Goal: Task Accomplishment & Management: Manage account settings

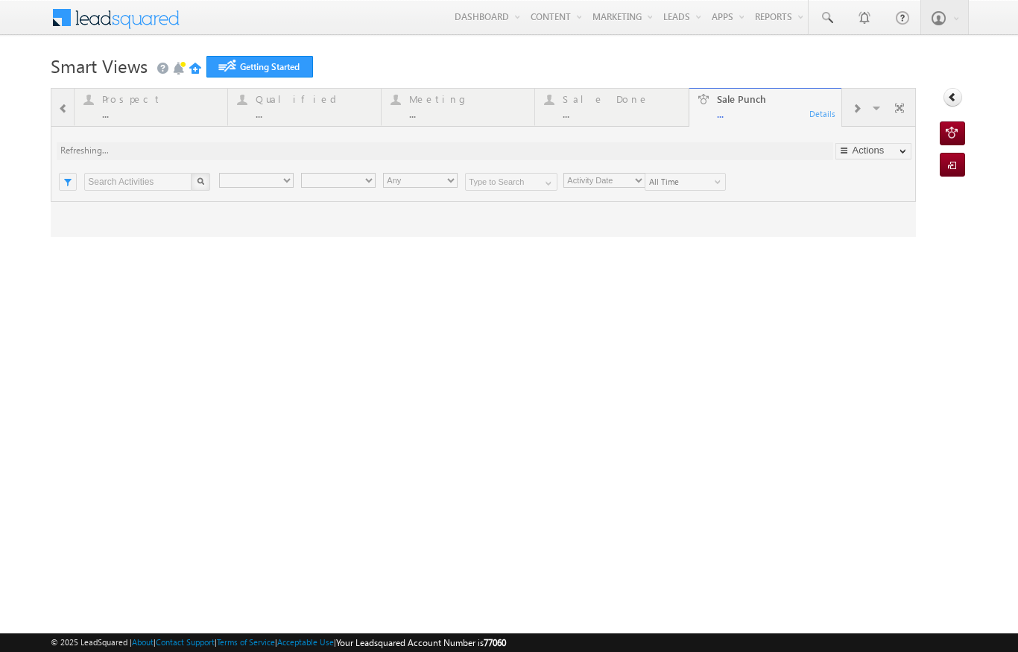
type input "Any Owner"
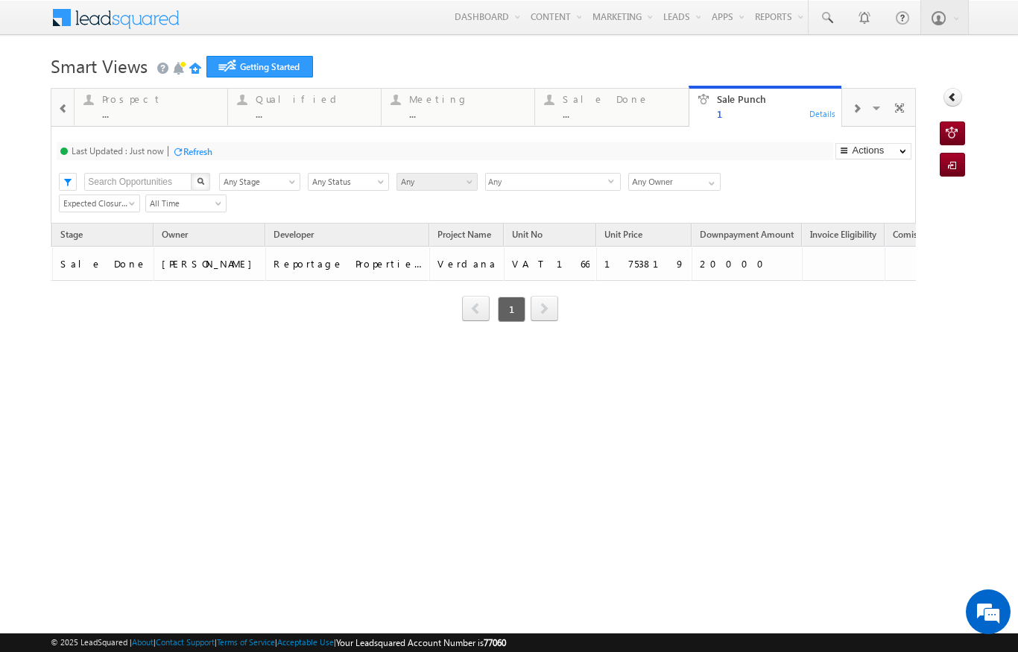
scroll to position [0, 356]
click at [611, 101] on div "Sale Done" at bounding box center [621, 99] width 116 height 12
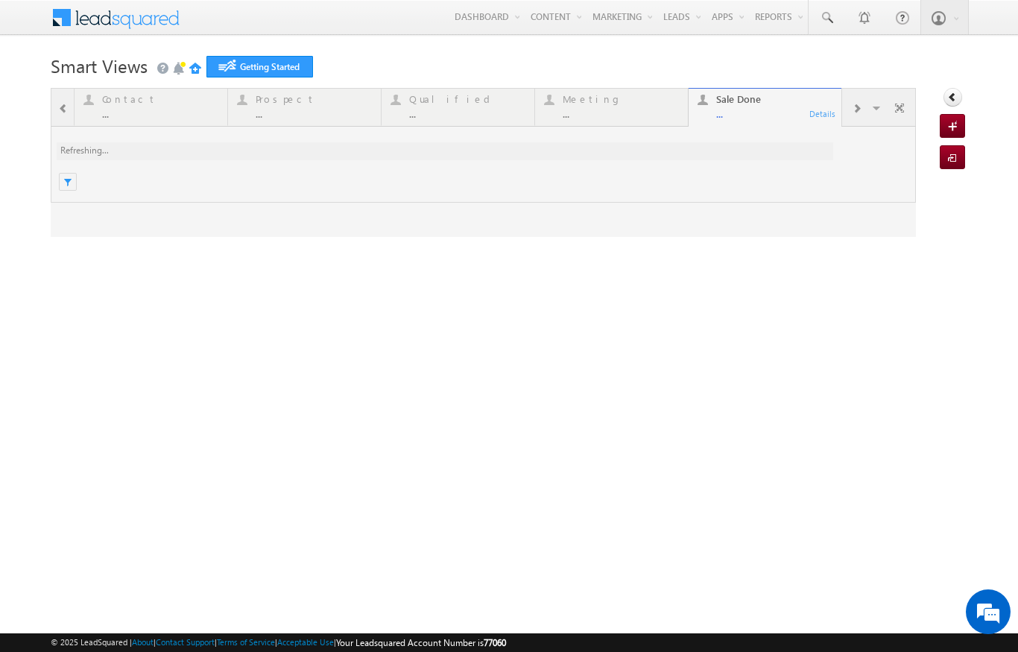
scroll to position [0, 0]
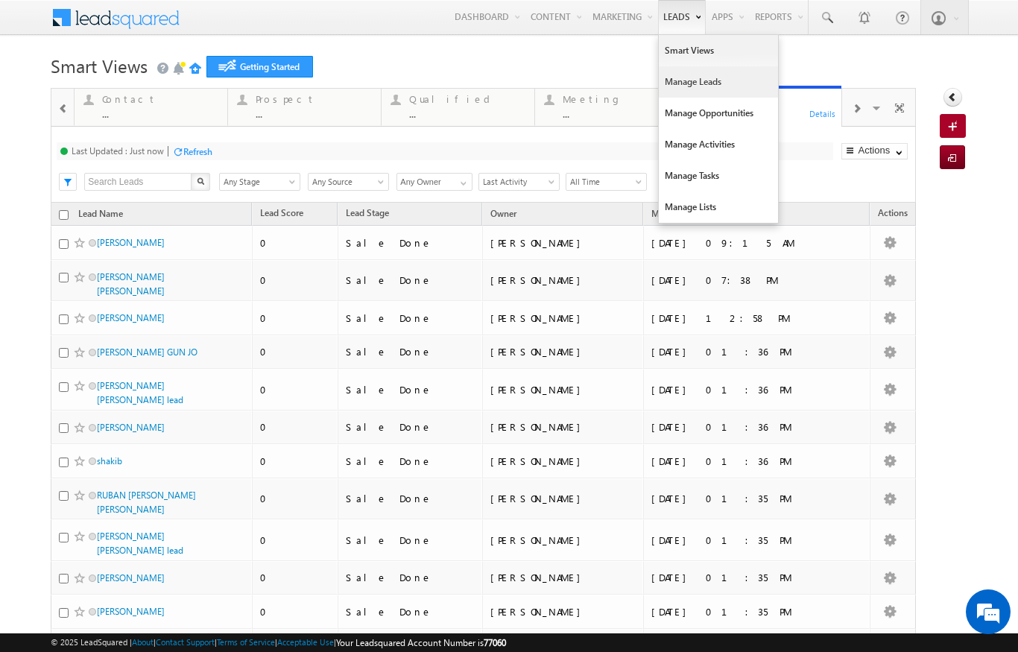
click at [709, 93] on link "Manage Leads" at bounding box center [718, 81] width 119 height 31
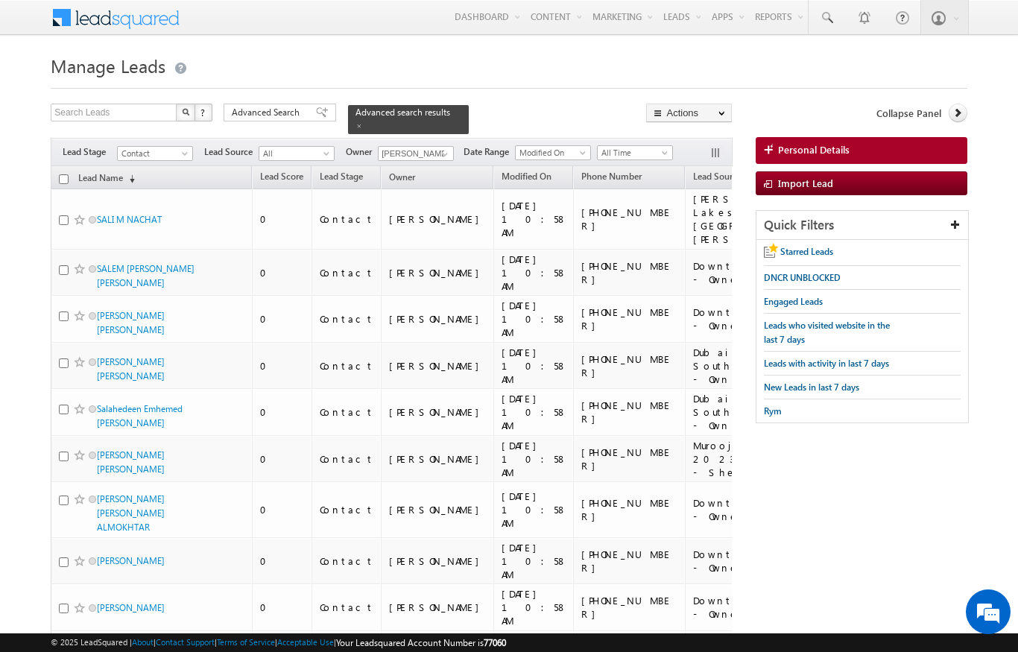
click at [59, 174] on input "checkbox" at bounding box center [64, 179] width 10 height 10
checkbox input "true"
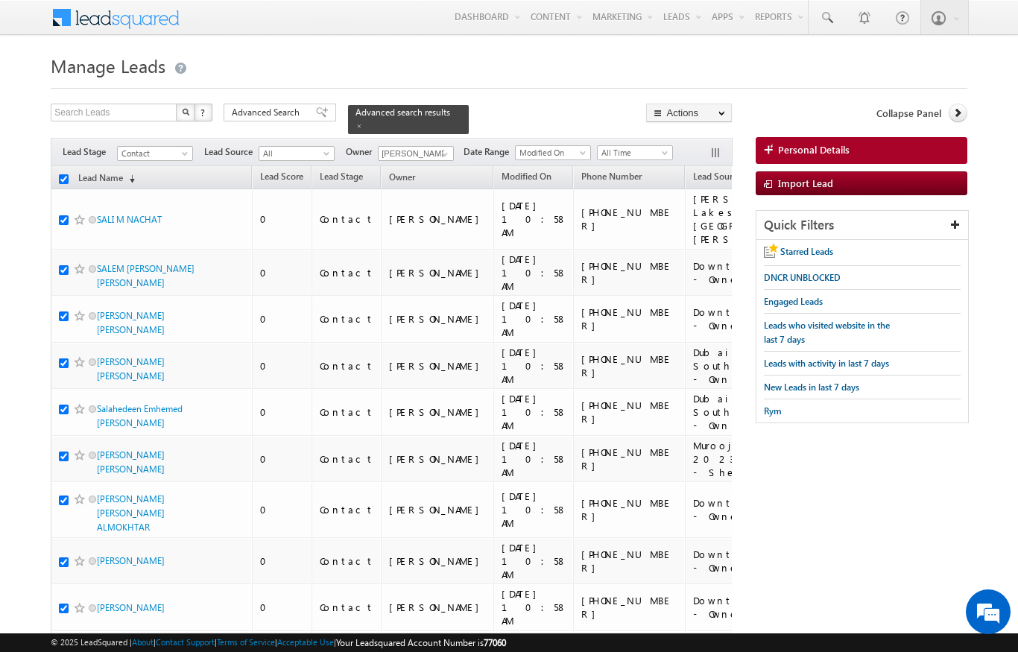
checkbox input "true"
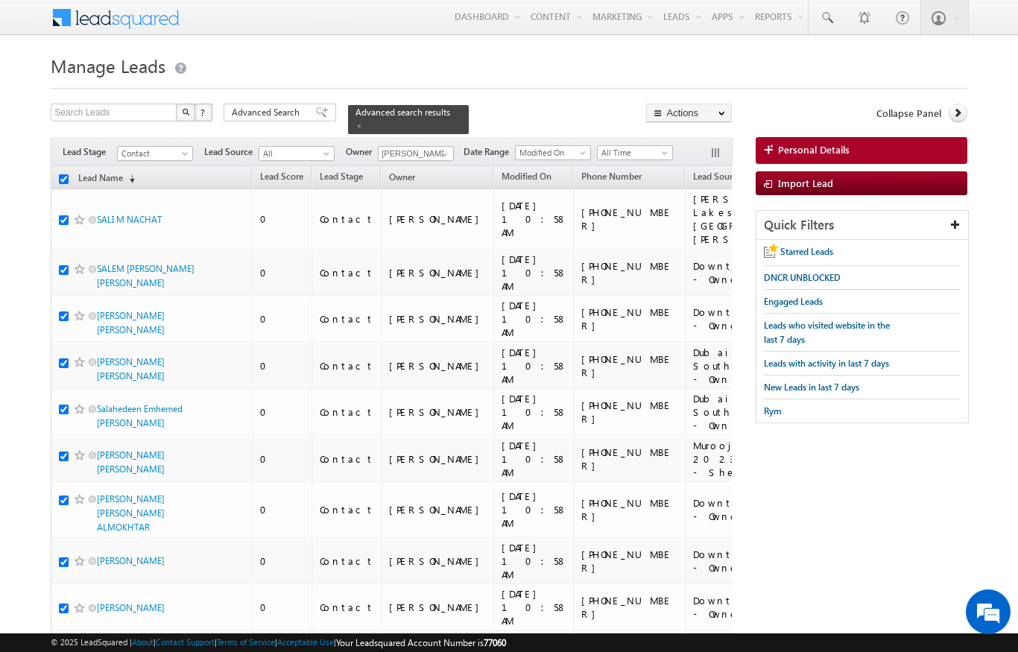
checkbox input "true"
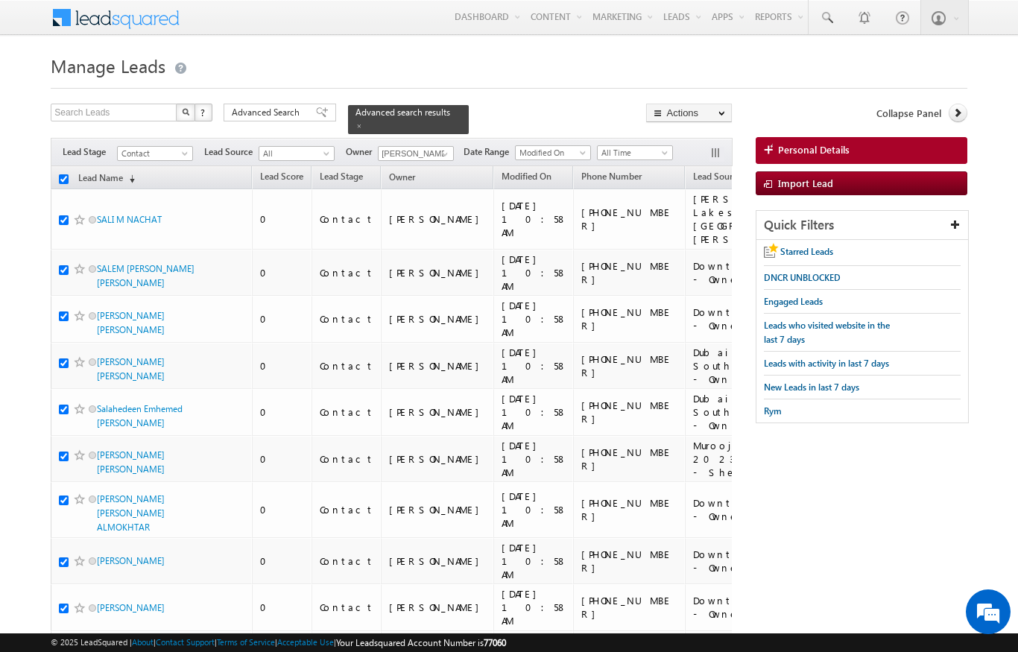
checkbox input "true"
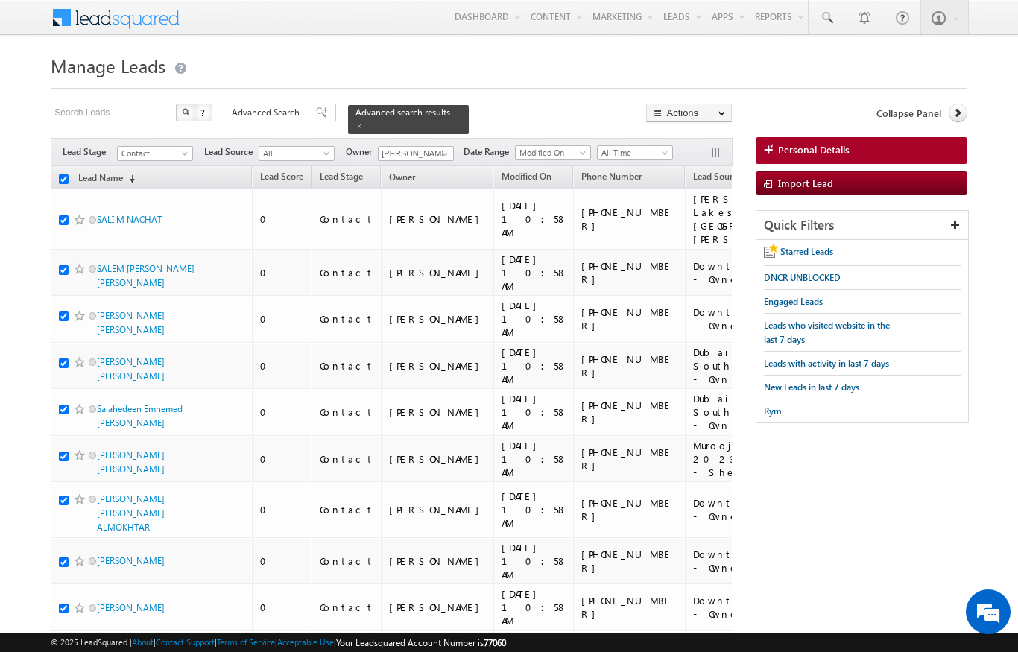
checkbox input "true"
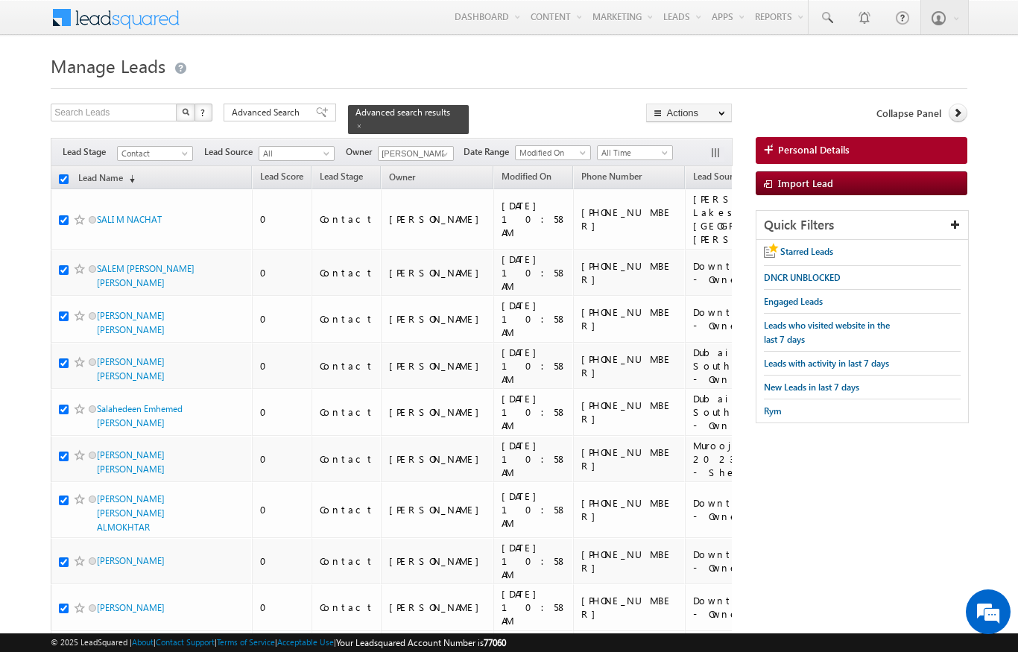
checkbox input "true"
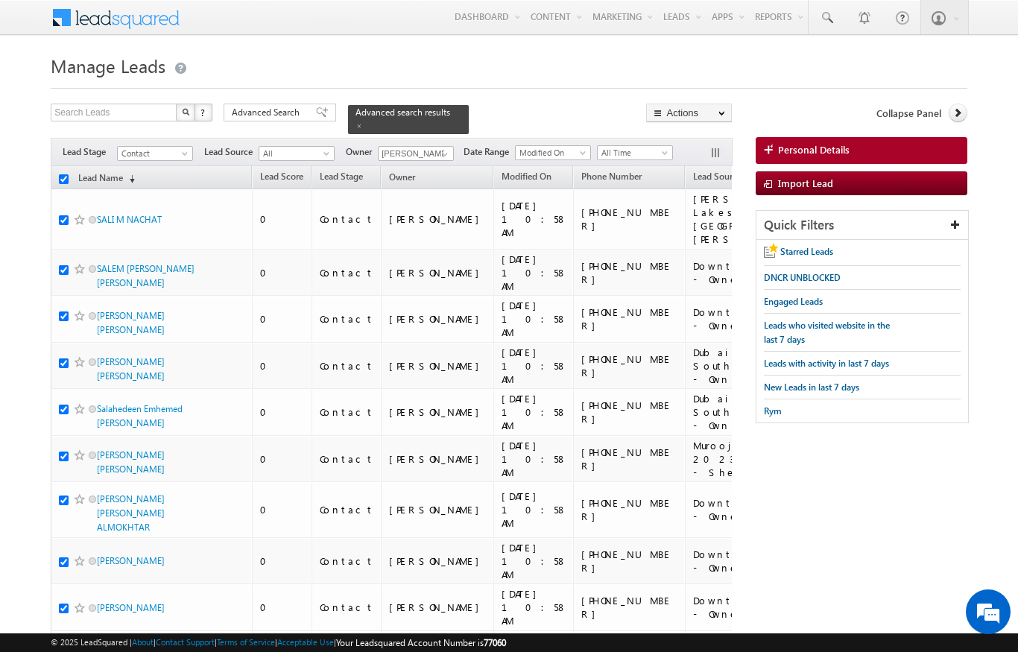
checkbox input "true"
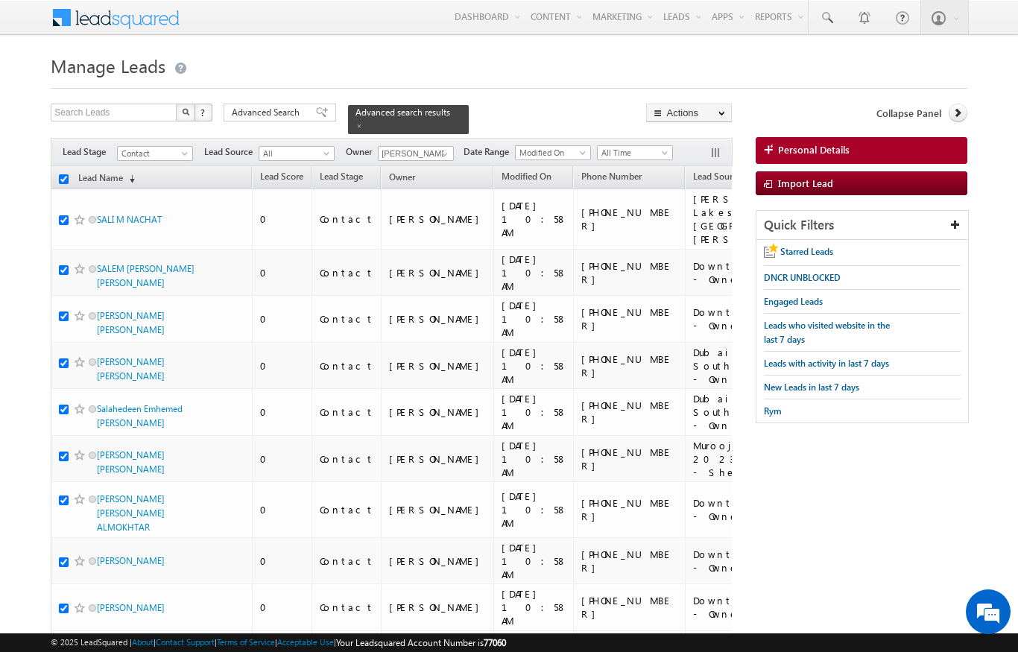
checkbox input "true"
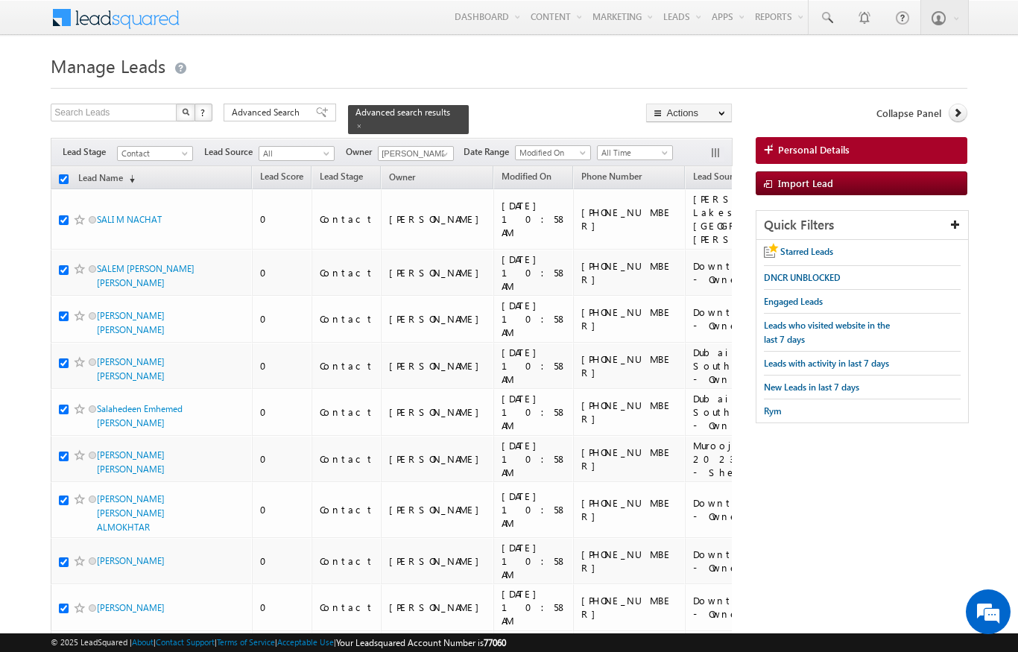
checkbox input "true"
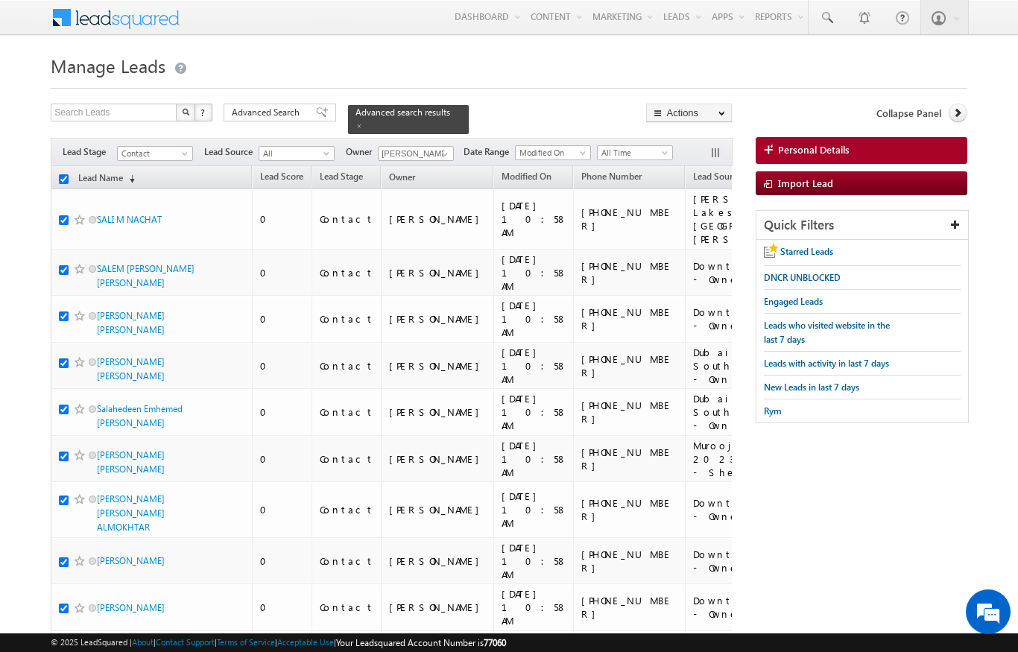
checkbox input "true"
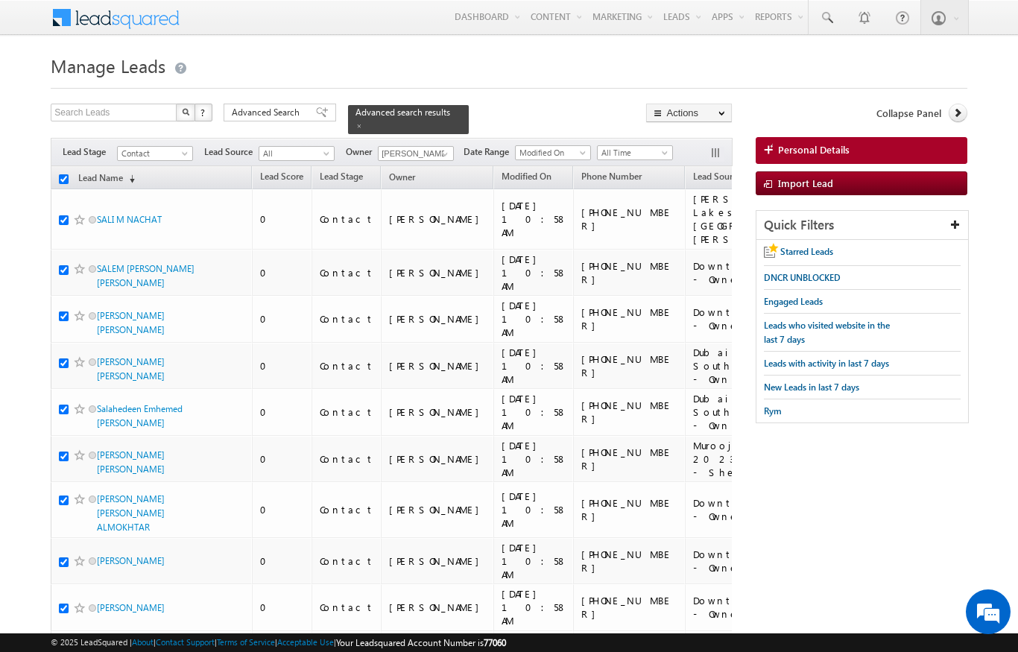
checkbox input "true"
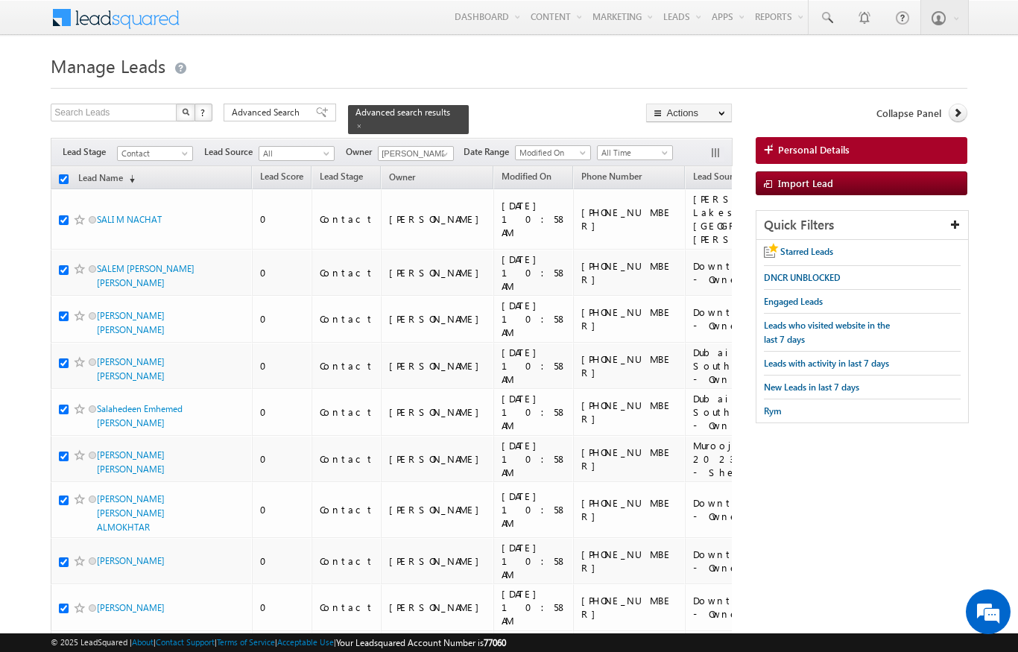
checkbox input "true"
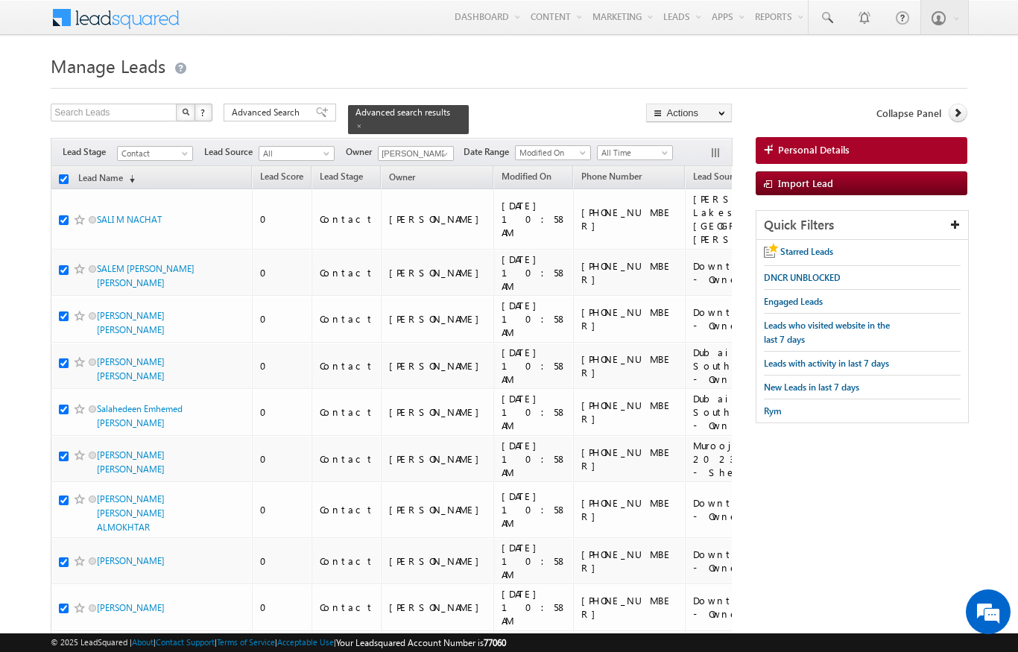
checkbox input "true"
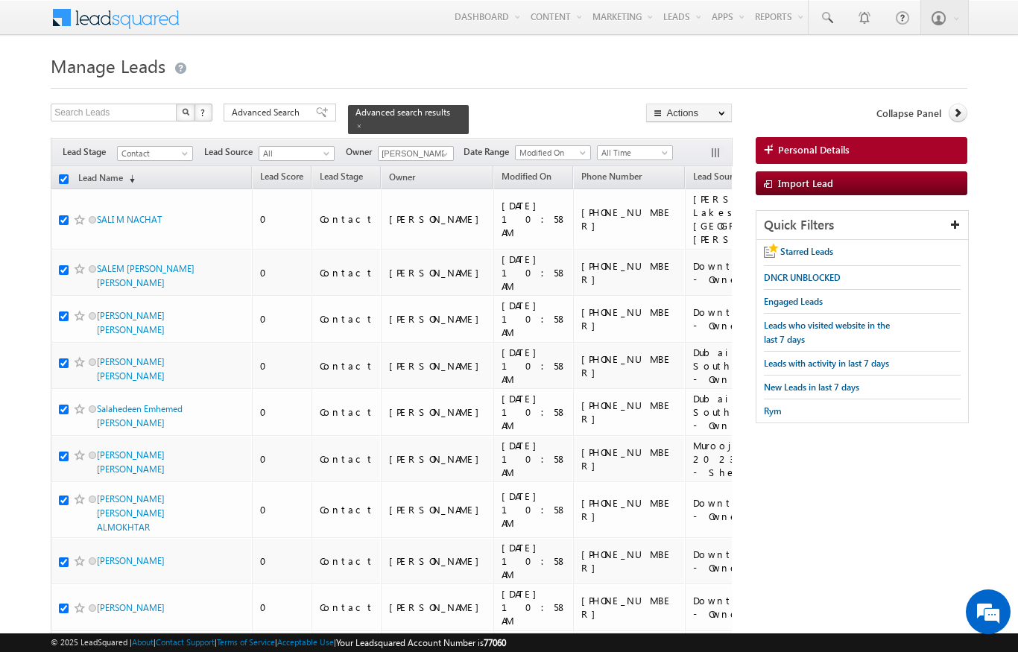
checkbox input "true"
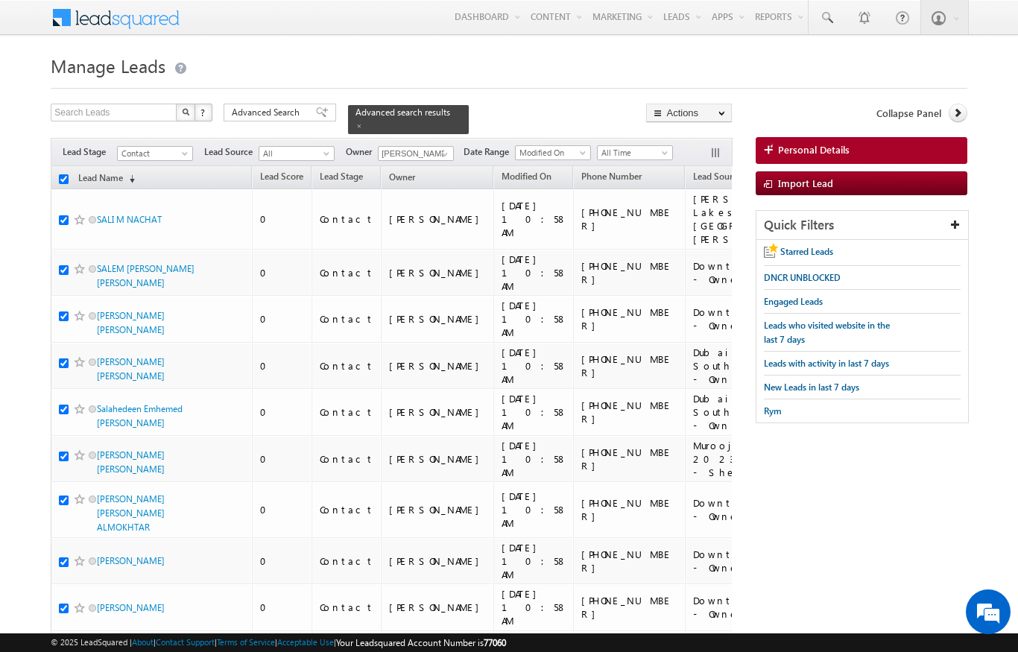
checkbox input "true"
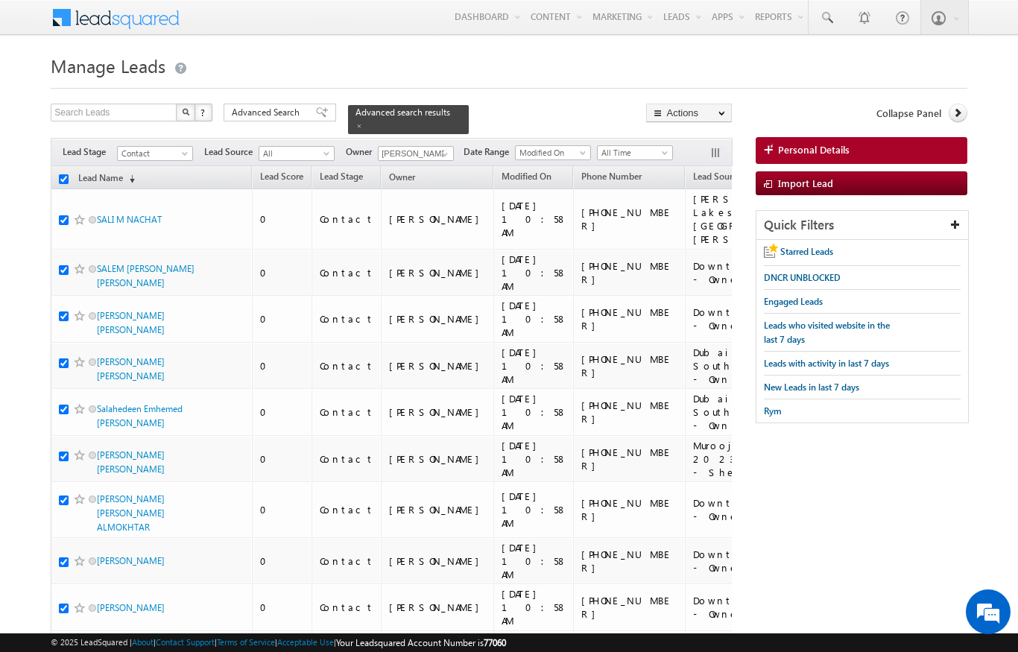
checkbox input "true"
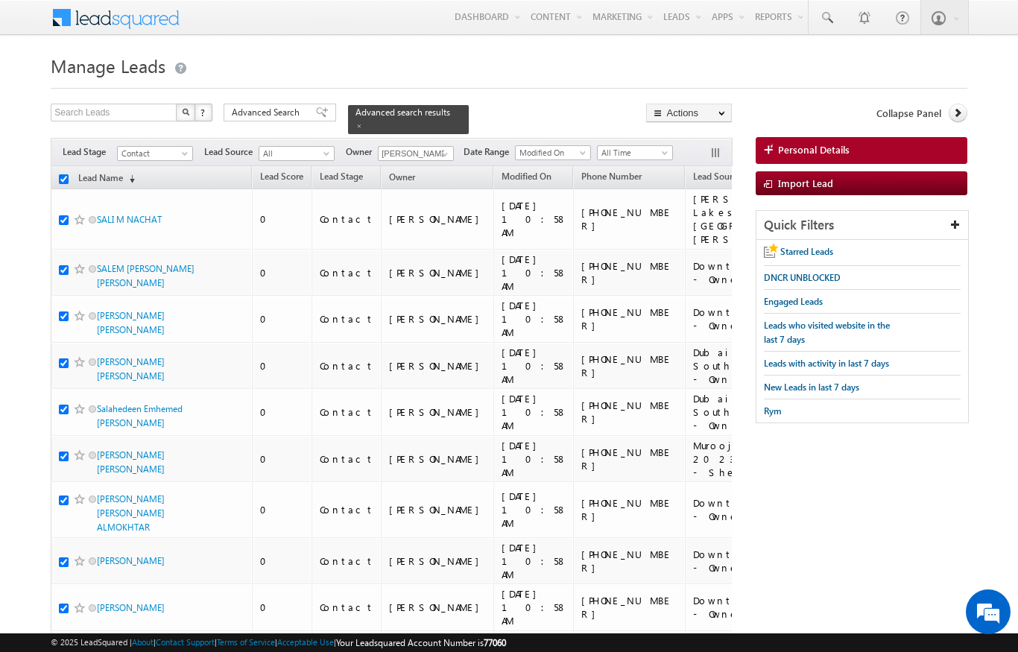
checkbox input "true"
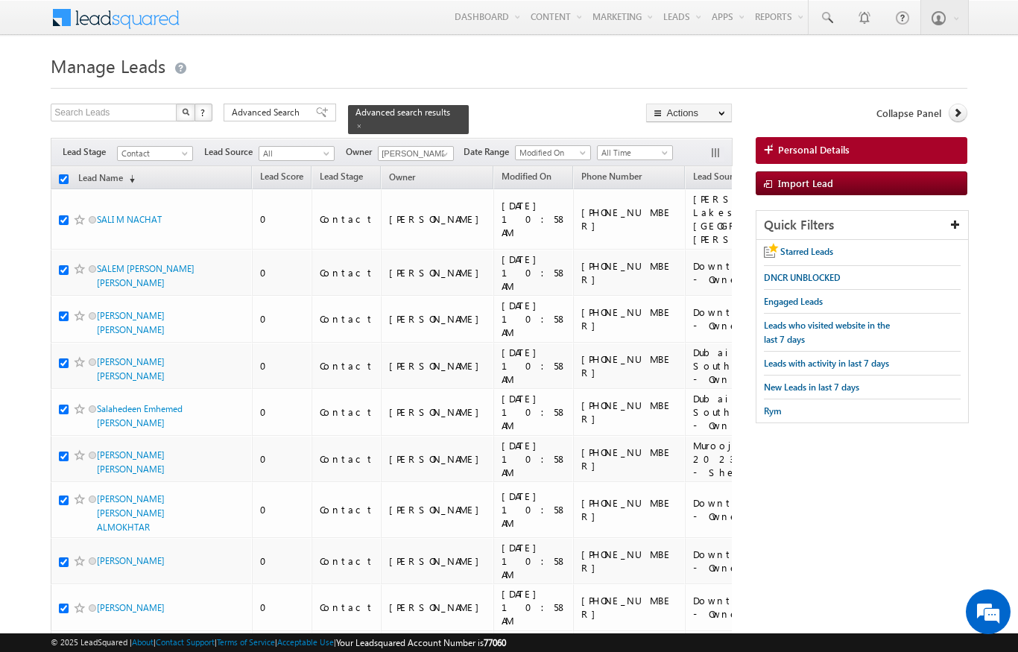
checkbox input "true"
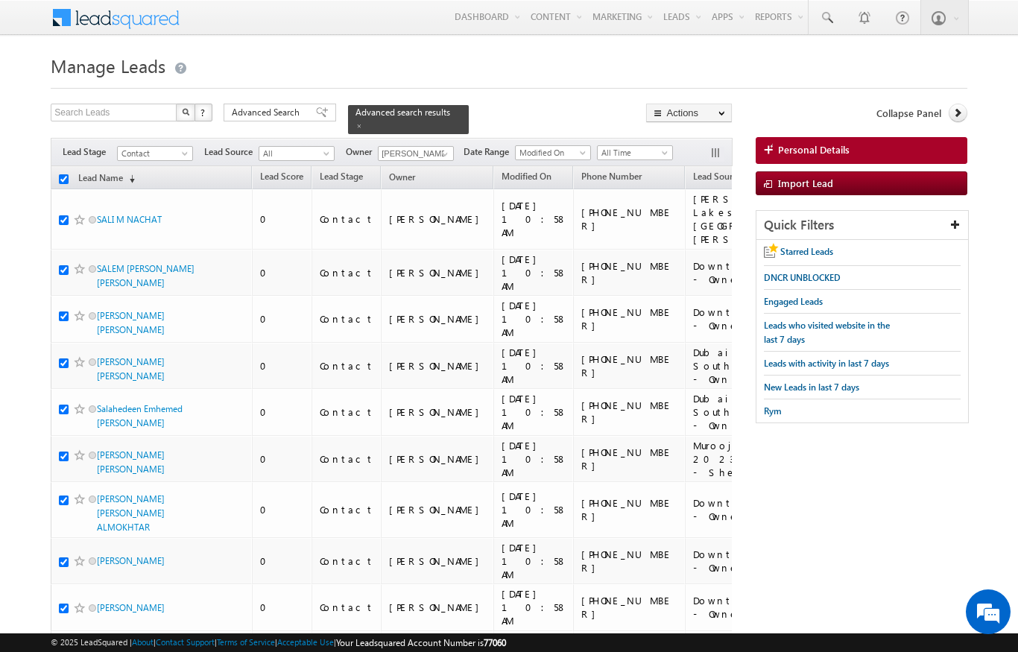
checkbox input "true"
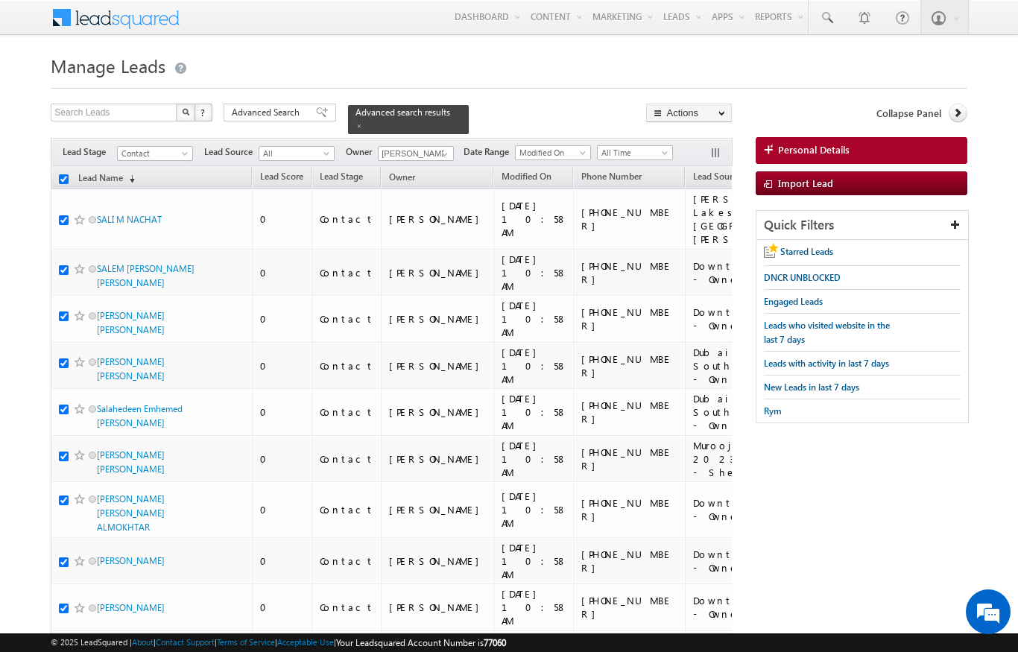
checkbox input "true"
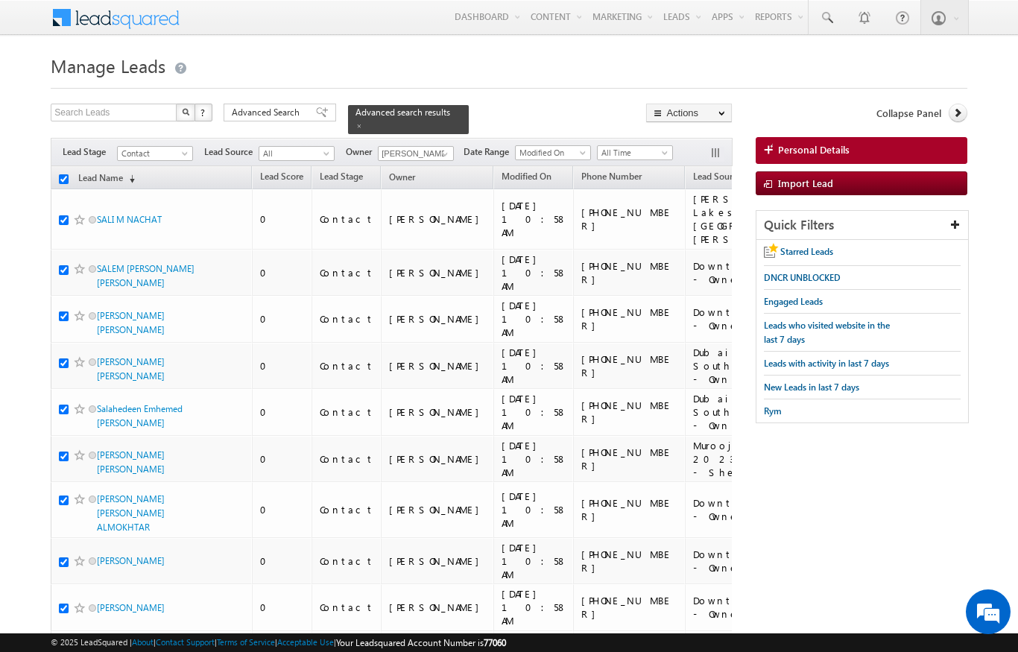
checkbox input "true"
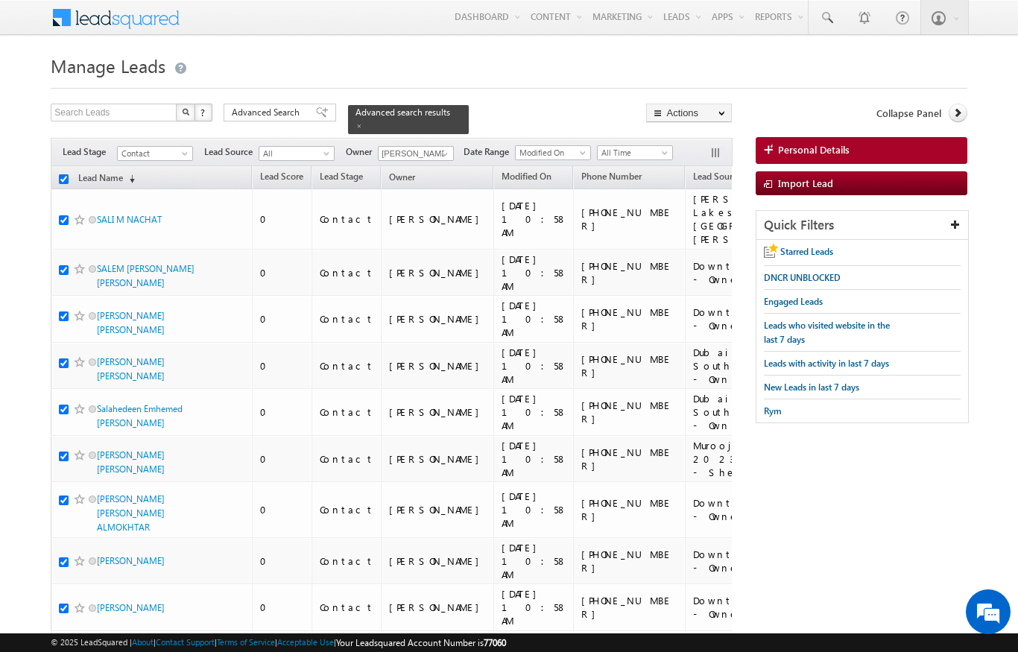
checkbox input "true"
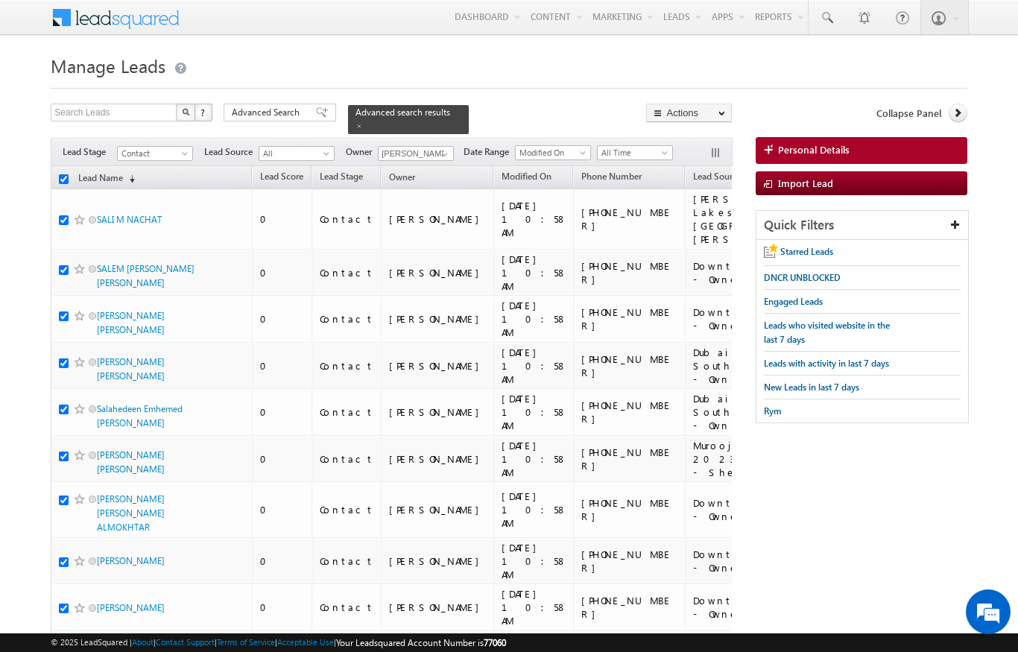
checkbox input "true"
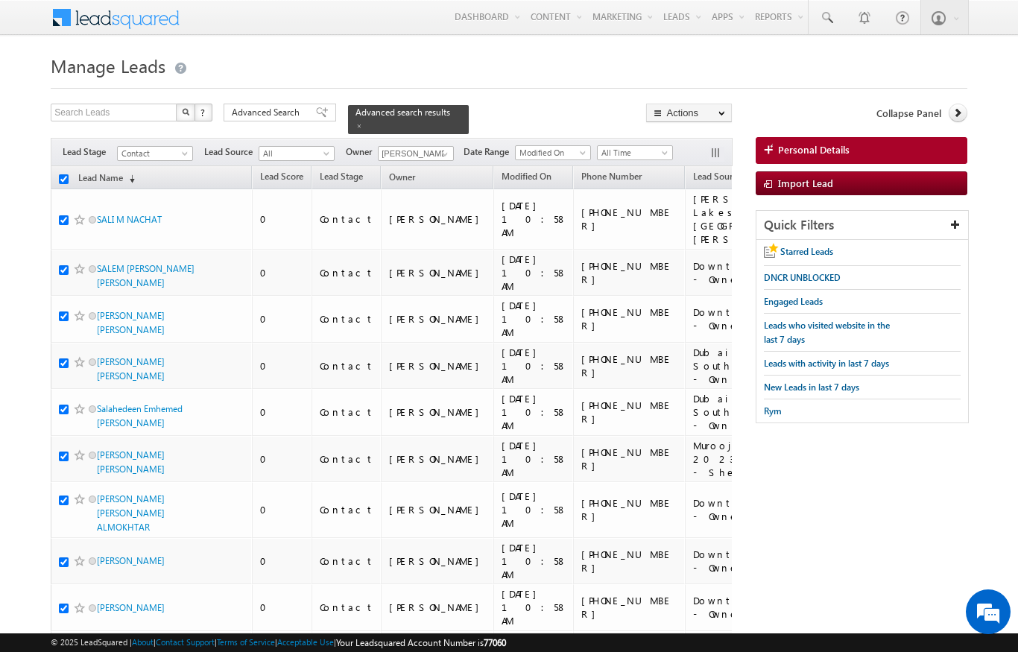
checkbox input "true"
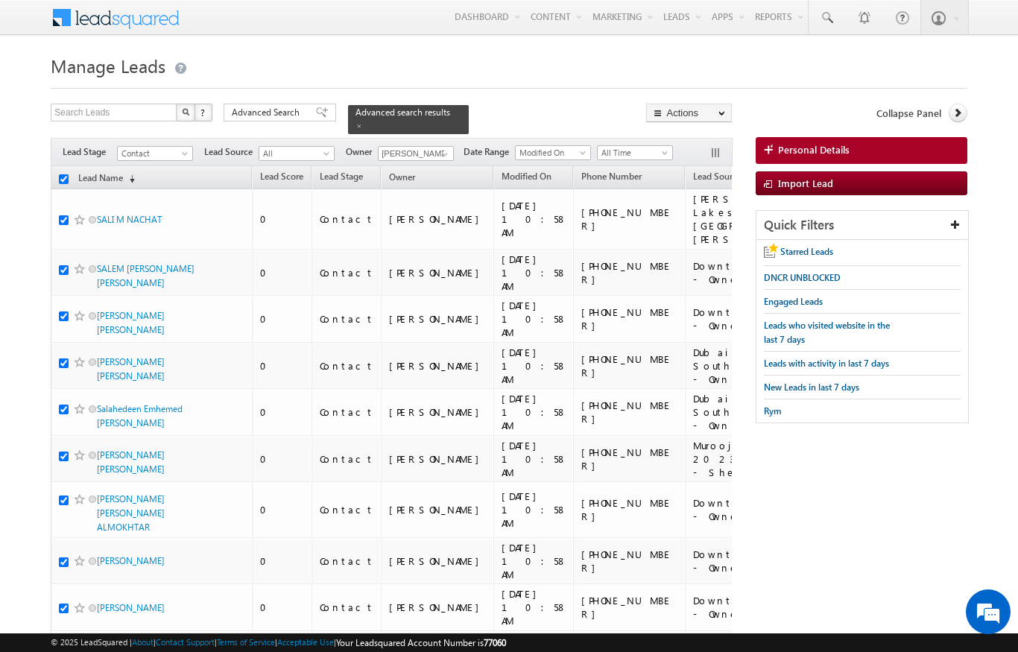
checkbox input "true"
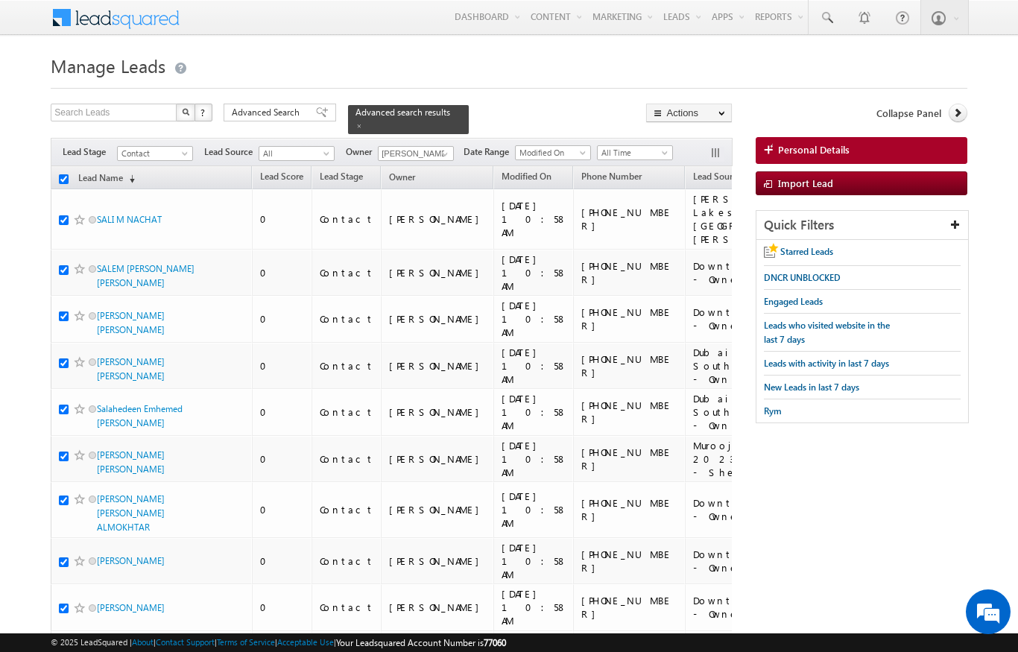
checkbox input "true"
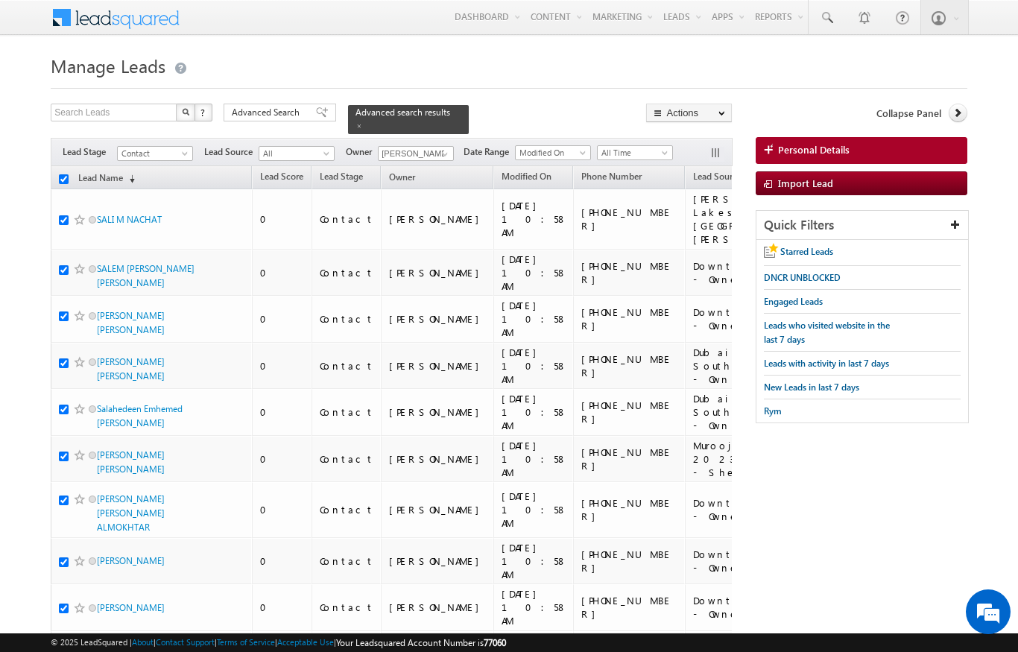
checkbox input "true"
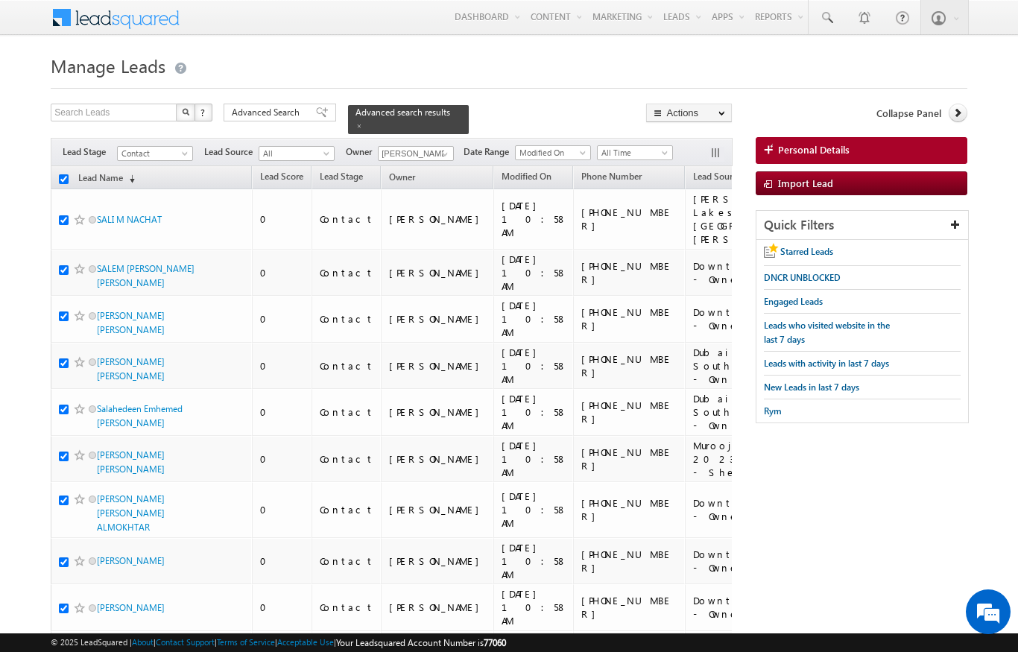
checkbox input "true"
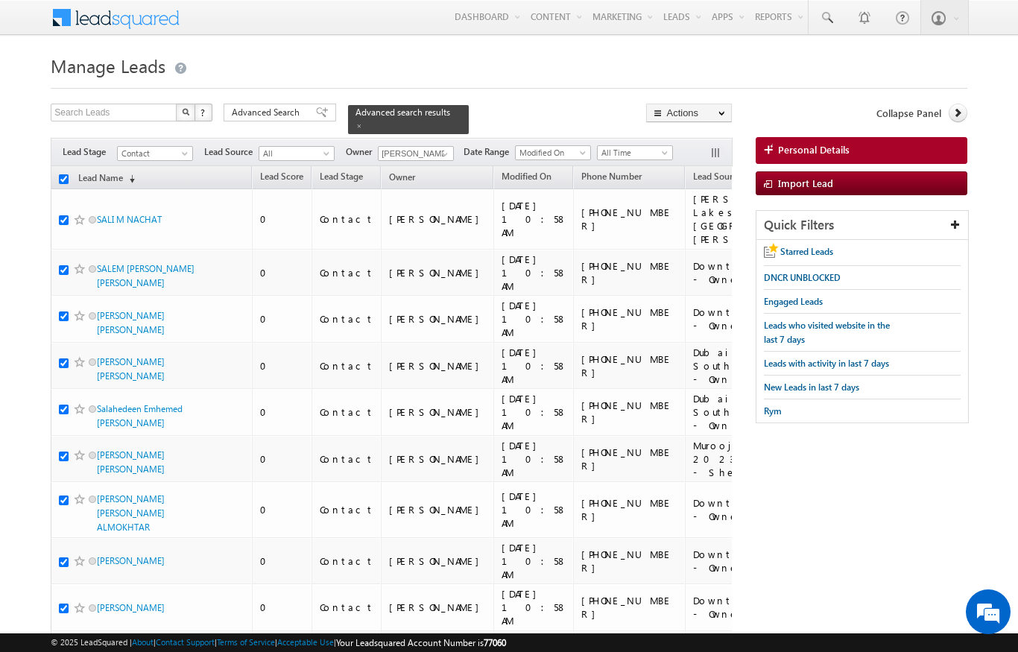
checkbox input "true"
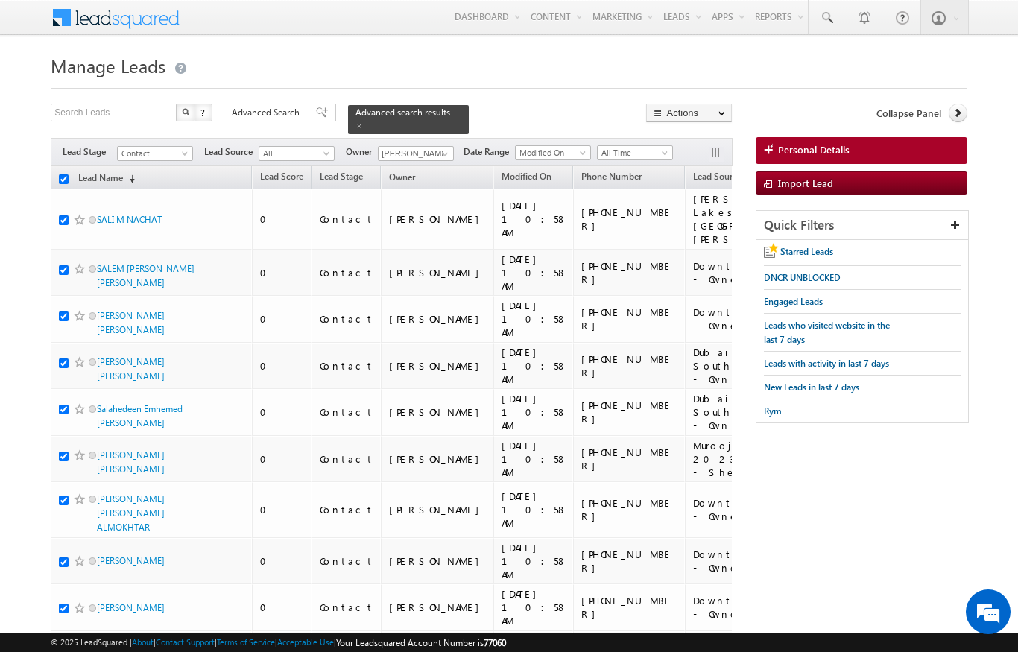
checkbox input "true"
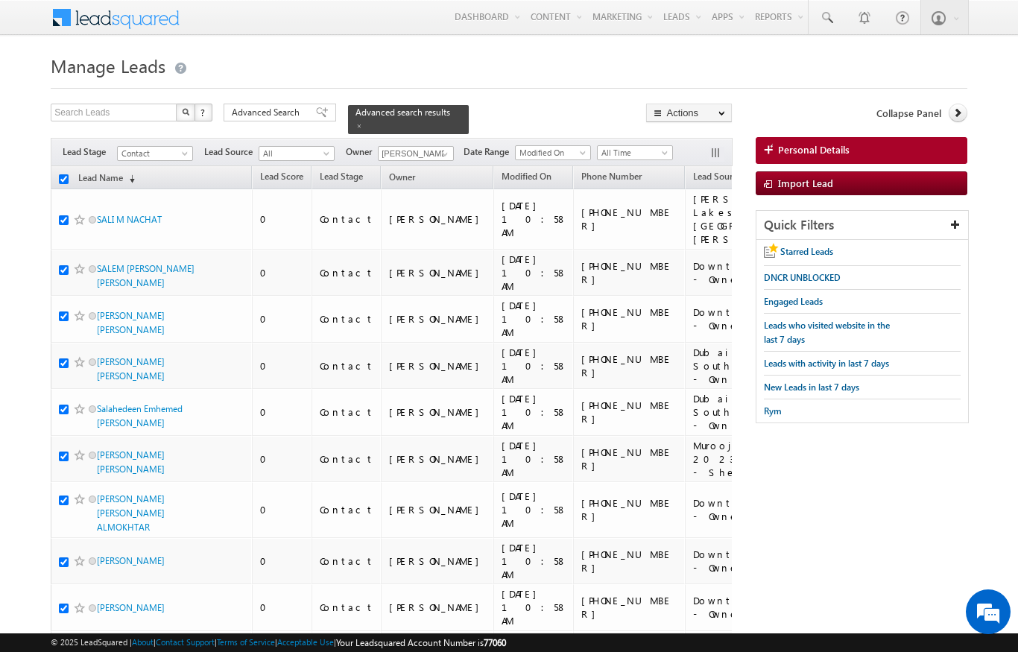
checkbox input "true"
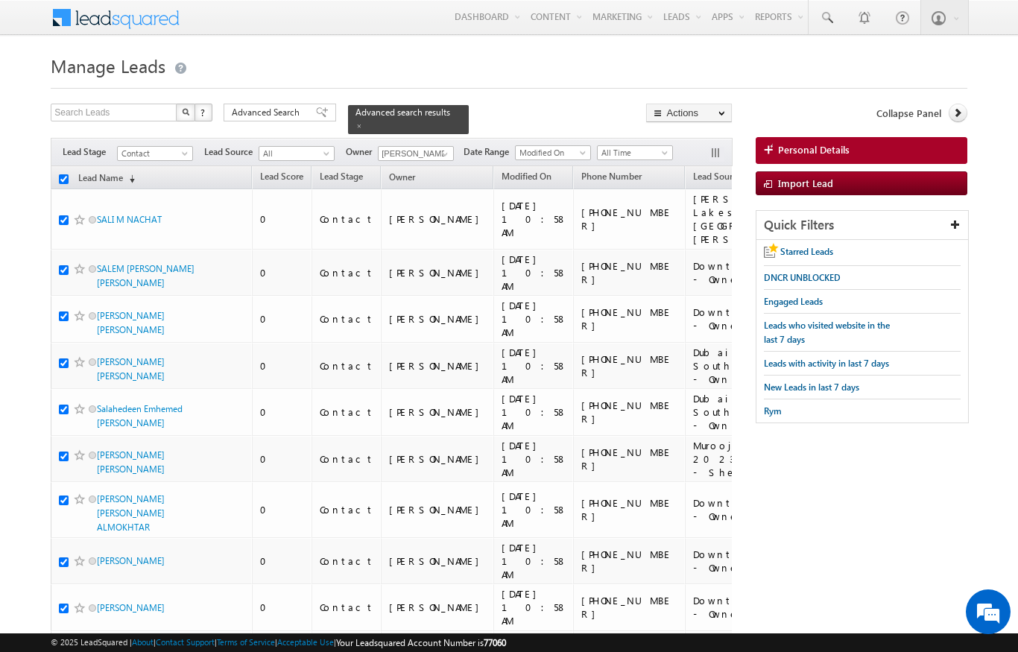
checkbox input "true"
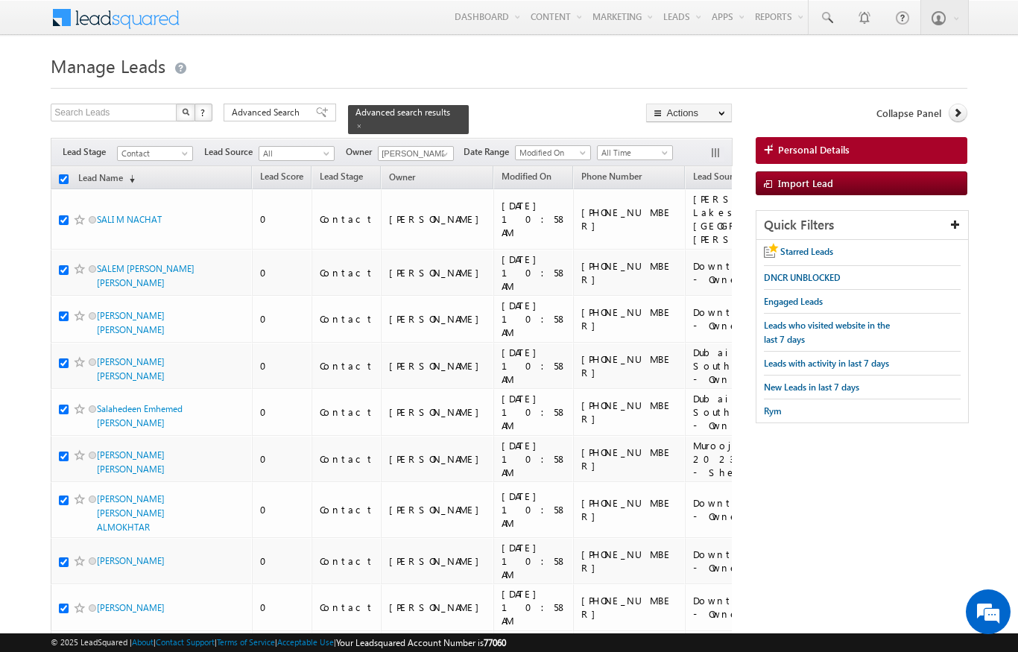
checkbox input "true"
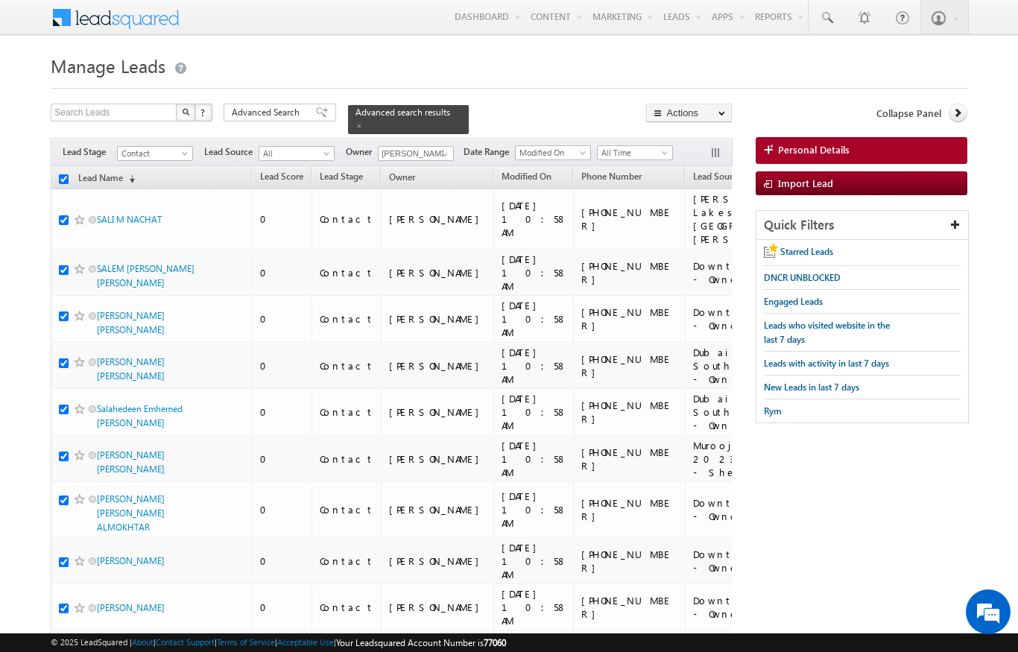
checkbox input "true"
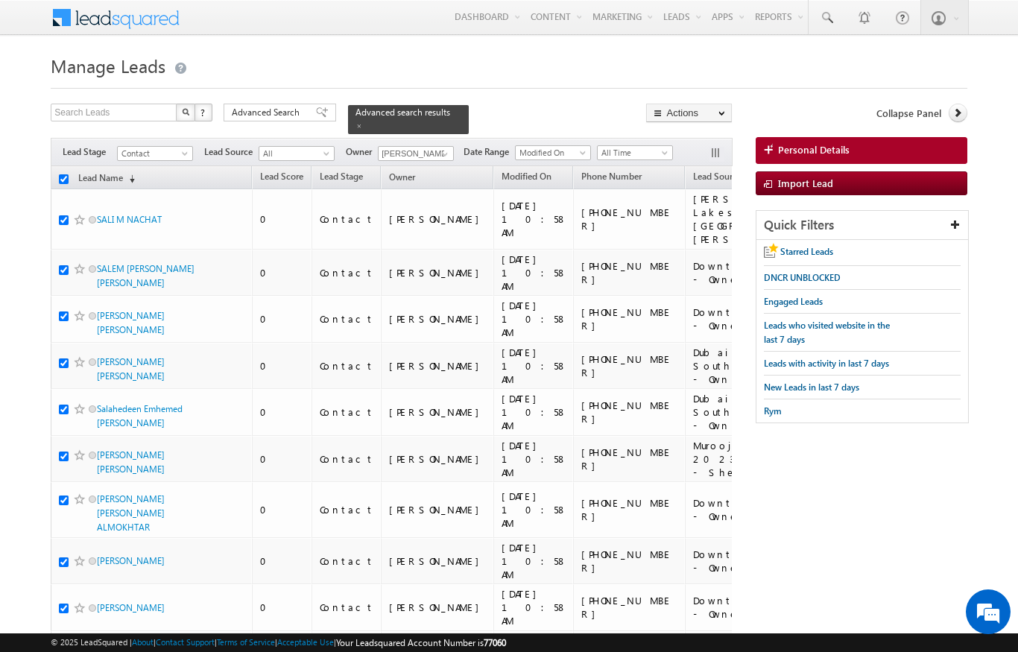
checkbox input "true"
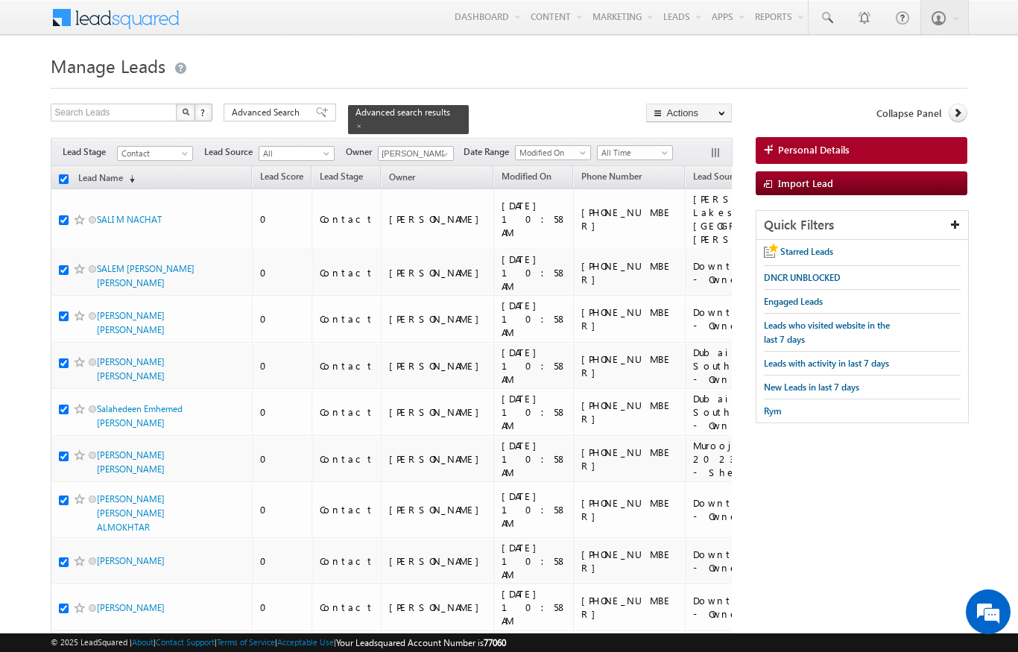
checkbox input "true"
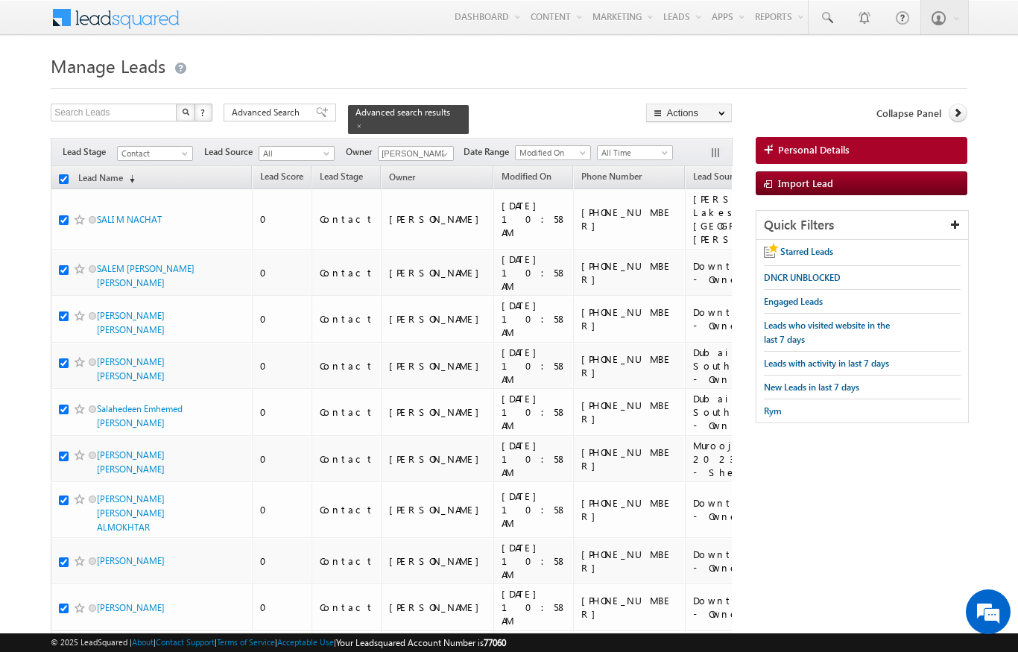
checkbox input "true"
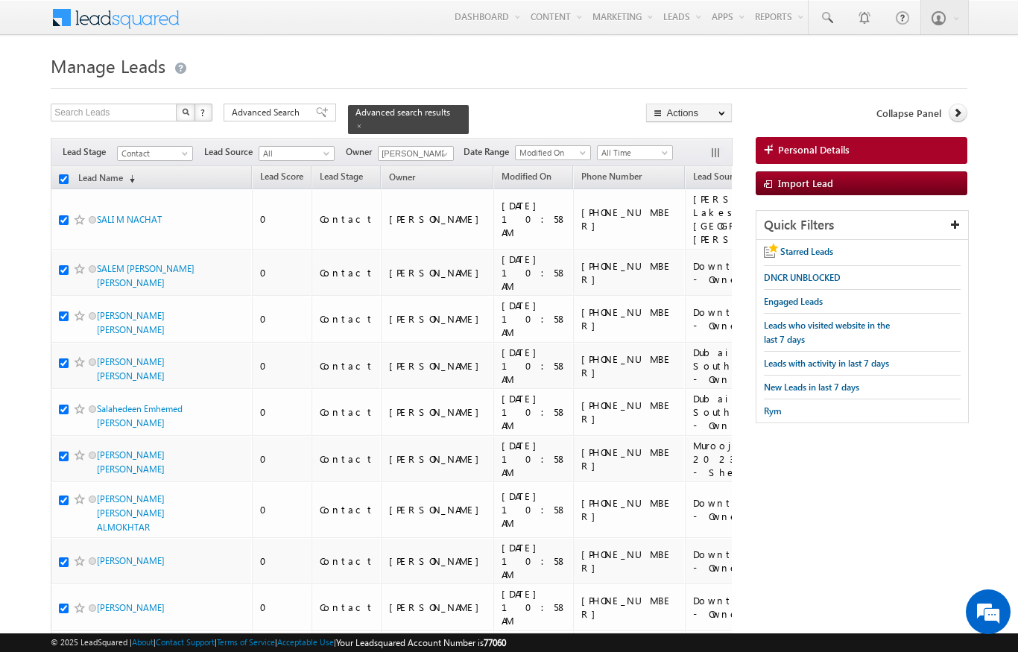
checkbox input "true"
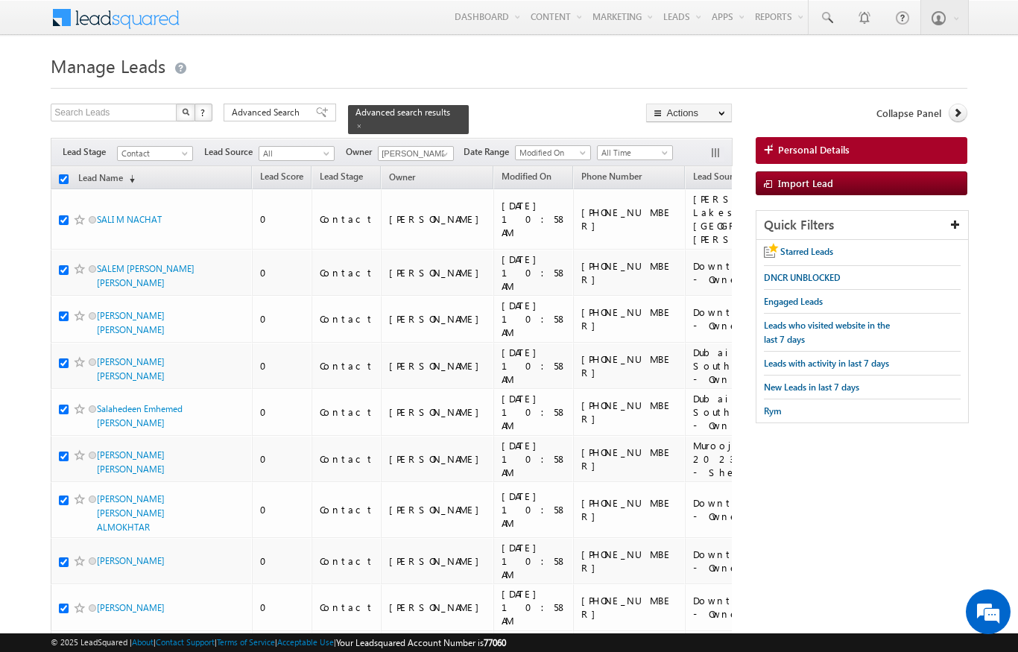
checkbox input "true"
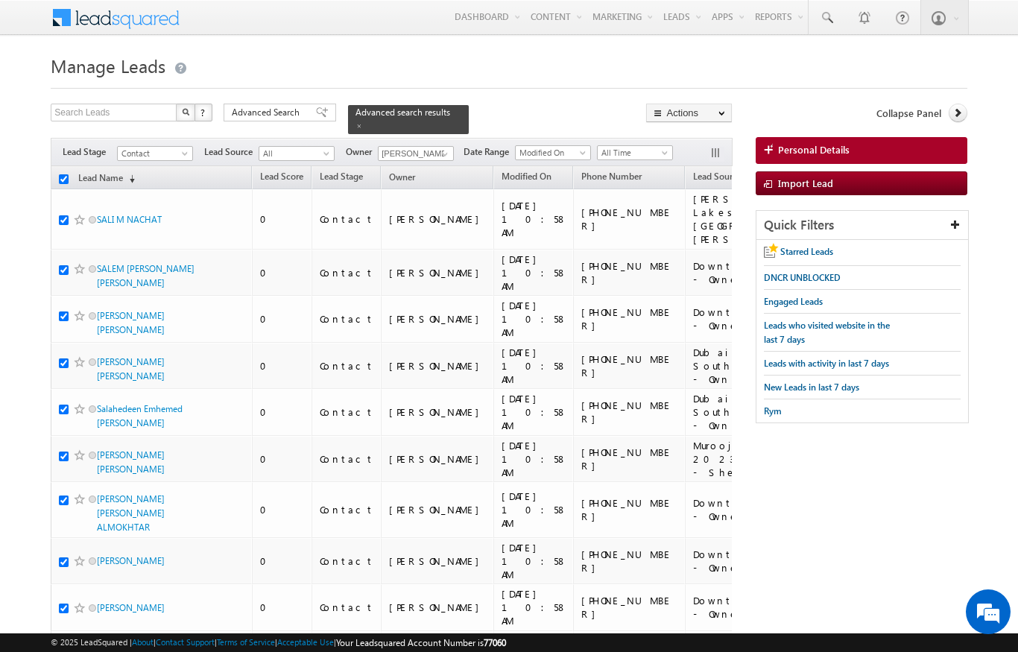
checkbox input "true"
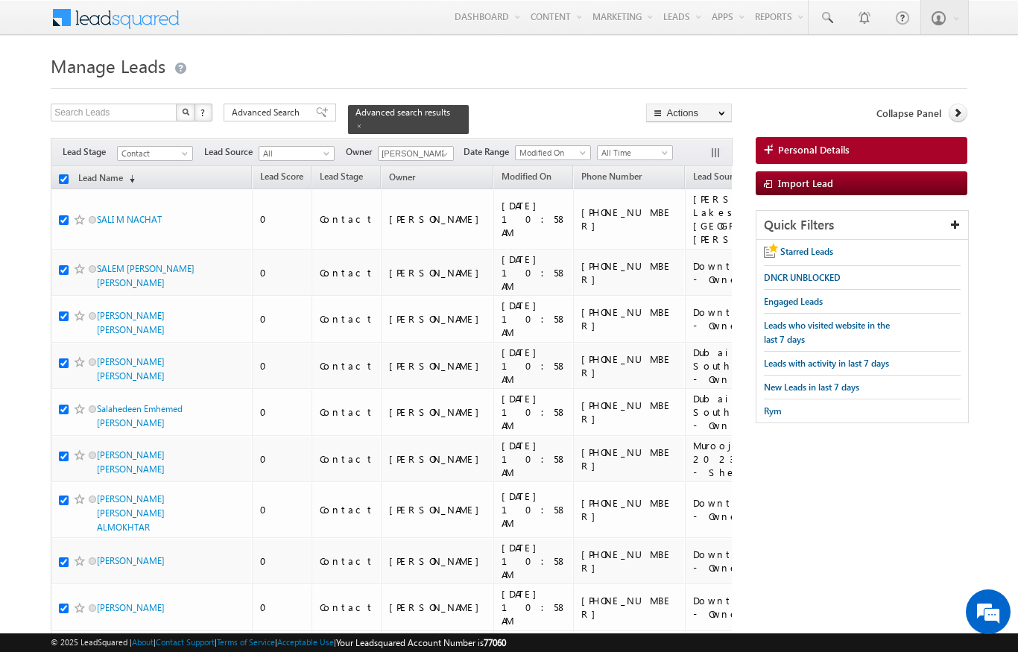
checkbox input "true"
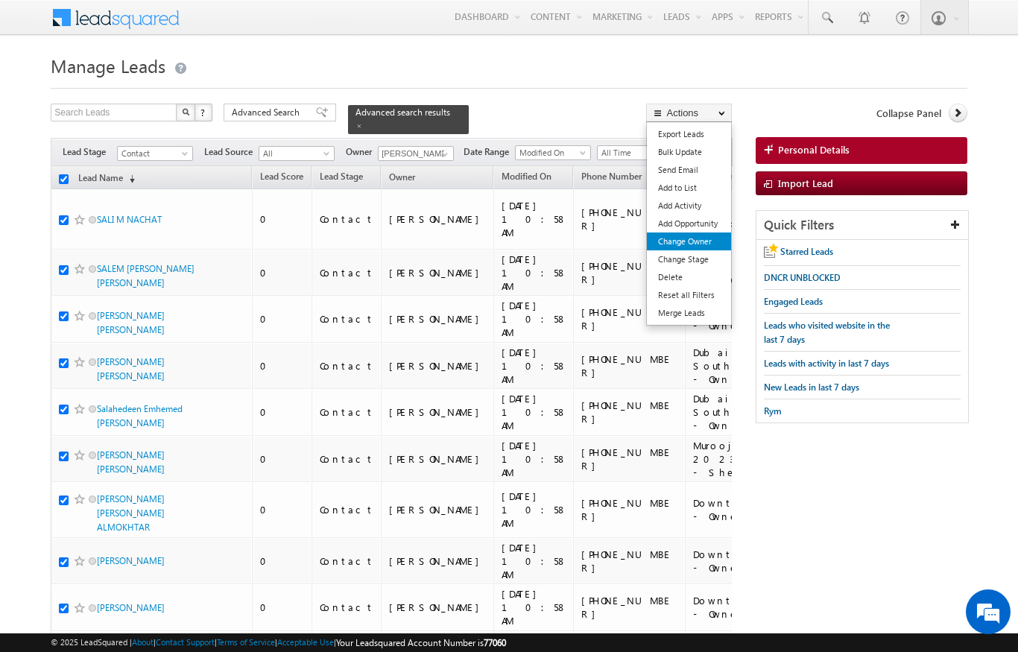
click at [717, 241] on link "Change Owner" at bounding box center [689, 242] width 84 height 18
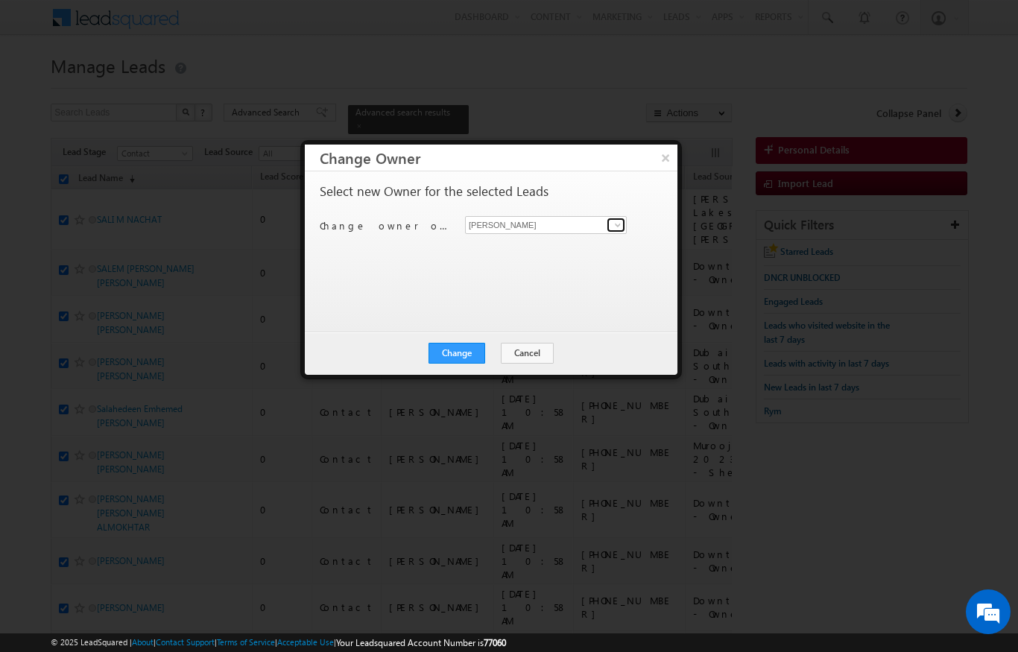
click at [622, 226] on span at bounding box center [618, 225] width 12 height 12
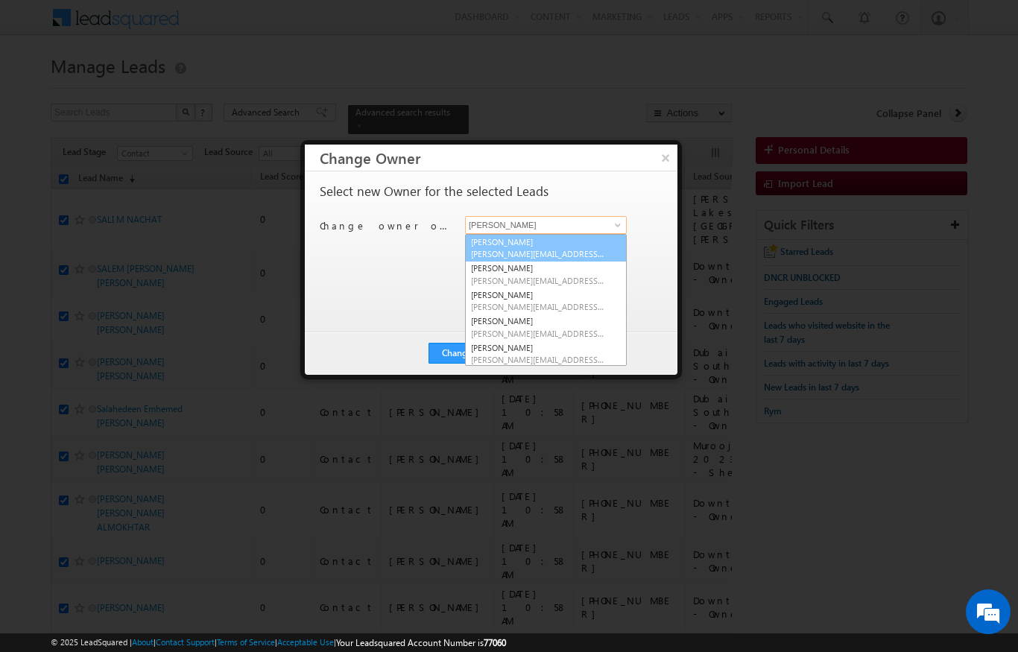
click at [521, 250] on span "ankita.dua@indglobal.ae" at bounding box center [538, 253] width 134 height 11
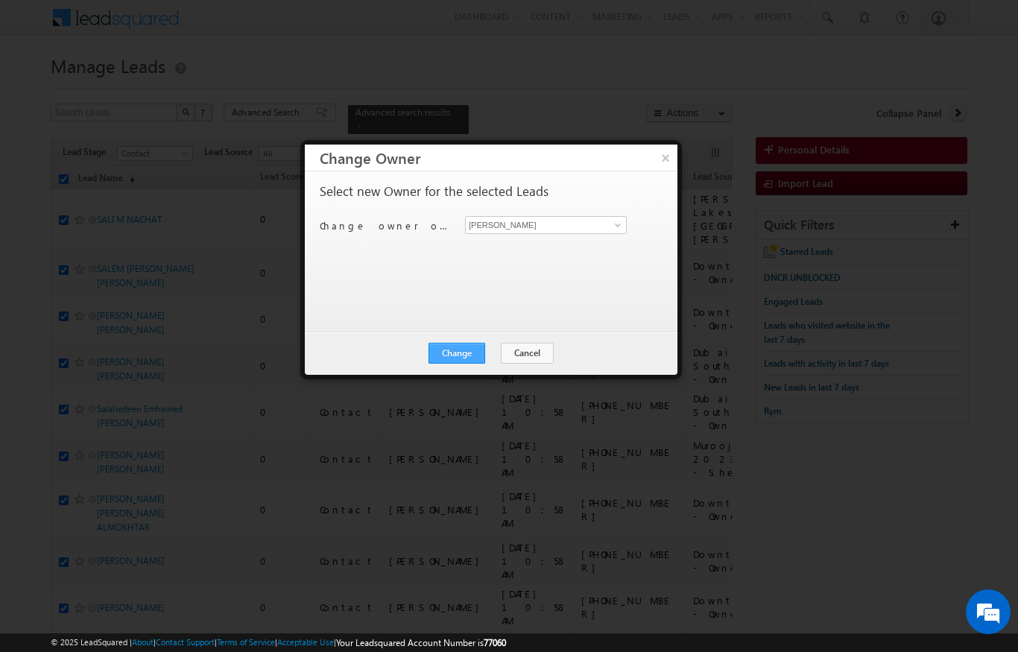
click at [466, 350] on button "Change" at bounding box center [457, 353] width 57 height 21
click at [509, 352] on button "Close" at bounding box center [494, 353] width 48 height 21
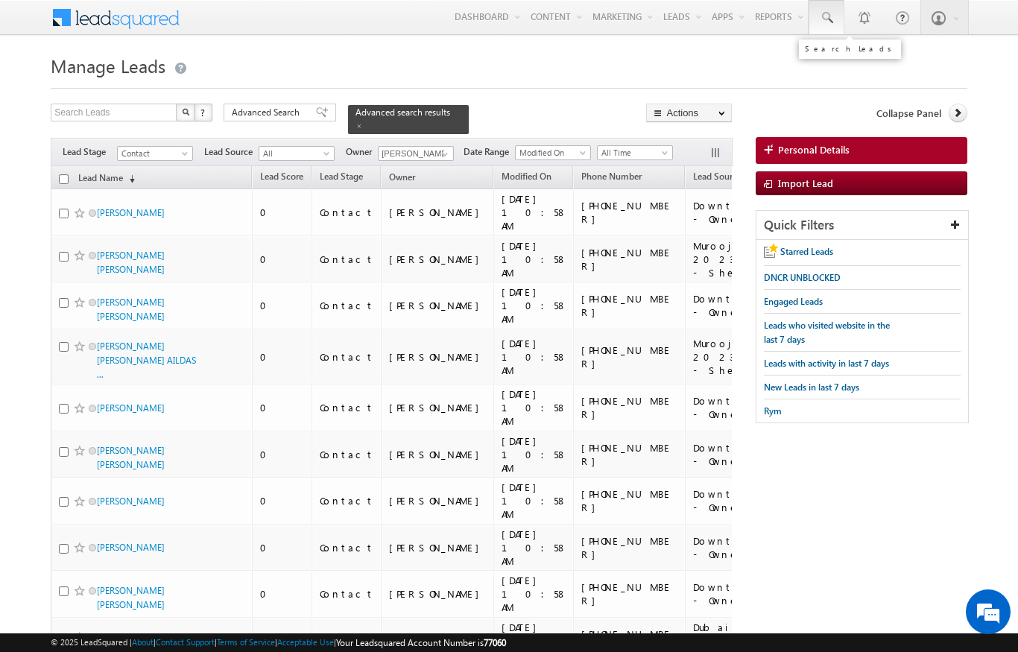
click at [832, 19] on span at bounding box center [826, 17] width 15 height 15
click at [64, 174] on input "checkbox" at bounding box center [64, 179] width 10 height 10
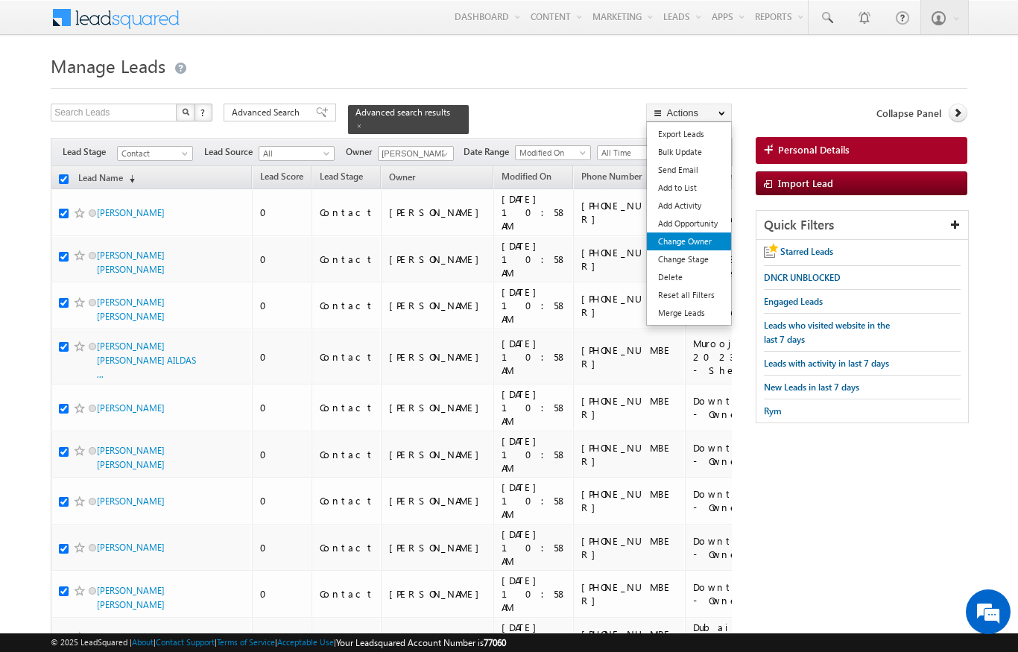
click at [690, 239] on link "Change Owner" at bounding box center [689, 242] width 84 height 18
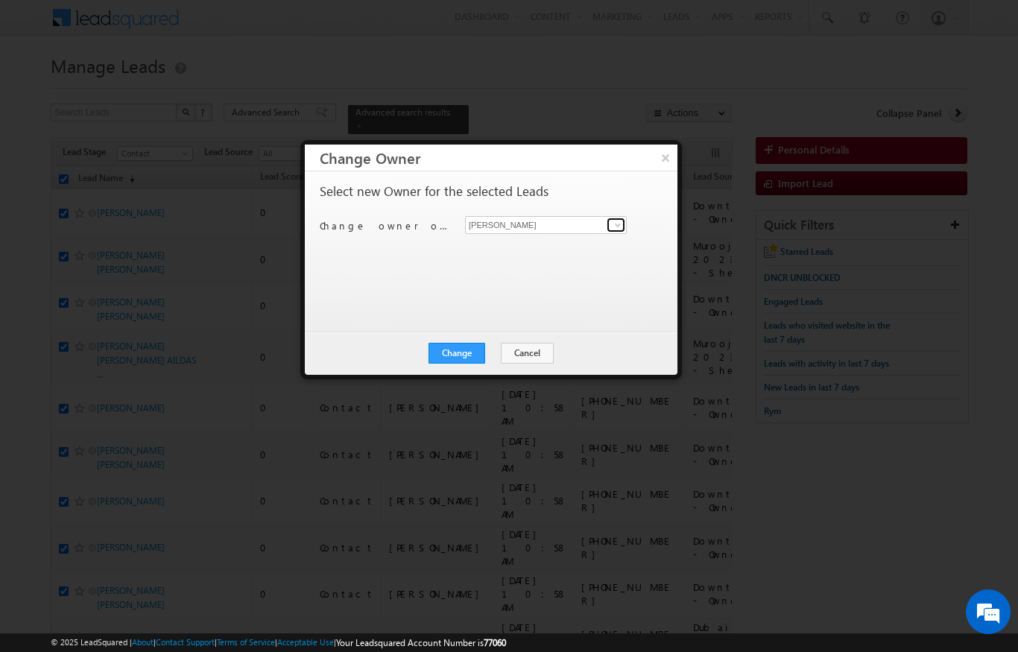
click at [611, 232] on link at bounding box center [616, 225] width 19 height 15
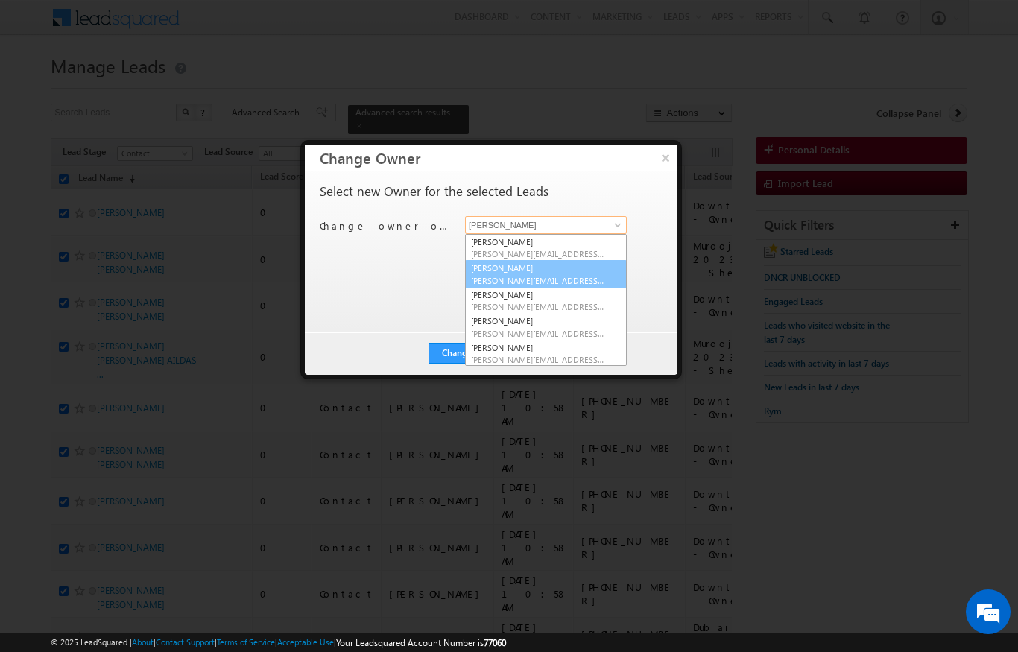
click at [567, 275] on span "ankita.dumbre@indglobal.ae" at bounding box center [538, 280] width 134 height 11
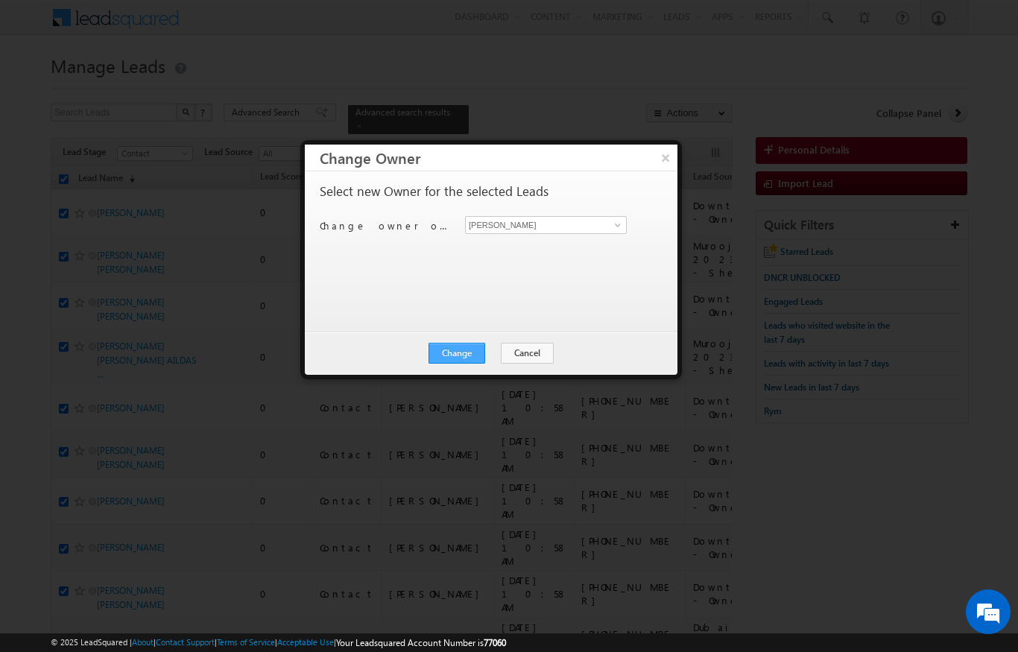
click at [470, 355] on button "Change" at bounding box center [457, 353] width 57 height 21
click at [510, 353] on button "Close" at bounding box center [494, 353] width 48 height 21
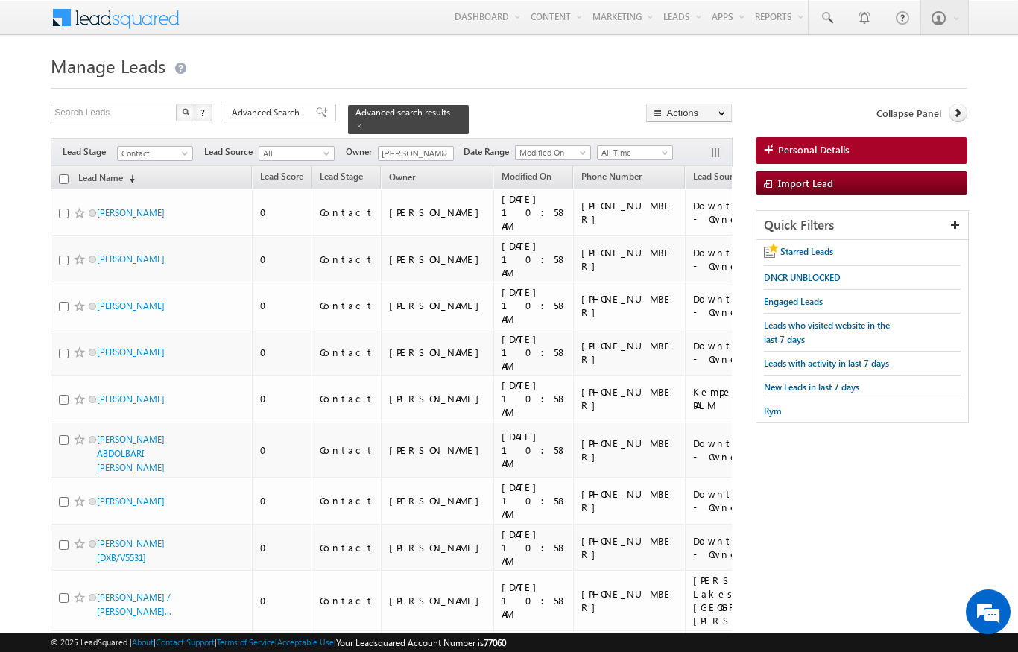
click at [59, 174] on input "checkbox" at bounding box center [64, 179] width 10 height 10
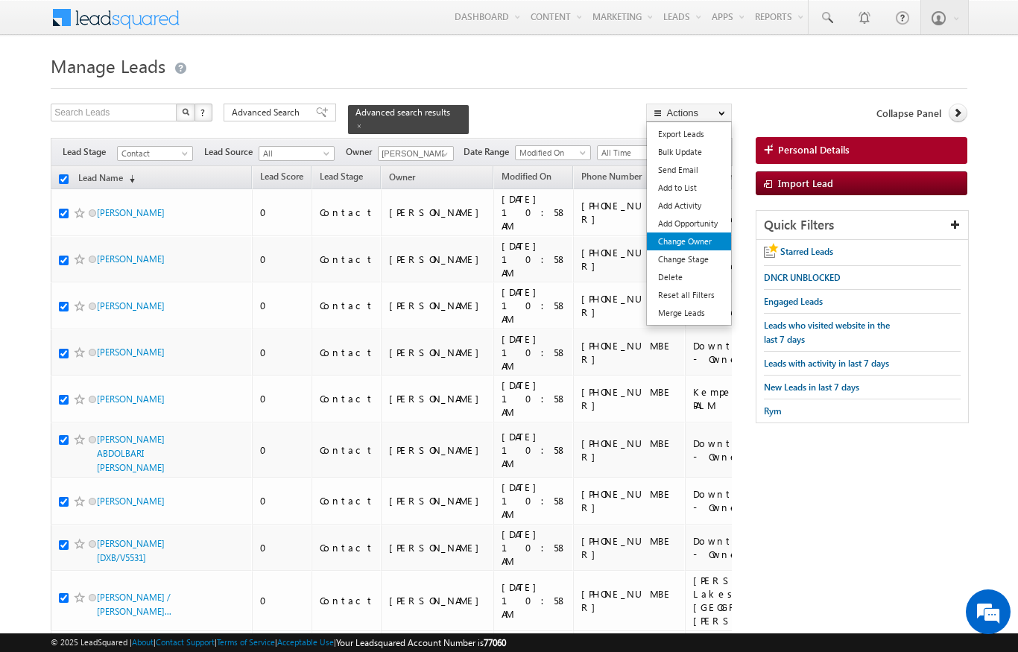
click at [708, 240] on link "Change Owner" at bounding box center [689, 242] width 84 height 18
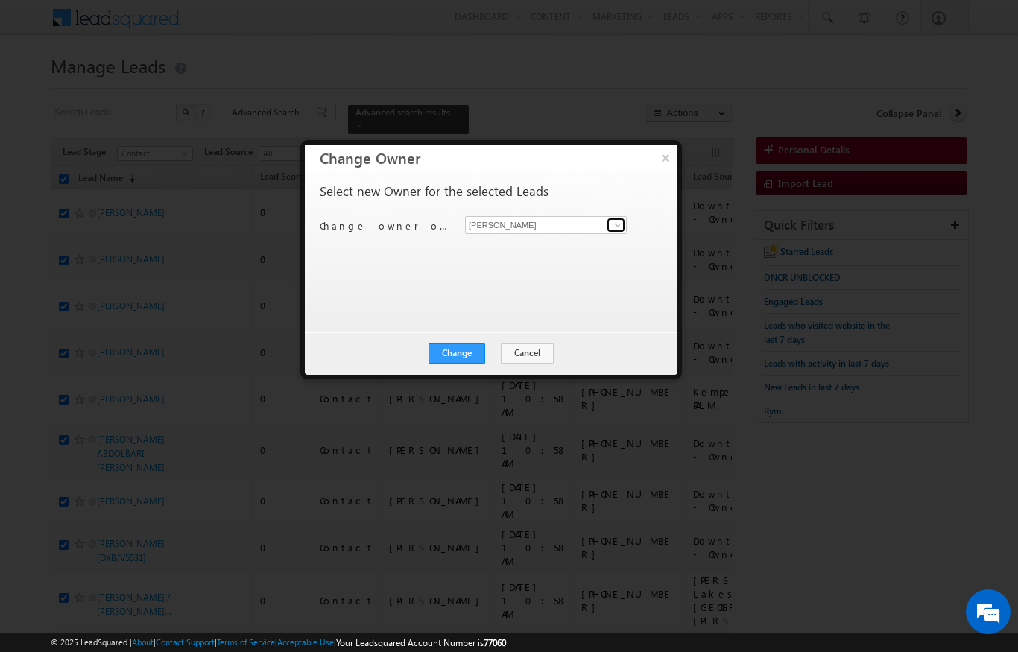
click at [608, 230] on link at bounding box center [616, 225] width 19 height 15
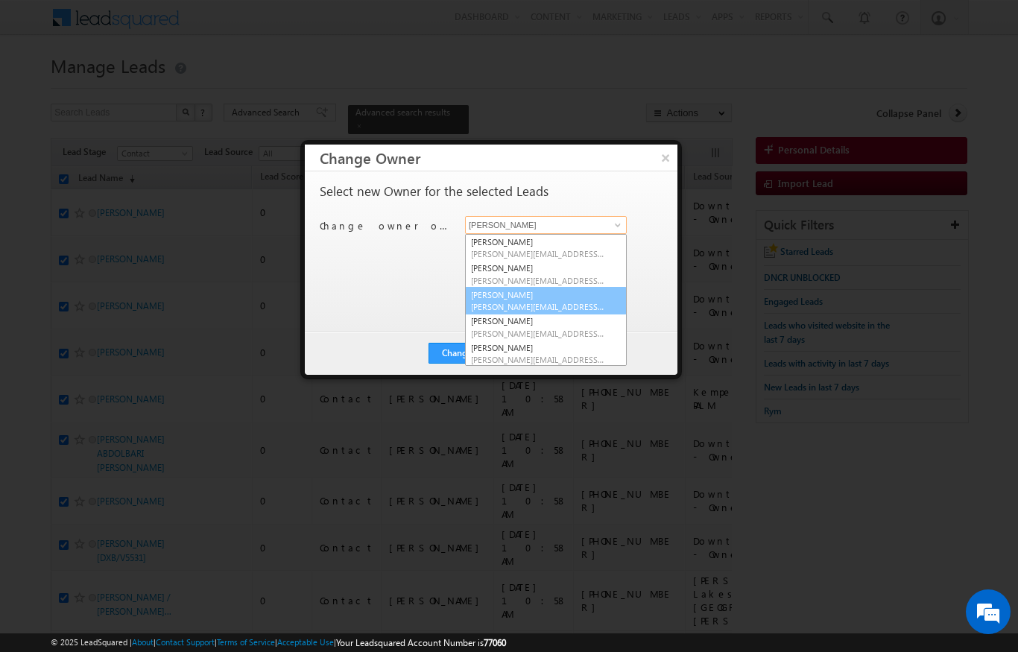
click at [575, 294] on link "Aswathi Ezhunamannil aswathi.ezhunamannil@indglobal.ae" at bounding box center [546, 301] width 162 height 28
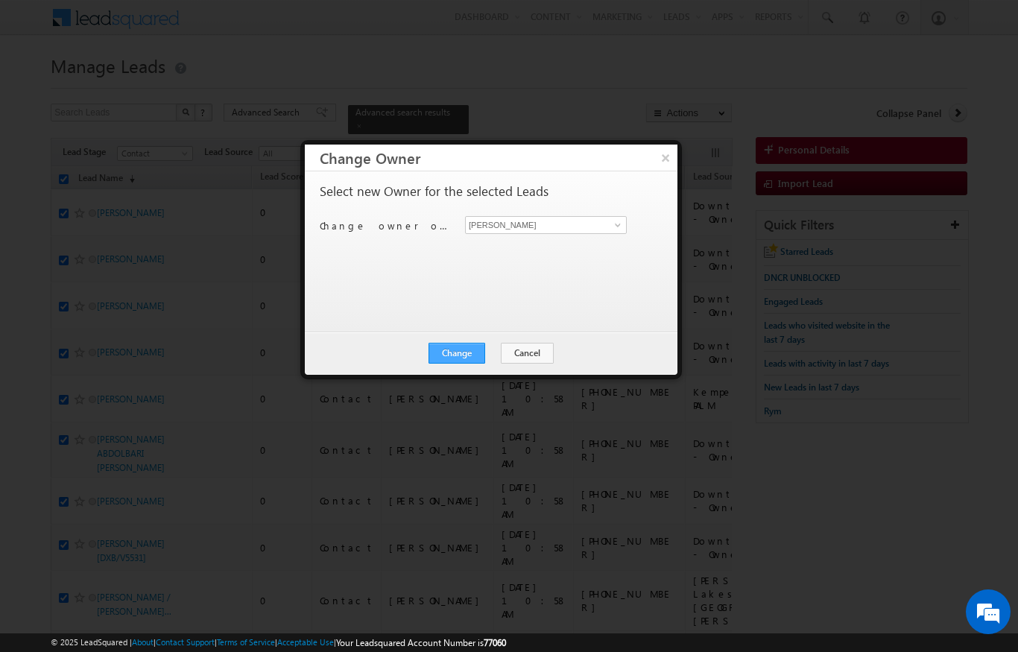
click at [463, 359] on button "Change" at bounding box center [457, 353] width 57 height 21
click at [502, 349] on button "Close" at bounding box center [494, 353] width 48 height 21
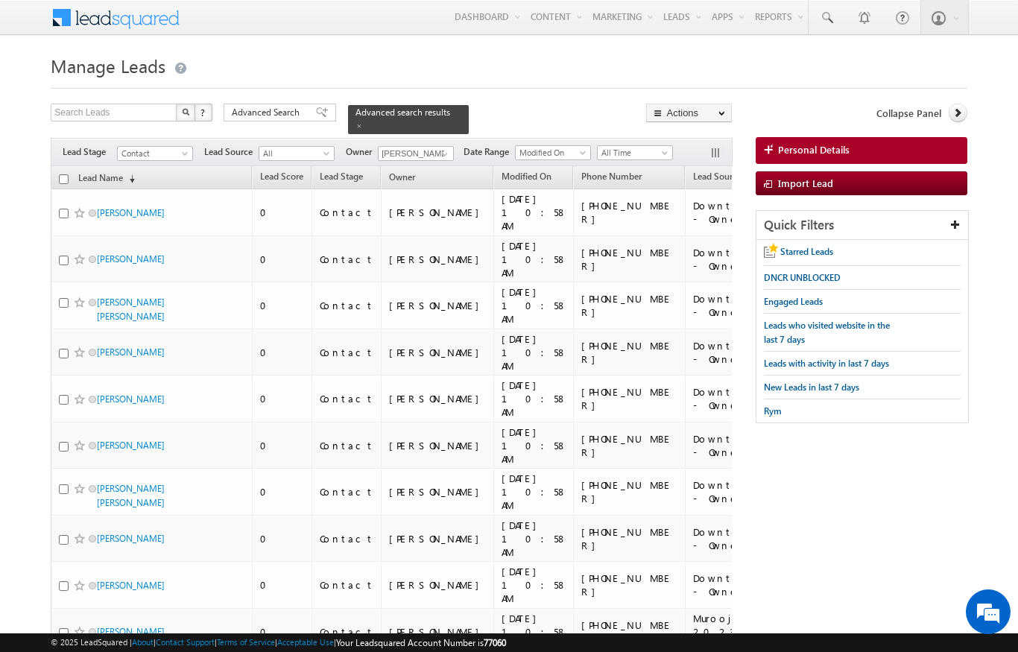
click at [64, 174] on input "checkbox" at bounding box center [64, 179] width 10 height 10
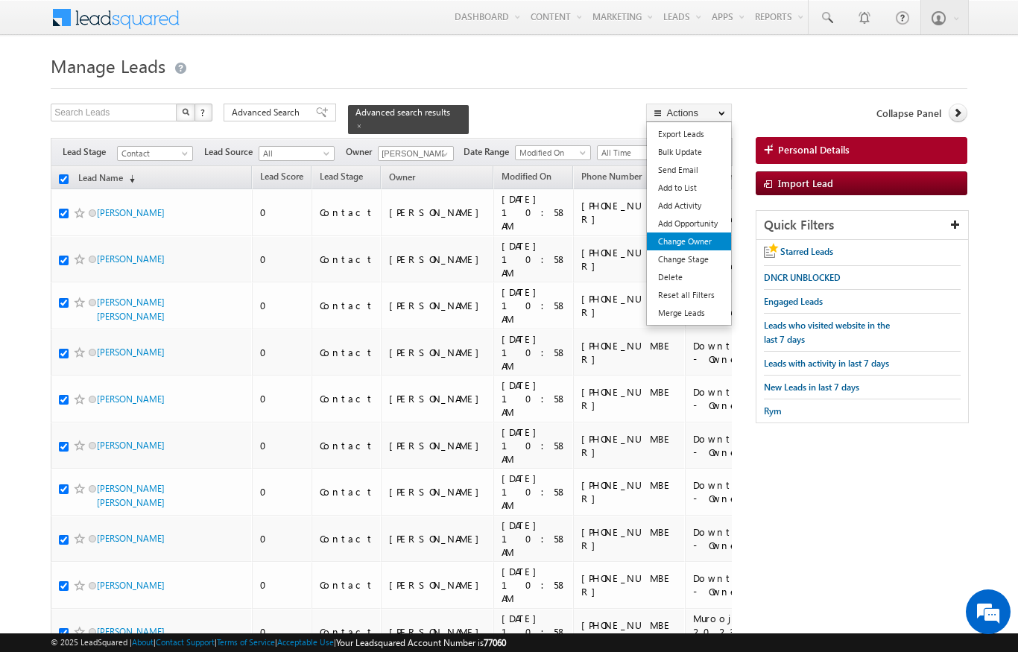
click at [710, 244] on link "Change Owner" at bounding box center [689, 242] width 84 height 18
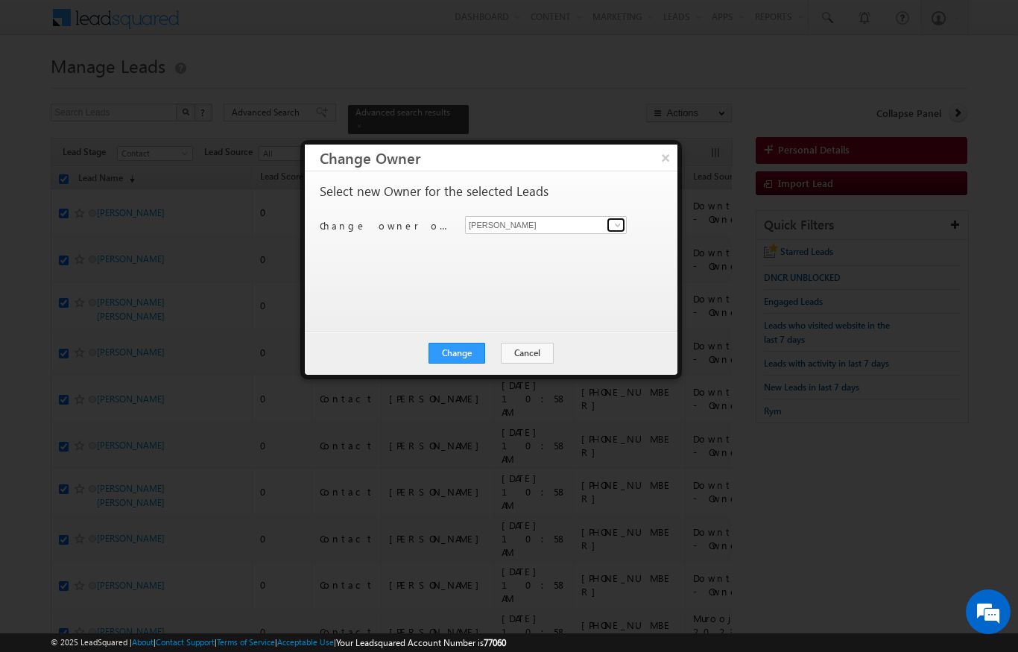
click at [619, 225] on span at bounding box center [618, 225] width 12 height 12
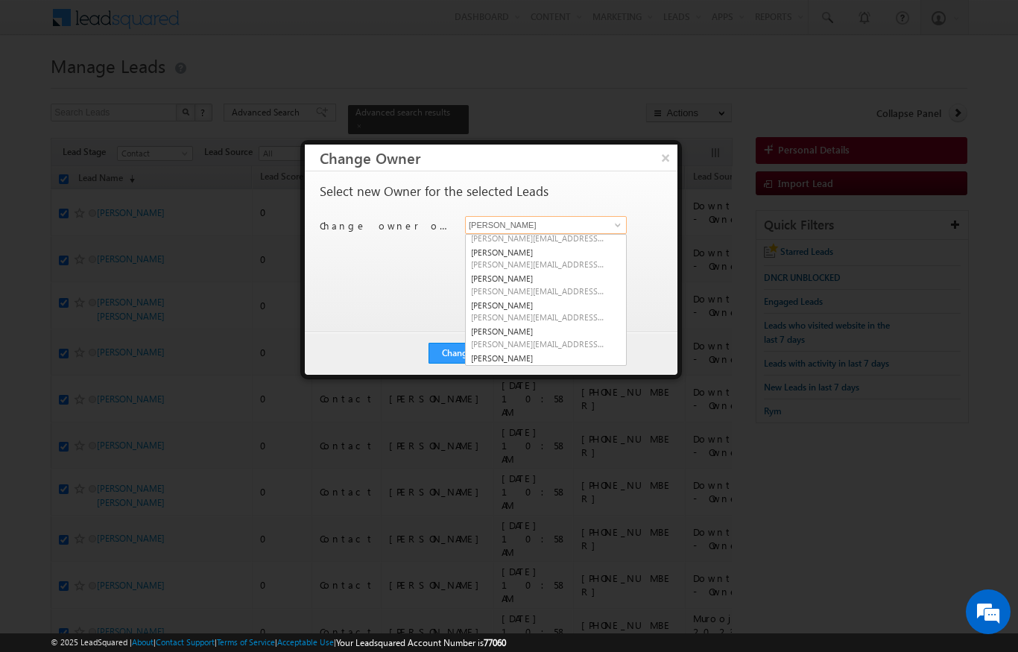
scroll to position [40, 0]
click at [588, 293] on span "bhargav.nayak@indglobal.ae" at bounding box center [538, 293] width 134 height 11
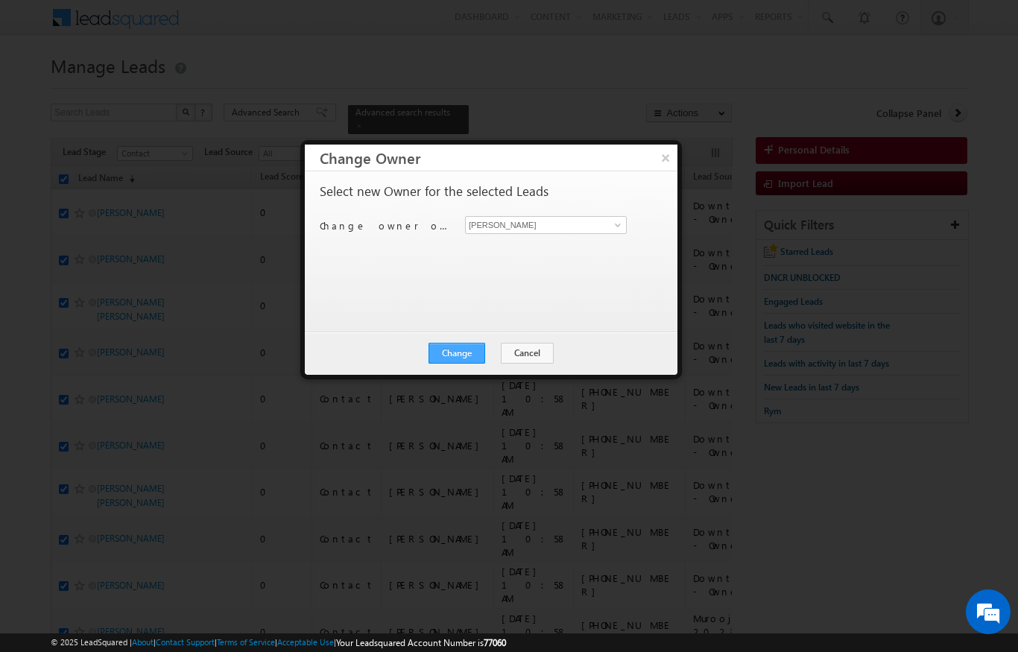
click at [467, 359] on button "Change" at bounding box center [457, 353] width 57 height 21
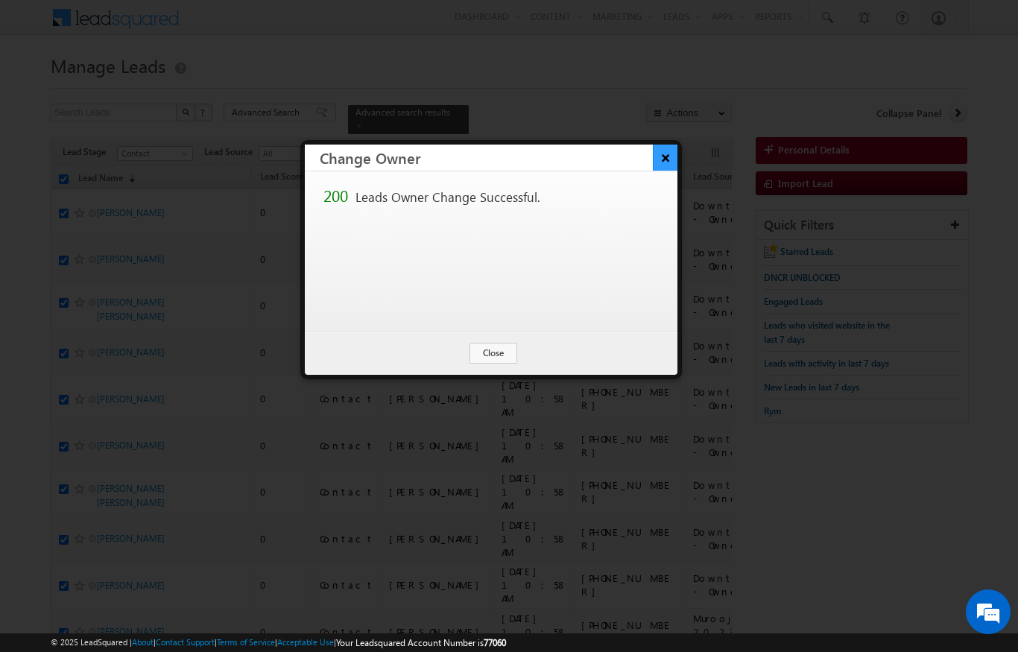
click at [677, 151] on button "×" at bounding box center [665, 158] width 25 height 26
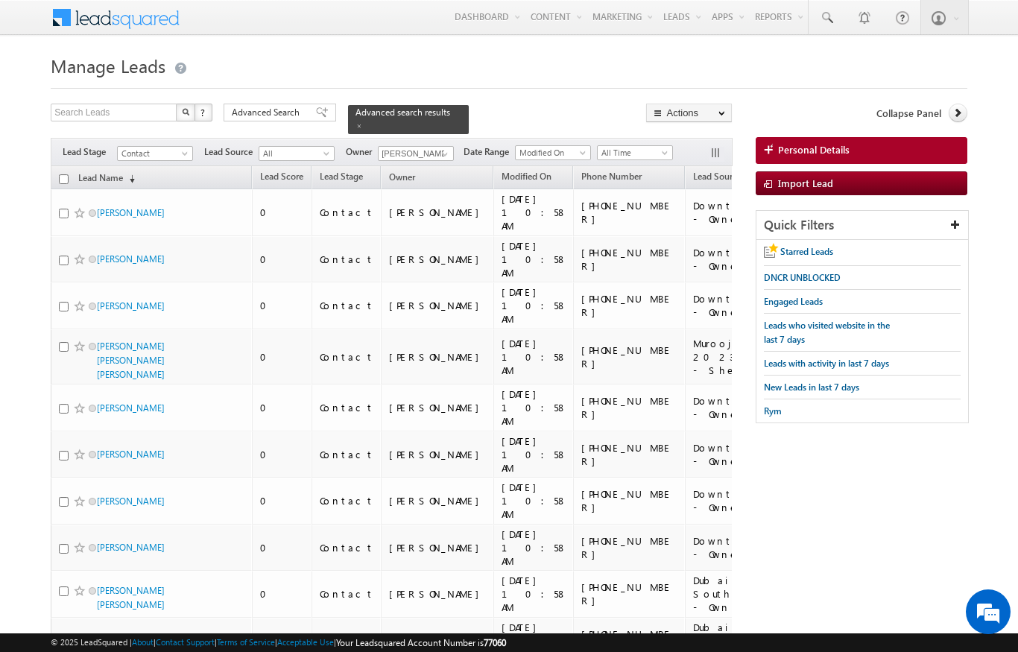
click at [68, 174] on input "checkbox" at bounding box center [64, 179] width 10 height 10
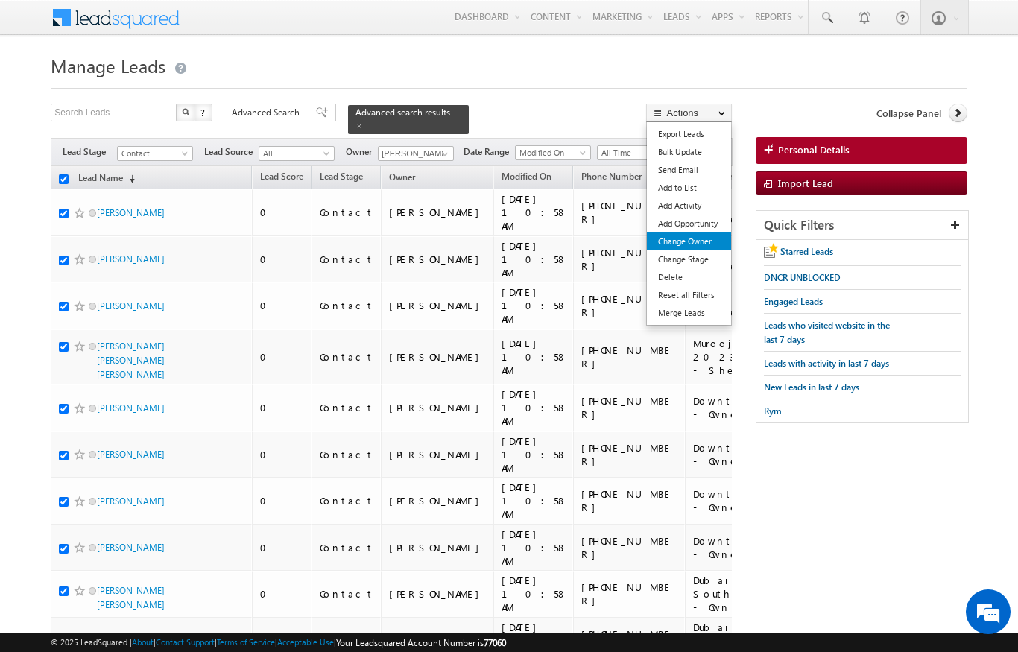
click at [708, 246] on link "Change Owner" at bounding box center [689, 242] width 84 height 18
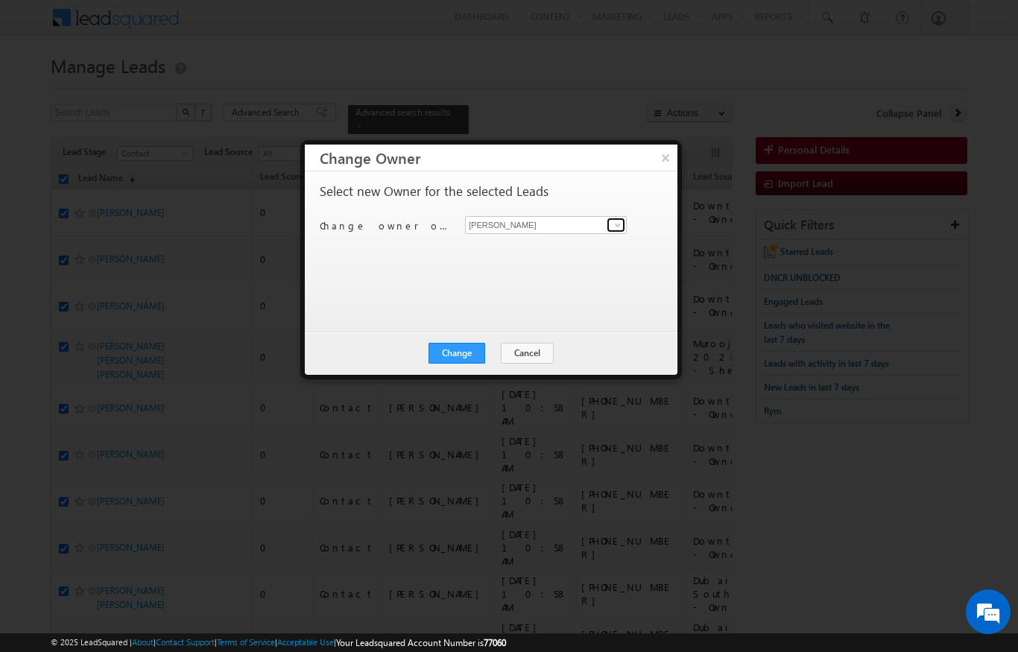
click at [607, 227] on link at bounding box center [616, 225] width 19 height 15
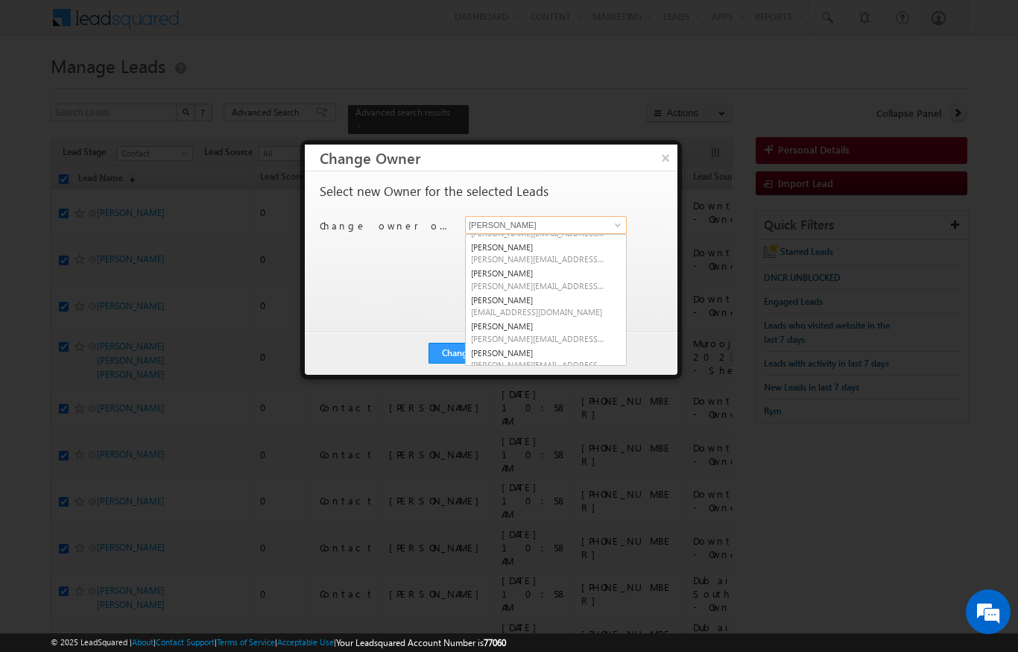
scroll to position [101, 0]
click at [577, 260] on span "diksha.dubey@indglobal.ae" at bounding box center [538, 258] width 134 height 11
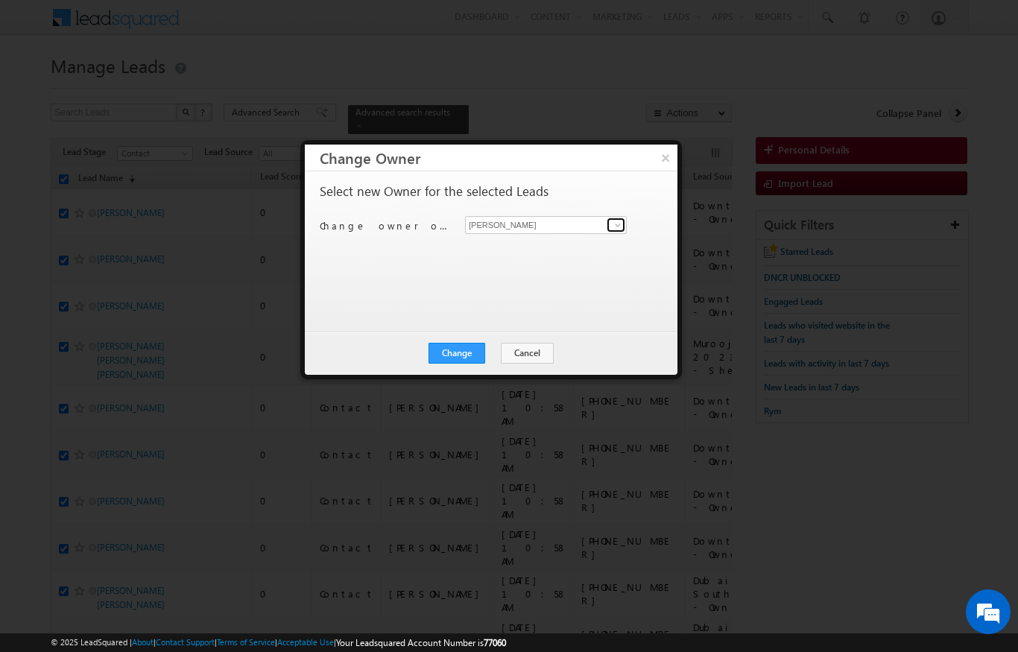
click at [611, 228] on link at bounding box center [616, 225] width 19 height 15
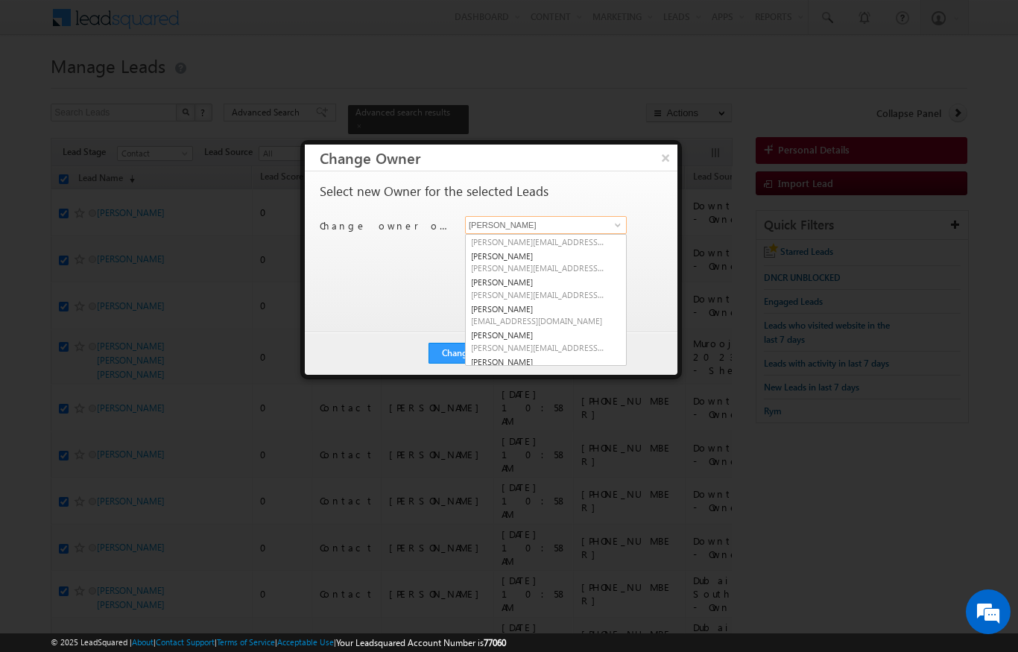
scroll to position [95, 0]
click at [570, 285] on span "ekta.verhani@indglobal.ae" at bounding box center [538, 290] width 134 height 11
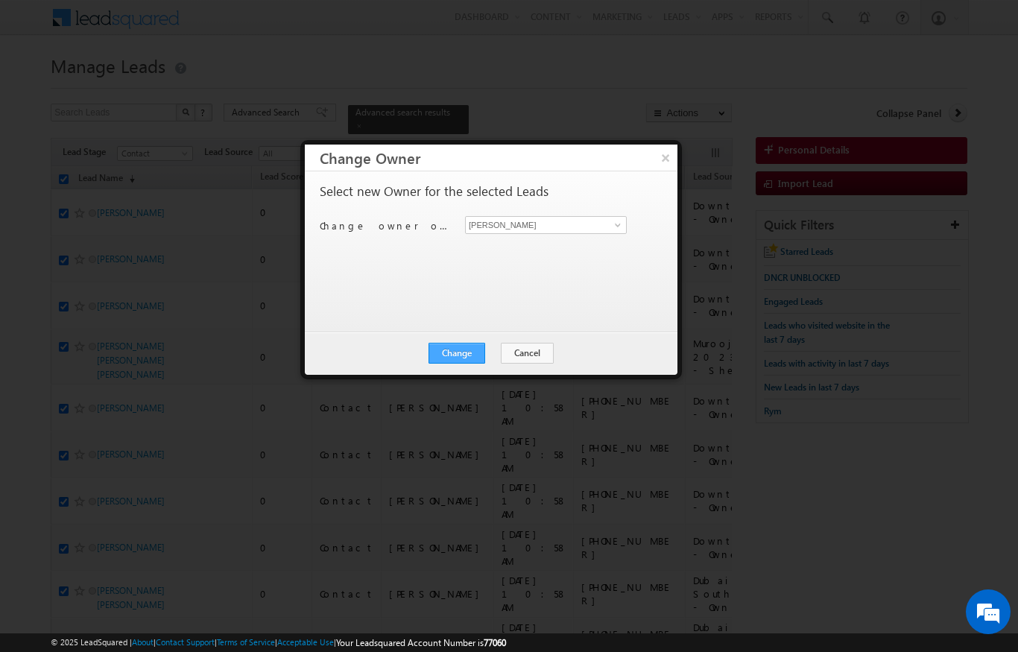
click at [477, 357] on button "Change" at bounding box center [457, 353] width 57 height 21
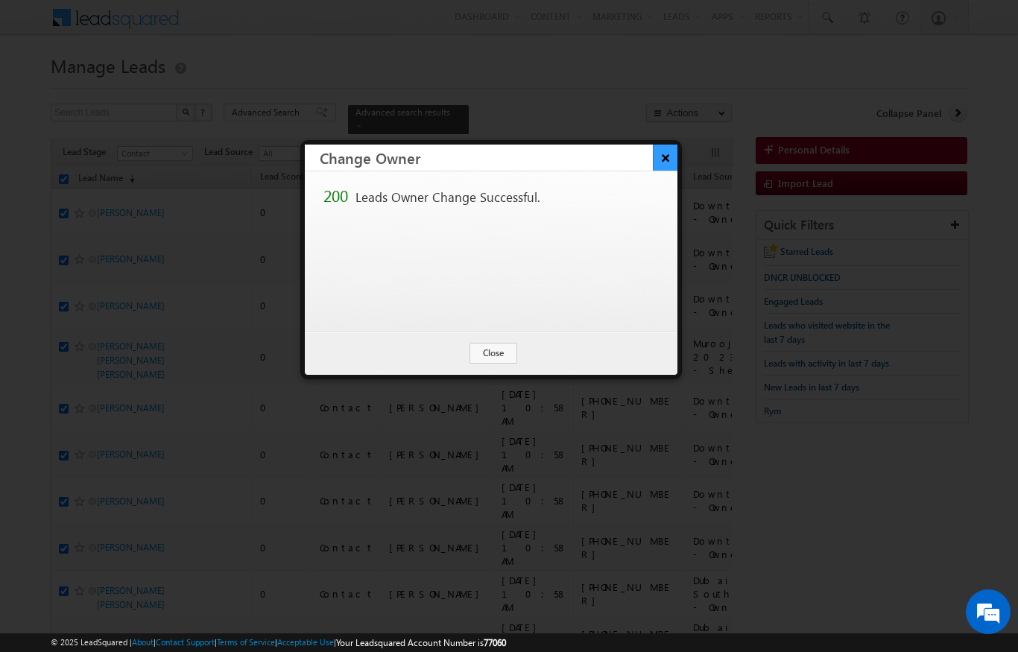
click at [672, 151] on button "×" at bounding box center [665, 158] width 25 height 26
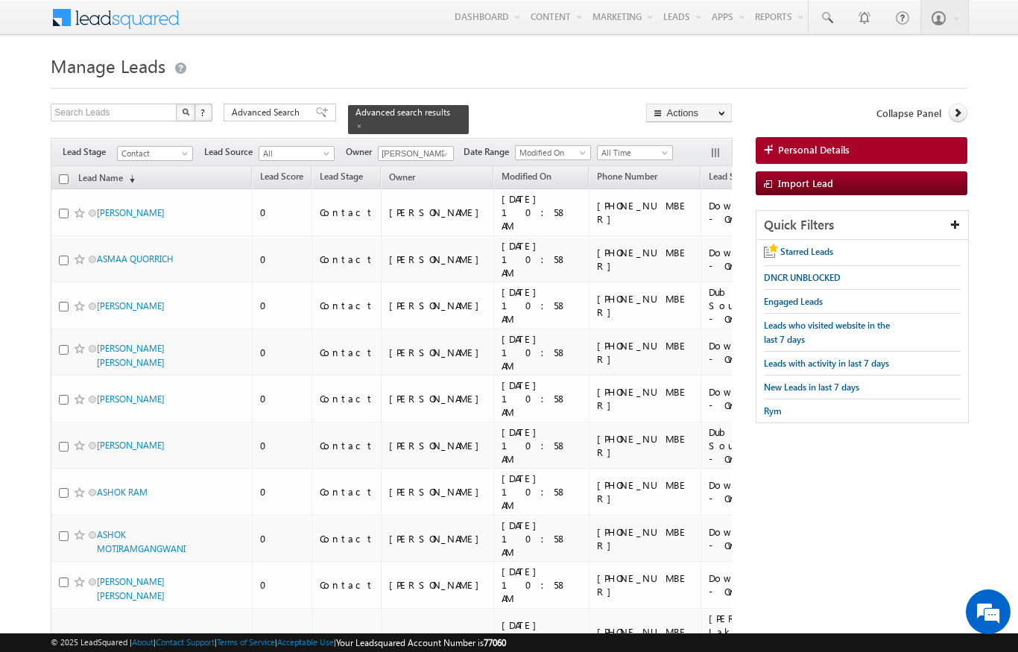
click at [63, 166] on th "Lead Name (sorted descending)" at bounding box center [151, 177] width 201 height 23
click at [71, 169] on link "Lead Name (sorted descending)" at bounding box center [107, 178] width 72 height 19
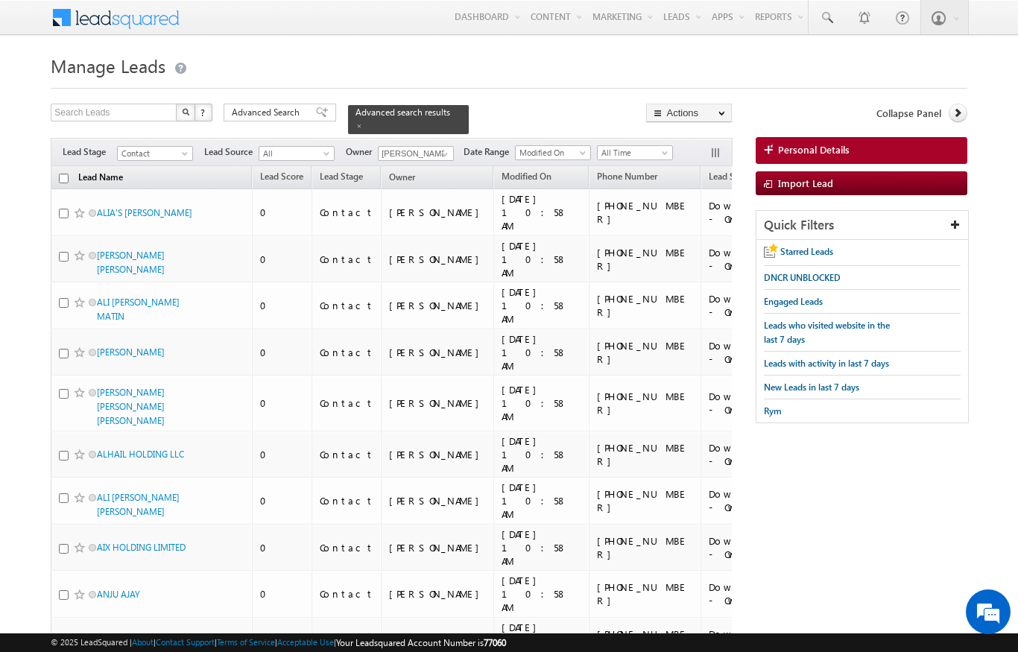
click at [95, 171] on link "Lead Name (sorted descending)" at bounding box center [101, 178] width 60 height 19
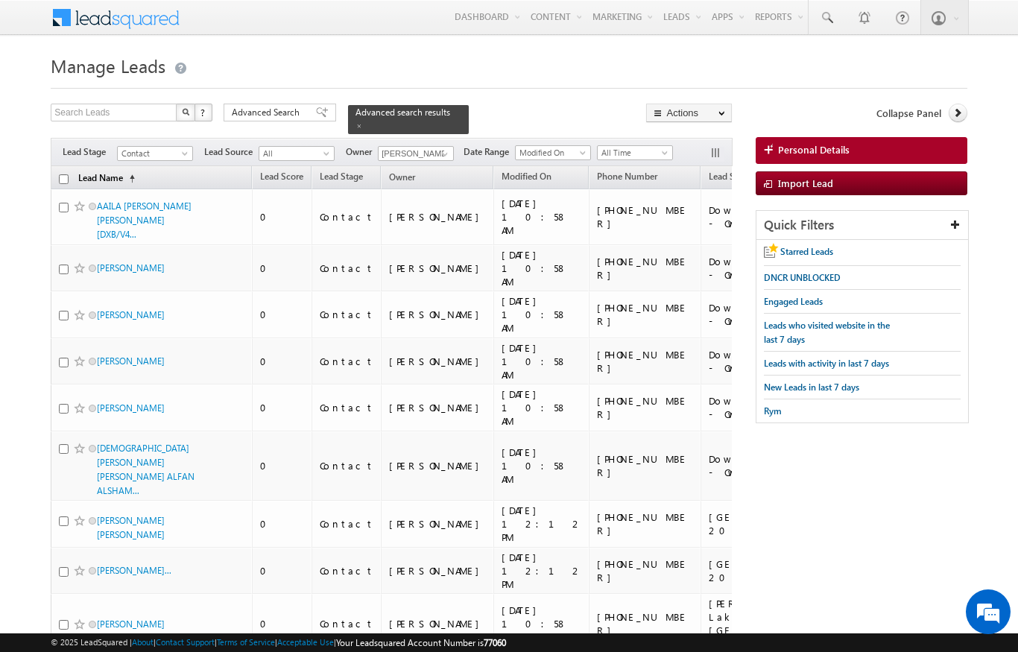
click at [107, 169] on link "Lead Name (sorted ascending)" at bounding box center [107, 178] width 72 height 19
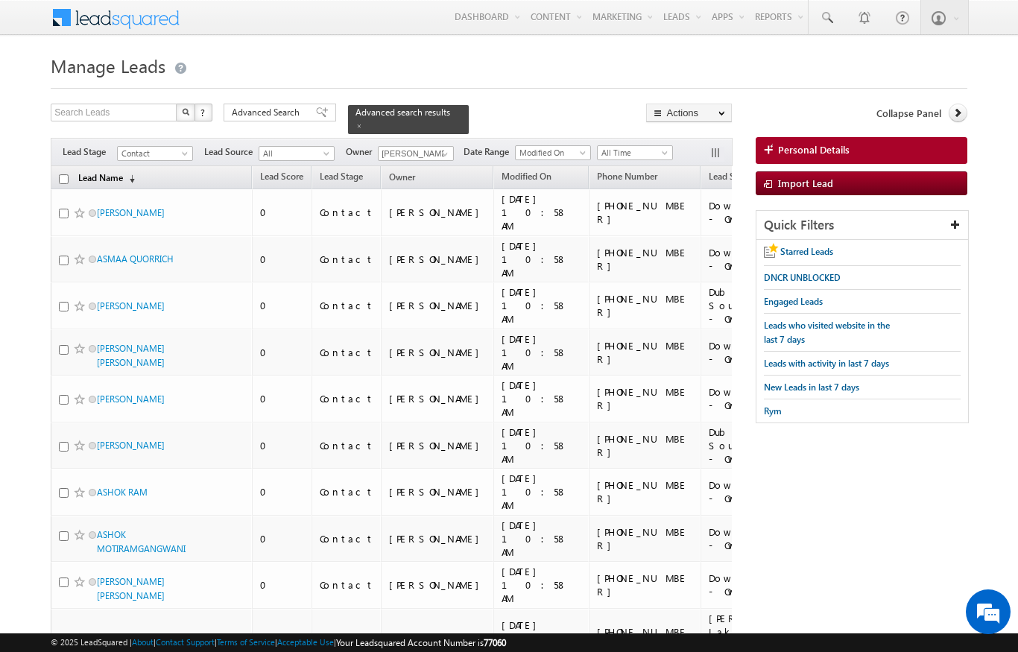
click at [104, 169] on link "Lead Name (sorted descending)" at bounding box center [107, 178] width 72 height 19
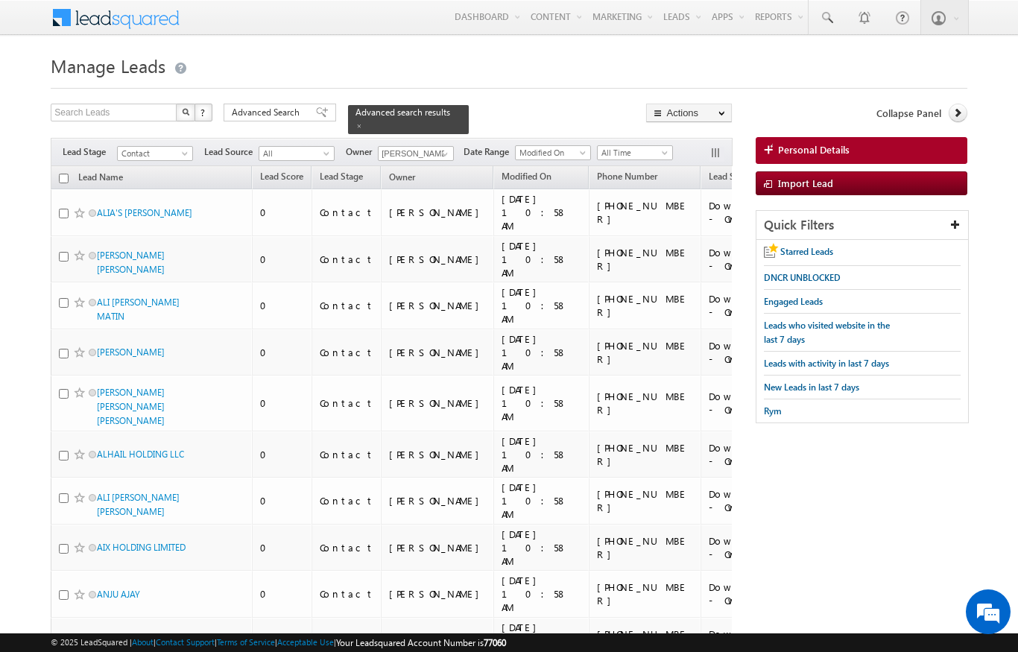
click at [59, 174] on input "checkbox" at bounding box center [64, 179] width 10 height 10
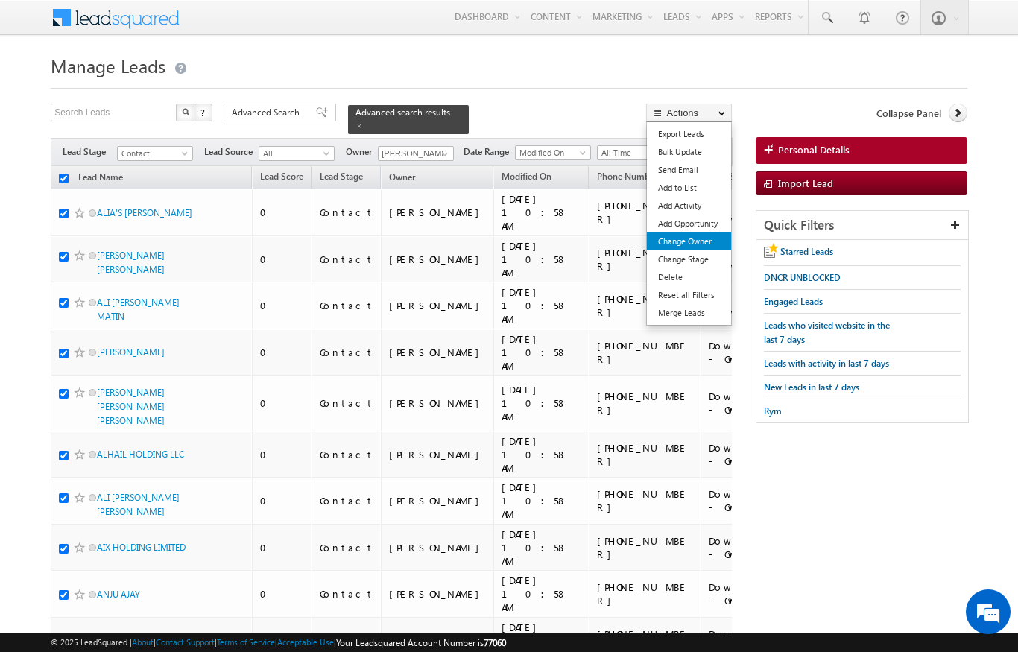
click at [709, 244] on link "Change Owner" at bounding box center [689, 242] width 84 height 18
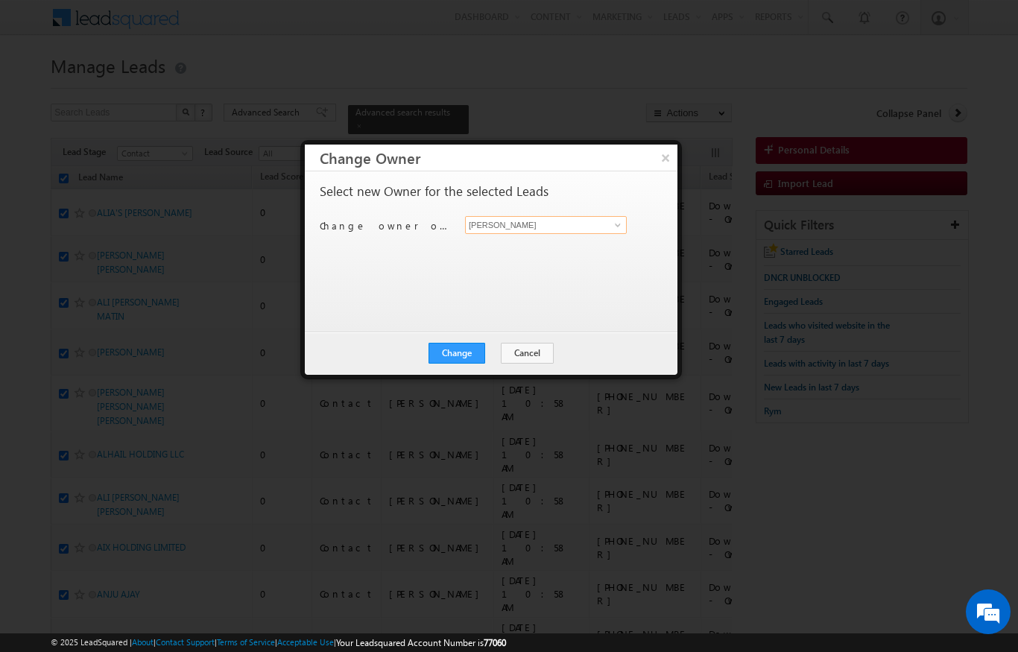
click at [604, 225] on input "[PERSON_NAME]" at bounding box center [546, 225] width 162 height 18
click at [613, 229] on span at bounding box center [618, 225] width 12 height 12
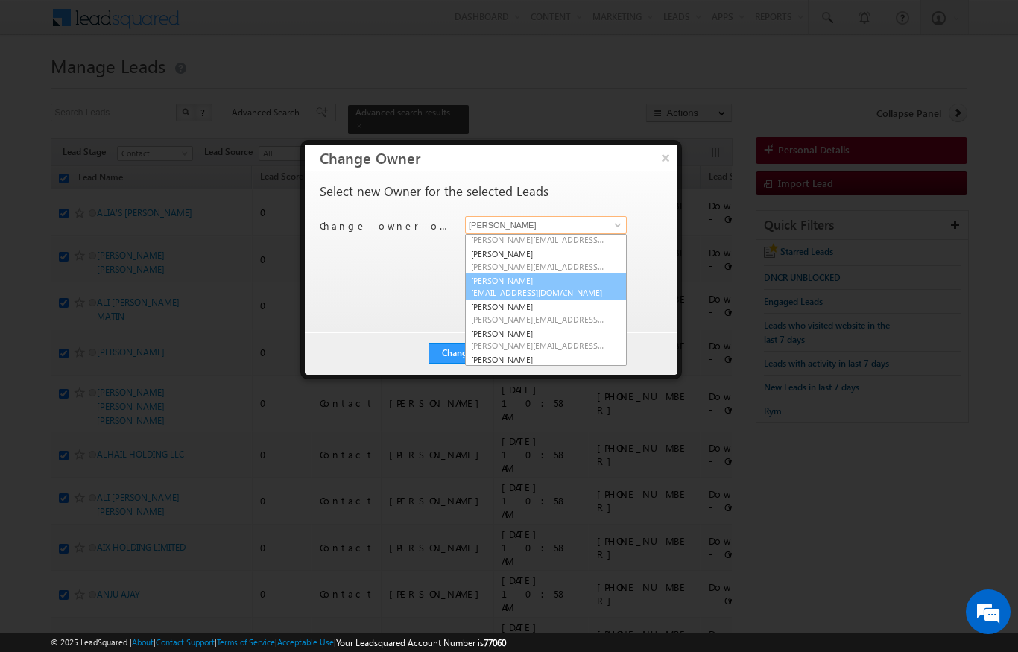
click at [566, 290] on span "Karan.solanki@indglobal.ae" at bounding box center [538, 292] width 134 height 11
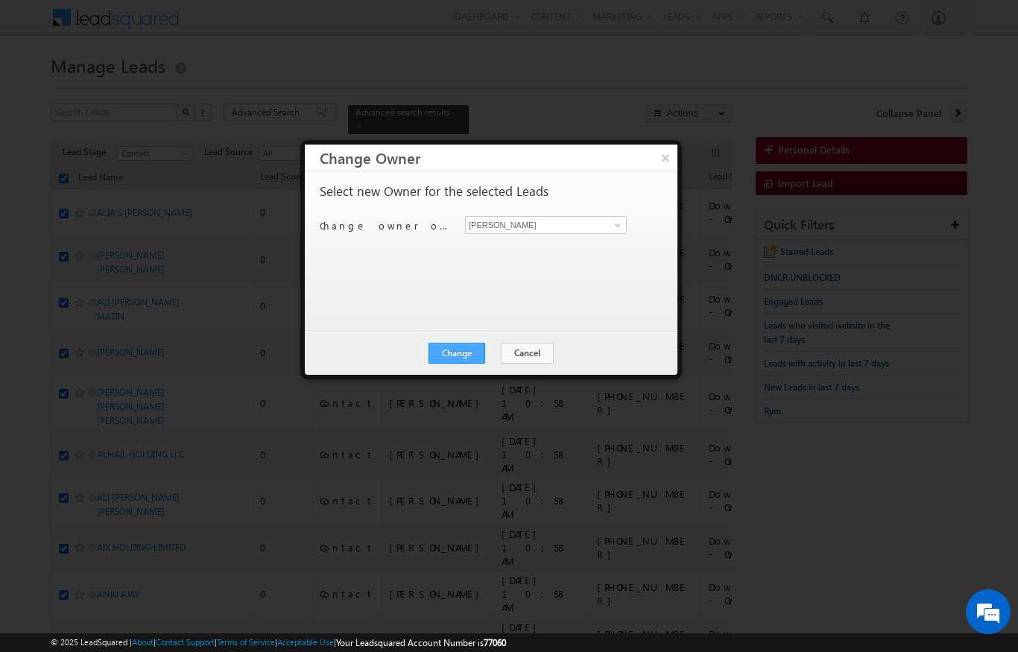
click at [475, 356] on button "Change" at bounding box center [457, 353] width 57 height 21
click at [503, 355] on button "Close" at bounding box center [494, 353] width 48 height 21
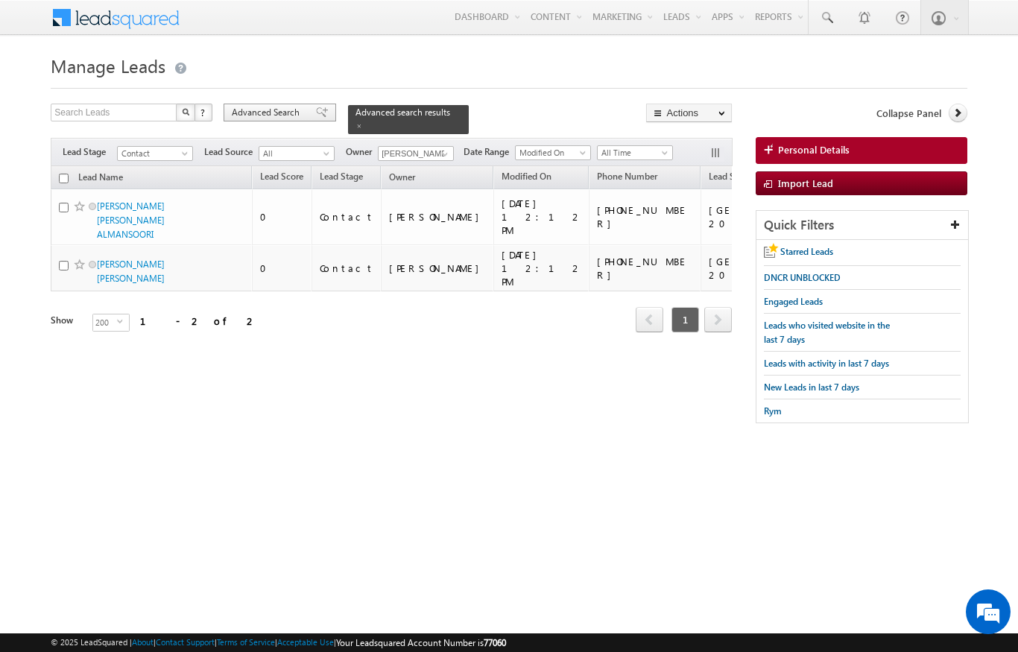
click at [271, 112] on span "Advanced Search" at bounding box center [268, 112] width 72 height 13
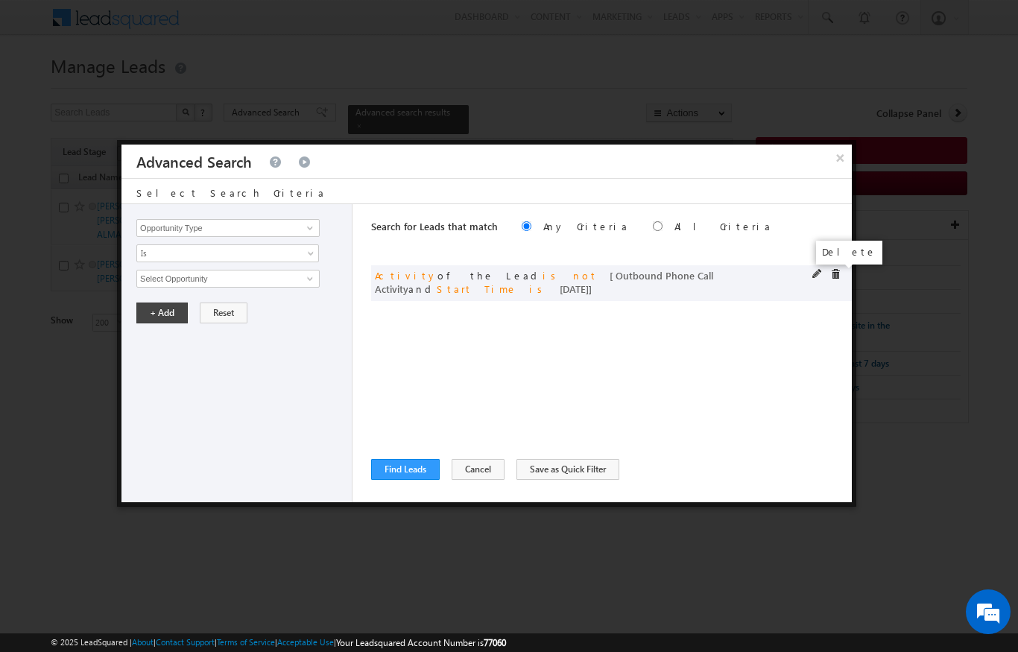
click at [841, 272] on span at bounding box center [835, 274] width 10 height 10
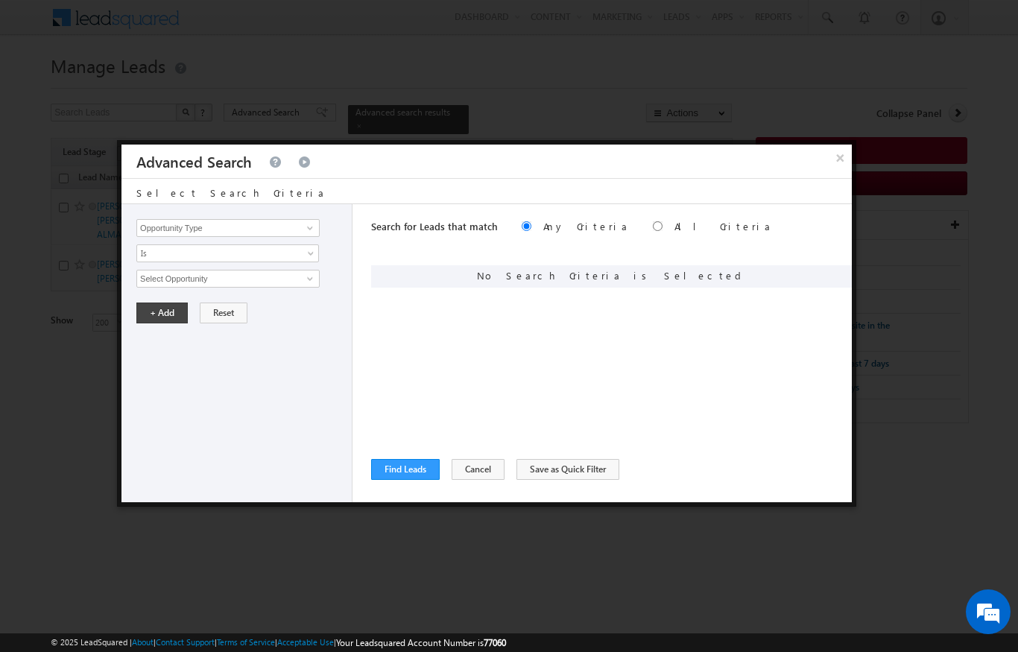
click at [306, 214] on div "Opportunity Type Lead Activity Task Sales Group Prospect Id Address 1 Address 2…" at bounding box center [236, 353] width 231 height 298
click at [315, 230] on span at bounding box center [310, 228] width 12 height 12
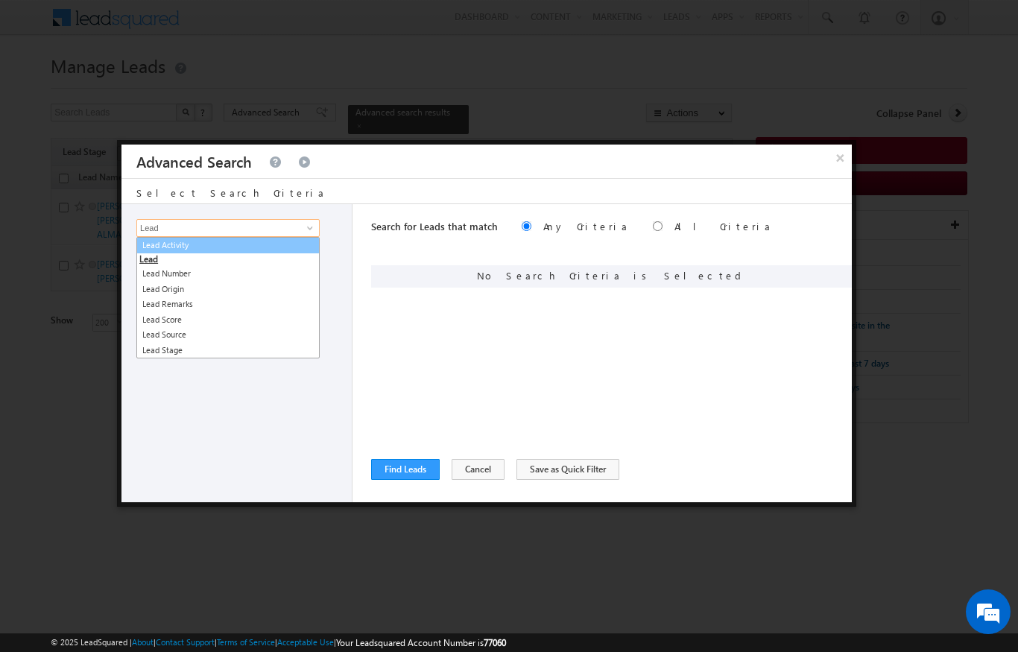
click at [187, 253] on link "Lead Activity" at bounding box center [227, 245] width 183 height 17
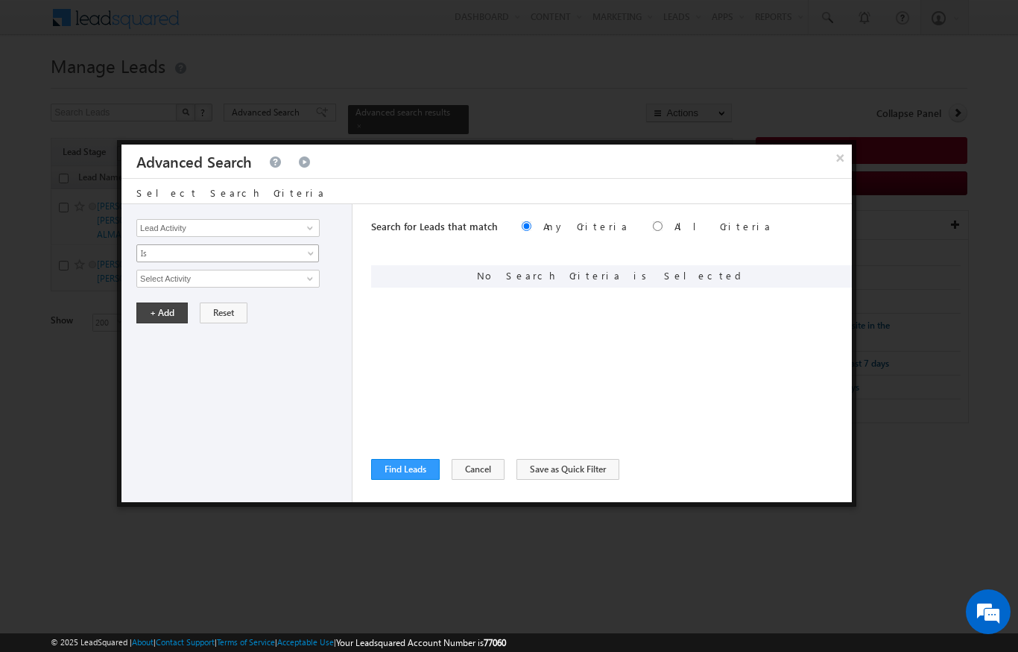
click at [151, 257] on span "Is" at bounding box center [218, 253] width 162 height 13
click at [151, 288] on link "Is Not" at bounding box center [228, 285] width 182 height 13
click at [145, 278] on input "Select Activity" at bounding box center [227, 279] width 183 height 18
click at [191, 312] on link "Outbound Phone Call Activity" at bounding box center [227, 309] width 183 height 17
click at [151, 308] on span at bounding box center [218, 303] width 162 height 13
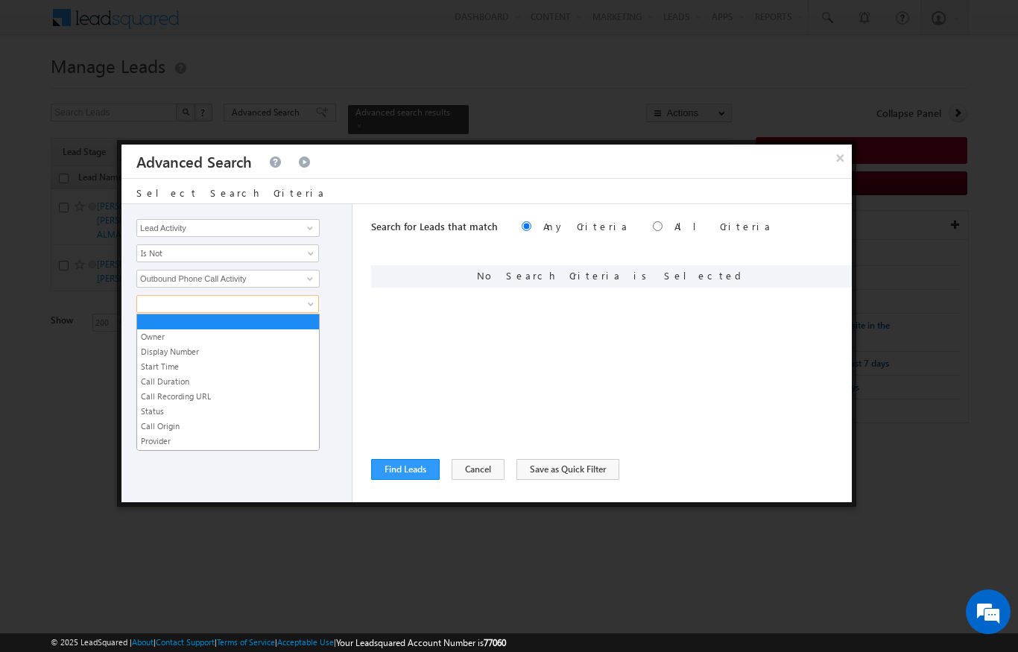
click at [146, 367] on link "Start Time" at bounding box center [228, 366] width 182 height 13
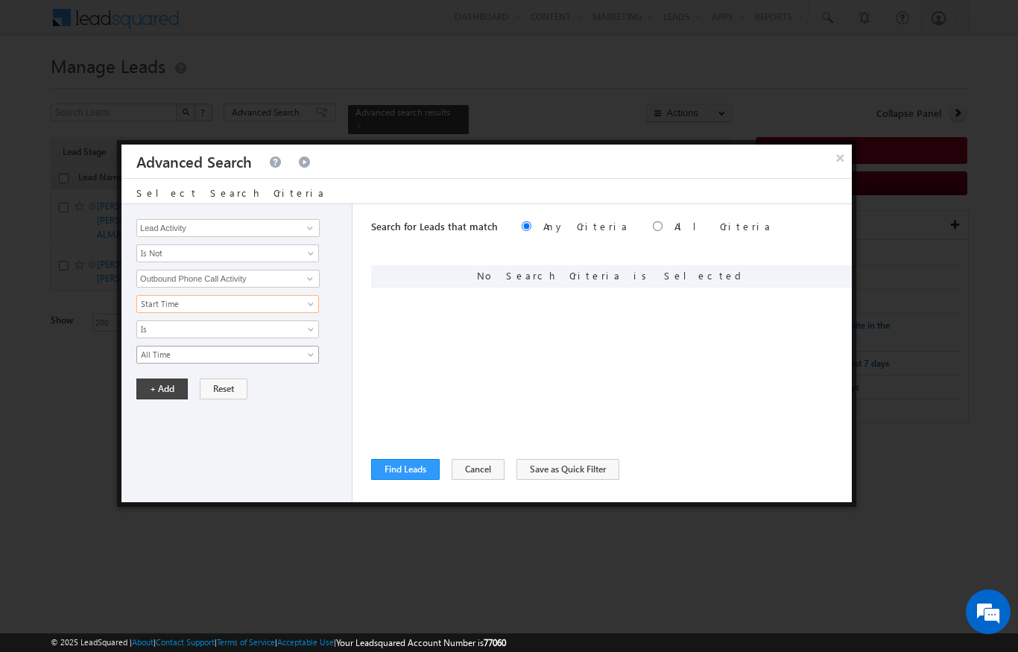
click at [142, 350] on span "All Time" at bounding box center [218, 354] width 162 height 13
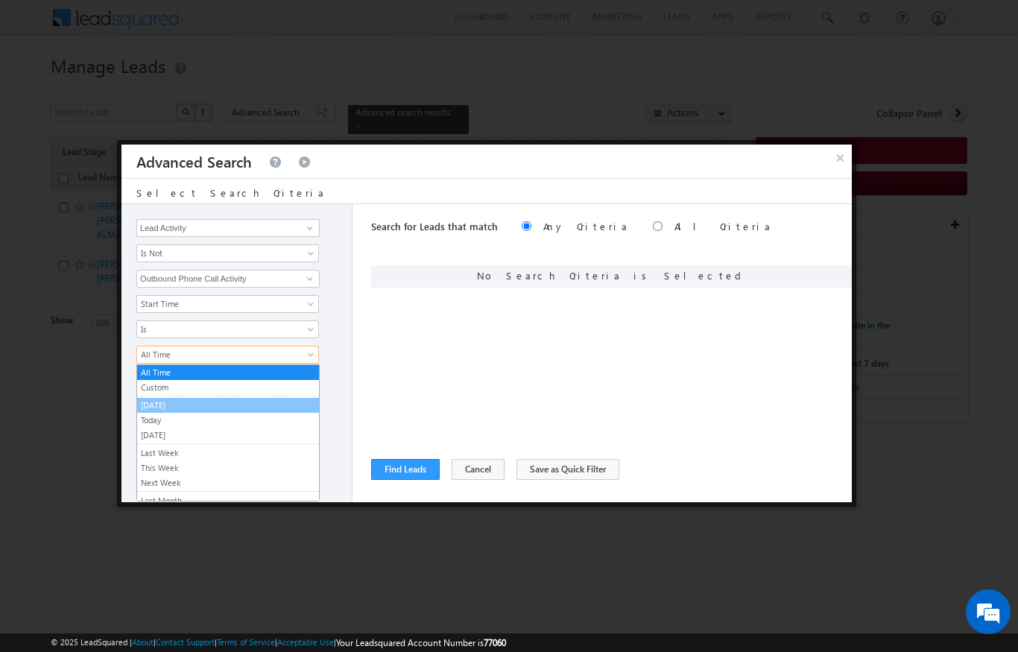
click at [146, 399] on link "[DATE]" at bounding box center [228, 405] width 182 height 13
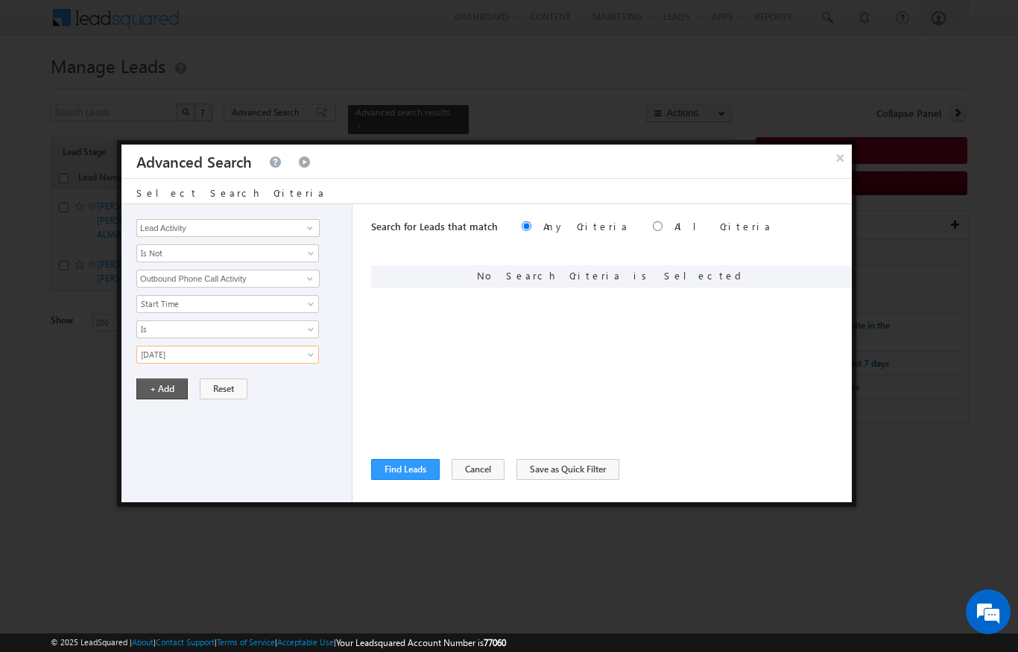
click at [153, 385] on button "+ Add" at bounding box center [161, 389] width 51 height 21
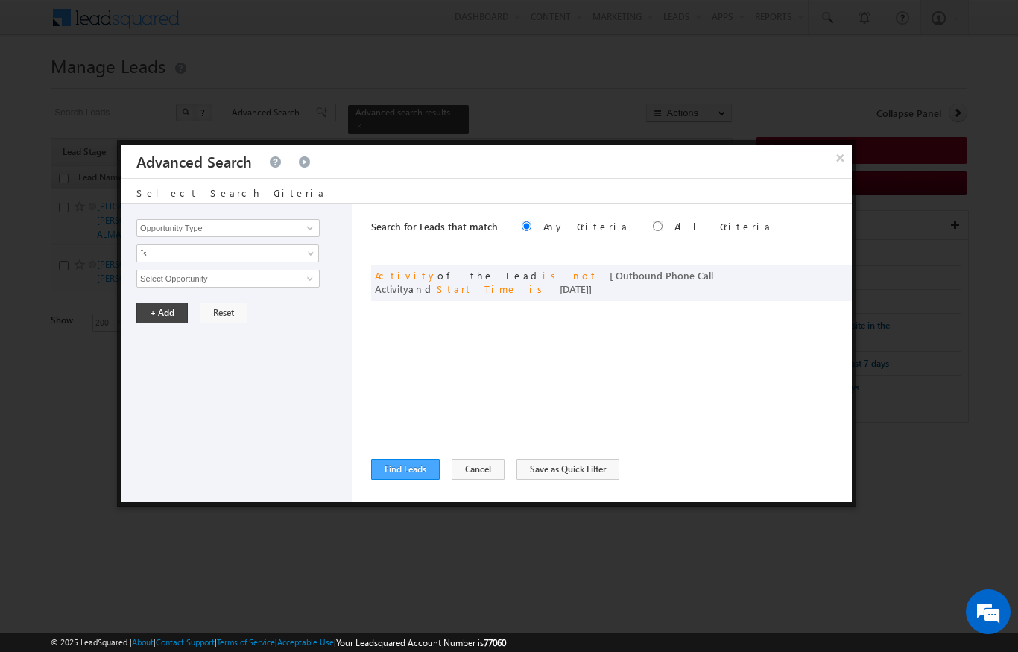
click at [397, 479] on button "Find Leads" at bounding box center [405, 469] width 69 height 21
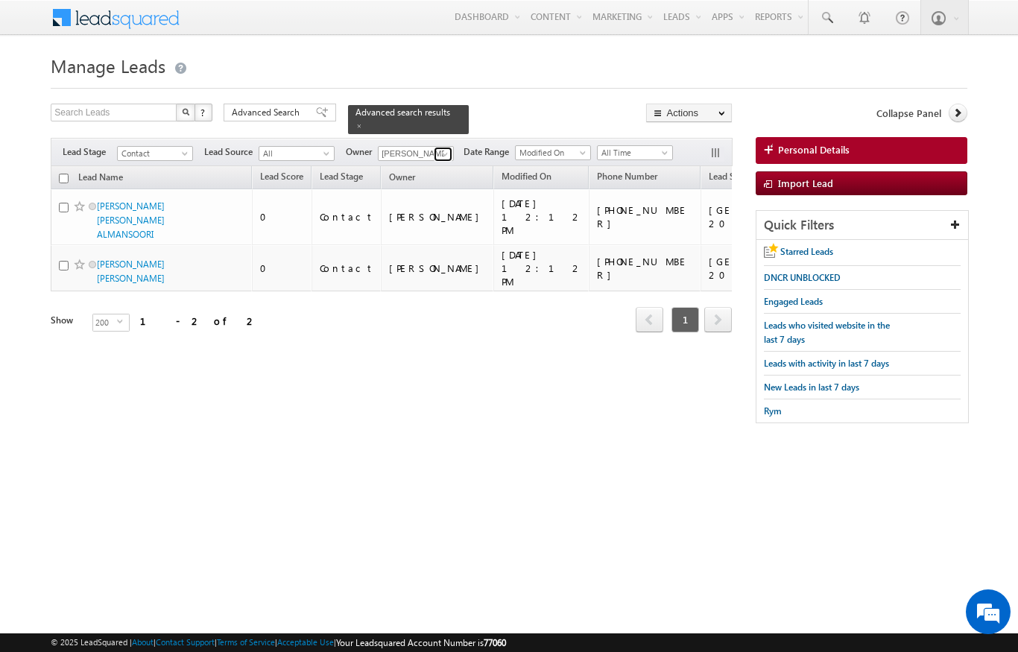
click at [450, 148] on span at bounding box center [445, 154] width 12 height 12
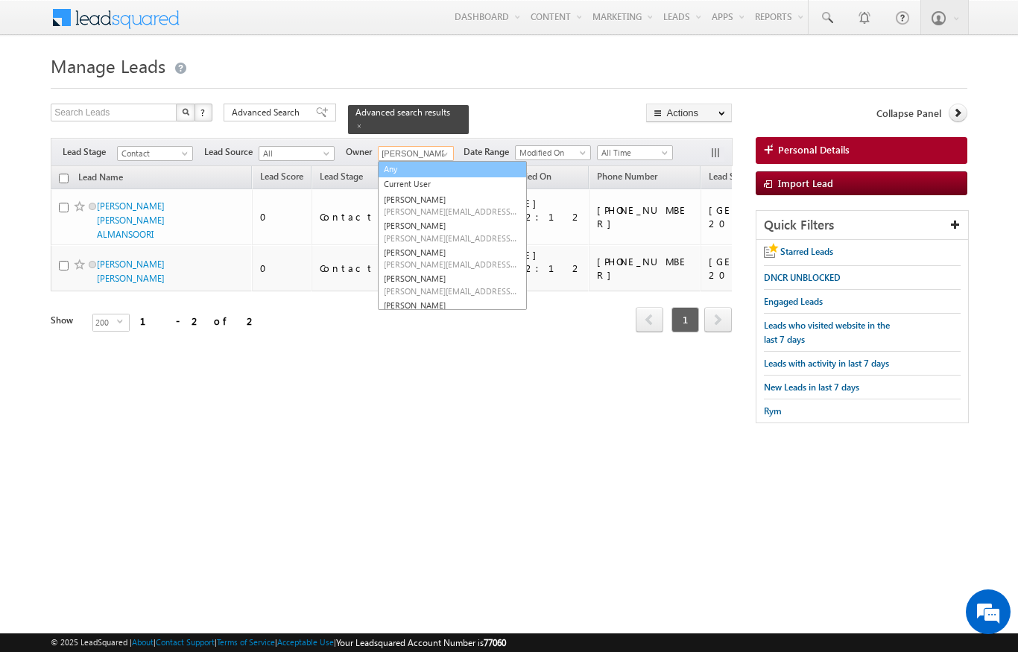
click at [399, 161] on link "Any" at bounding box center [452, 169] width 149 height 17
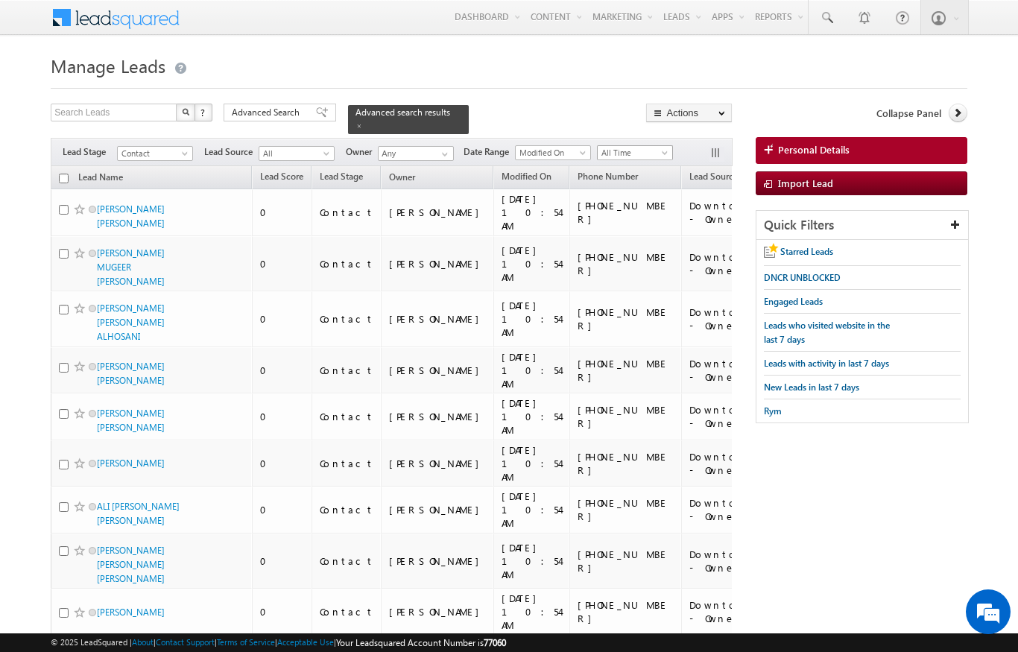
click at [664, 150] on span at bounding box center [666, 156] width 12 height 12
click at [642, 193] on link "[DATE]" at bounding box center [637, 192] width 75 height 13
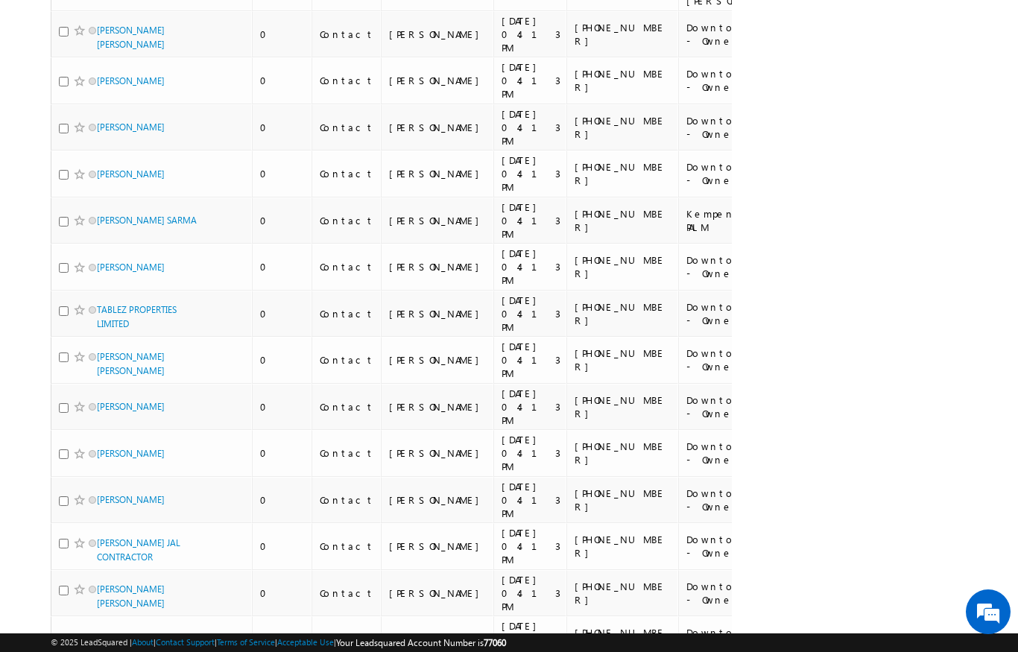
scroll to position [0, 0]
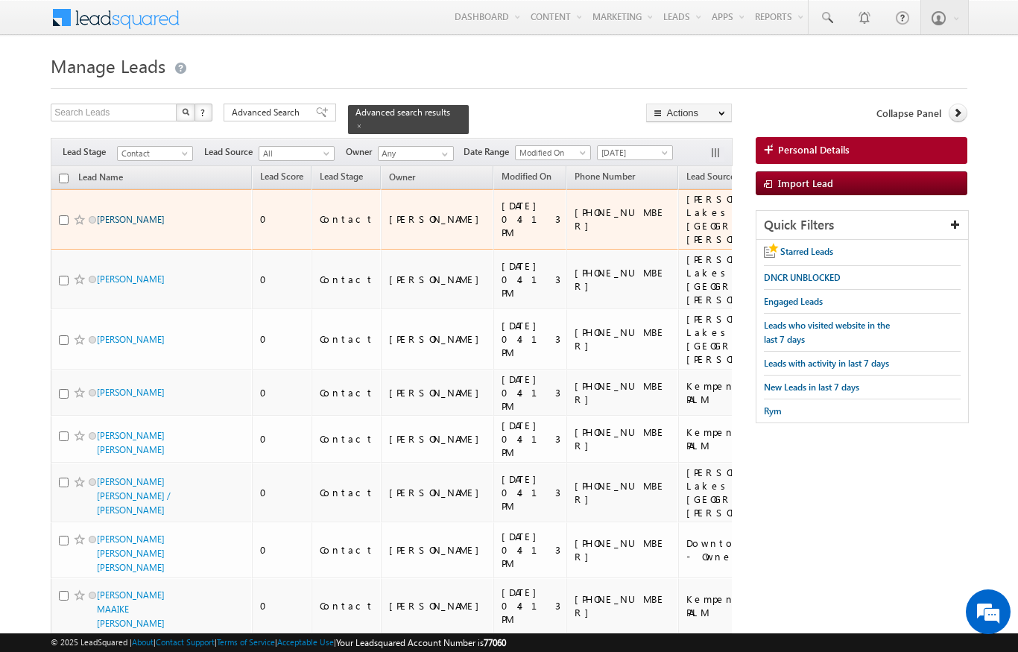
click at [114, 217] on link "WAEL SABRA" at bounding box center [131, 219] width 68 height 11
click at [126, 215] on link "WAEL SABRA" at bounding box center [131, 219] width 68 height 11
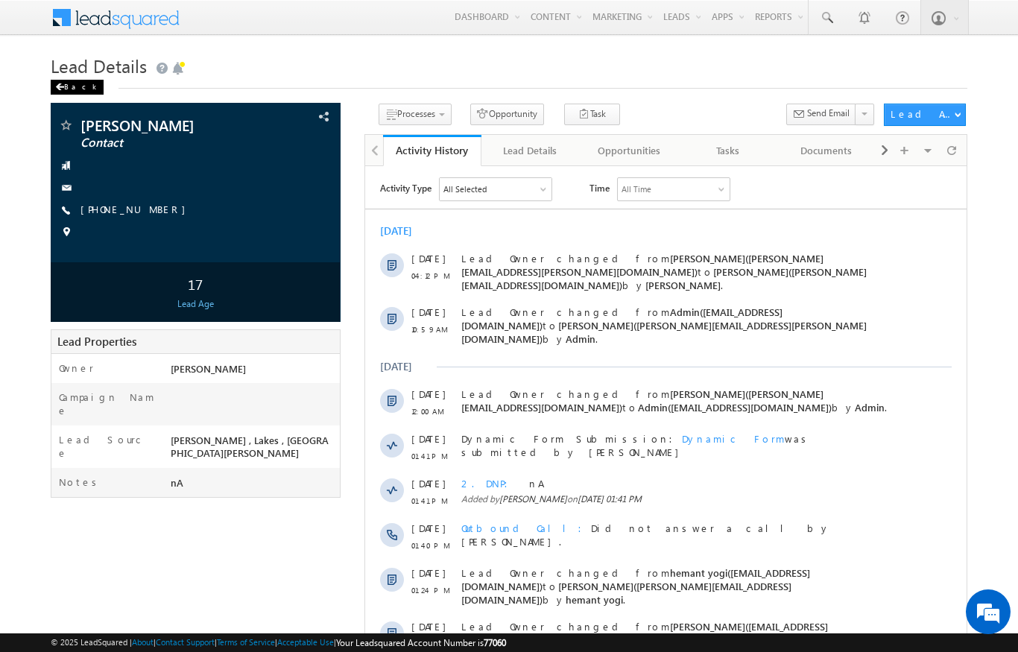
click at [70, 82] on div "Back" at bounding box center [77, 87] width 53 height 15
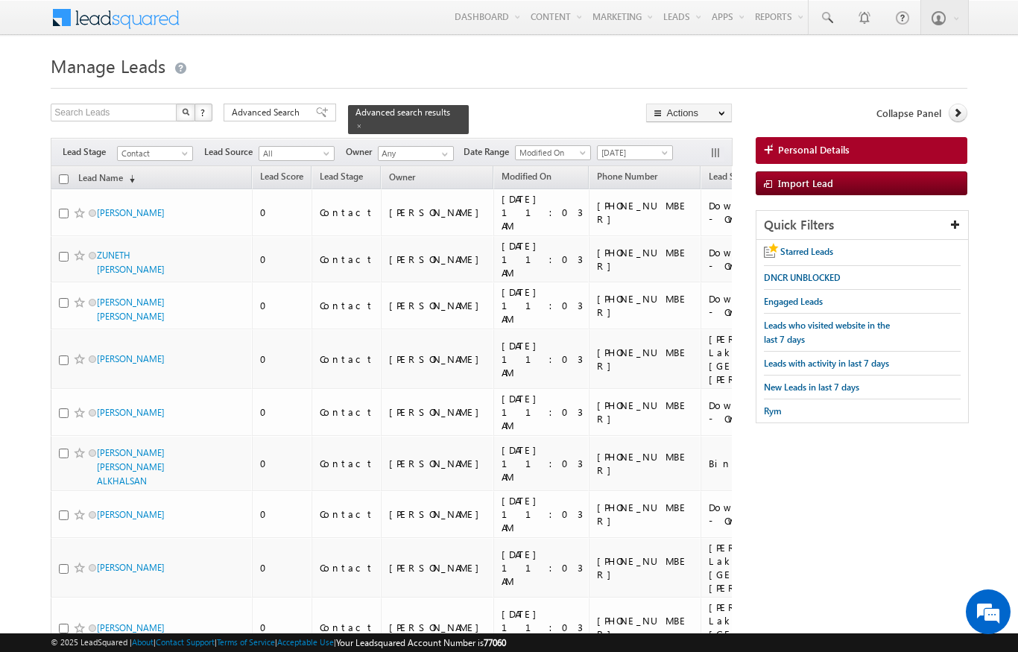
click at [63, 174] on input "checkbox" at bounding box center [64, 179] width 10 height 10
checkbox input "true"
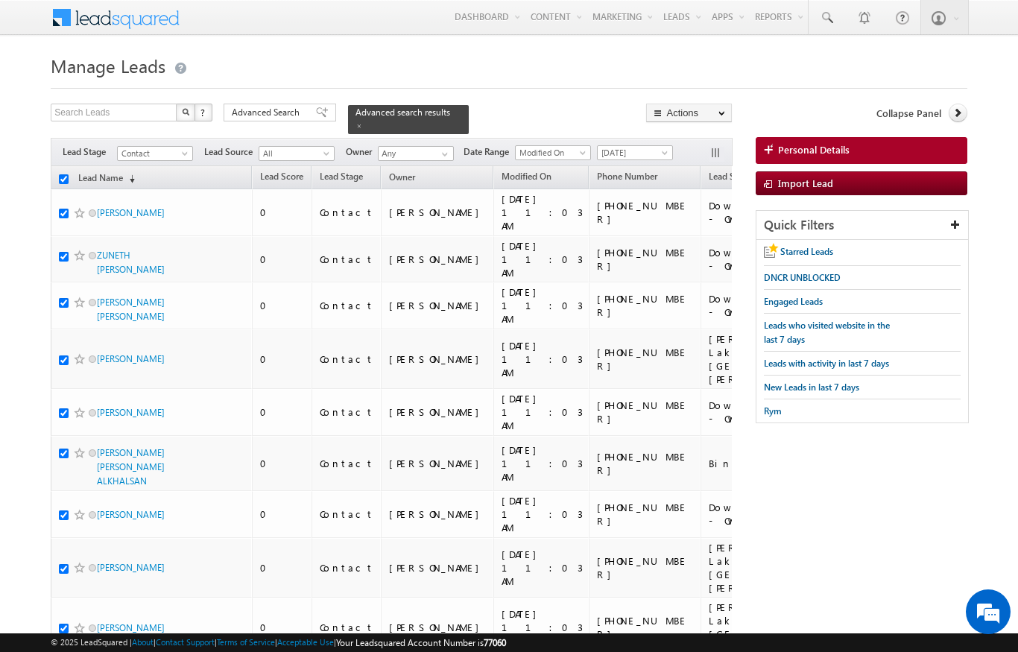
checkbox input "true"
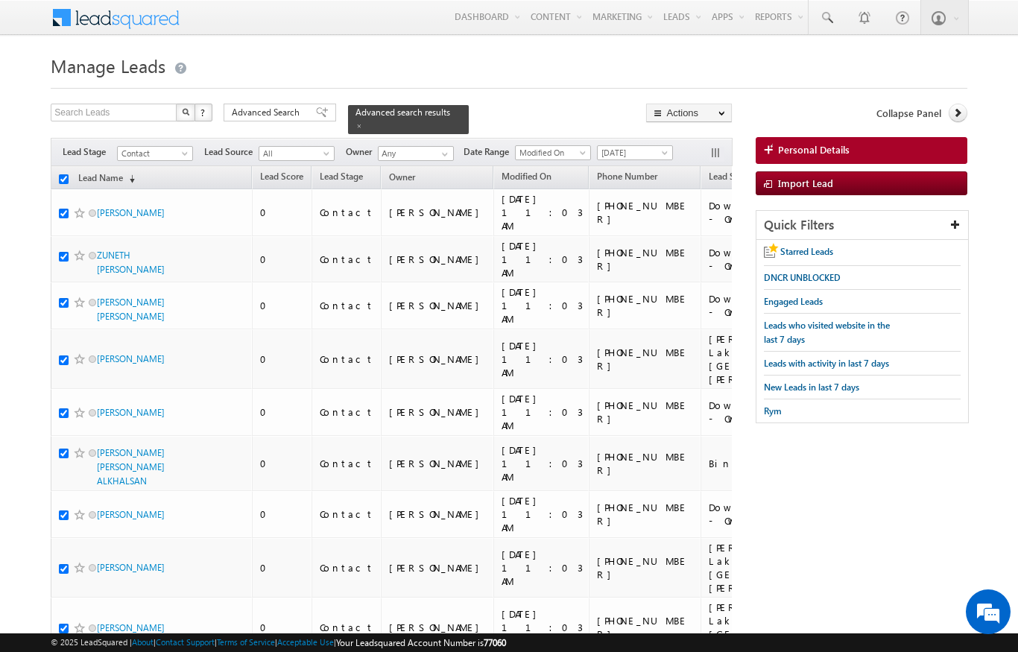
checkbox input "true"
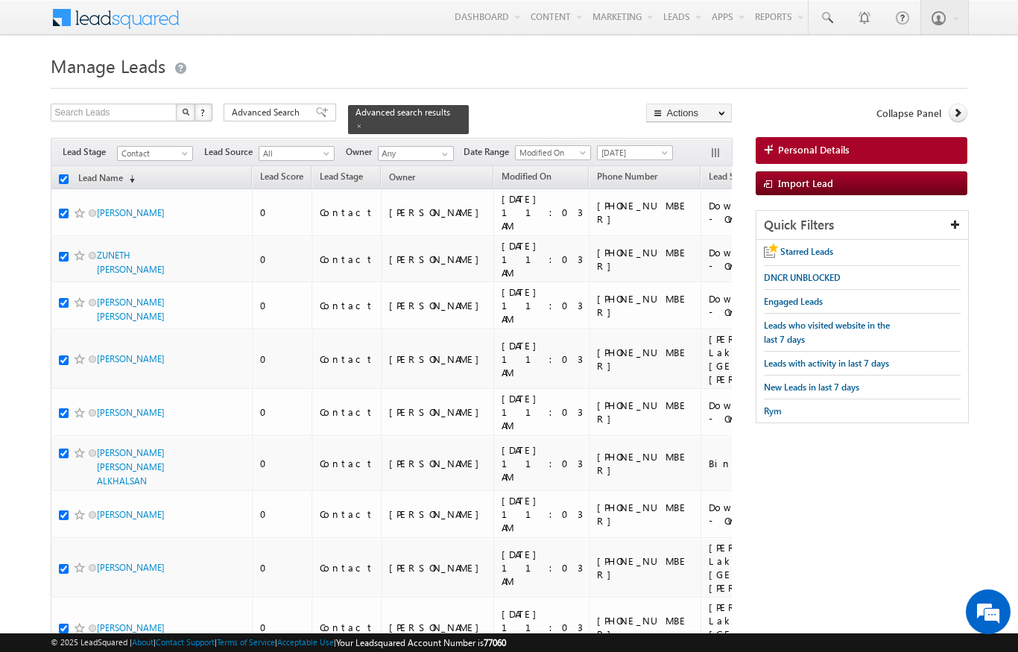
checkbox input "true"
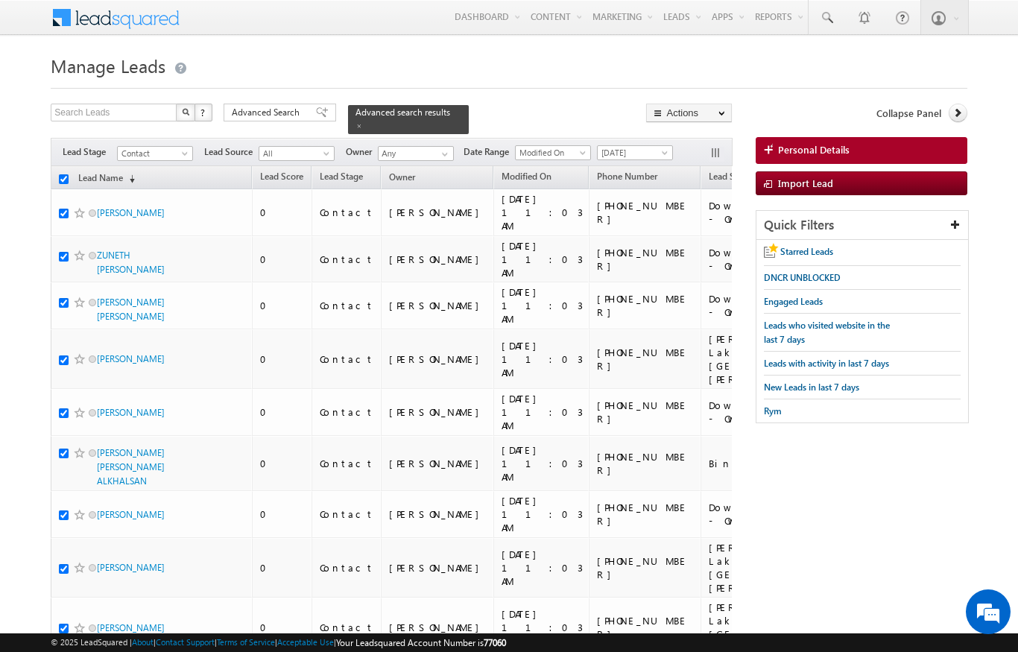
checkbox input "true"
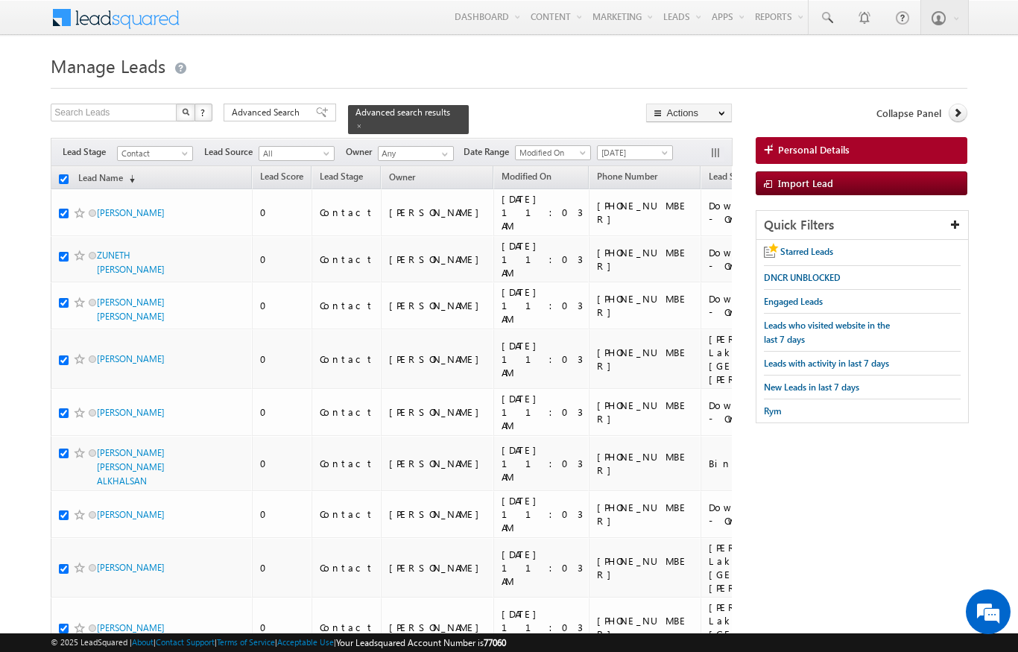
checkbox input "true"
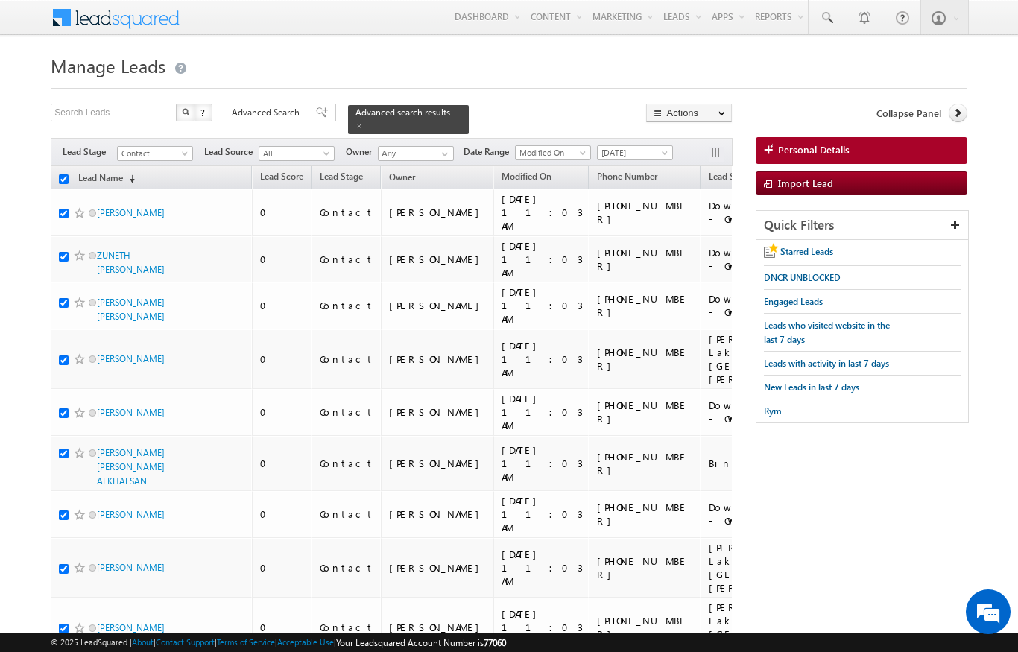
checkbox input "true"
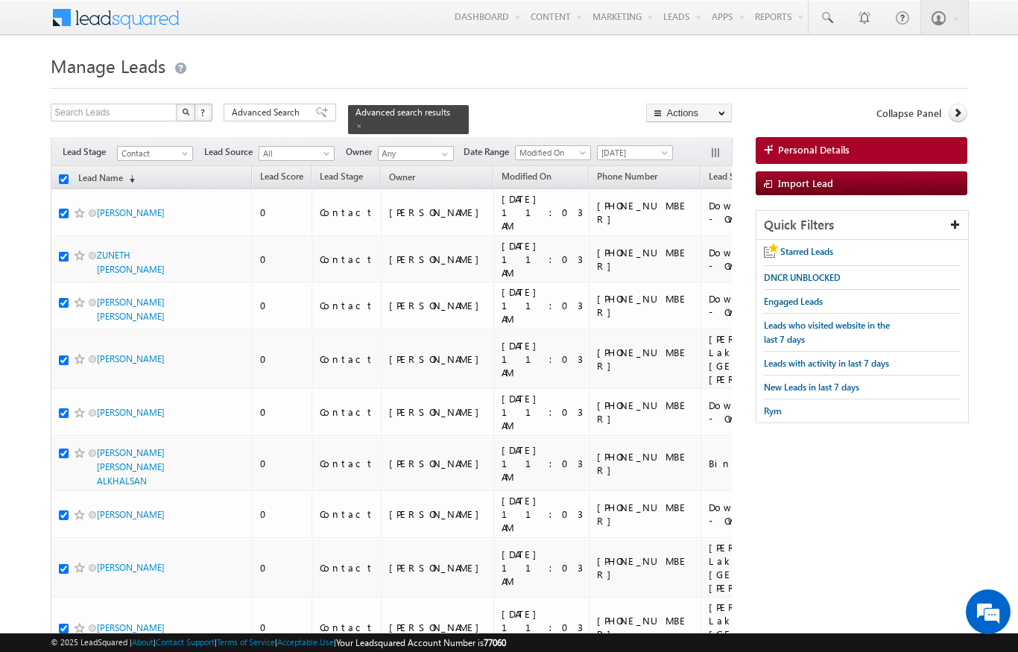
checkbox input "true"
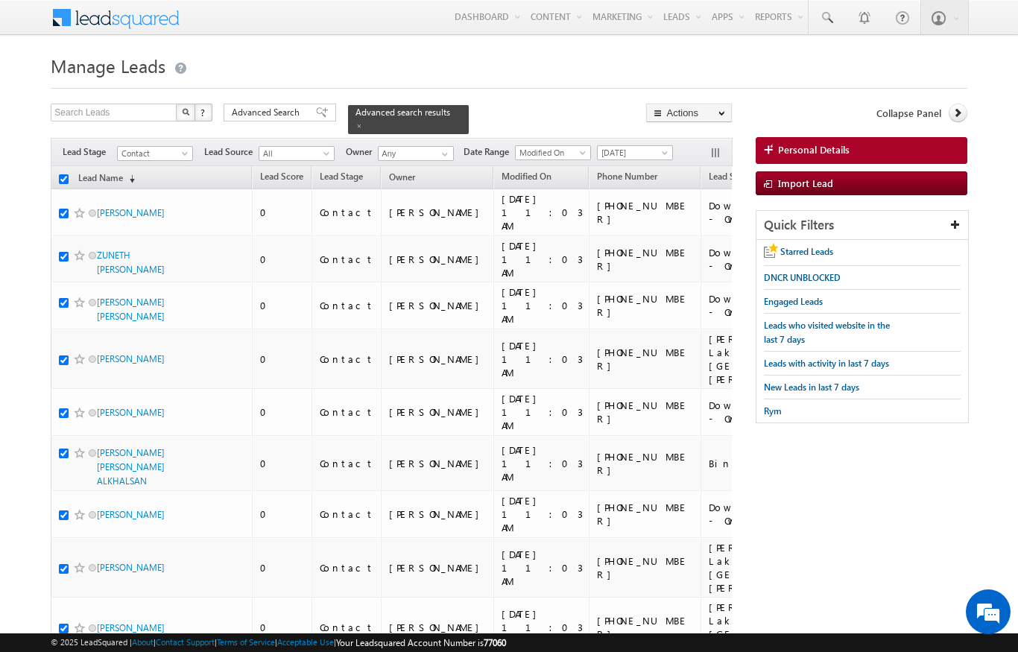
checkbox input "true"
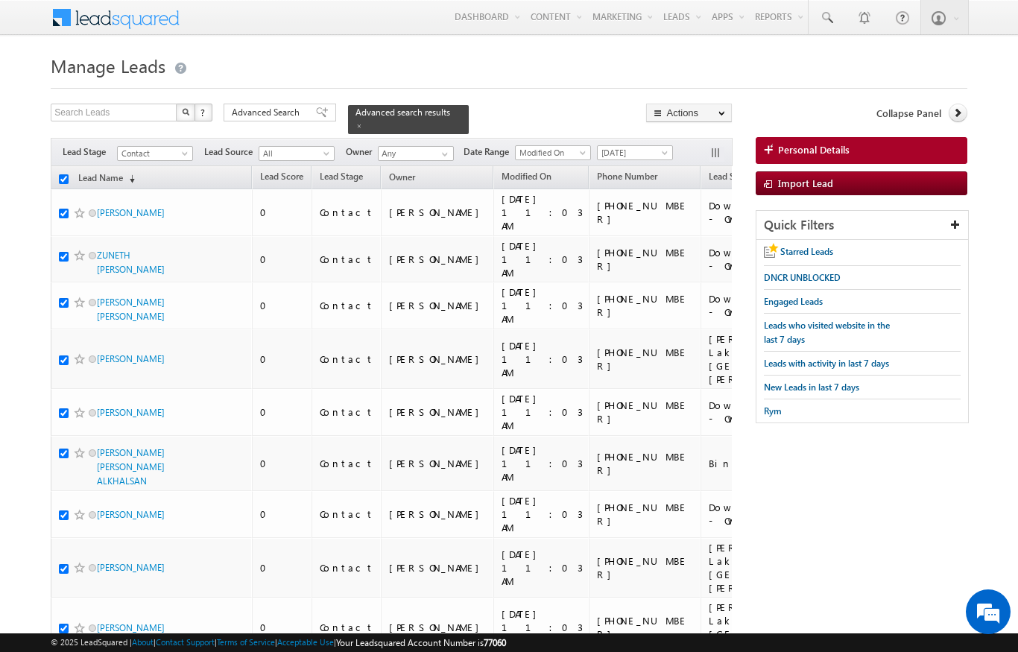
checkbox input "true"
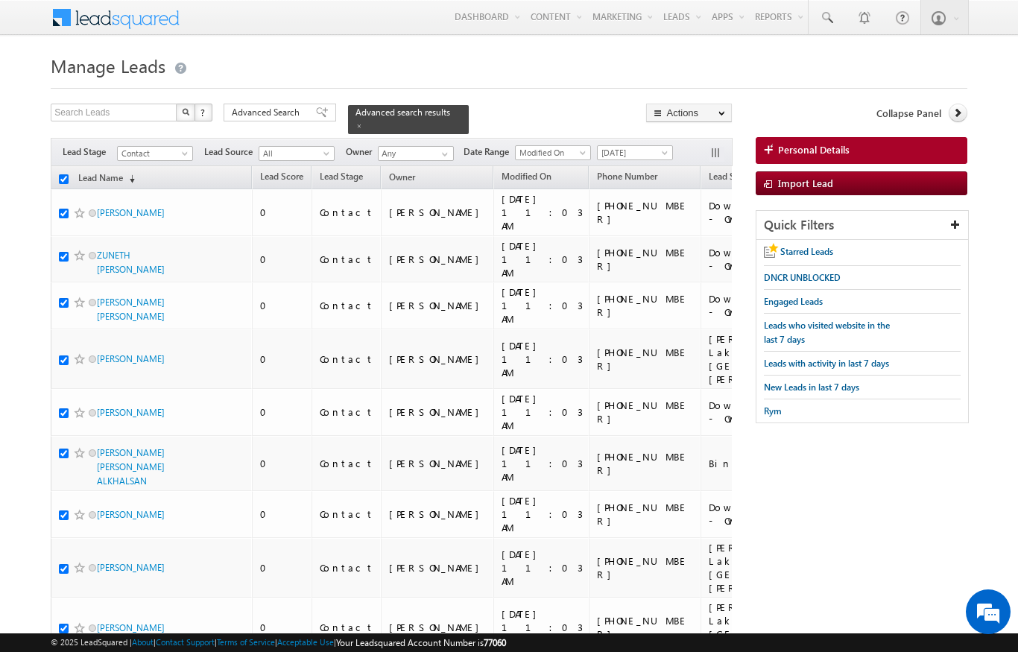
checkbox input "true"
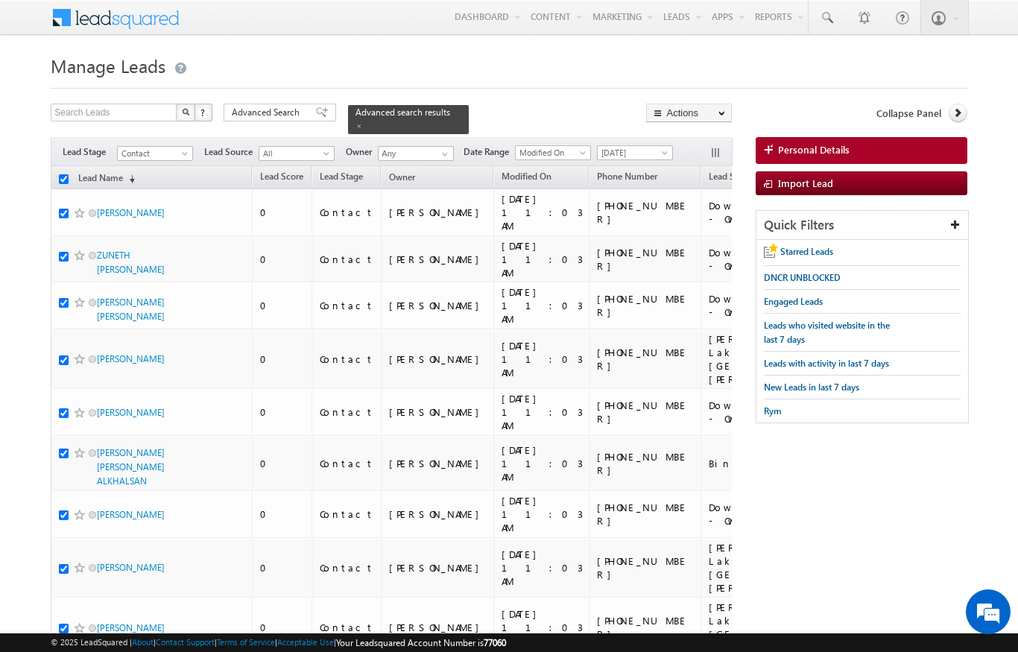
checkbox input "true"
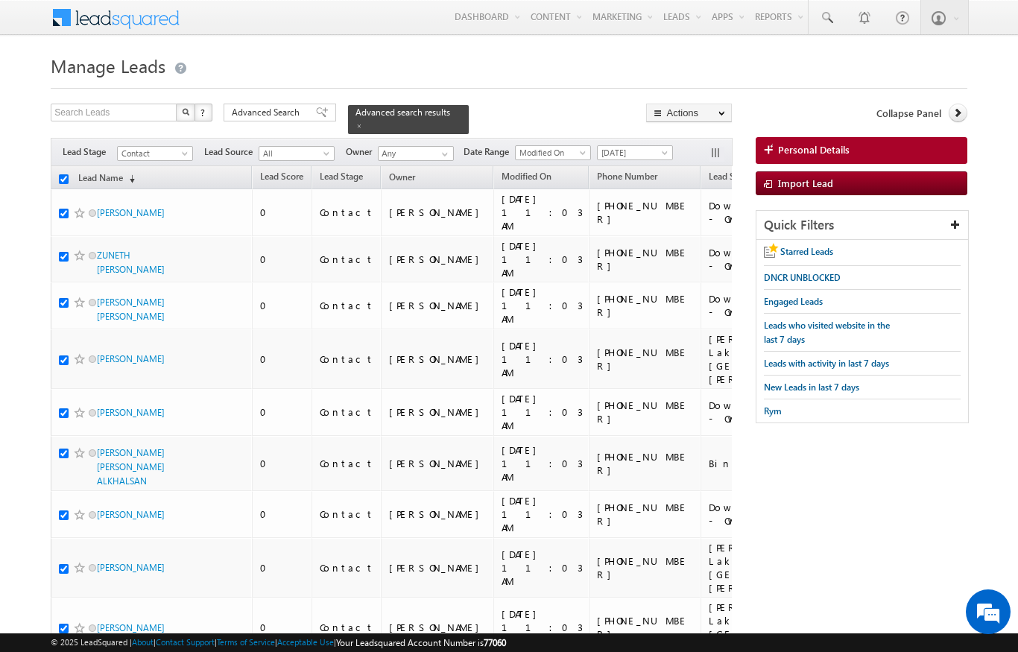
checkbox input "true"
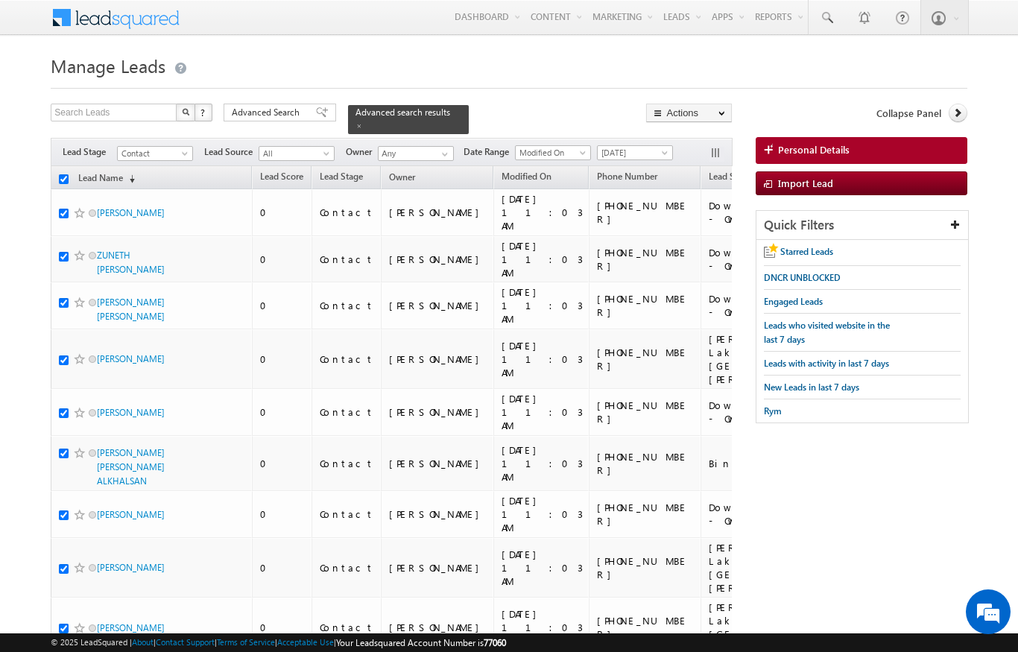
checkbox input "true"
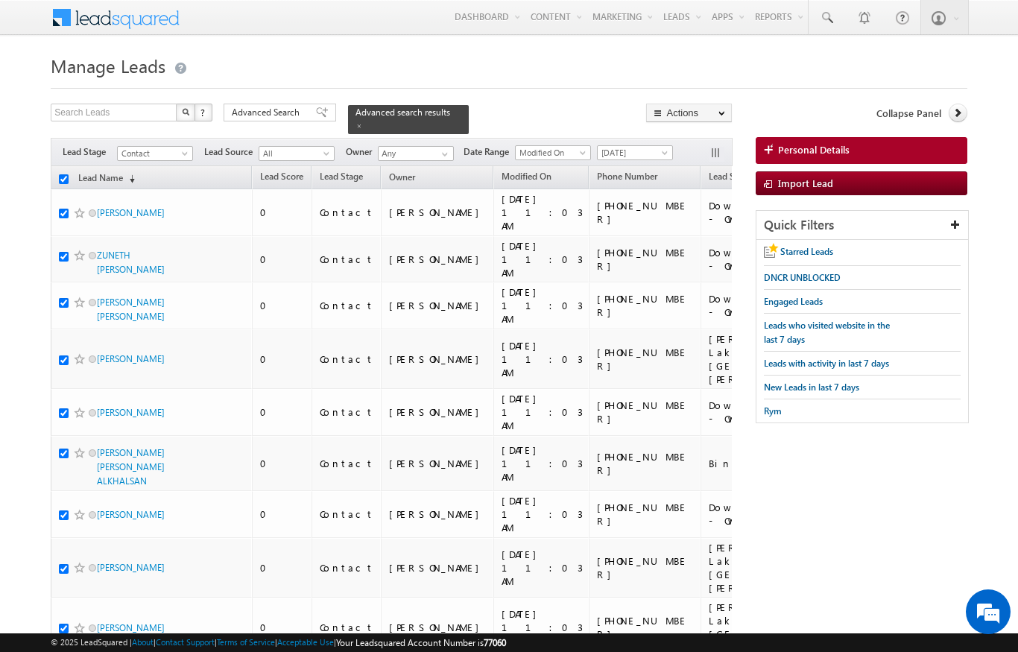
checkbox input "true"
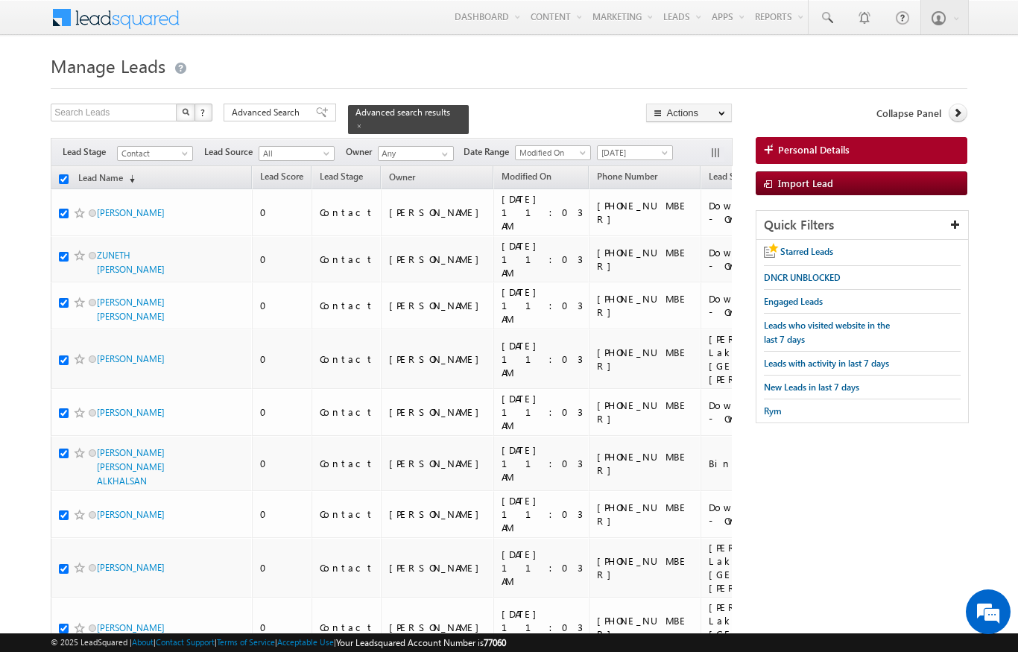
checkbox input "true"
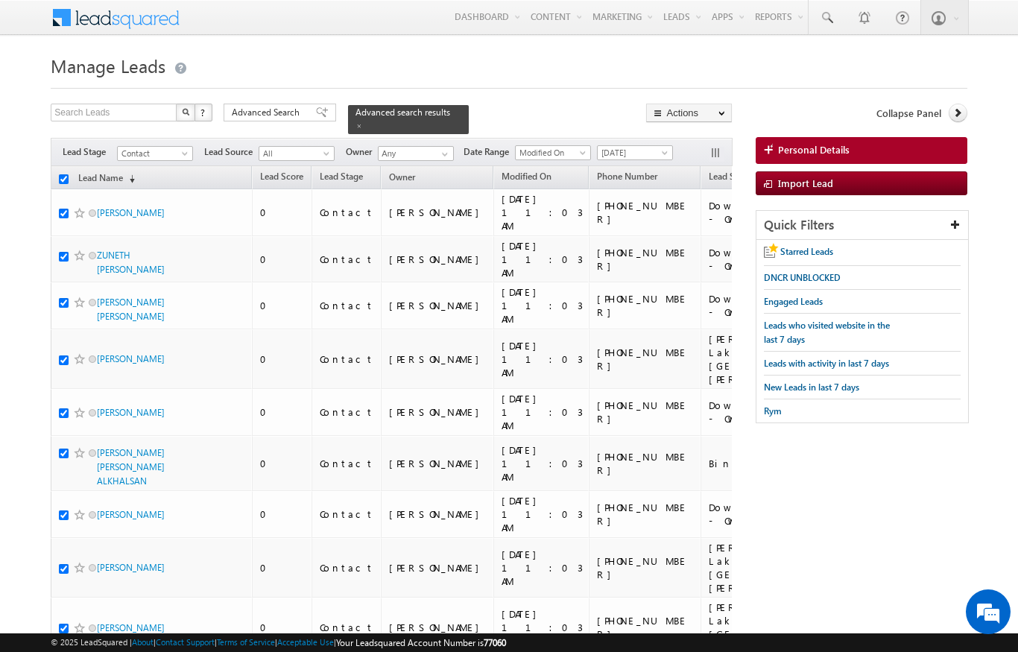
checkbox input "true"
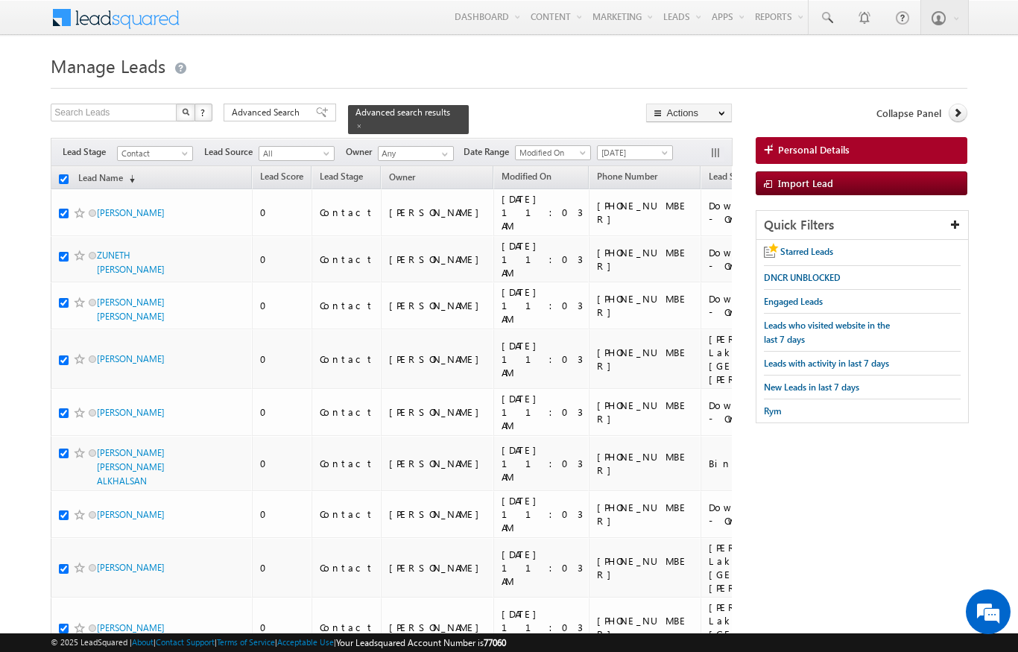
checkbox input "true"
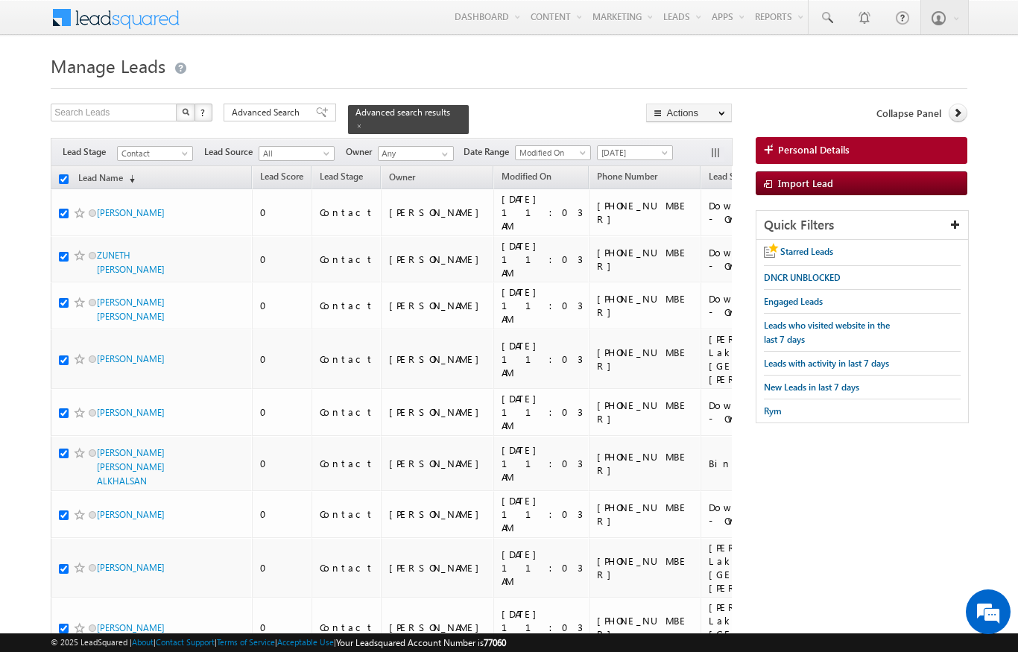
checkbox input "true"
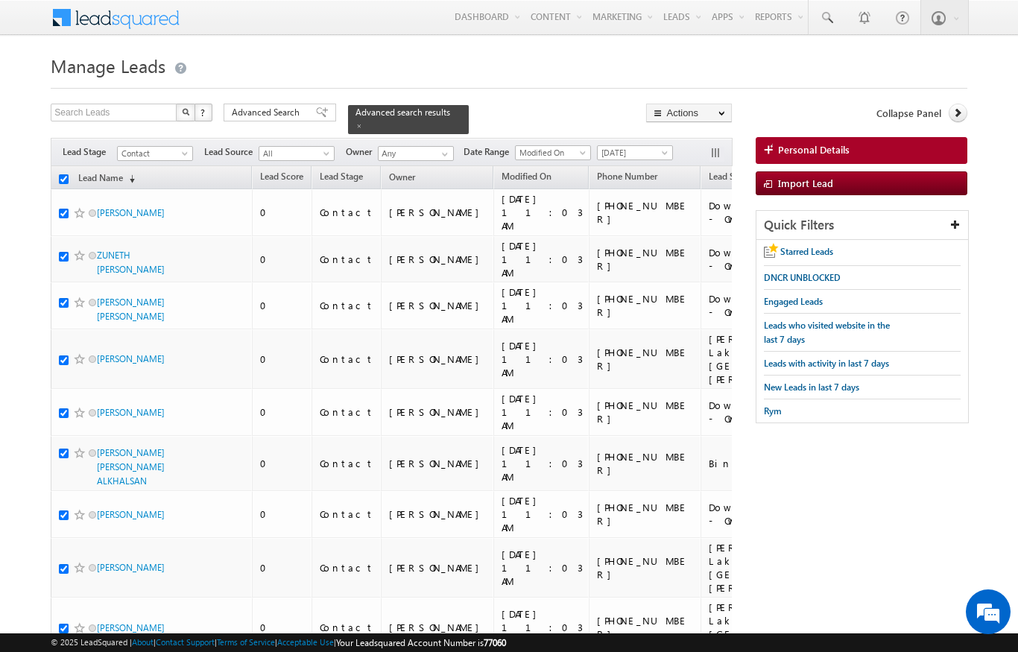
checkbox input "true"
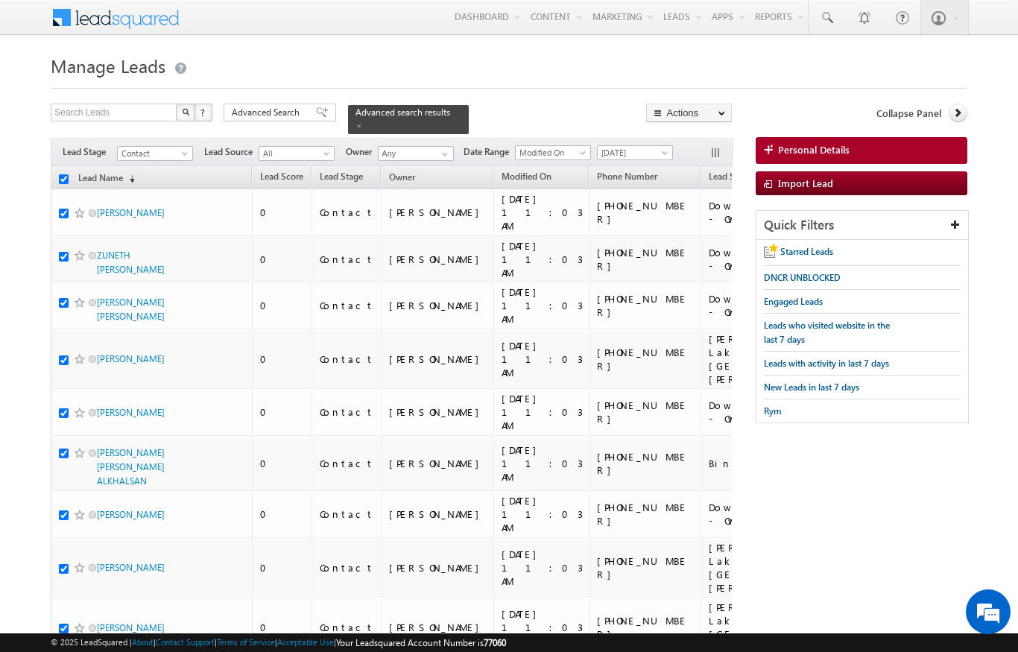
checkbox input "true"
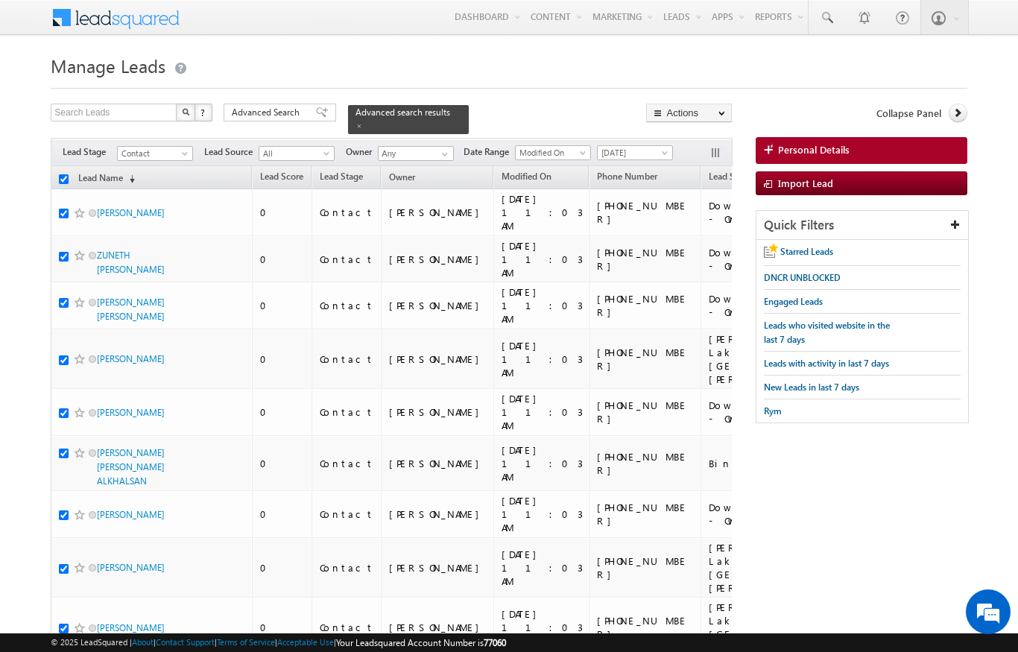
checkbox input "true"
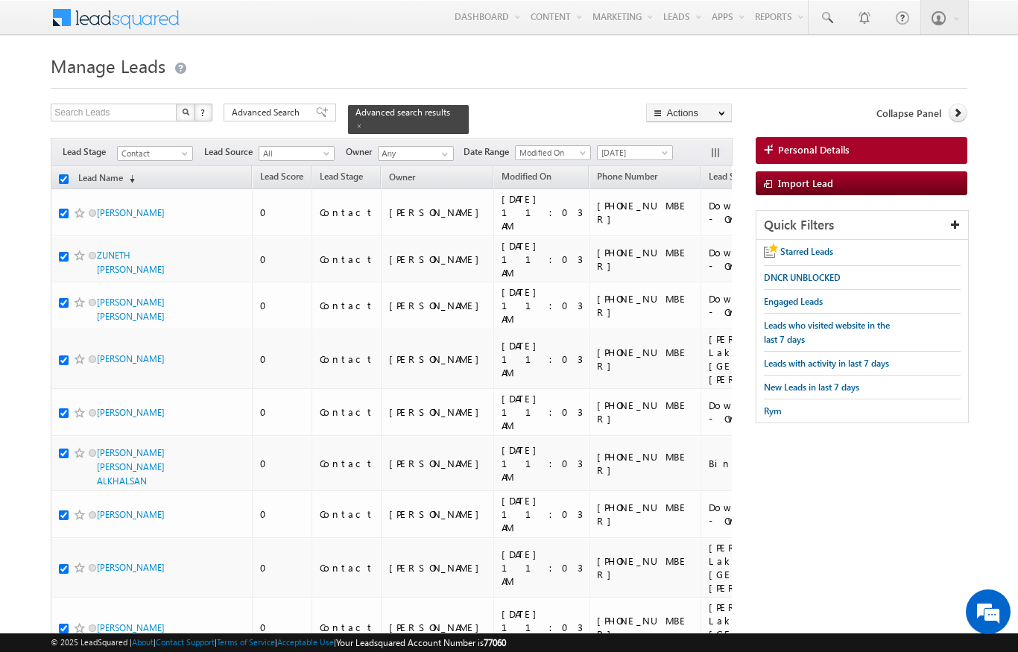
checkbox input "true"
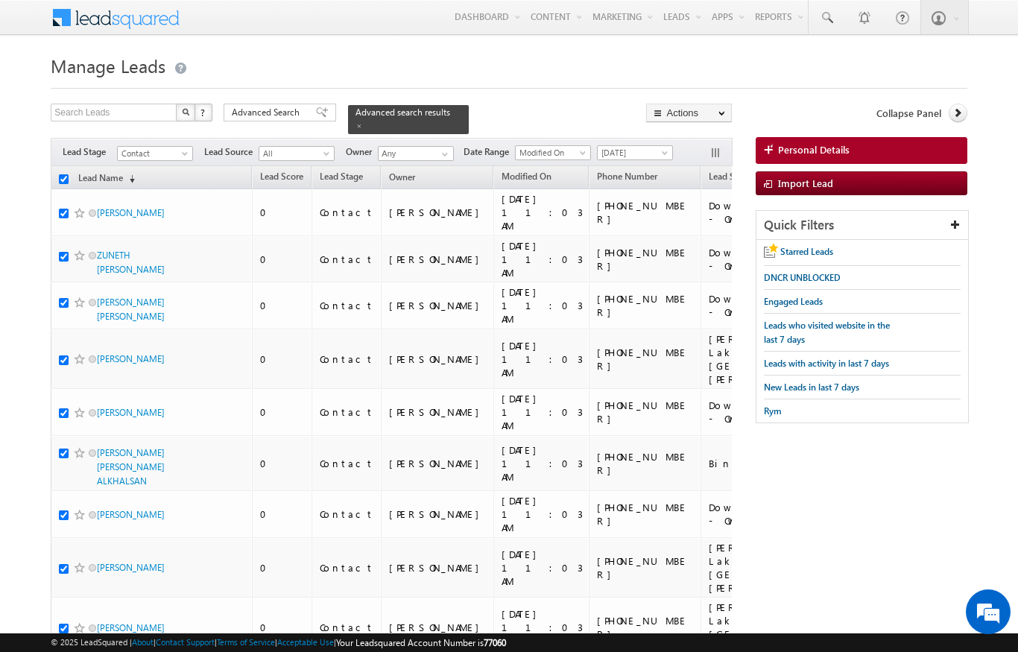
checkbox input "true"
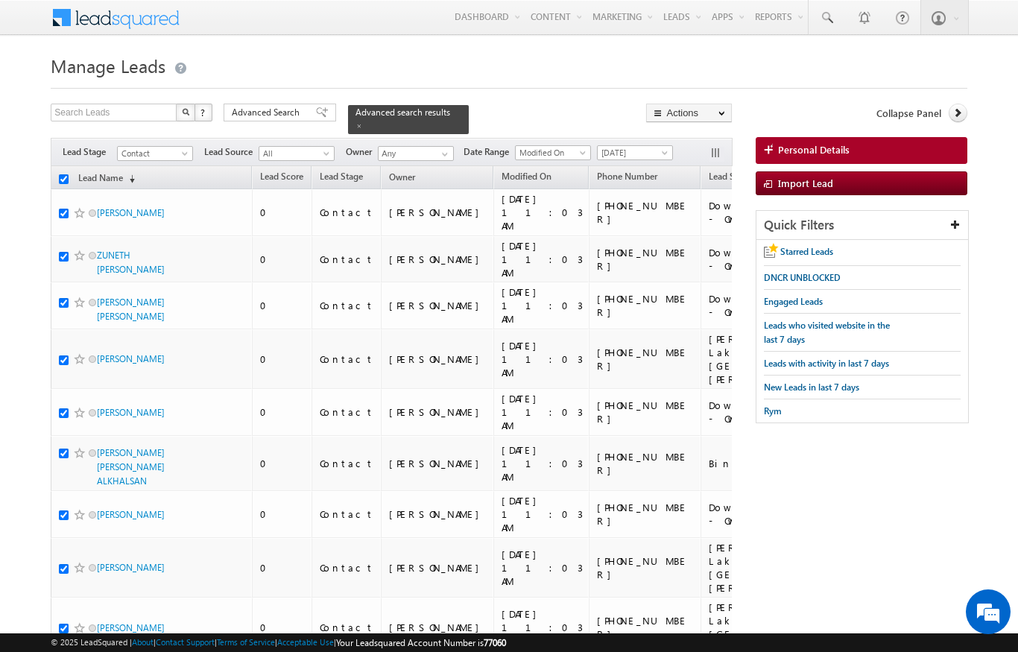
checkbox input "true"
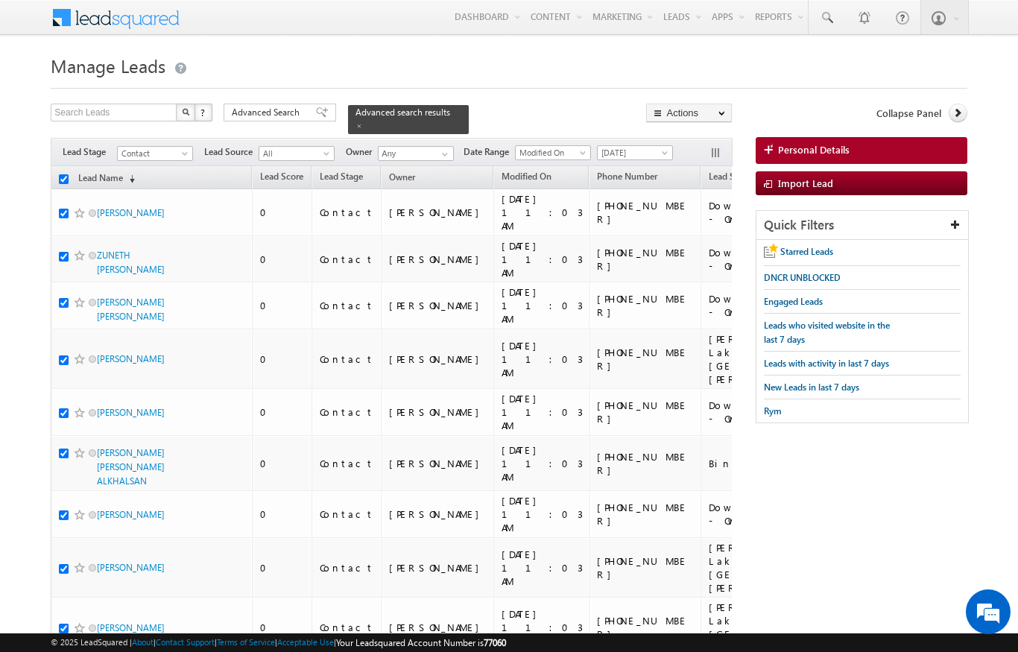
checkbox input "true"
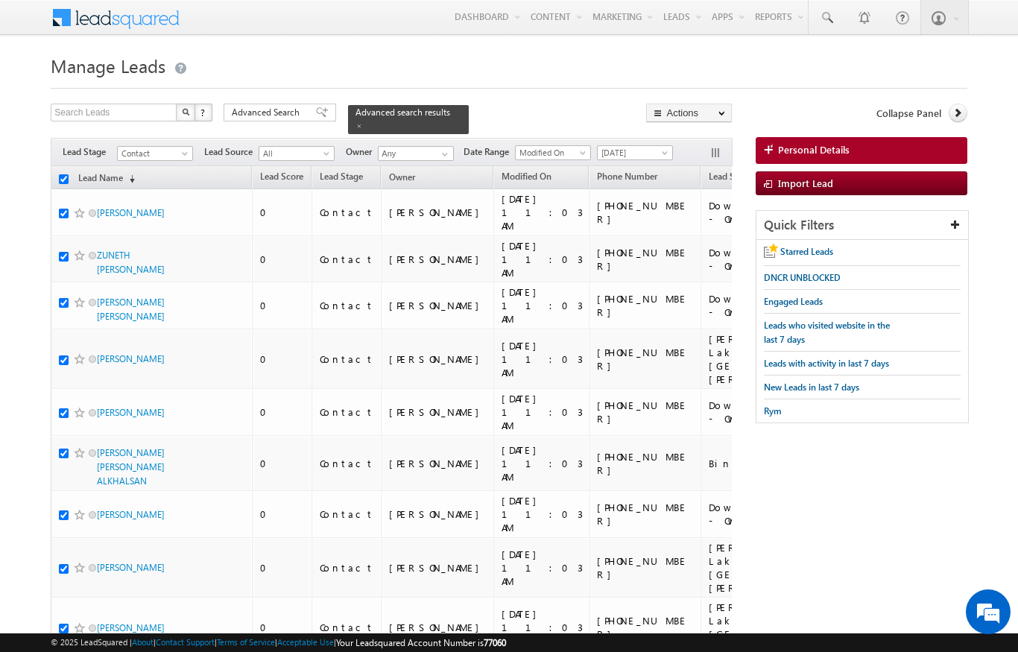
checkbox input "true"
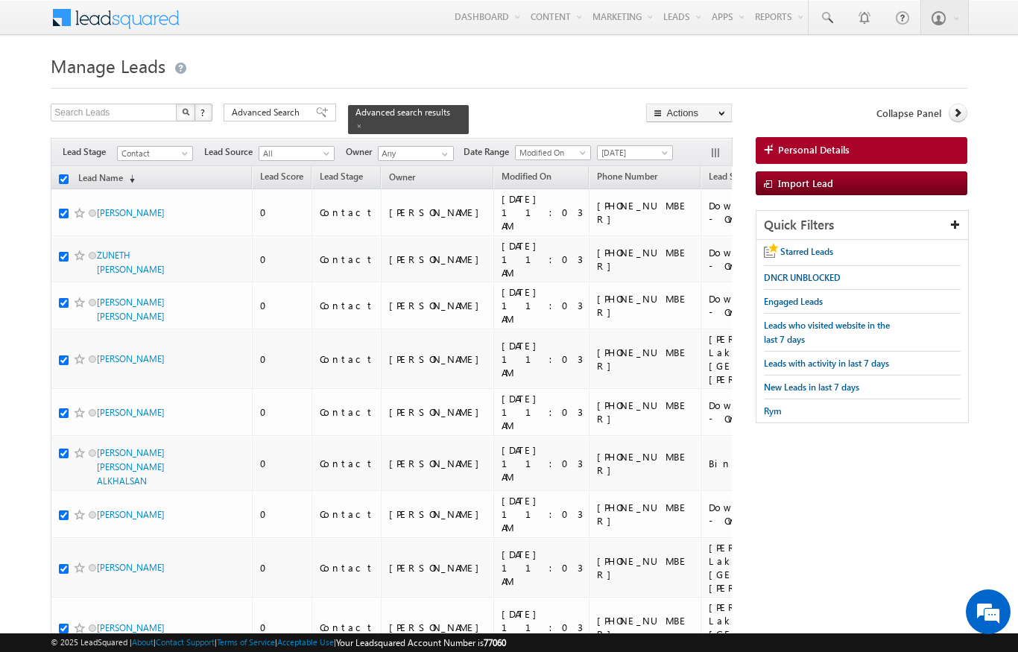
checkbox input "true"
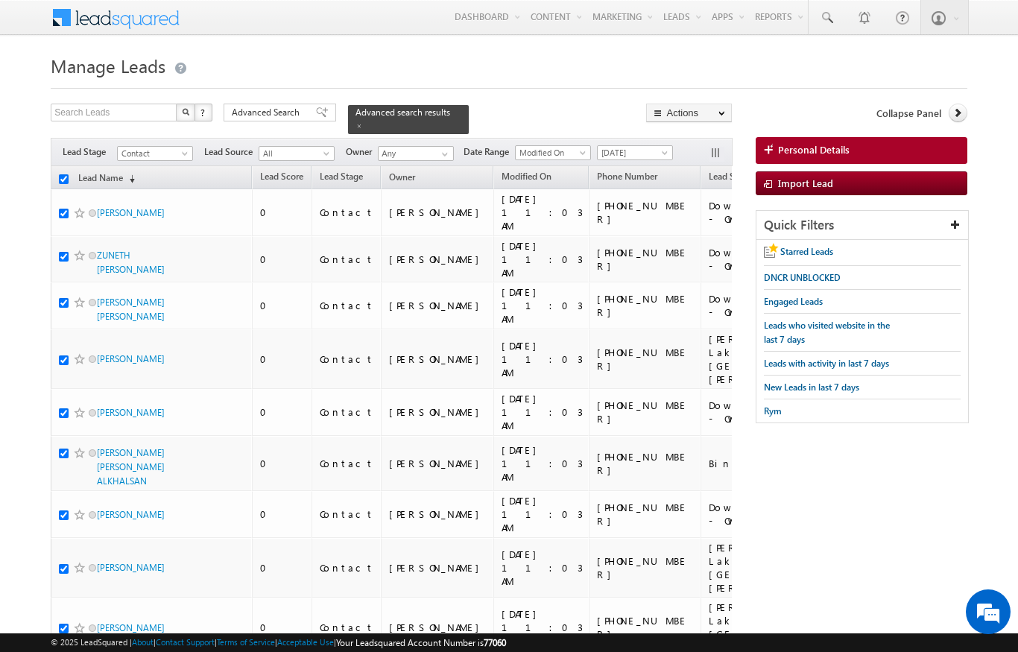
checkbox input "true"
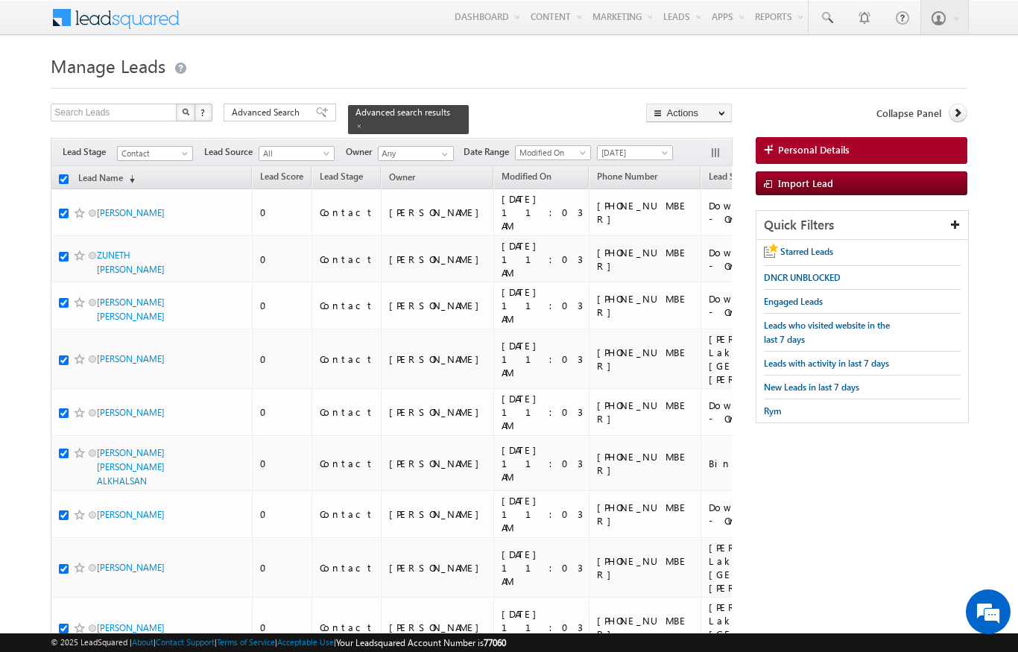
checkbox input "true"
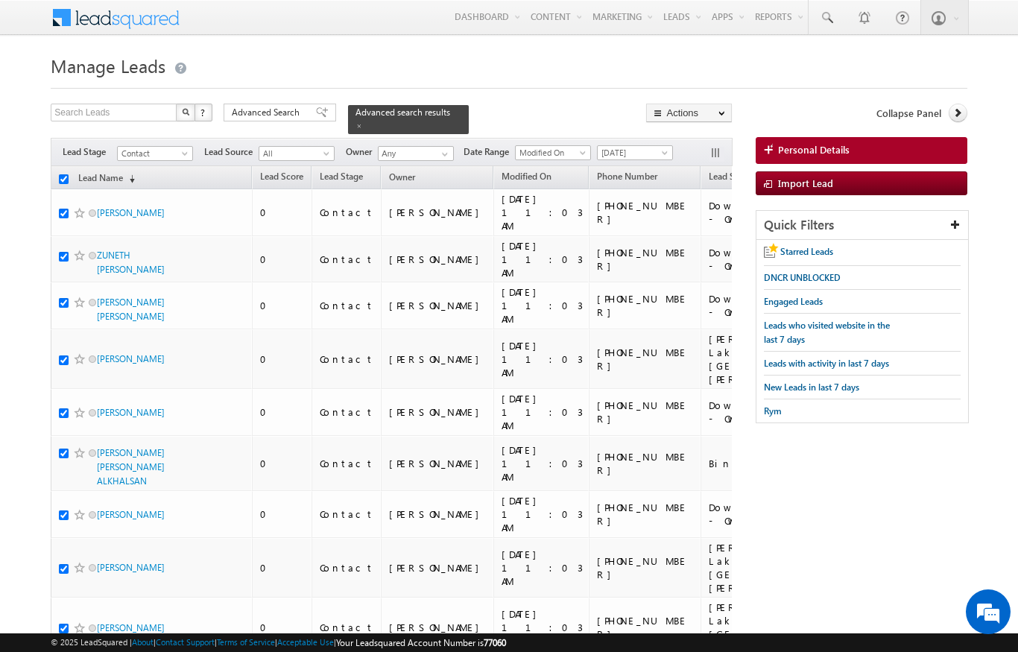
checkbox input "true"
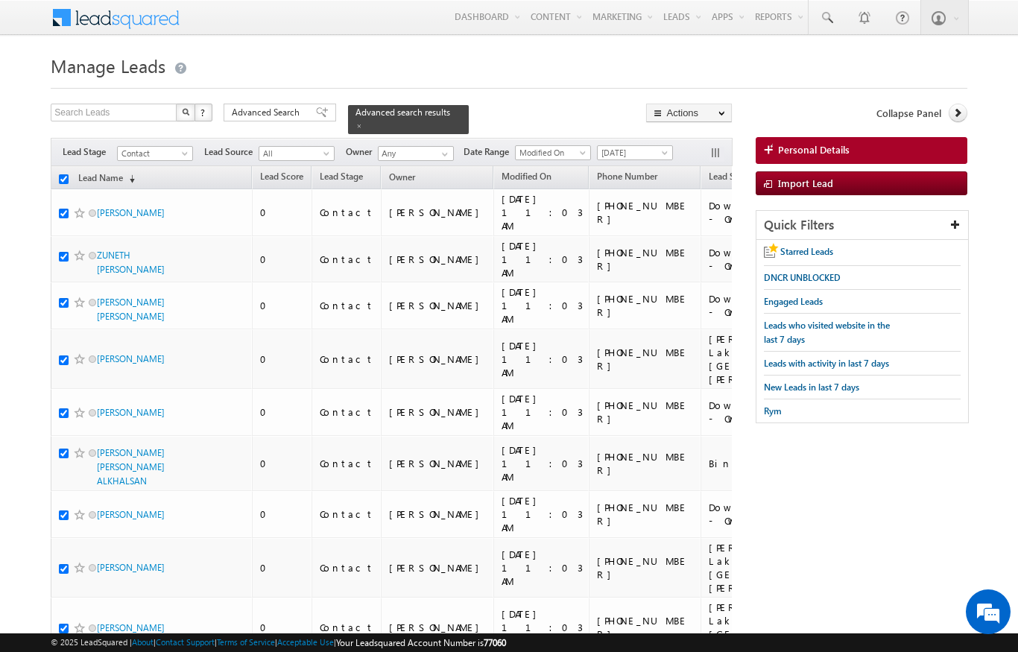
checkbox input "true"
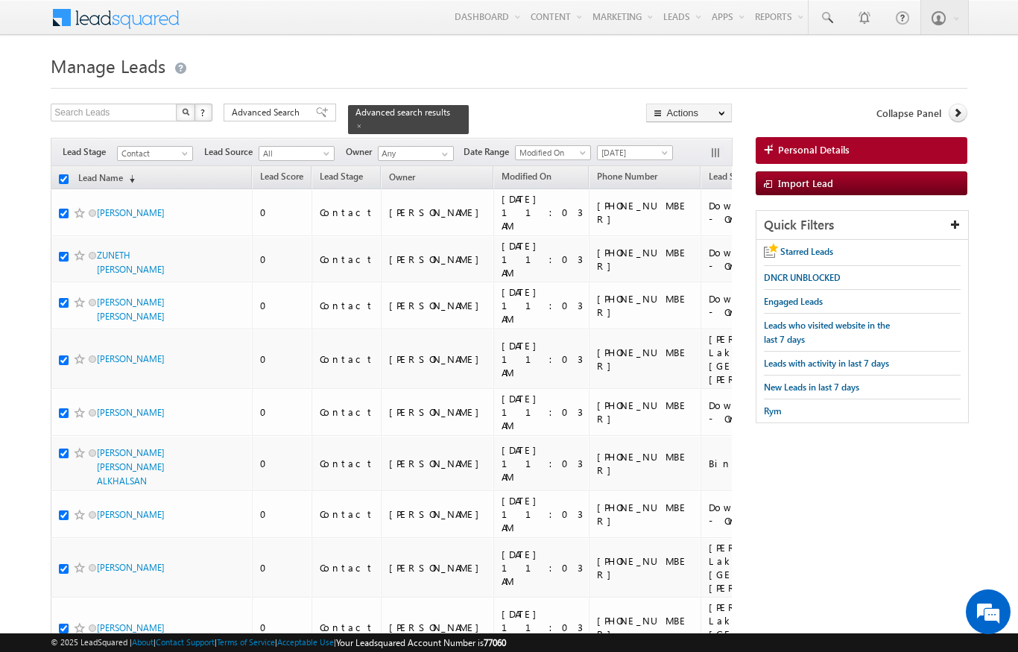
checkbox input "true"
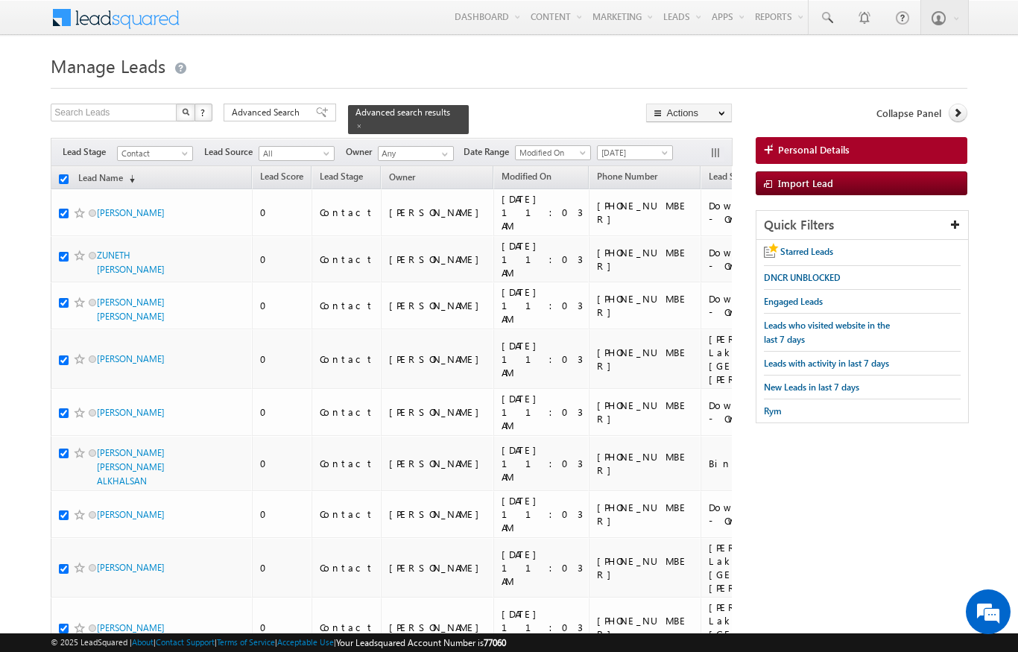
checkbox input "true"
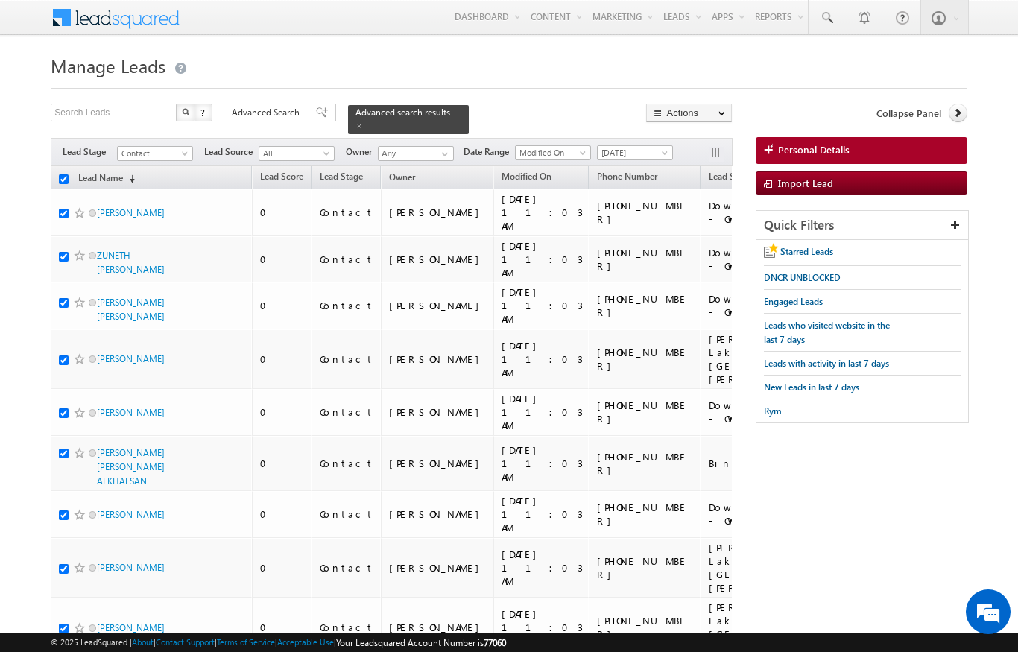
checkbox input "true"
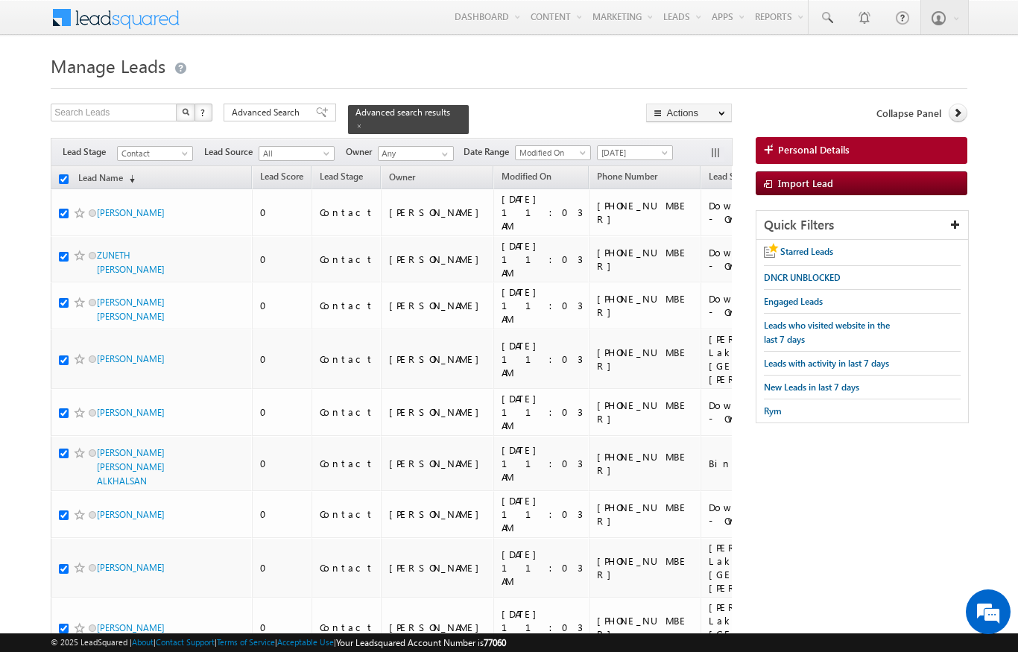
checkbox input "true"
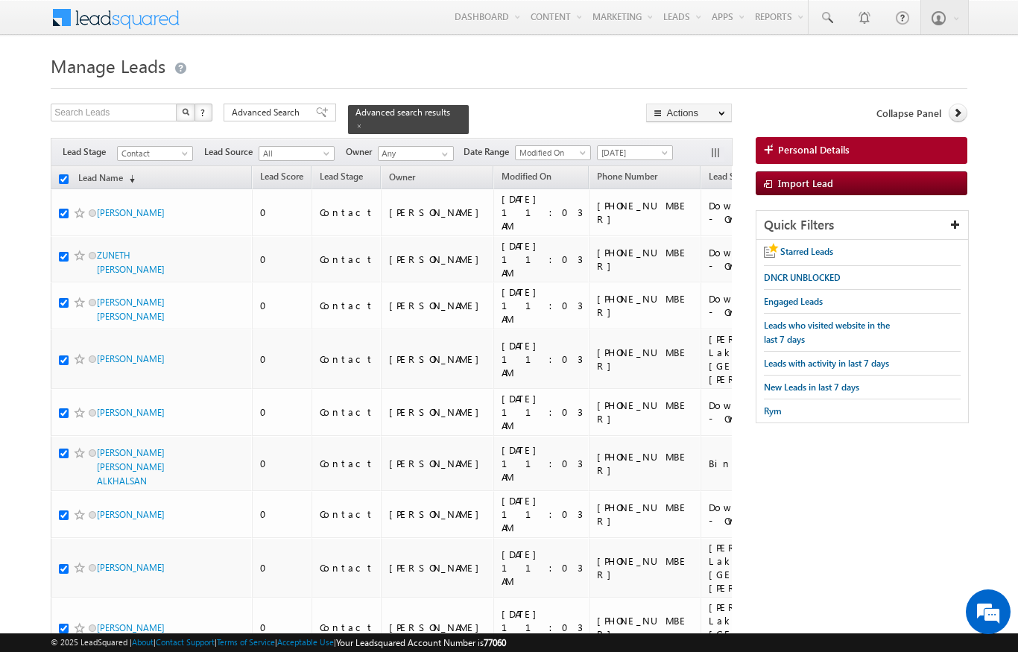
checkbox input "true"
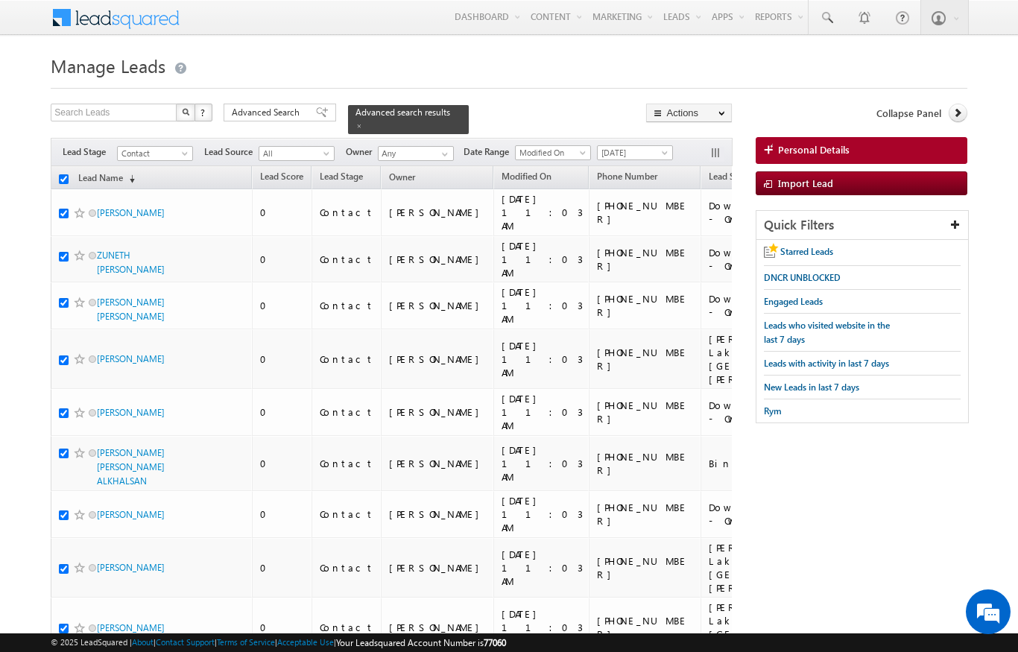
checkbox input "true"
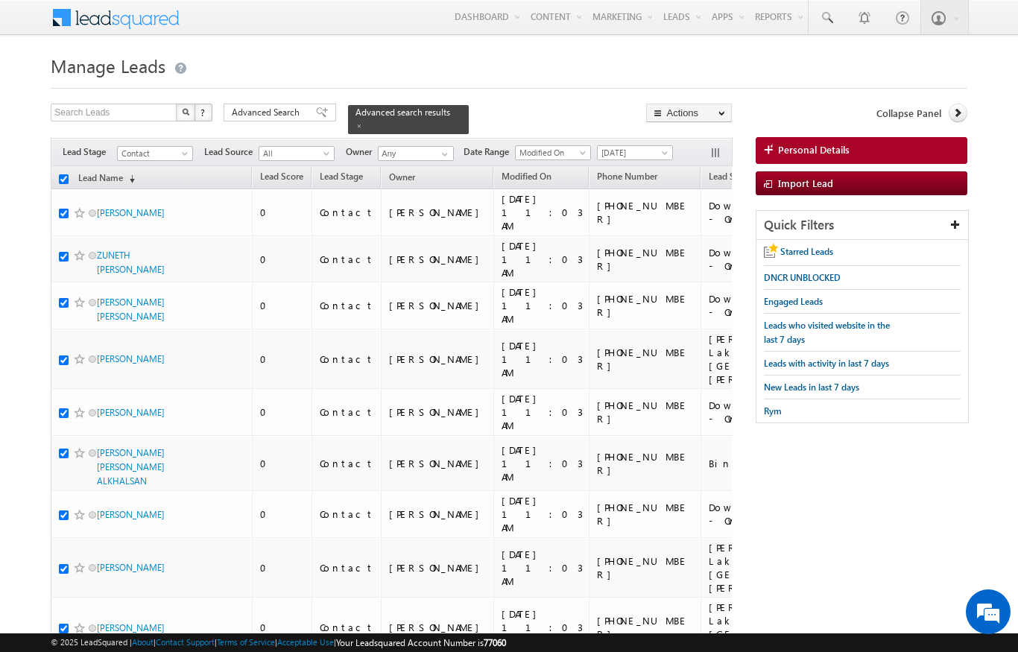
checkbox input "true"
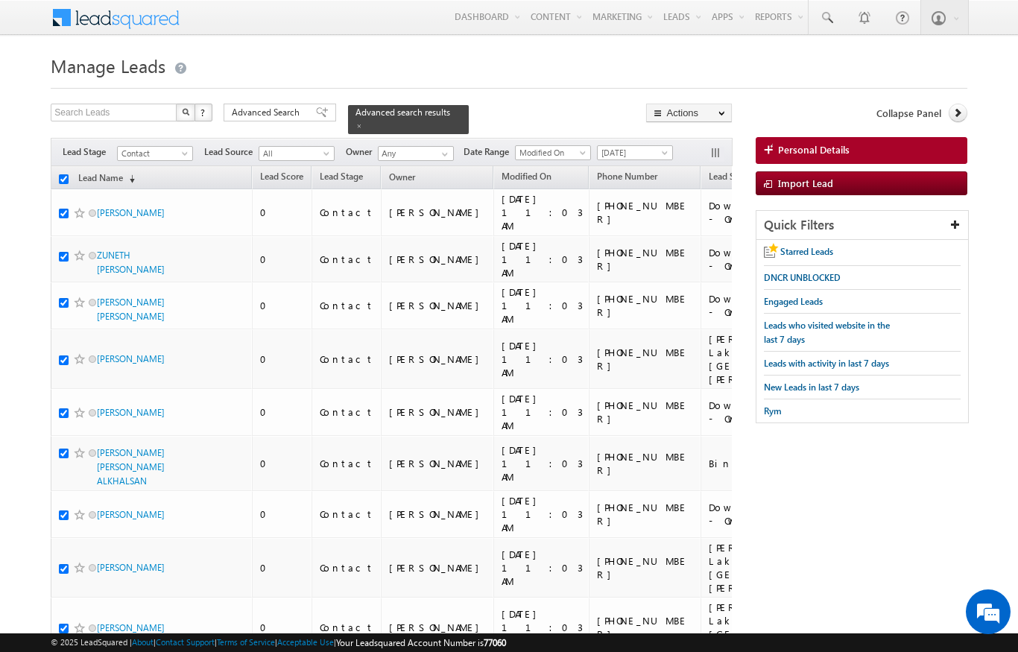
checkbox input "true"
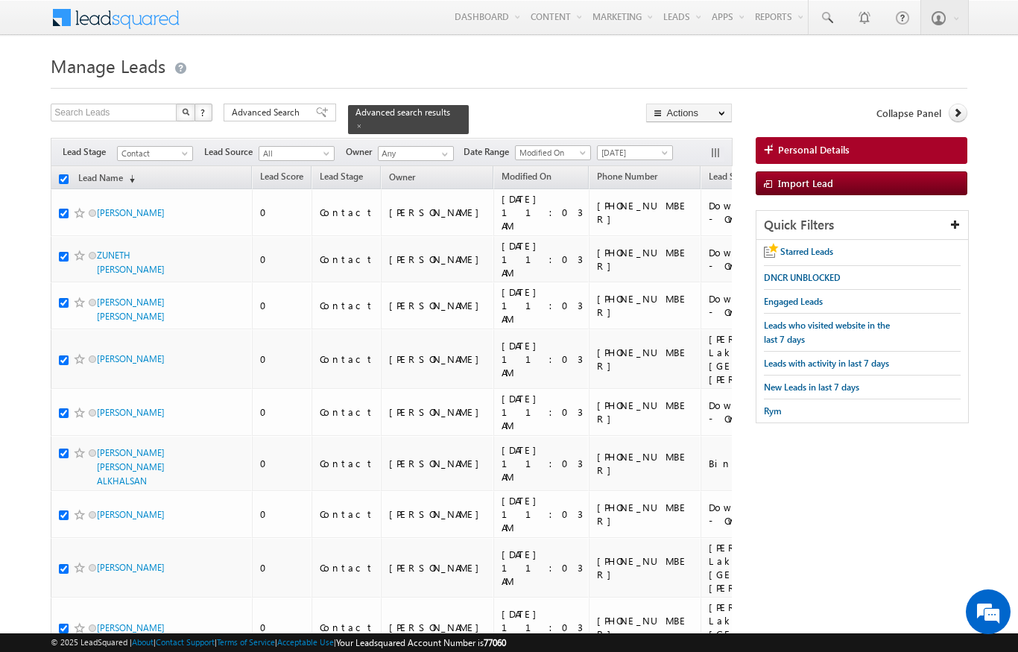
checkbox input "true"
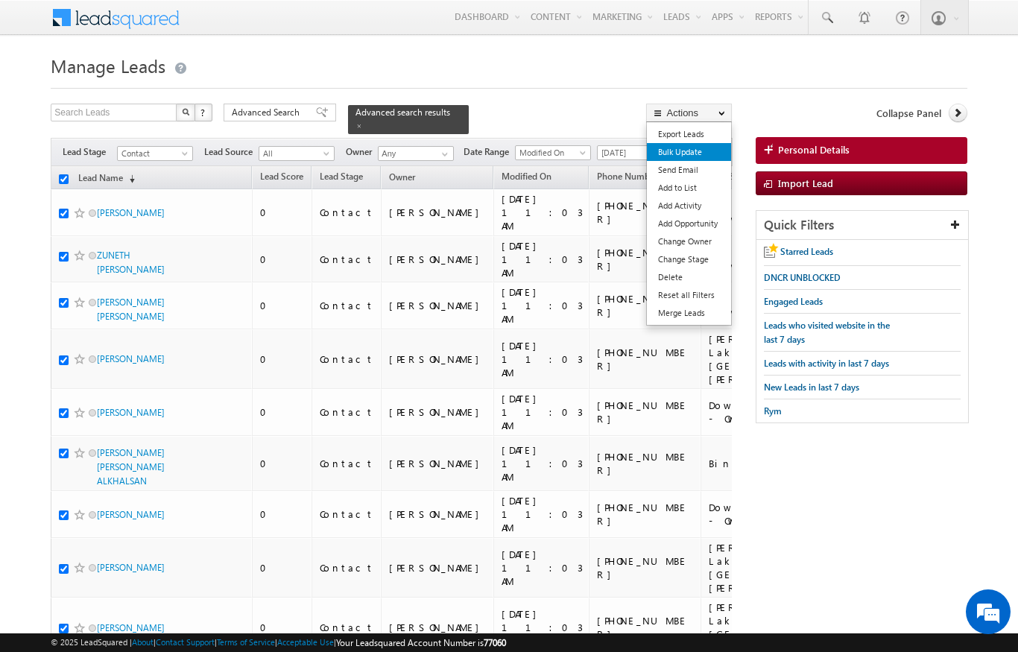
click at [701, 154] on link "Bulk Update" at bounding box center [689, 152] width 84 height 18
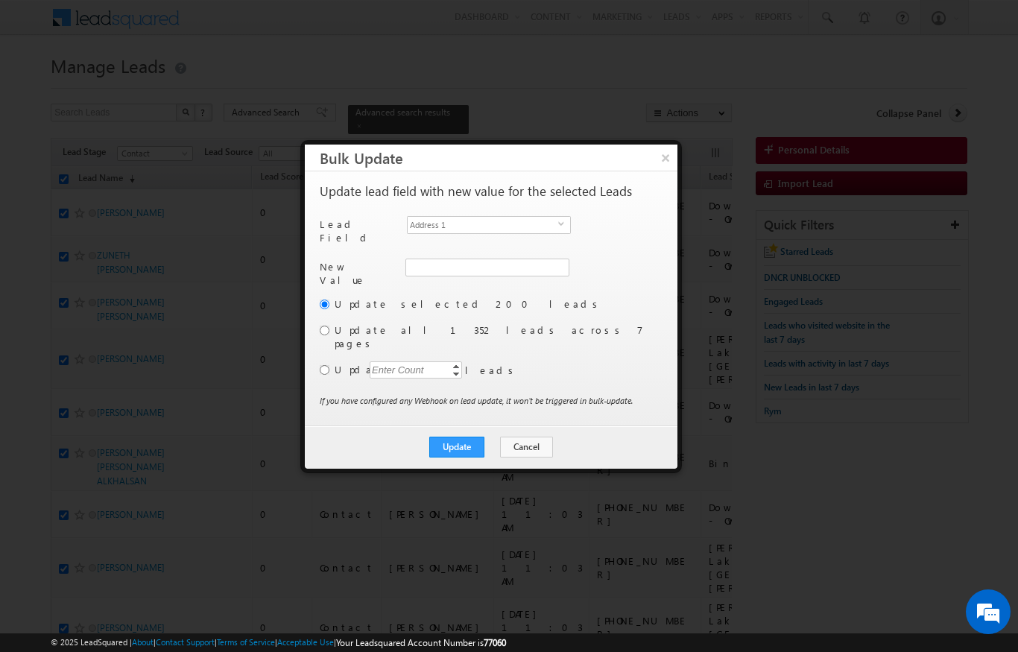
click at [591, 222] on div "Lead Field Address 1 select mx_Street1" at bounding box center [490, 233] width 340 height 35
click at [566, 221] on span "select" at bounding box center [564, 224] width 12 height 7
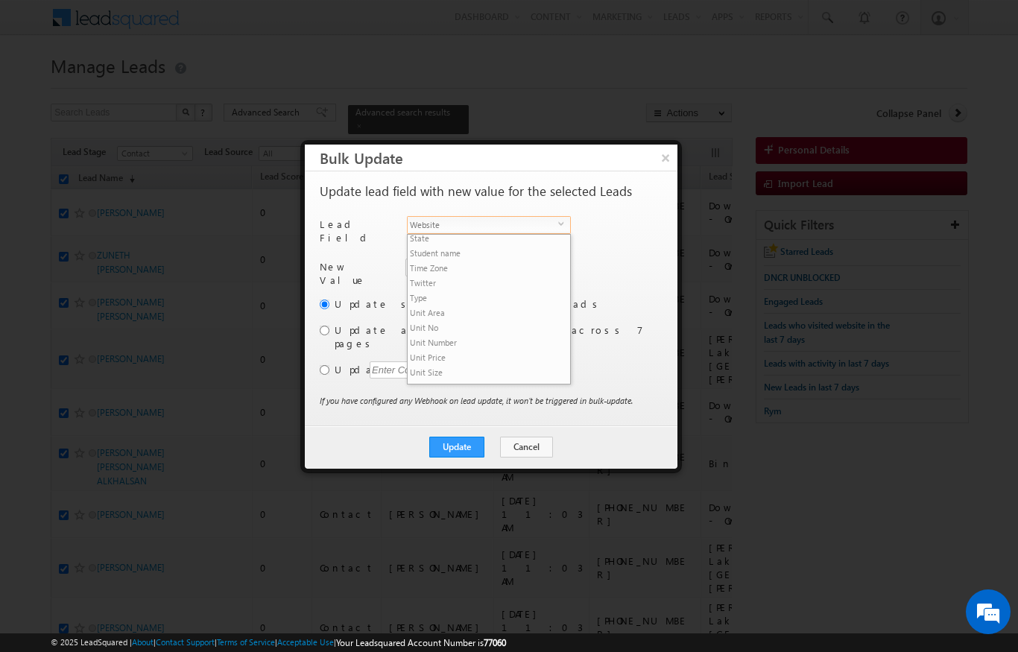
scroll to position [716, 0]
click at [502, 247] on li "Owner" at bounding box center [489, 254] width 162 height 15
click at [546, 259] on input "[PERSON_NAME]" at bounding box center [486, 268] width 162 height 18
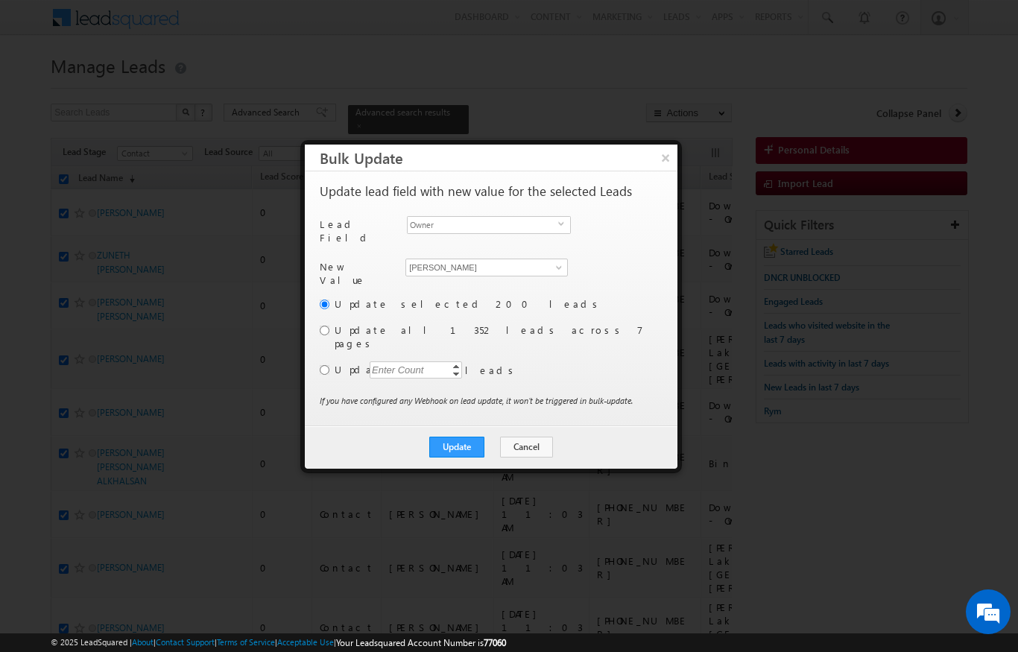
click at [391, 335] on div "Update selected 200 leads Update all 1352 leads across 7 pages Update Enter Cou…" at bounding box center [490, 345] width 340 height 97
click at [422, 323] on label "Update all 1352 leads across 7 pages" at bounding box center [497, 336] width 325 height 27
click at [380, 323] on label "Update all 1352 leads across 7 pages" at bounding box center [497, 336] width 325 height 27
click at [328, 326] on input "radio" at bounding box center [325, 331] width 10 height 10
click at [467, 437] on button "Update" at bounding box center [456, 447] width 55 height 21
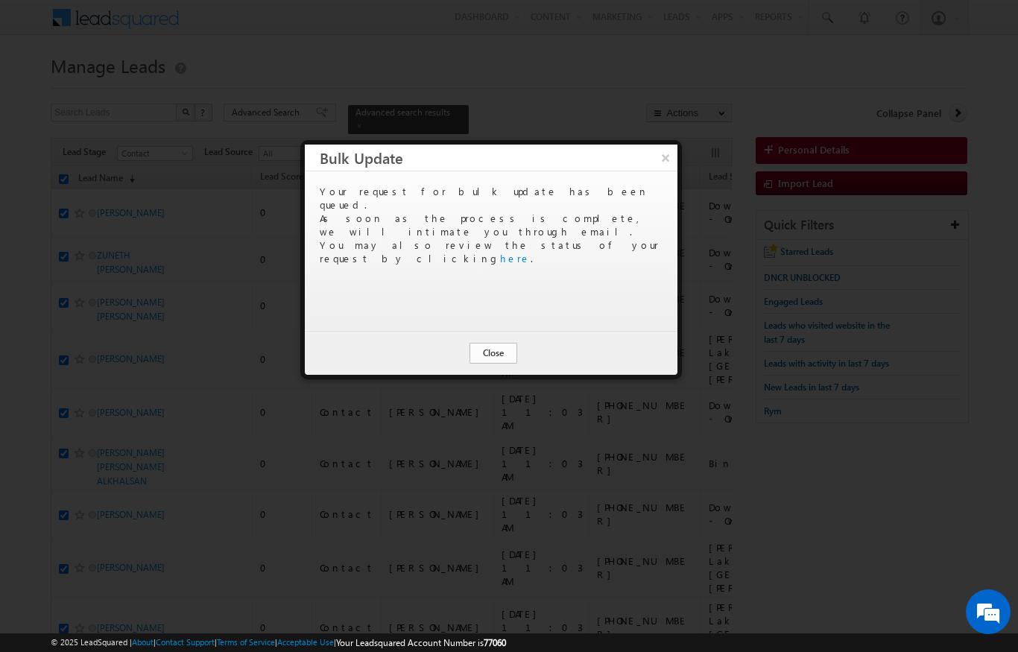
click at [500, 355] on button "Close" at bounding box center [494, 353] width 48 height 21
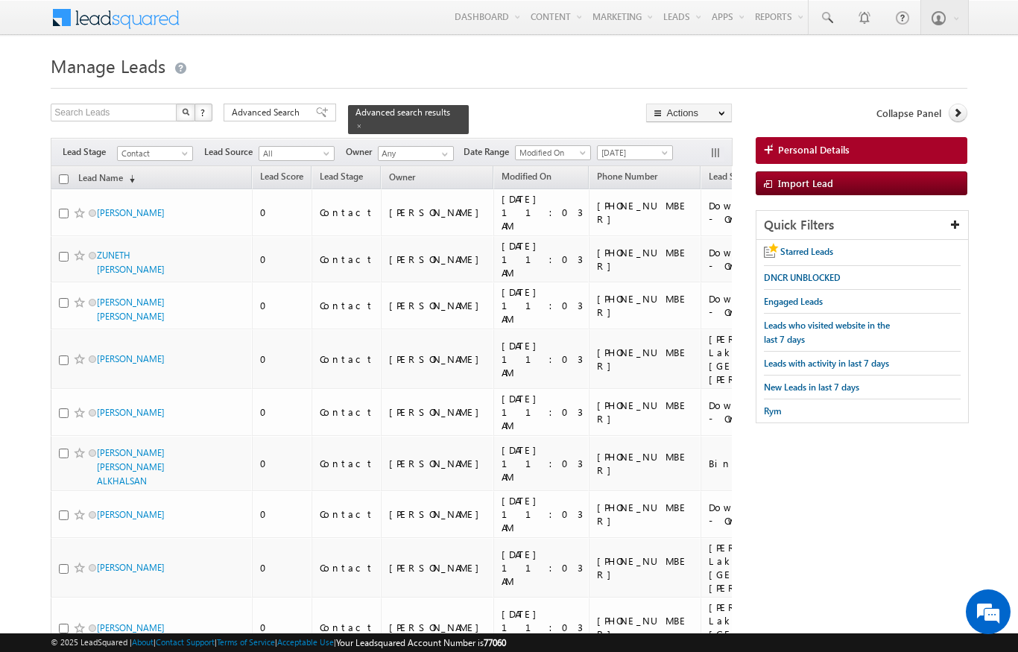
scroll to position [0, 0]
click at [709, 399] on div "Downtown.xlsx - Owners" at bounding box center [768, 412] width 119 height 27
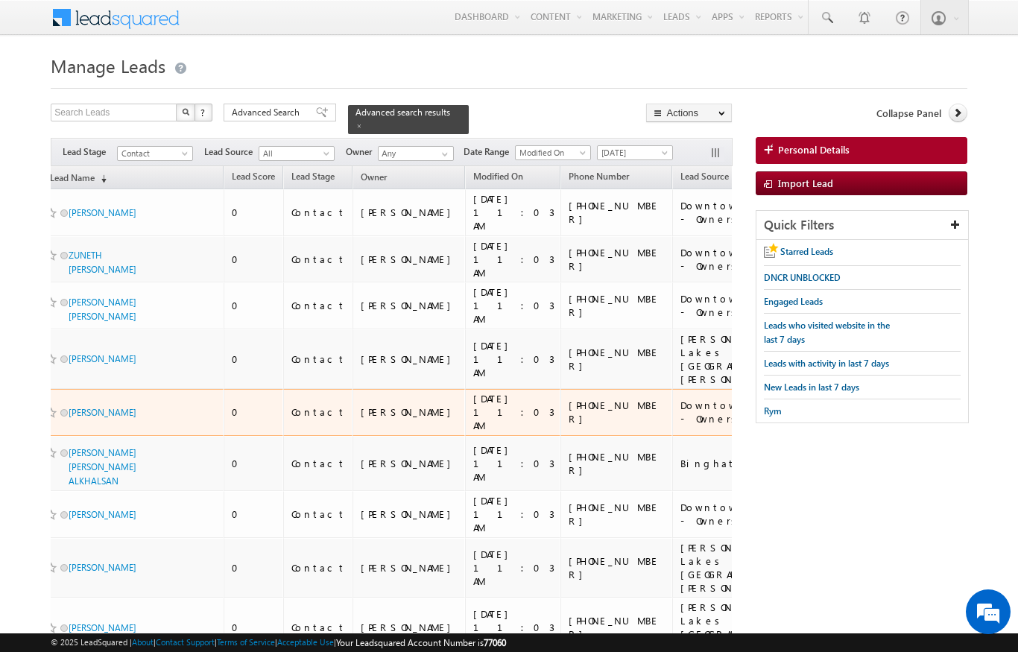
scroll to position [0, 27]
click at [651, 146] on span "[DATE]" at bounding box center [633, 152] width 71 height 13
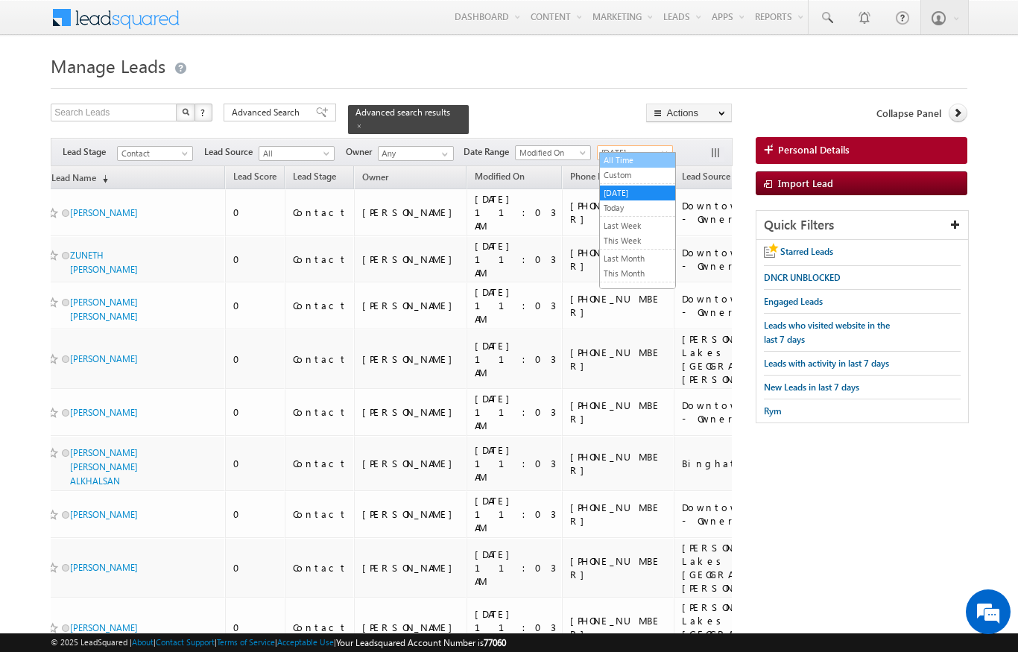
click at [639, 167] on link "All Time" at bounding box center [637, 160] width 75 height 13
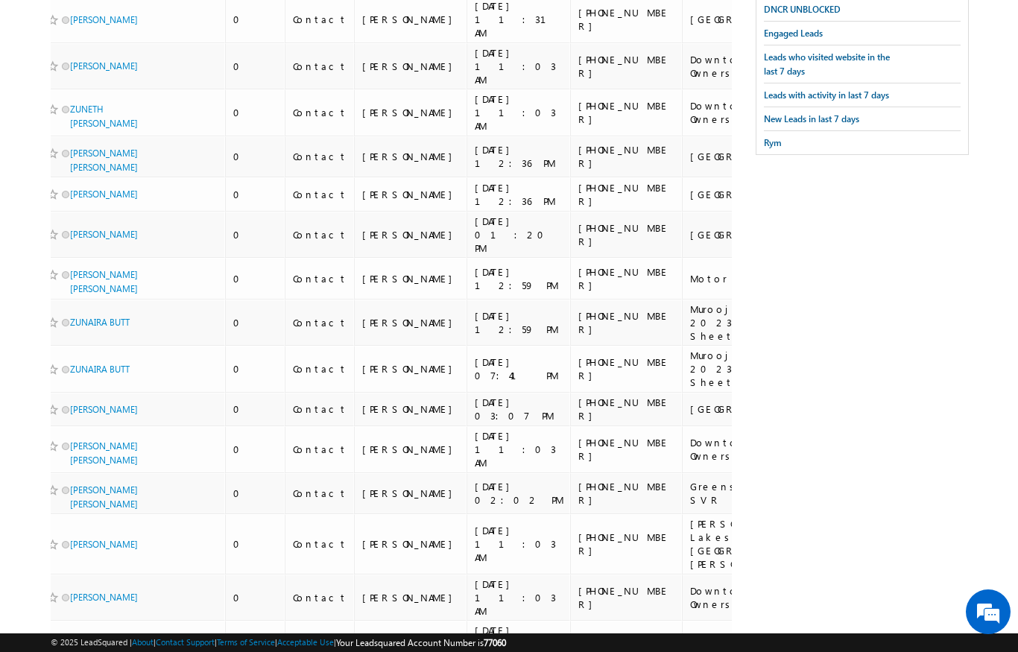
scroll to position [0, 0]
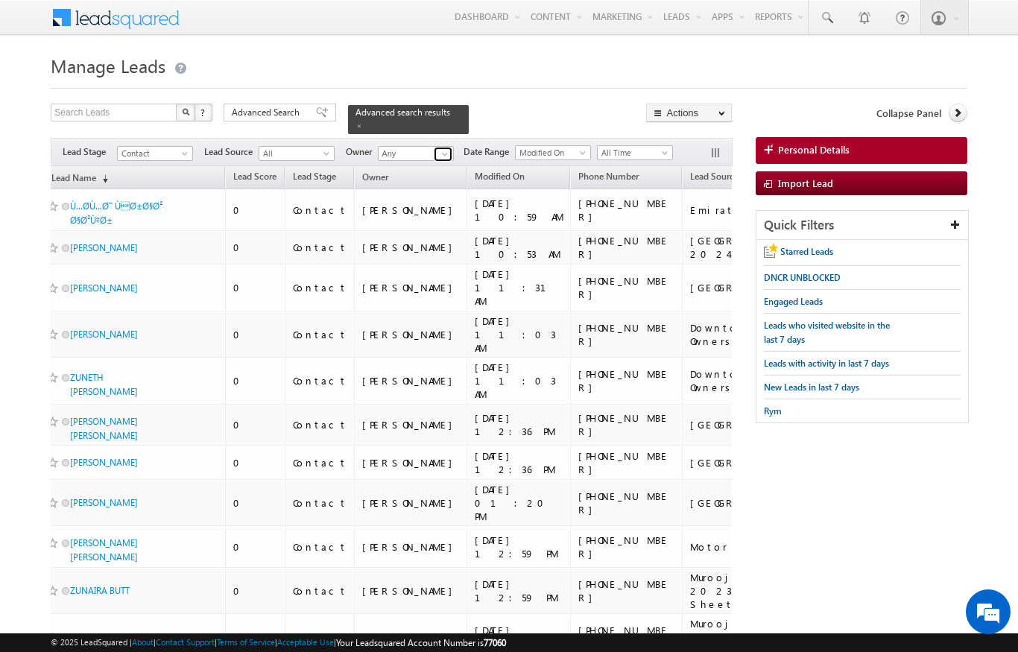
click at [447, 148] on span at bounding box center [445, 154] width 12 height 12
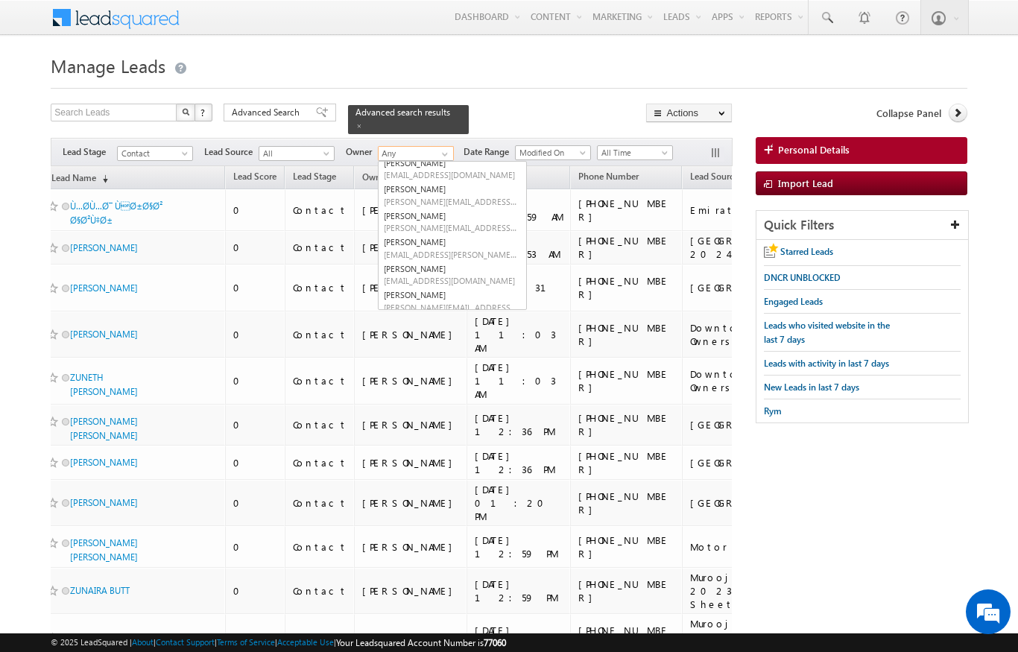
scroll to position [195, 0]
click at [474, 208] on link "Niraj Upadhyay niraj.upadhyay@indglobal.ae" at bounding box center [452, 222] width 149 height 28
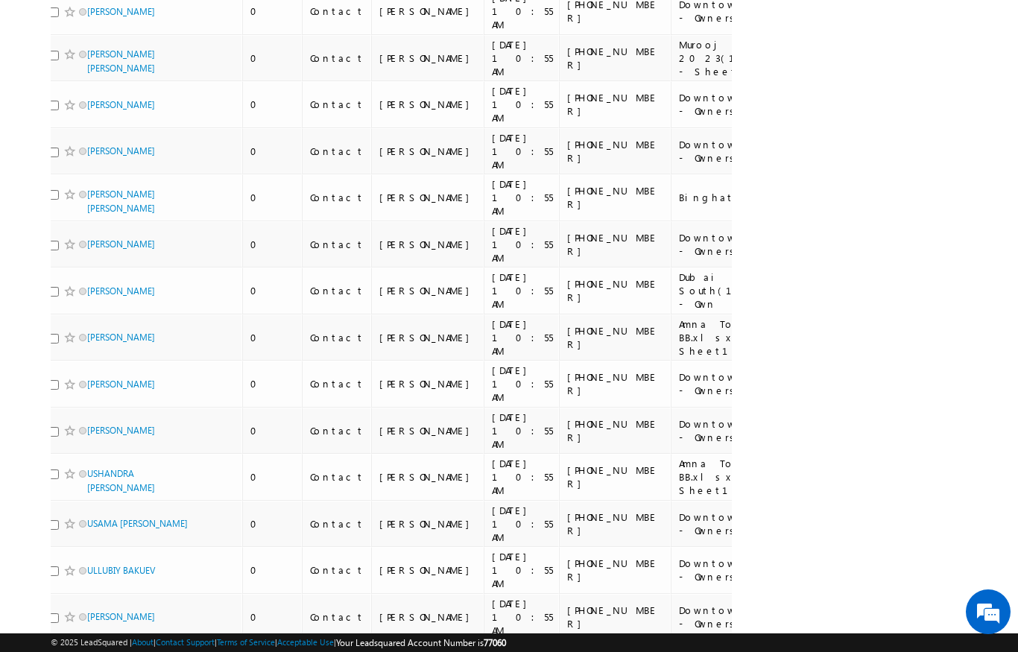
scroll to position [0, 0]
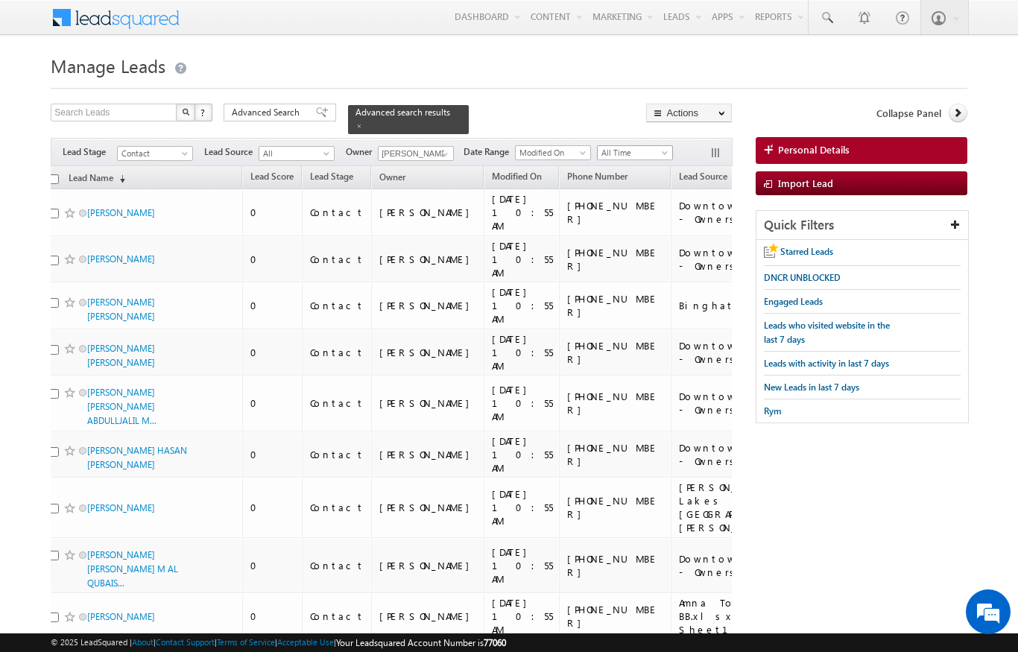
click at [654, 146] on span "All Time" at bounding box center [633, 152] width 71 height 13
click at [630, 212] on link "Today" at bounding box center [637, 207] width 75 height 13
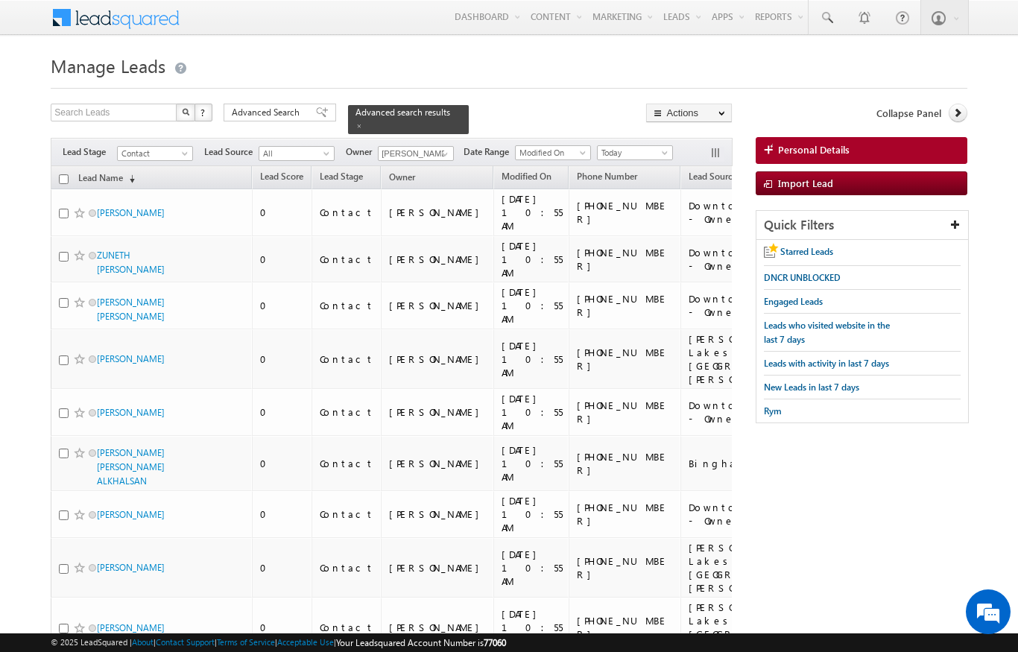
click at [62, 174] on input "checkbox" at bounding box center [64, 179] width 10 height 10
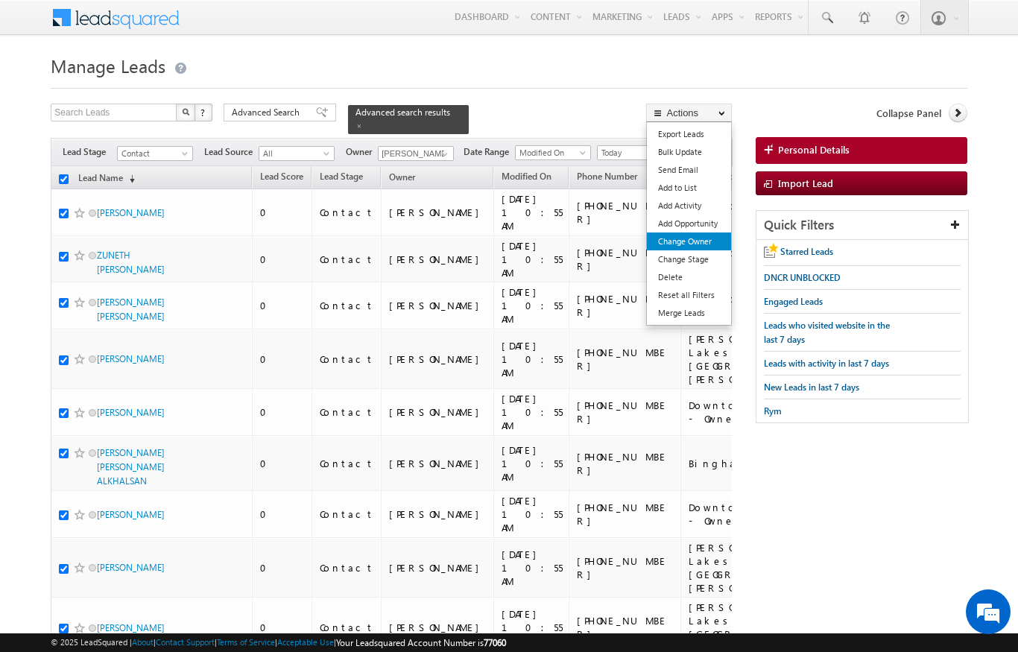
click at [706, 247] on link "Change Owner" at bounding box center [689, 242] width 84 height 18
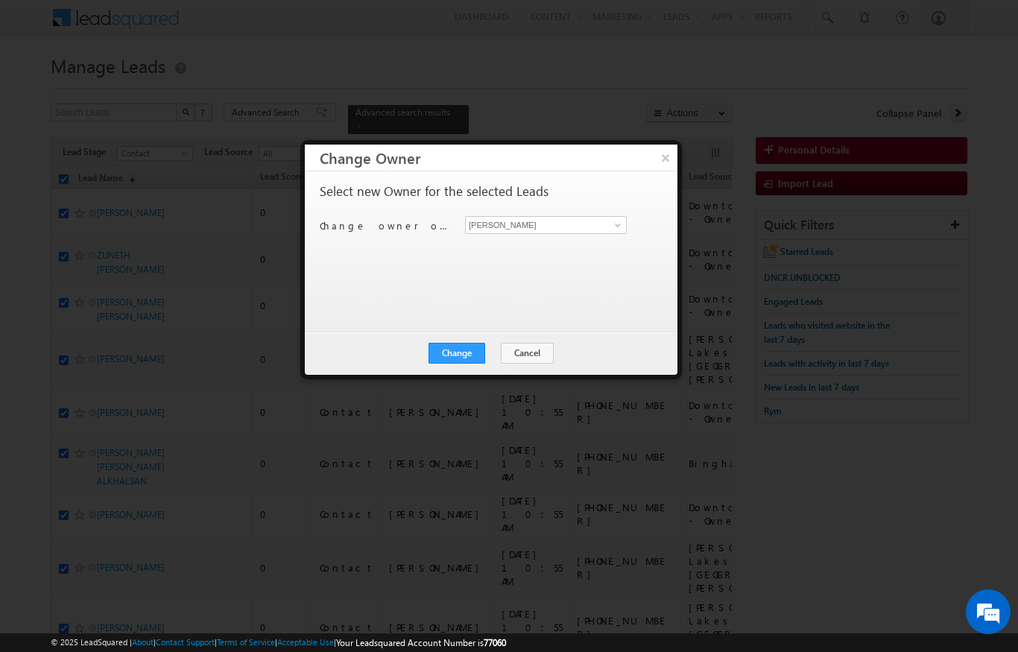
click at [633, 221] on div "Niraj Upadhyay Niraj Upadhyay" at bounding box center [554, 225] width 179 height 18
click at [622, 229] on span at bounding box center [618, 225] width 12 height 12
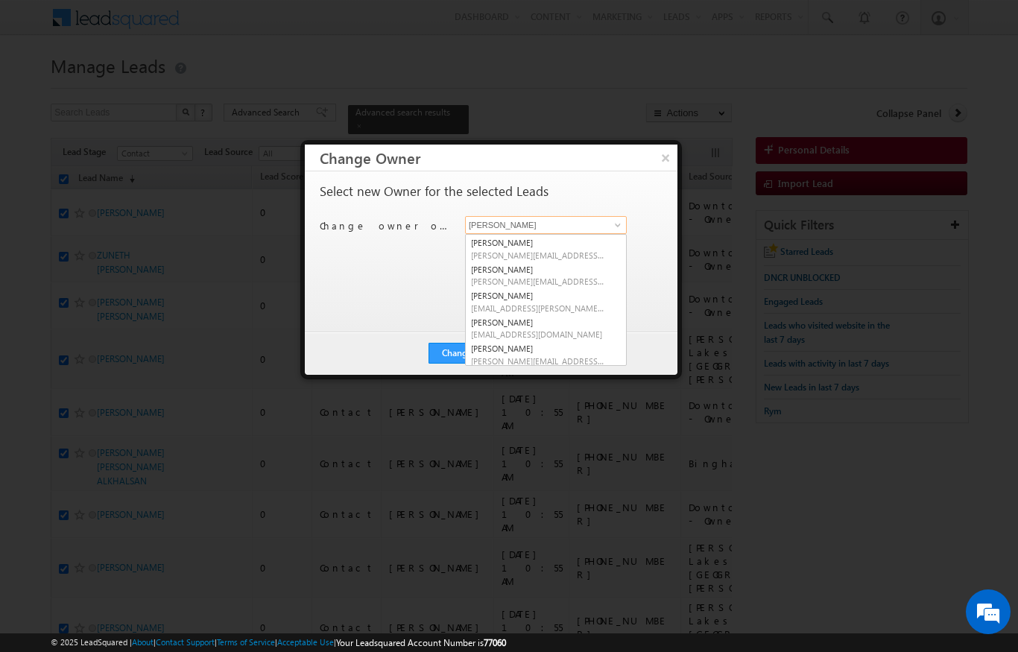
scroll to position [183, 0]
click at [590, 304] on span "rahul.rajpurohit@indglobal.ae" at bounding box center [538, 309] width 134 height 11
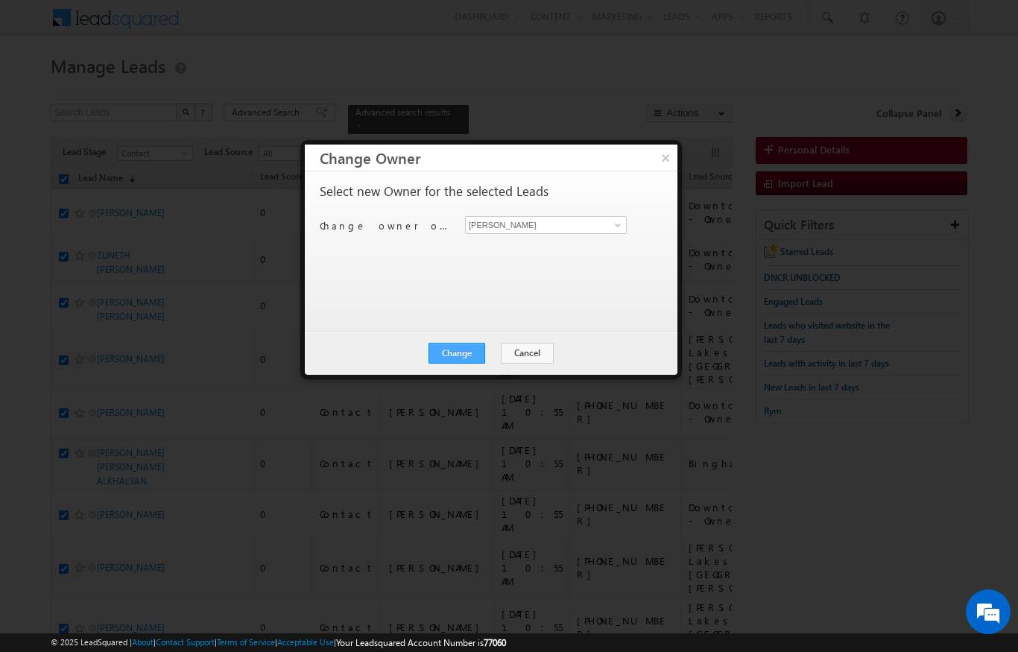
click at [471, 361] on button "Change" at bounding box center [457, 353] width 57 height 21
click at [514, 354] on button "Close" at bounding box center [494, 353] width 48 height 21
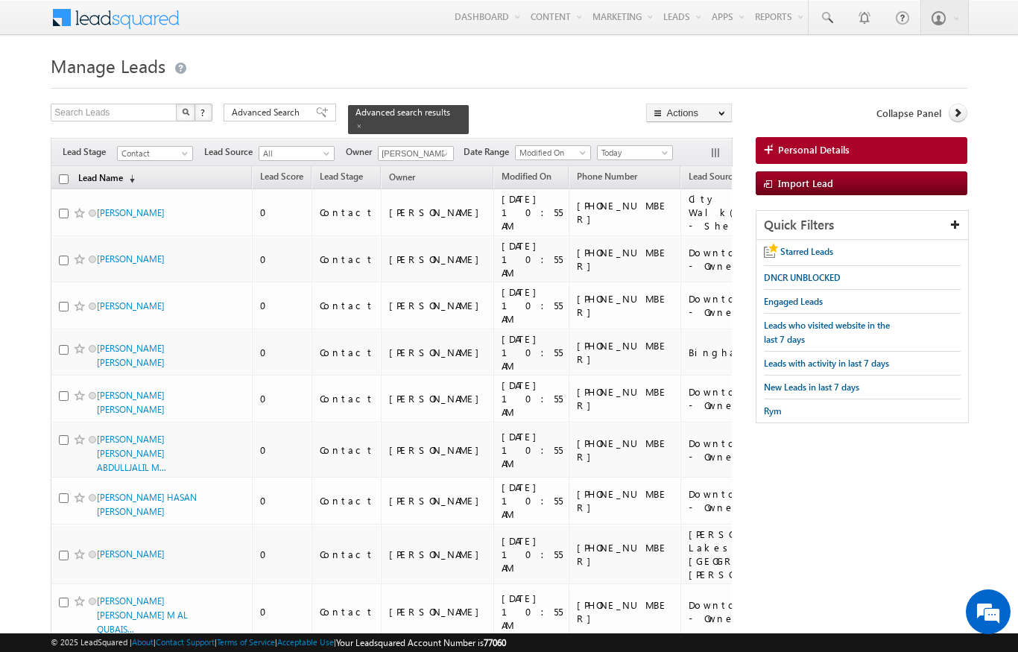
click at [131, 173] on span "(sorted descending)" at bounding box center [129, 179] width 12 height 12
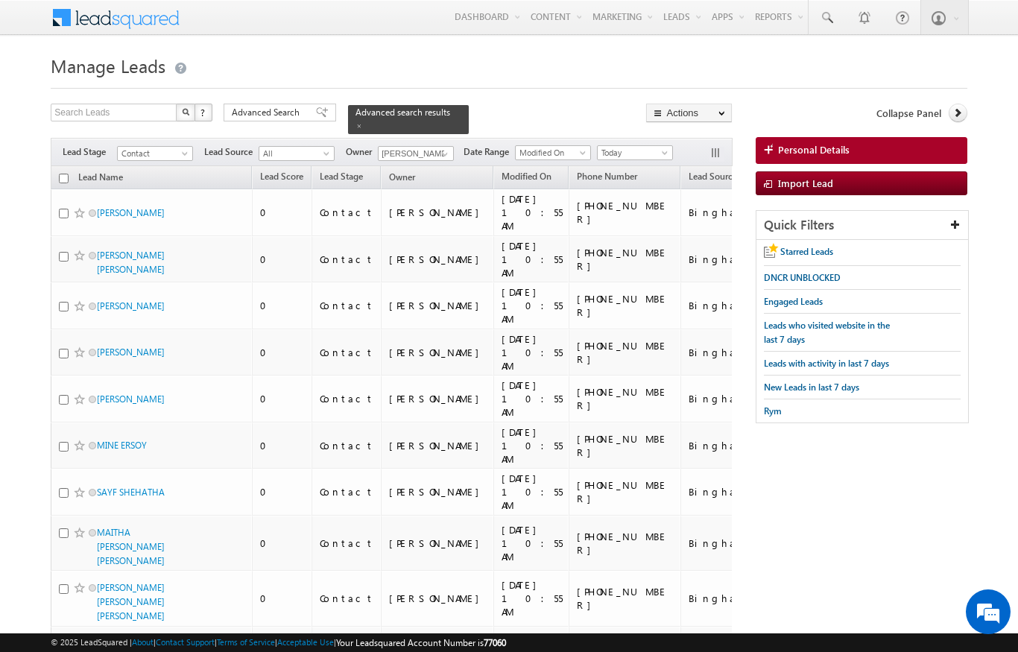
click at [68, 174] on input "checkbox" at bounding box center [64, 179] width 10 height 10
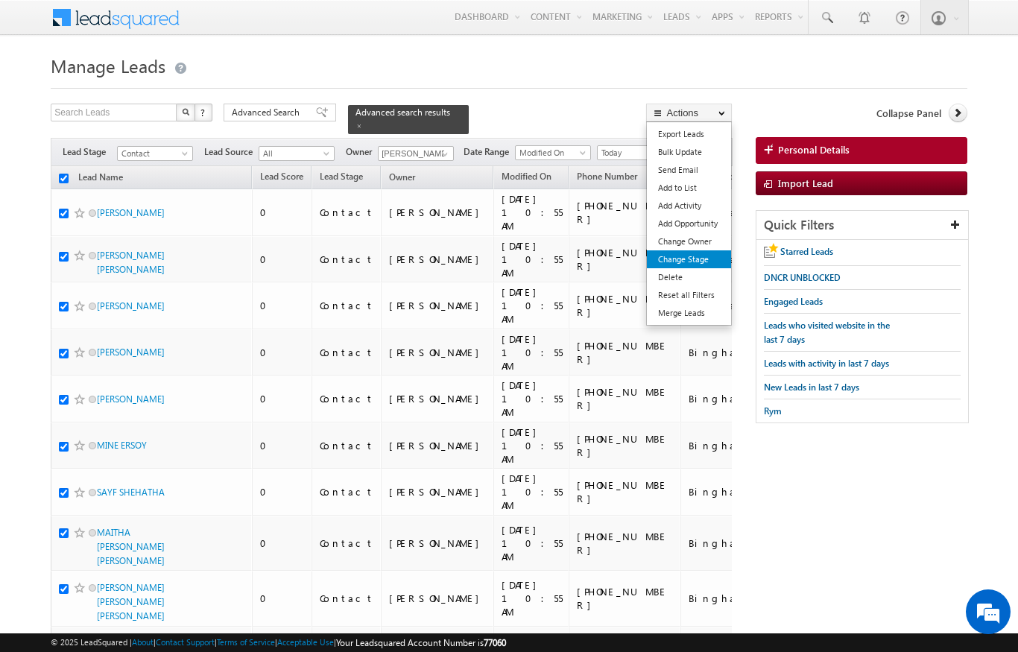
click at [701, 251] on link "Change Stage" at bounding box center [689, 259] width 84 height 18
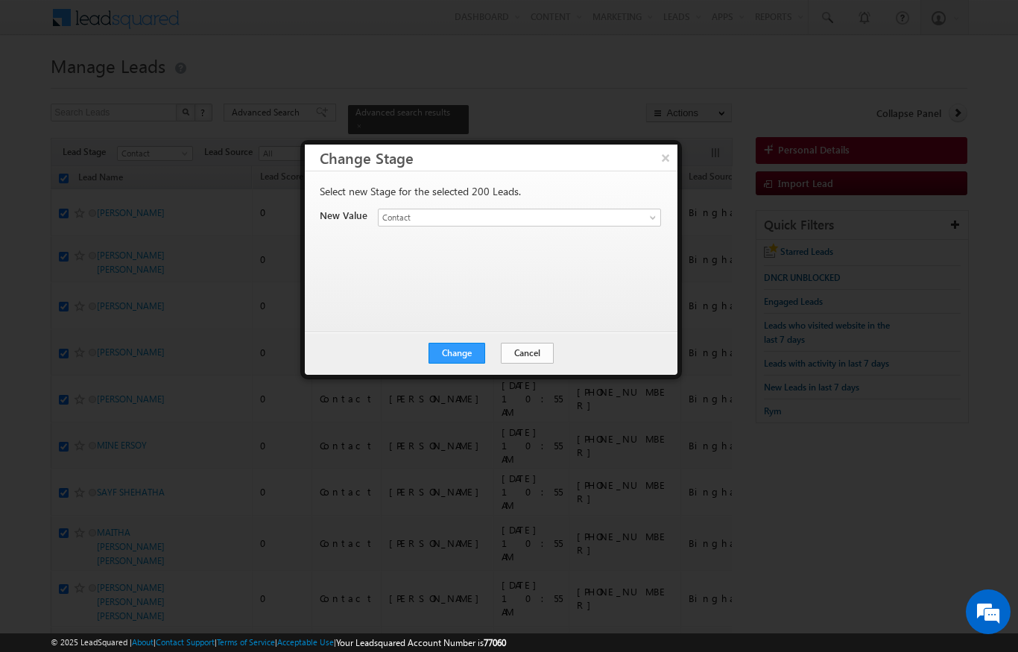
click at [535, 356] on button "Cancel" at bounding box center [527, 353] width 53 height 21
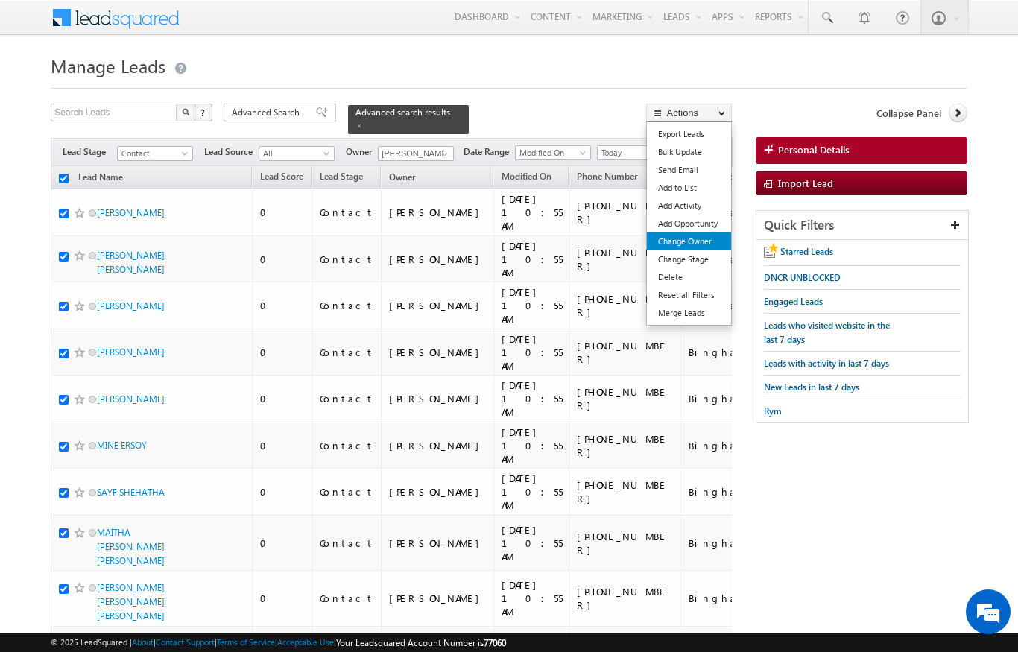
click at [708, 247] on link "Change Owner" at bounding box center [689, 242] width 84 height 18
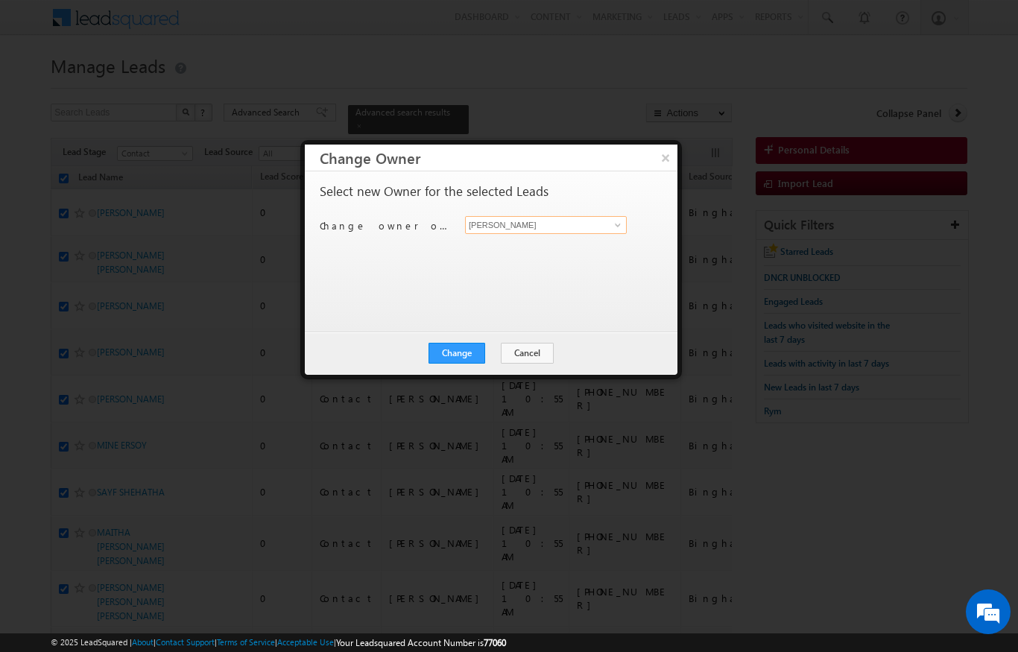
click at [574, 232] on input "[PERSON_NAME]" at bounding box center [546, 225] width 162 height 18
click at [625, 229] on link at bounding box center [616, 225] width 19 height 15
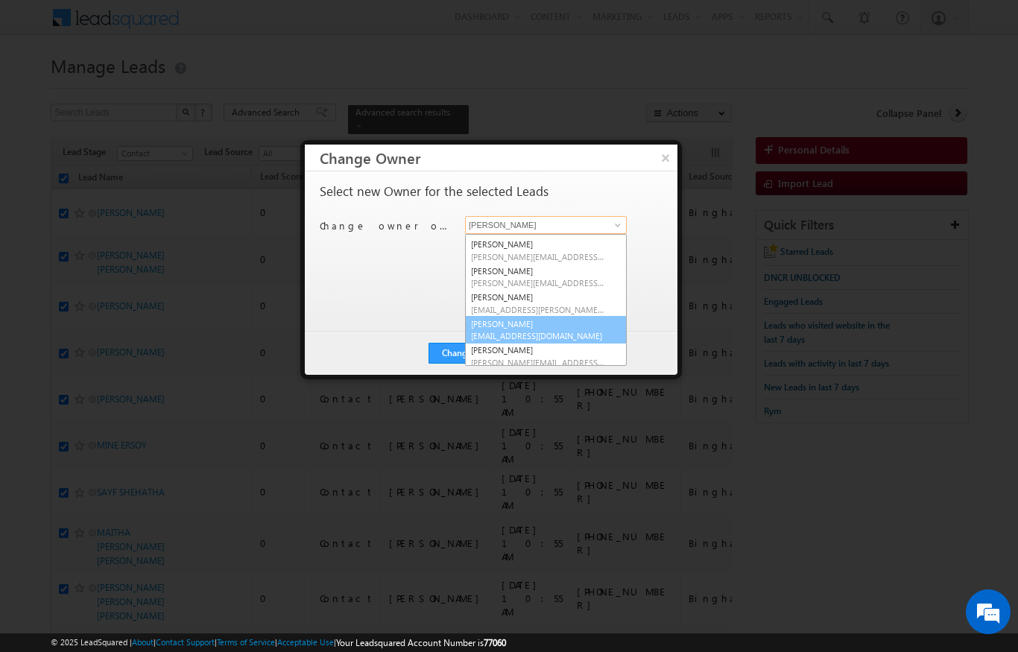
click at [540, 330] on span "sandeep.skumar@indglobal.ae" at bounding box center [538, 335] width 134 height 11
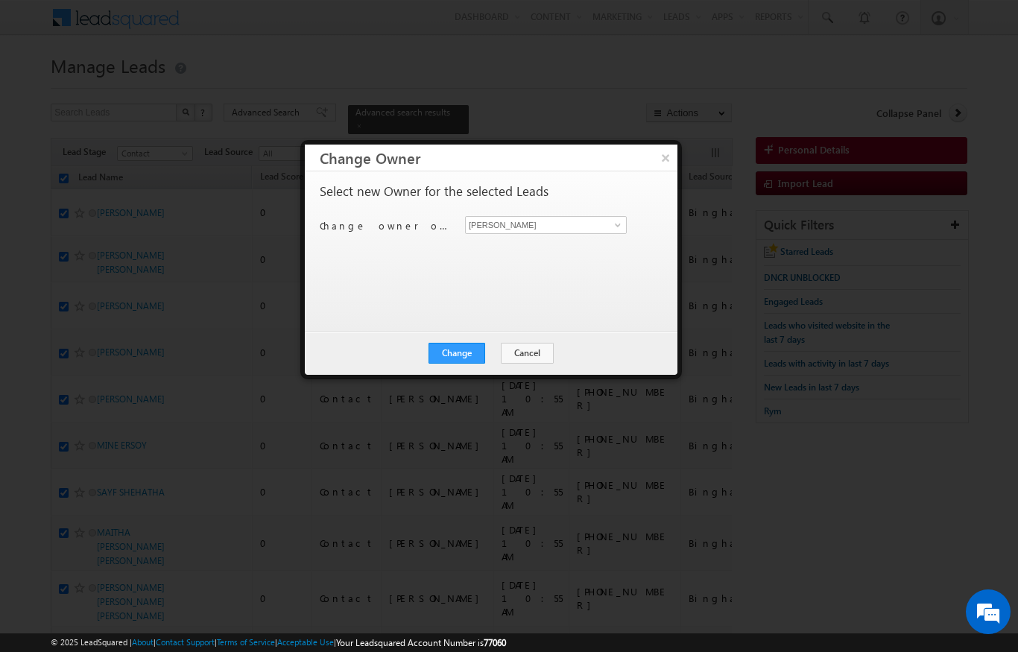
click at [470, 373] on div "Change Cancel Close" at bounding box center [491, 353] width 373 height 43
click at [473, 350] on button "Change" at bounding box center [457, 353] width 57 height 21
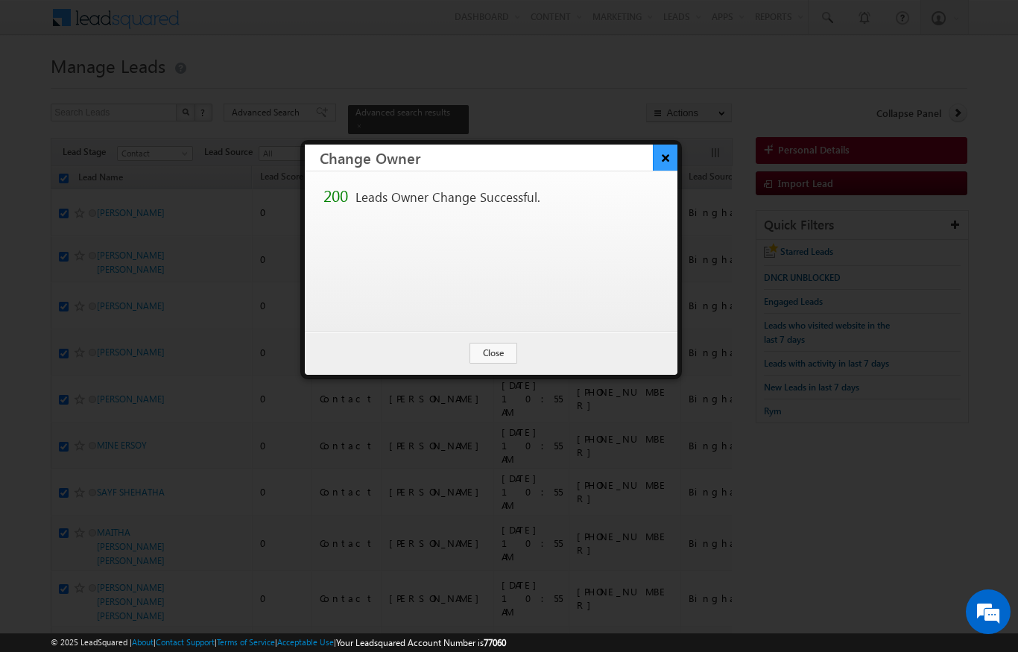
click at [658, 155] on button "×" at bounding box center [665, 158] width 25 height 26
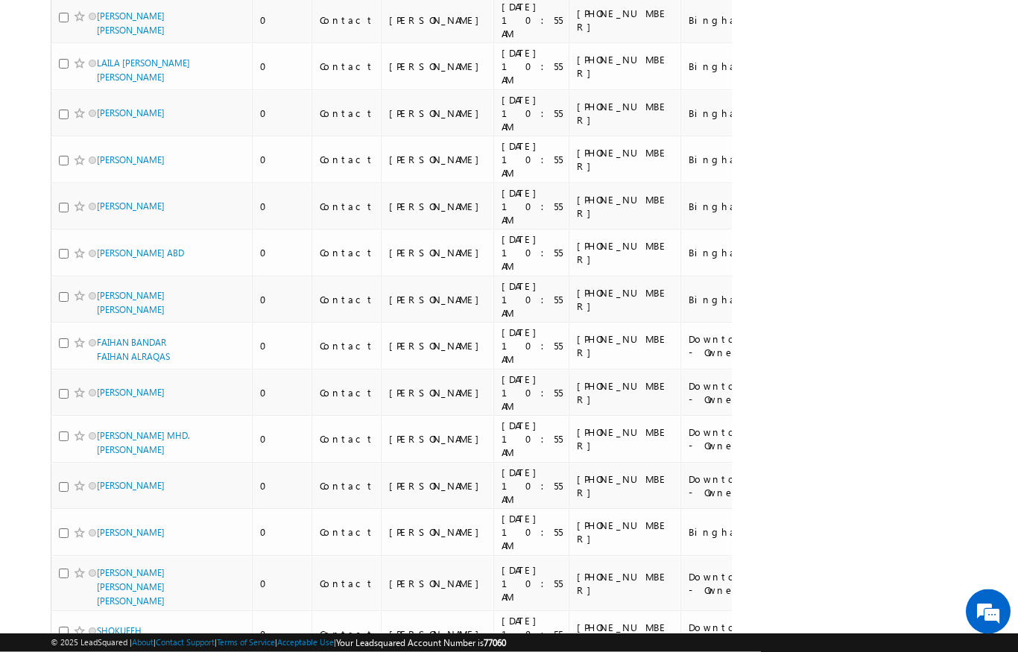
scroll to position [0, 0]
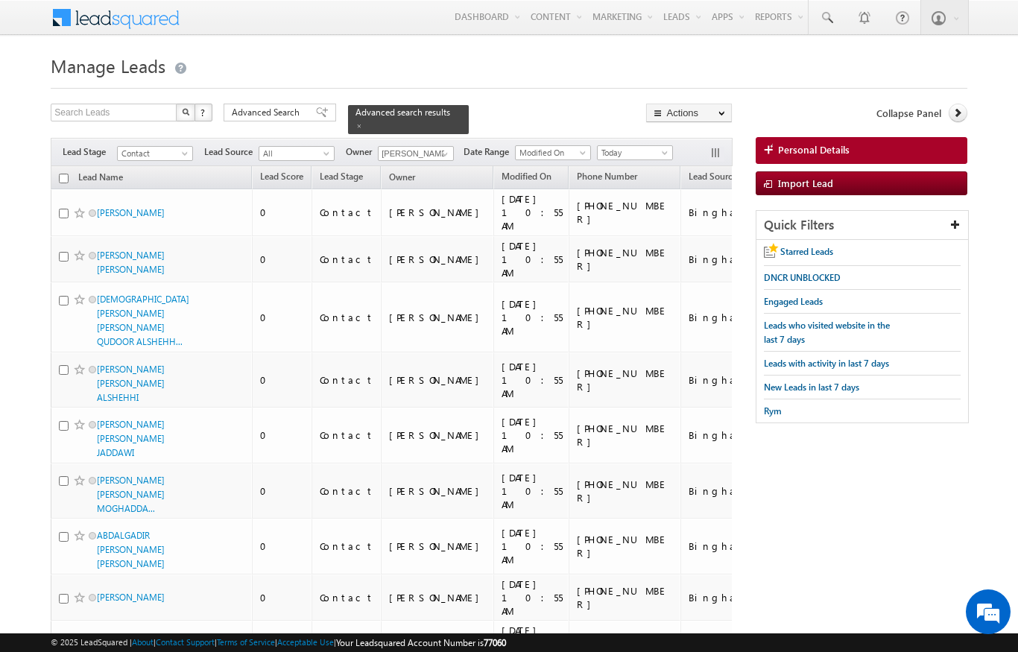
click at [66, 174] on input "checkbox" at bounding box center [64, 179] width 10 height 10
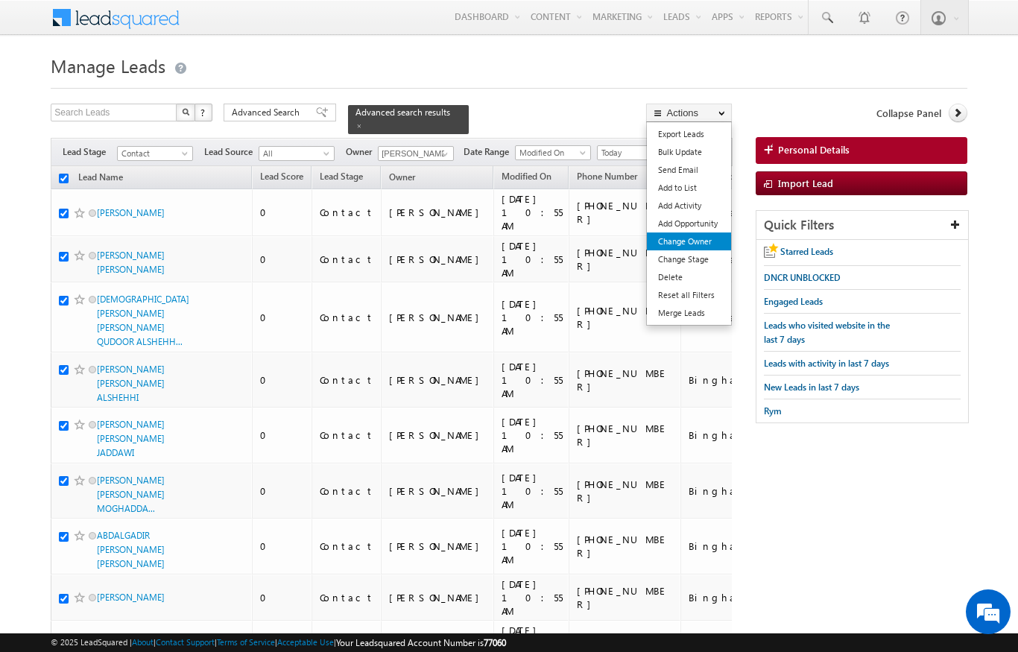
click at [707, 244] on link "Change Owner" at bounding box center [689, 242] width 84 height 18
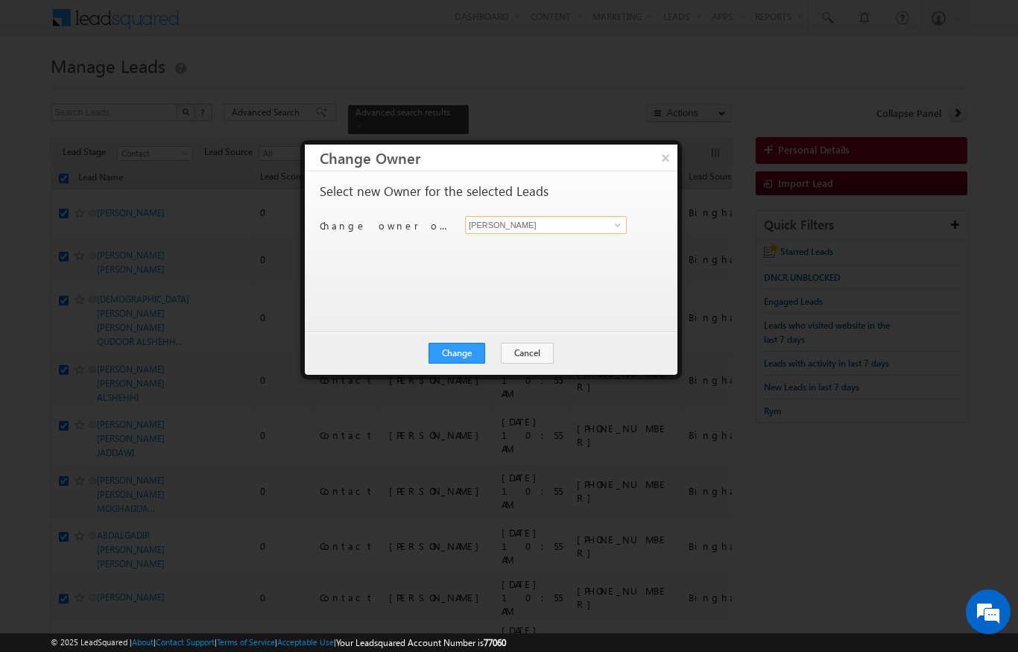
click at [598, 229] on input "[PERSON_NAME]" at bounding box center [546, 225] width 162 height 18
click at [633, 215] on div "Select new Owner for the selected Leads Change owner of 200 leads to Niraj Upad…" at bounding box center [490, 244] width 340 height 119
click at [616, 219] on span at bounding box center [618, 225] width 12 height 12
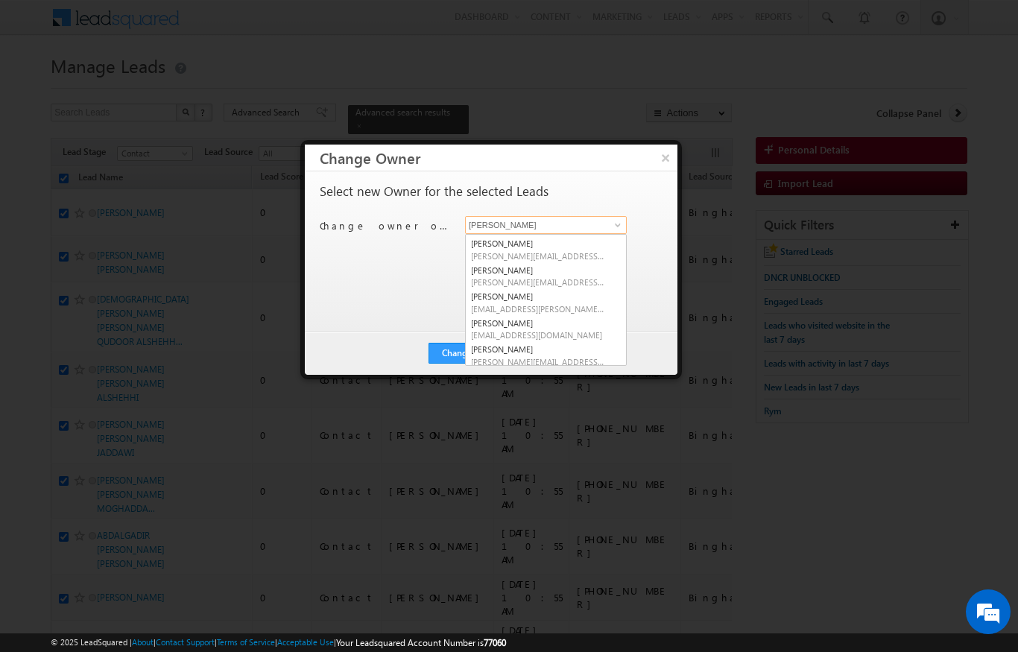
scroll to position [183, 0]
click at [534, 350] on link "Vratika Soni vratika.soni@indglobal.ae" at bounding box center [546, 355] width 162 height 28
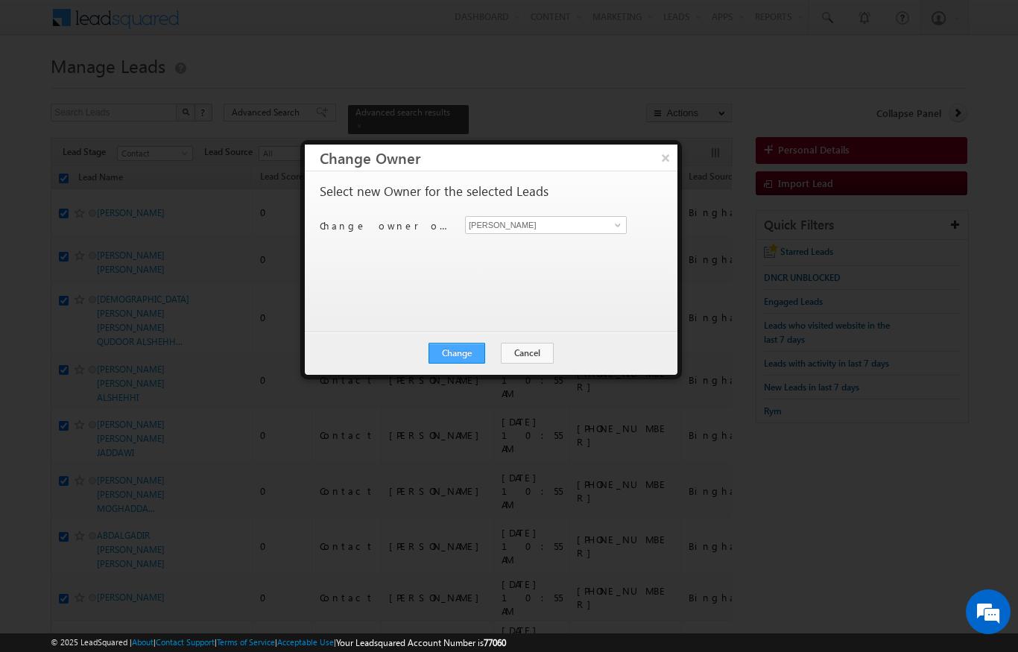
click at [467, 350] on button "Change" at bounding box center [457, 353] width 57 height 21
click at [496, 339] on div "Change Cancel Close" at bounding box center [491, 353] width 373 height 43
click at [490, 361] on button "Close" at bounding box center [494, 353] width 48 height 21
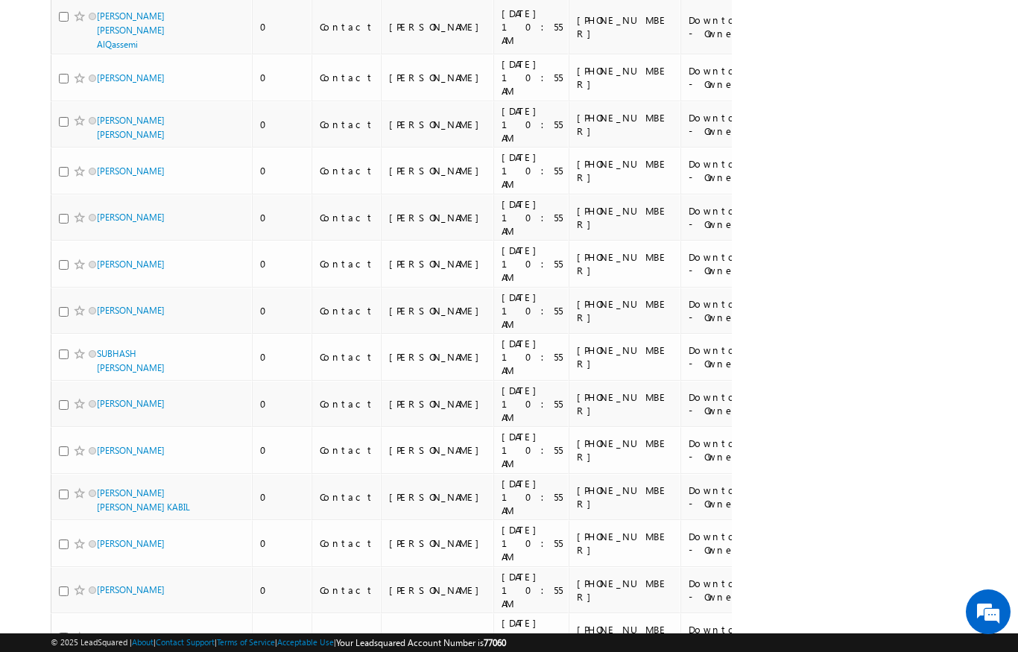
scroll to position [0, 0]
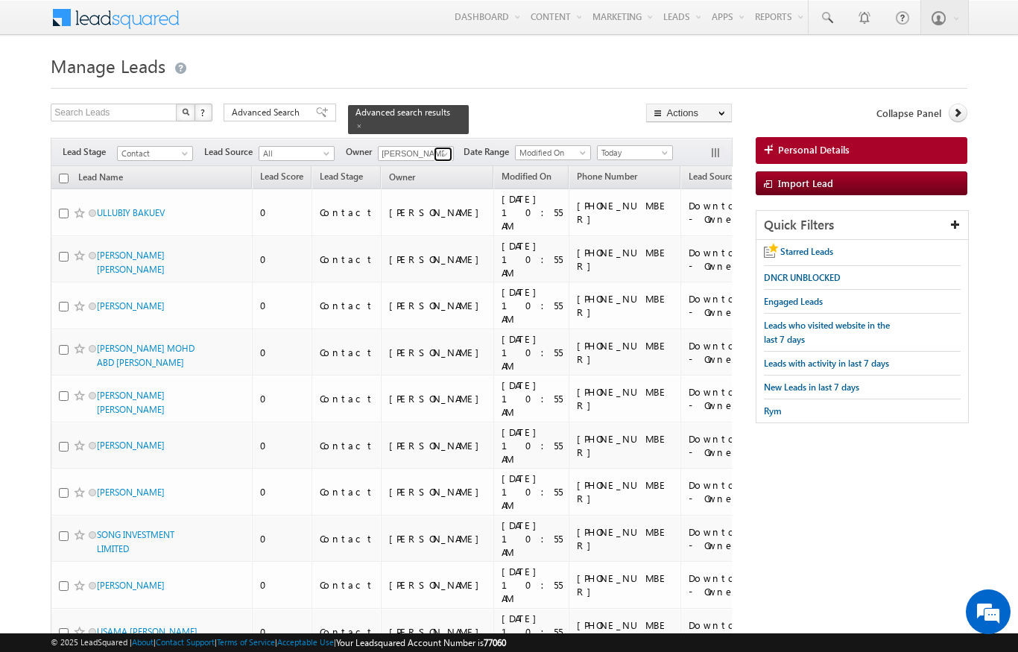
click at [443, 148] on span at bounding box center [445, 154] width 12 height 12
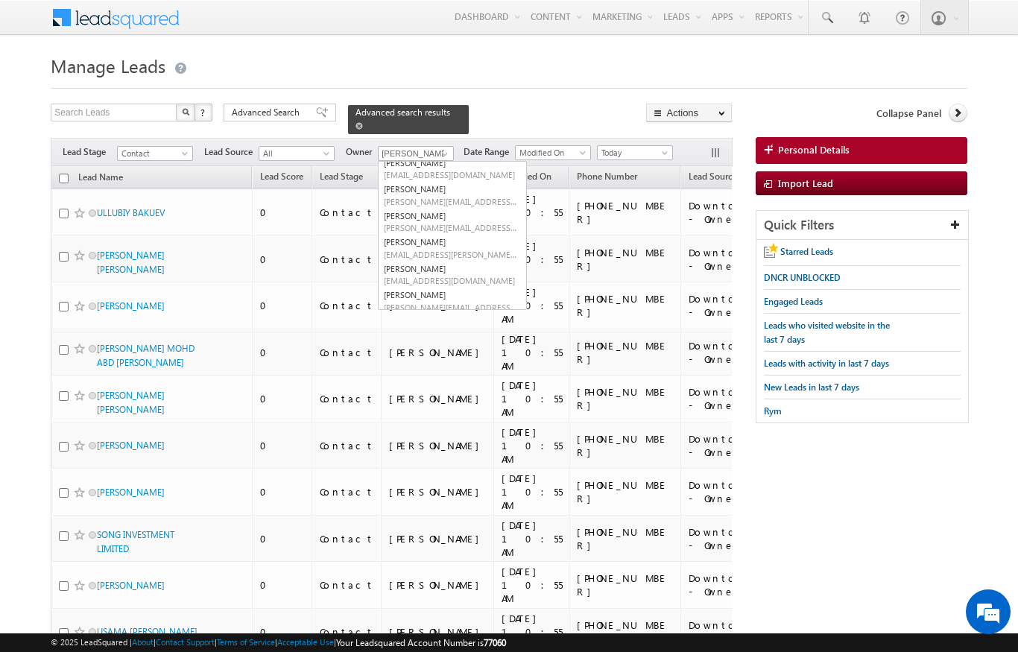
click at [428, 107] on span "Advanced search results" at bounding box center [402, 112] width 95 height 11
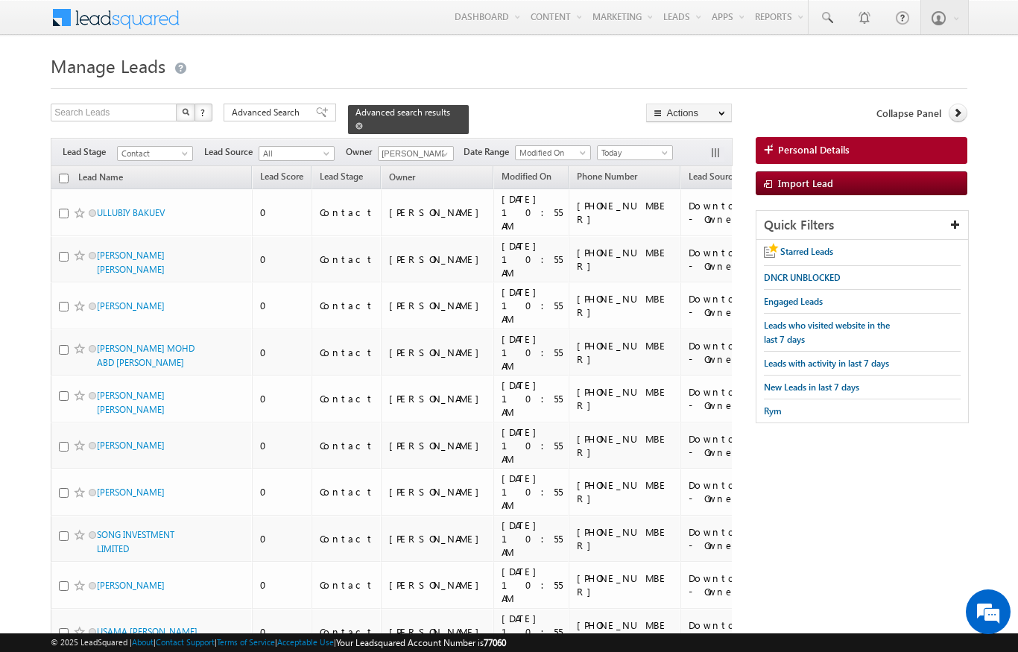
click at [363, 122] on span at bounding box center [358, 125] width 7 height 7
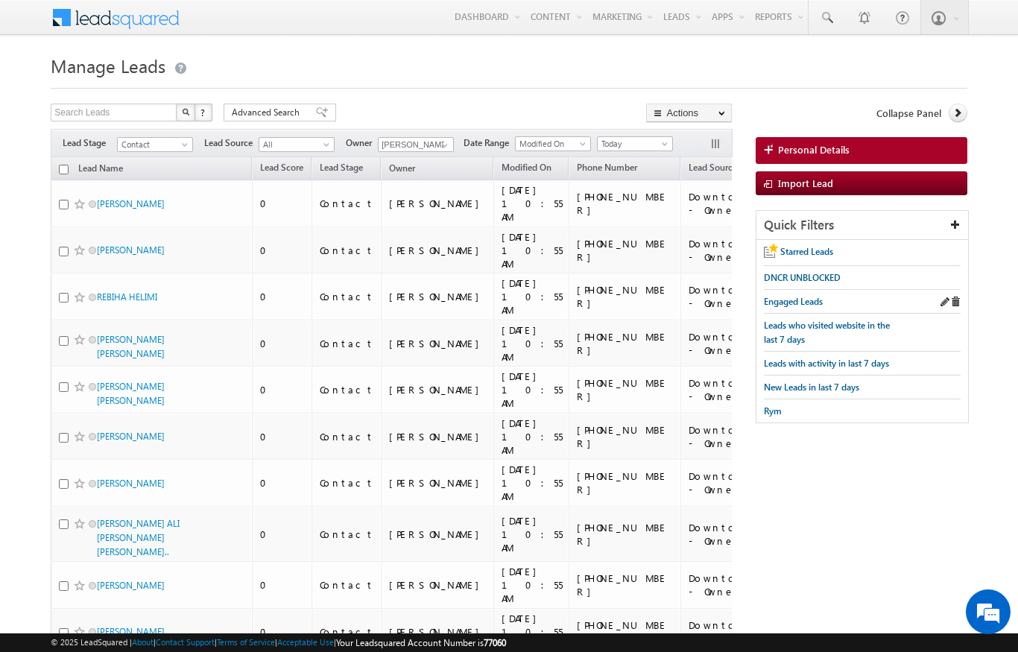
click at [941, 312] on div "Engaged Leads" at bounding box center [862, 302] width 197 height 24
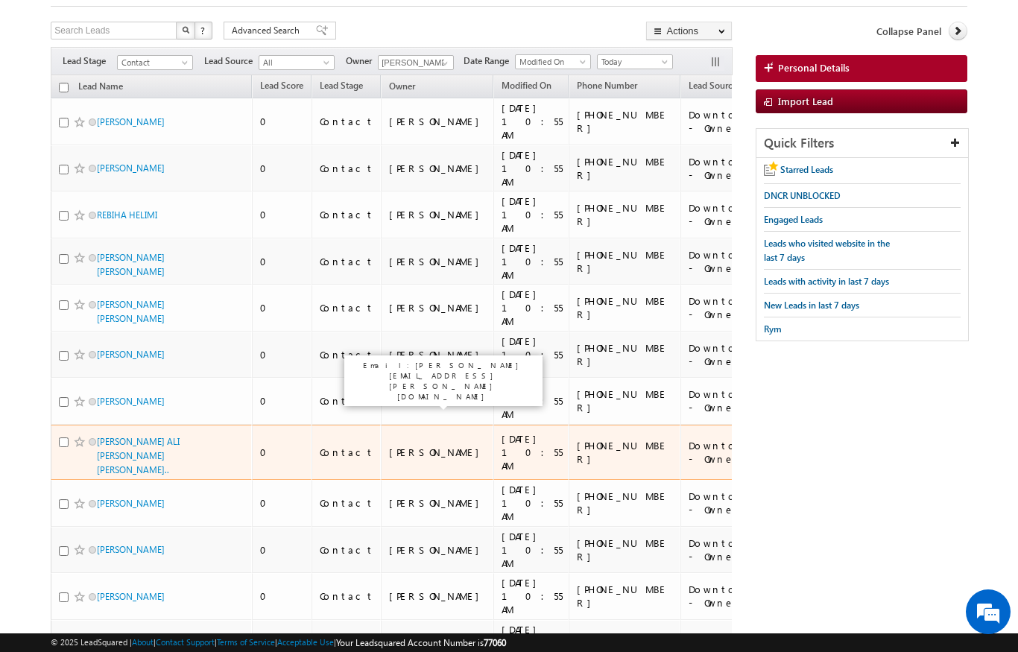
scroll to position [78, 0]
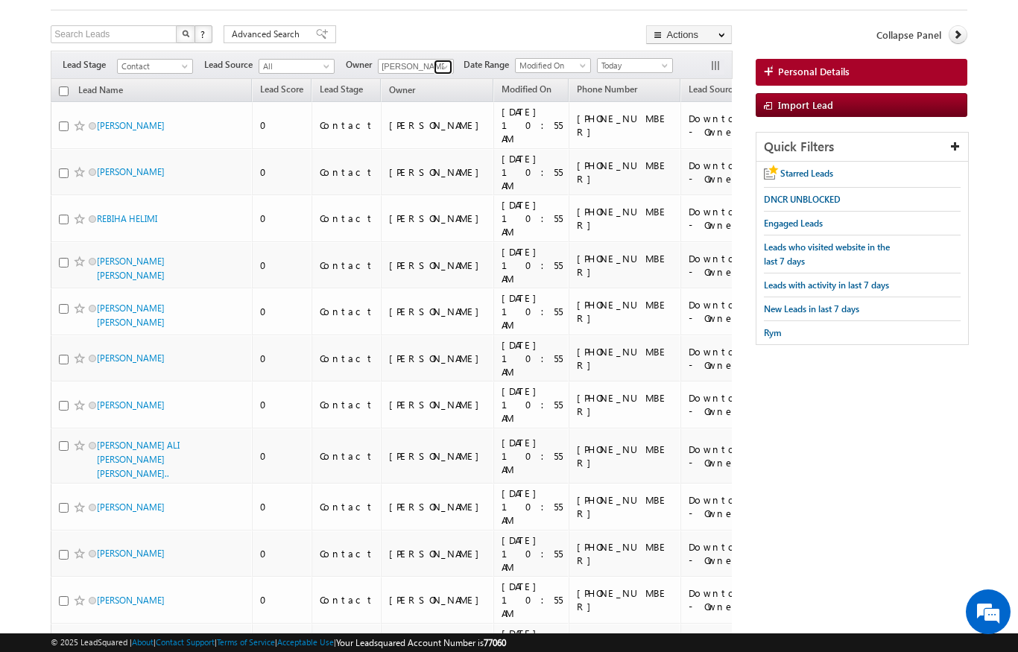
click at [442, 68] on span at bounding box center [445, 67] width 12 height 12
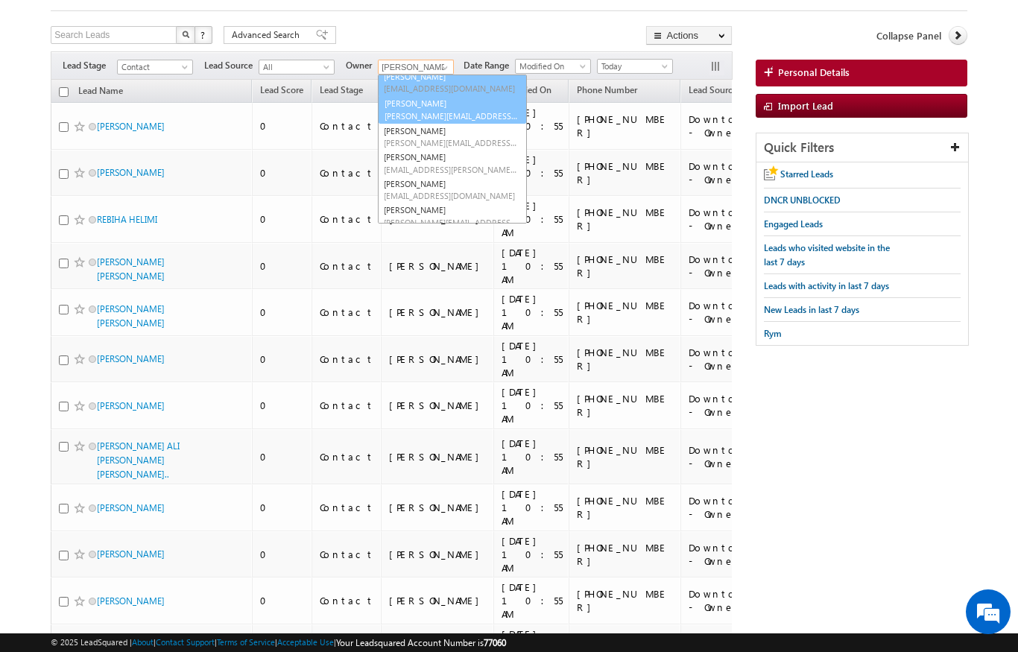
scroll to position [186, 0]
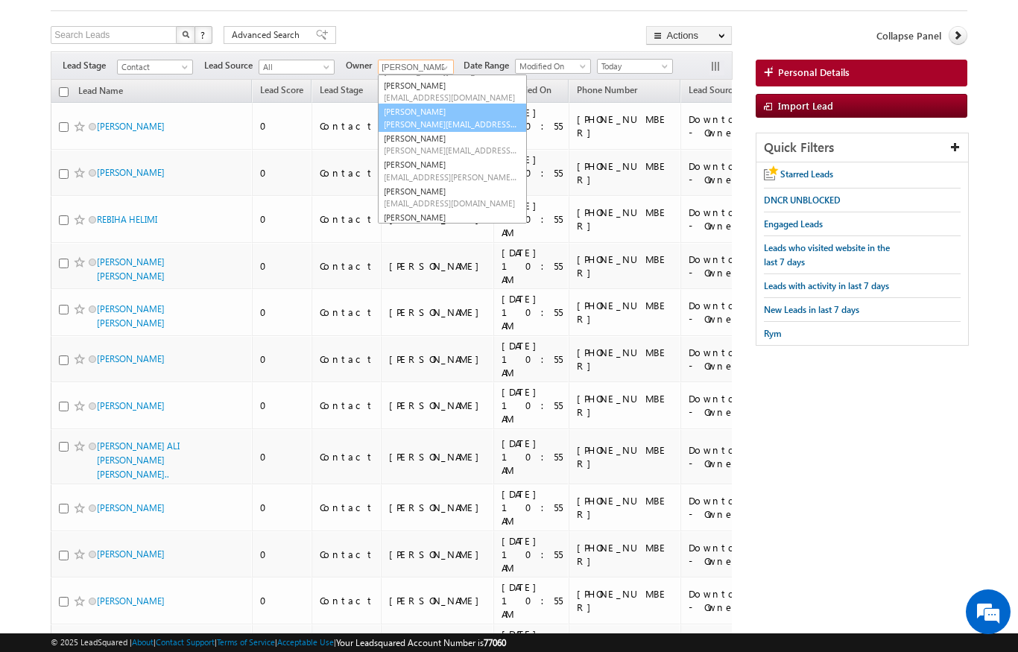
click at [425, 119] on span "murari.sharma@indglobal.ae" at bounding box center [451, 123] width 134 height 11
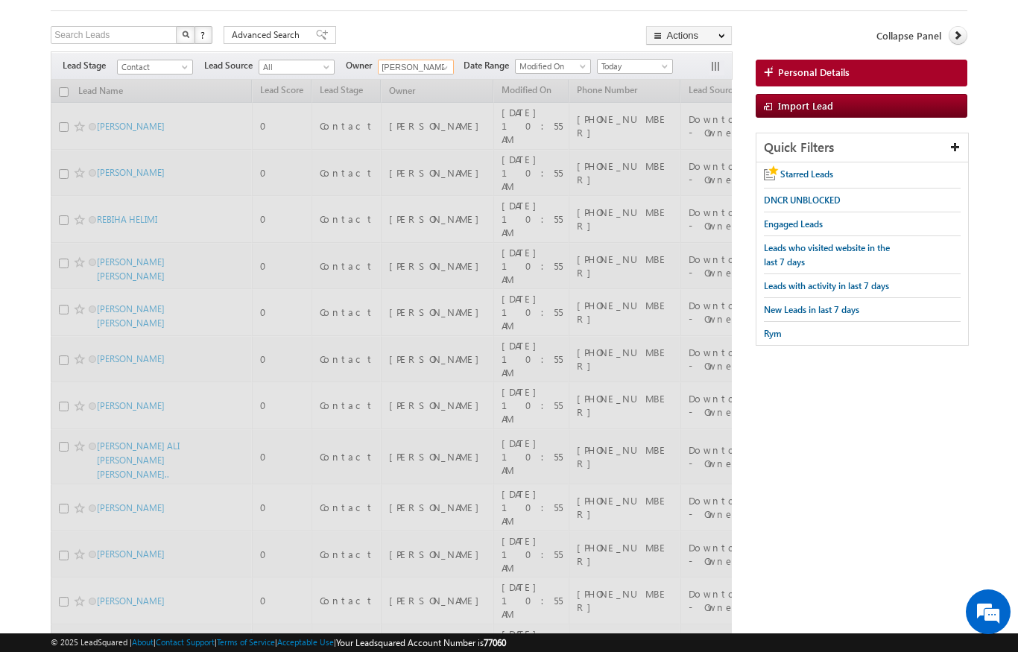
scroll to position [0, 0]
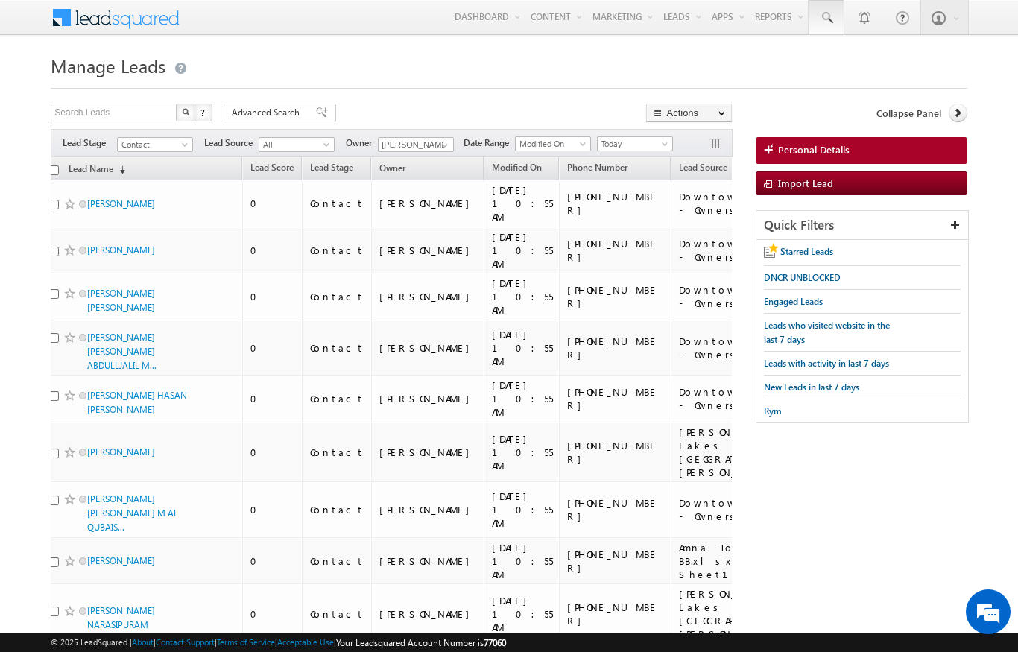
click at [830, 12] on span at bounding box center [826, 17] width 15 height 15
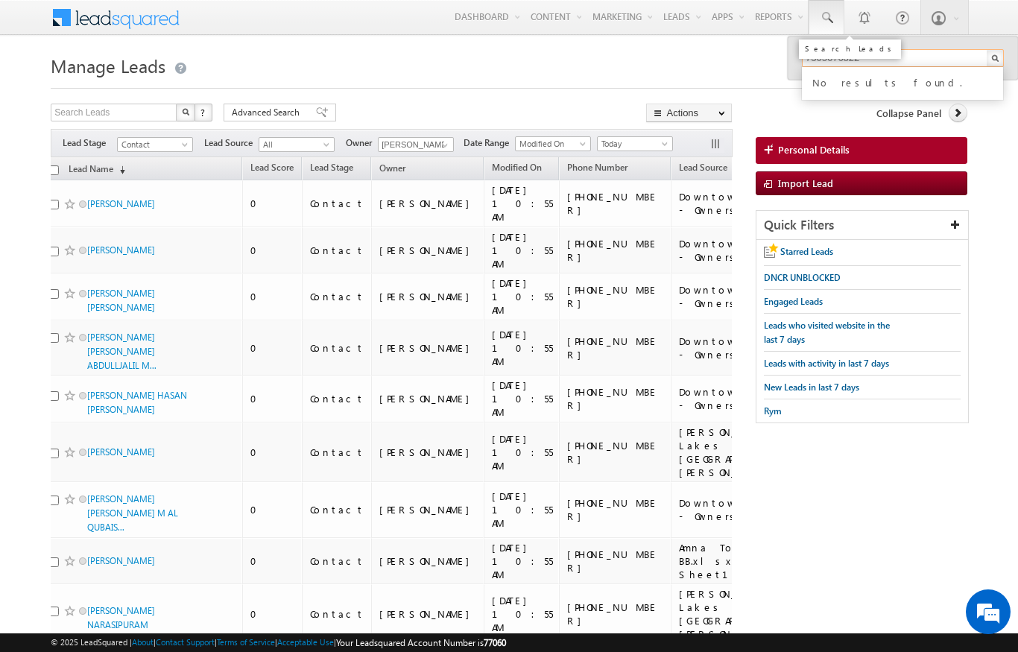
click at [888, 57] on input "7305676822" at bounding box center [903, 58] width 202 height 18
type input "7305676822"
click at [942, 98] on div "+44-7305676822" at bounding box center [909, 97] width 200 height 18
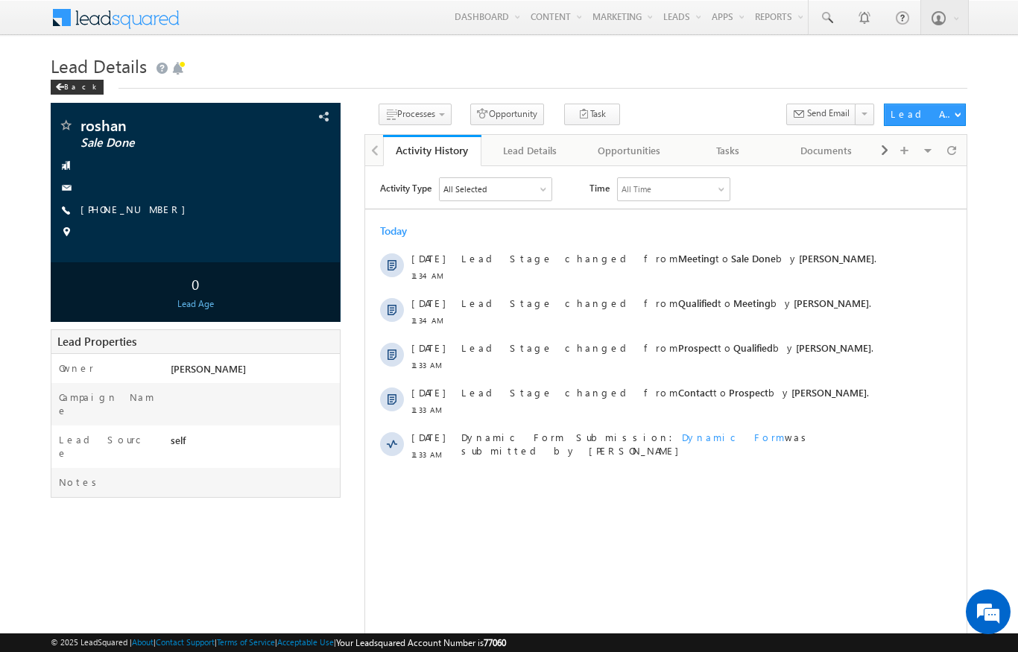
click at [83, 92] on div "Back" at bounding box center [77, 87] width 53 height 15
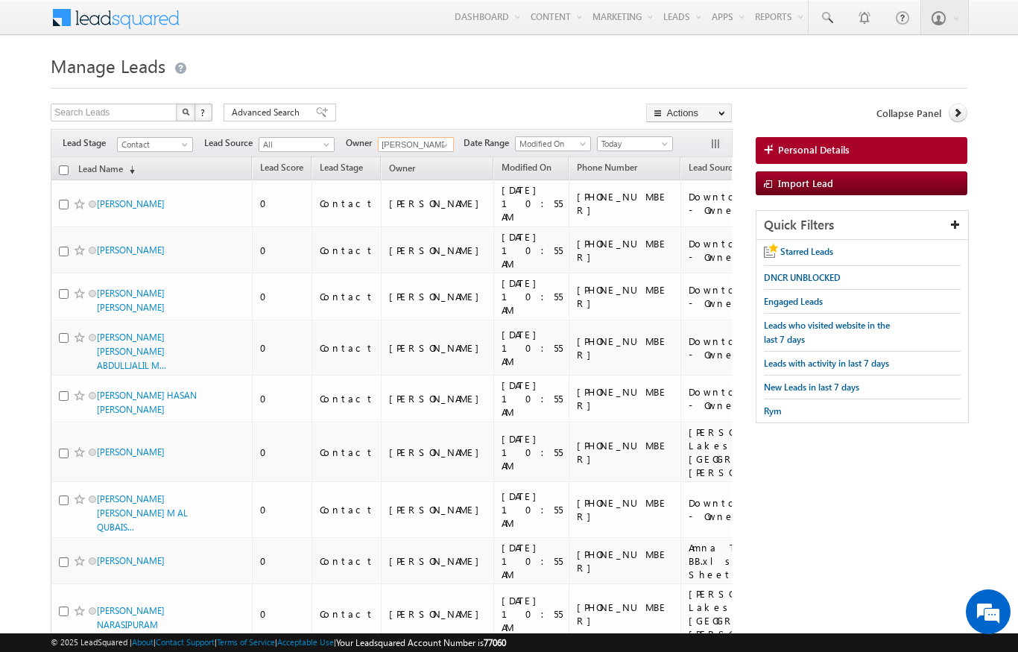
click at [429, 144] on input "[PERSON_NAME]" at bounding box center [416, 144] width 76 height 15
click at [462, 168] on span "murari.sharma@indglobal.ae" at bounding box center [451, 171] width 134 height 11
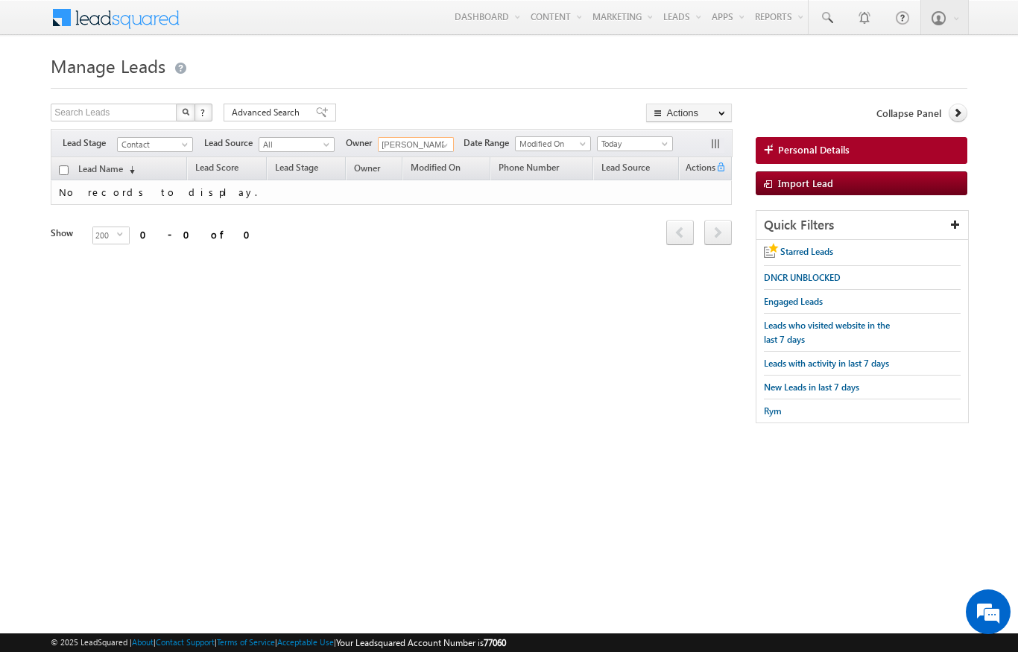
click at [427, 142] on input "Murari Sharma" at bounding box center [416, 144] width 76 height 15
click at [469, 170] on span "niraj.upadhyay@indglobal.ae" at bounding box center [451, 171] width 134 height 11
type input "[PERSON_NAME]"
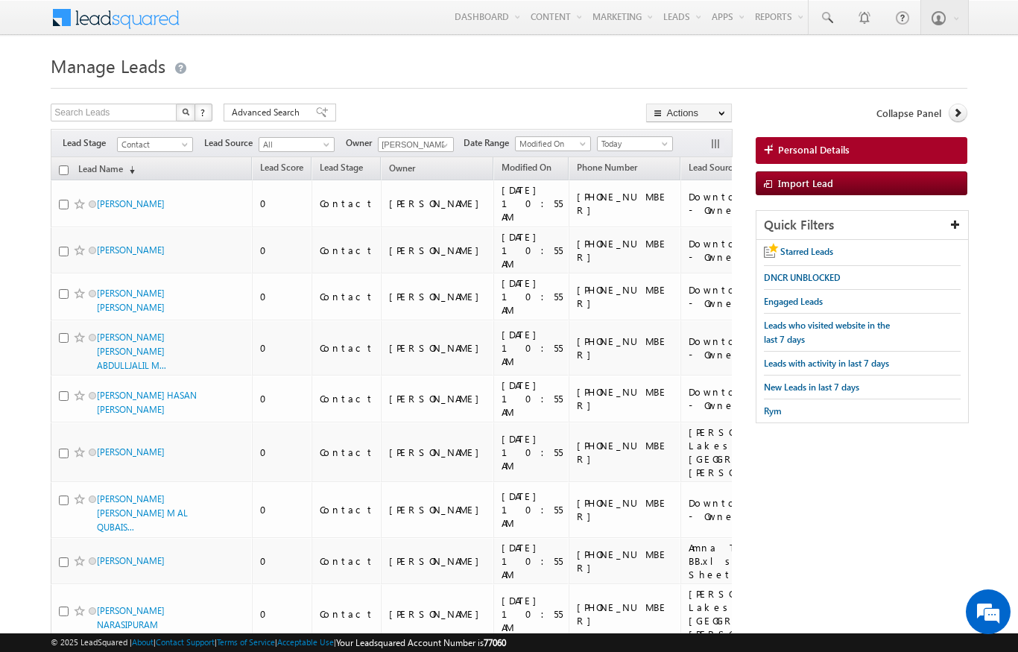
click at [66, 169] on input "checkbox" at bounding box center [64, 170] width 10 height 10
checkbox input "true"
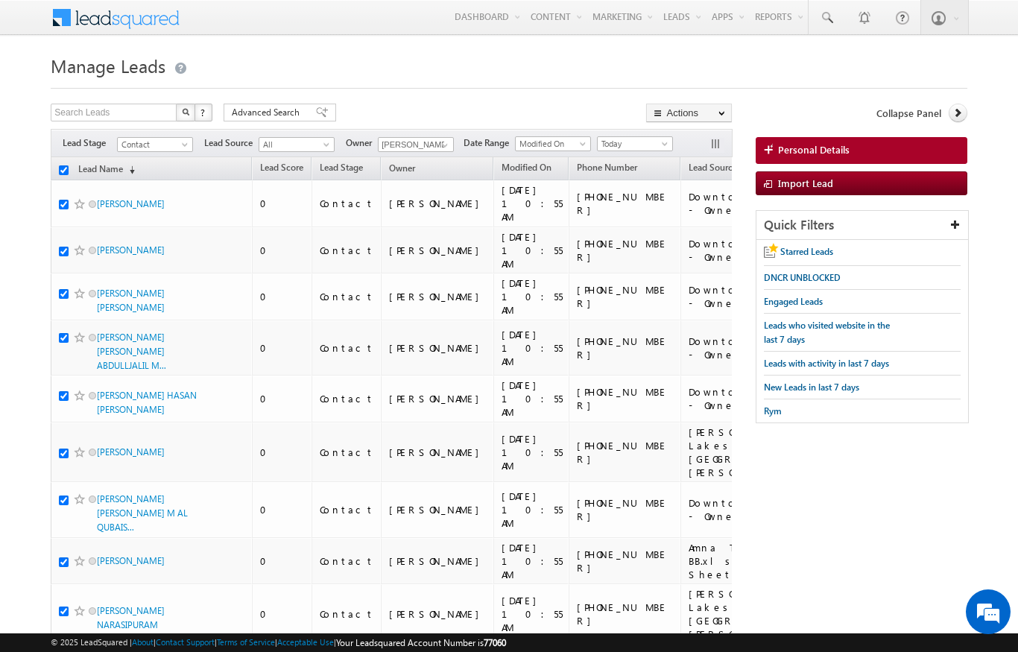
checkbox input "true"
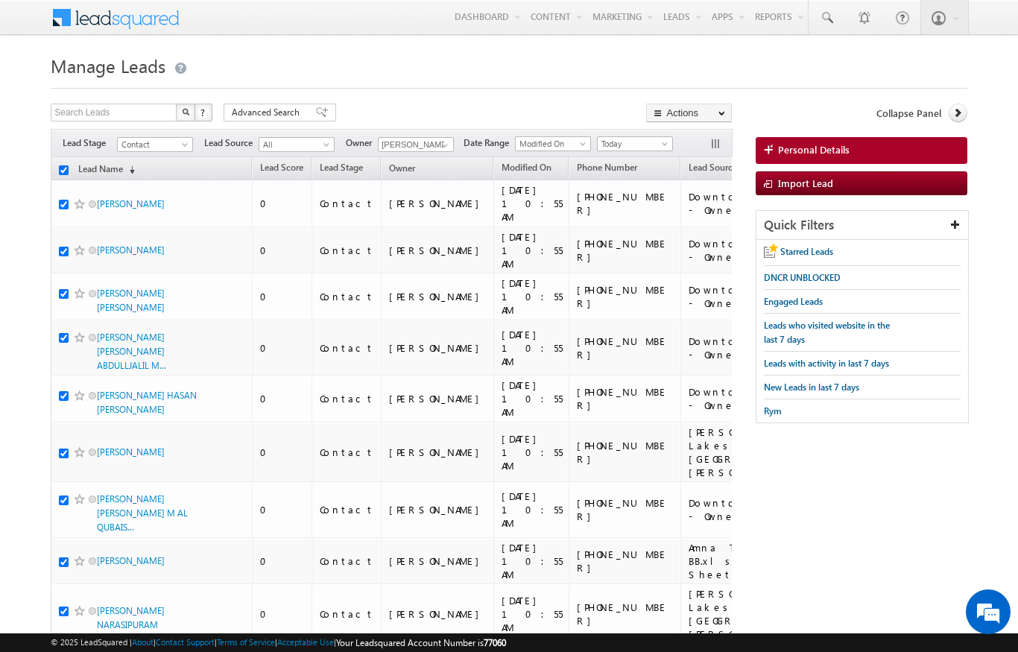
checkbox input "true"
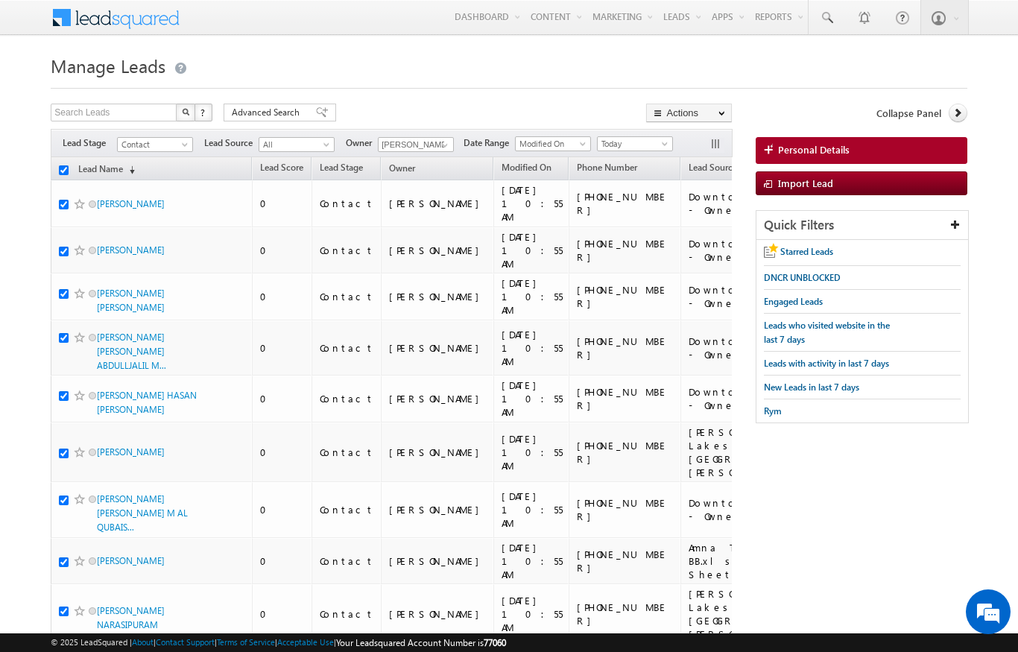
checkbox input "true"
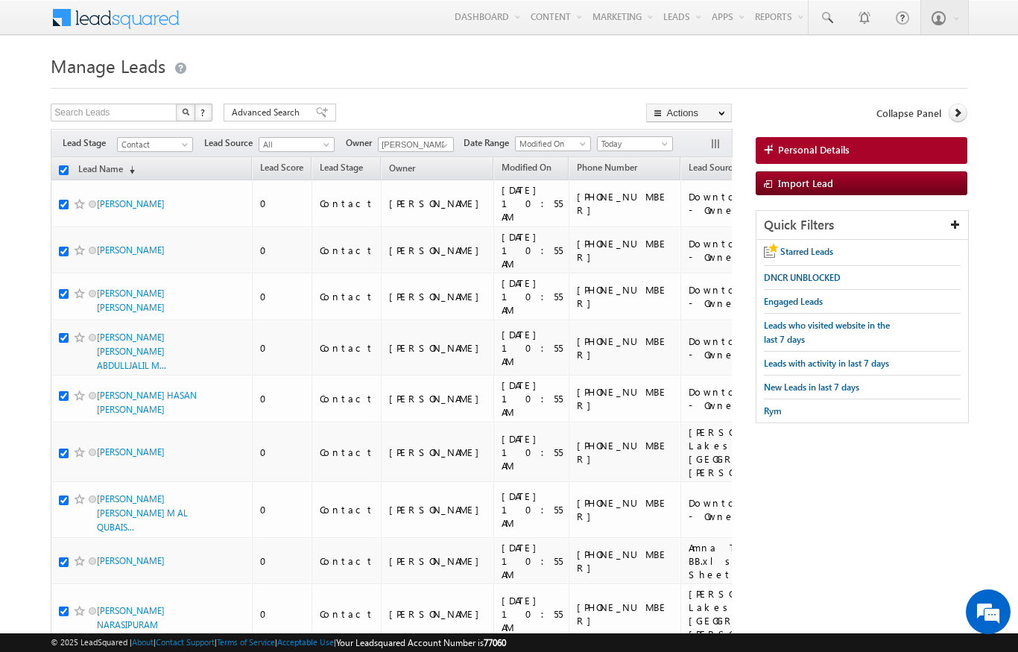
checkbox input "true"
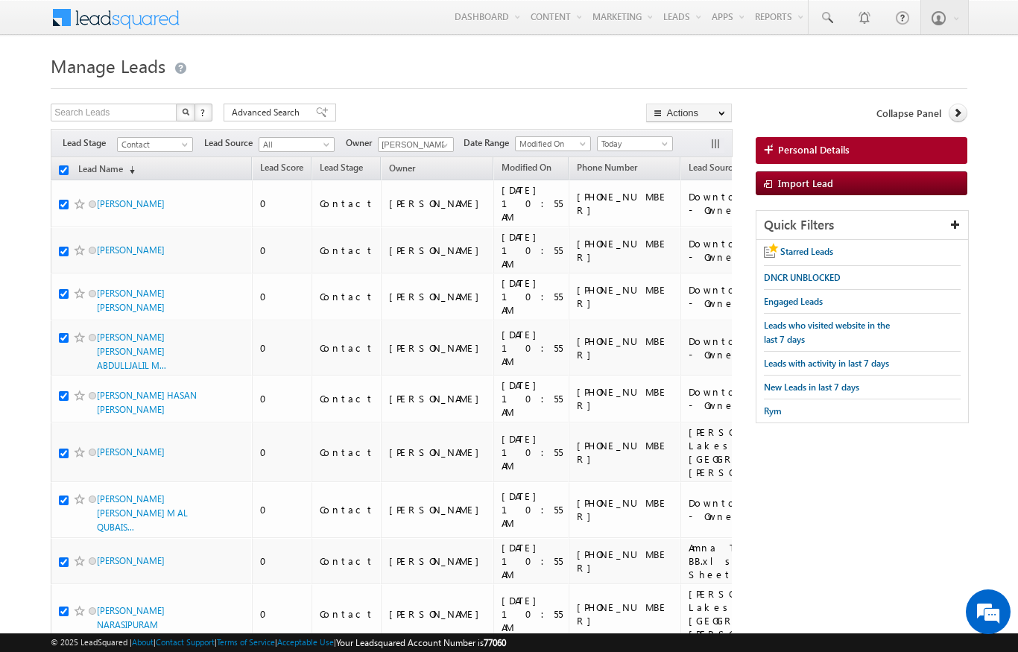
checkbox input "true"
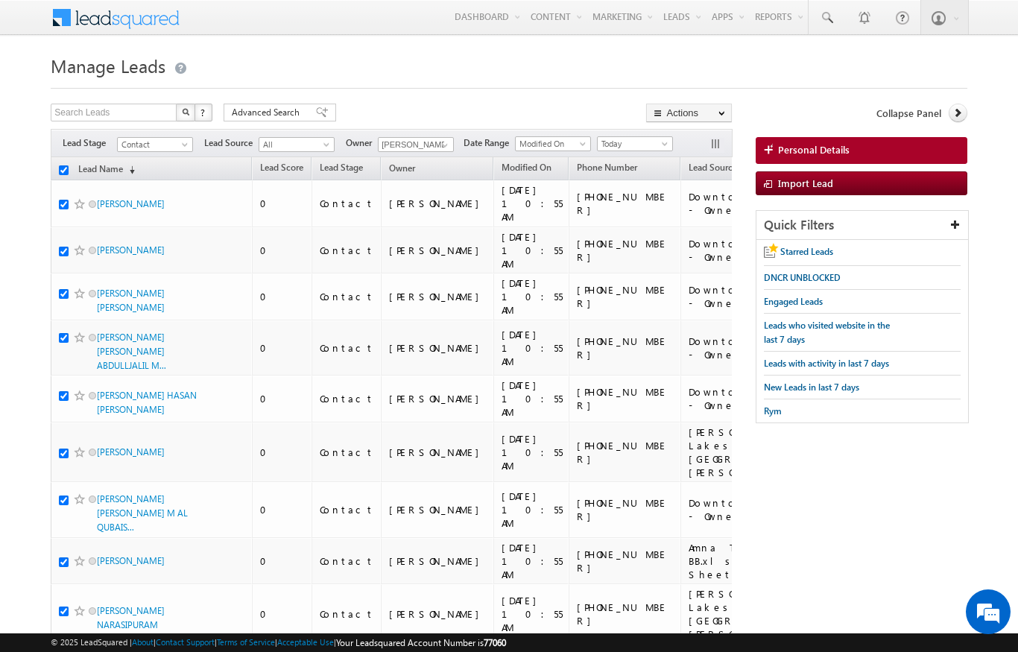
checkbox input "true"
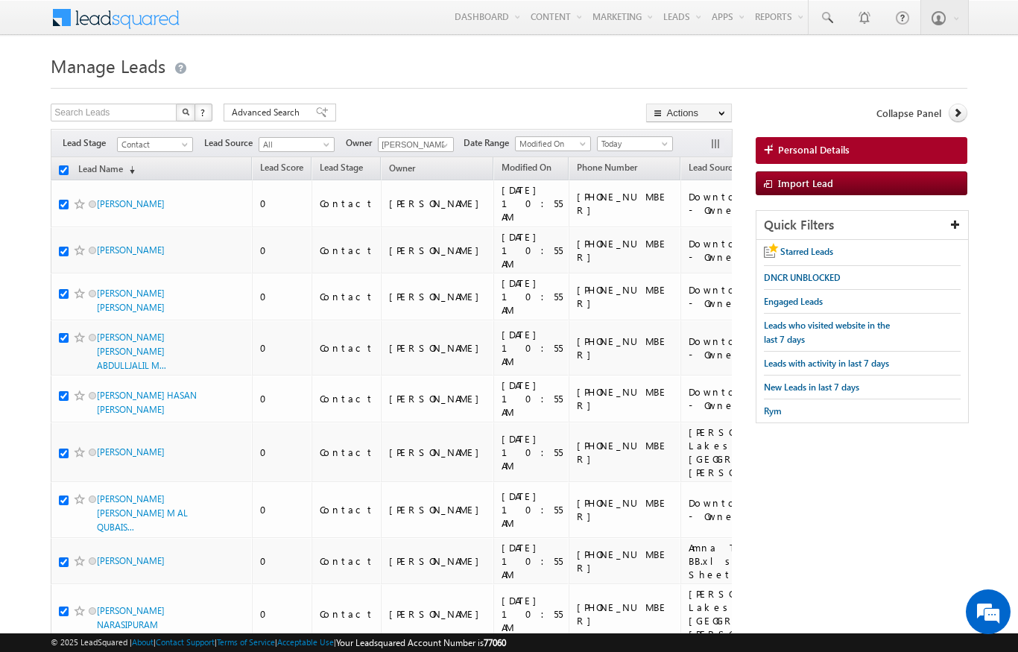
checkbox input "true"
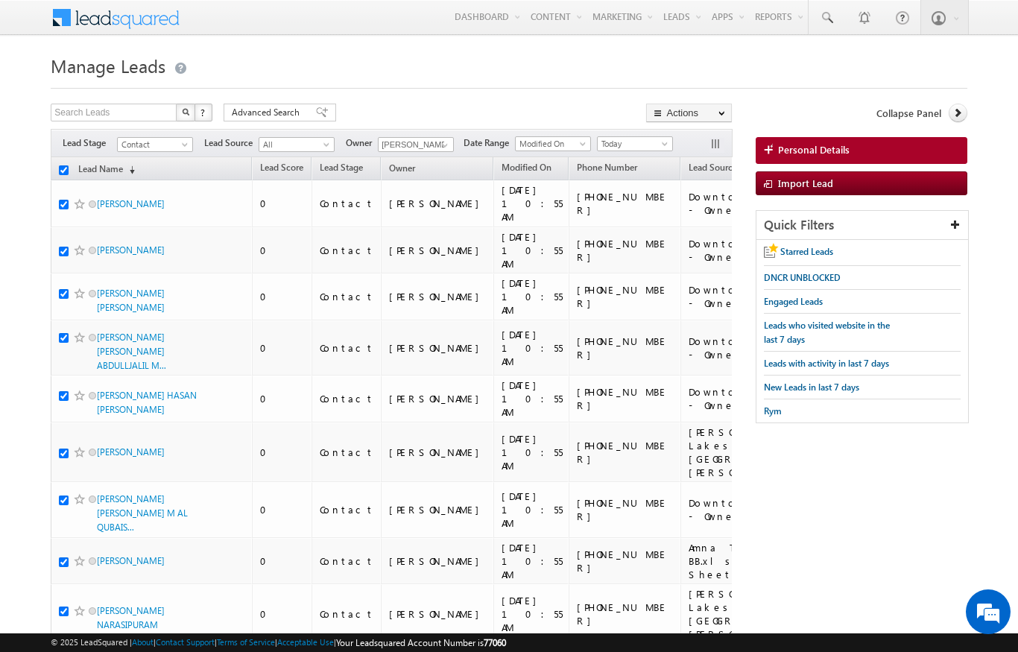
checkbox input "true"
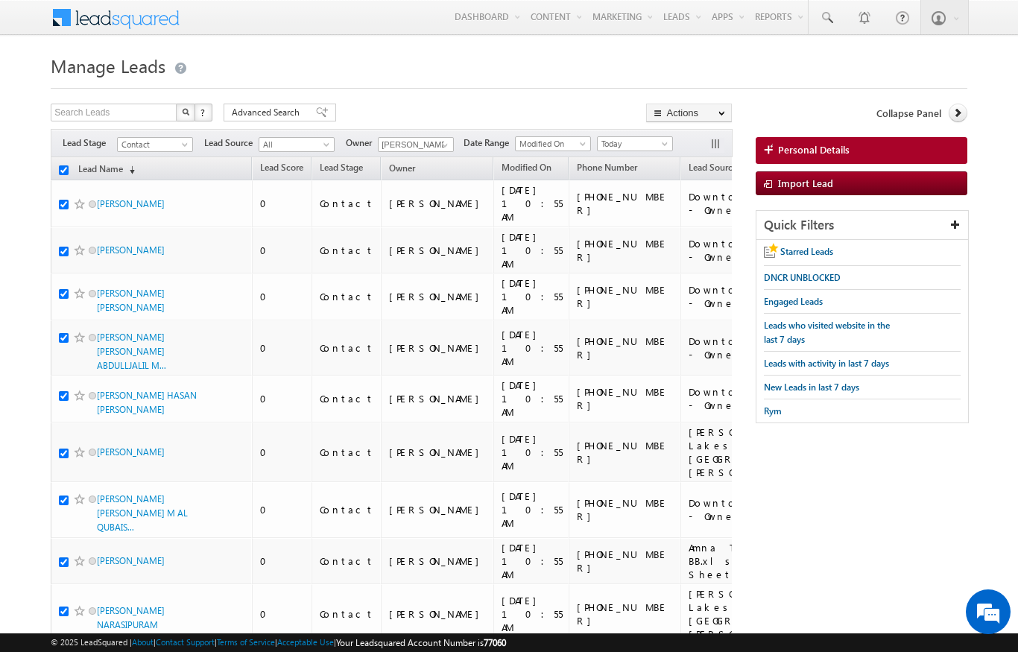
checkbox input "true"
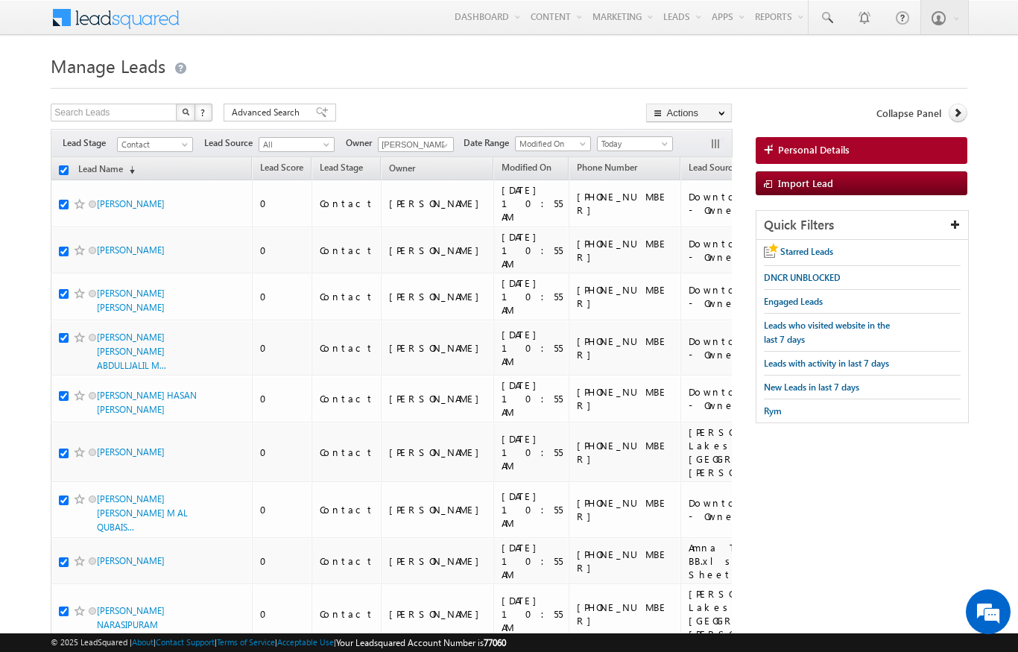
checkbox input "true"
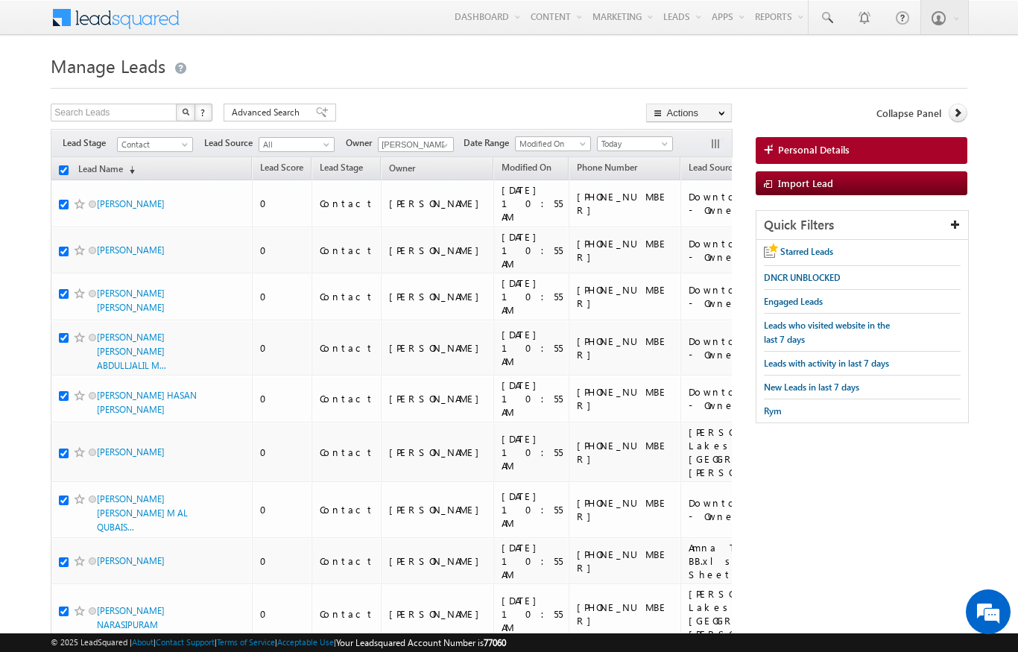
checkbox input "true"
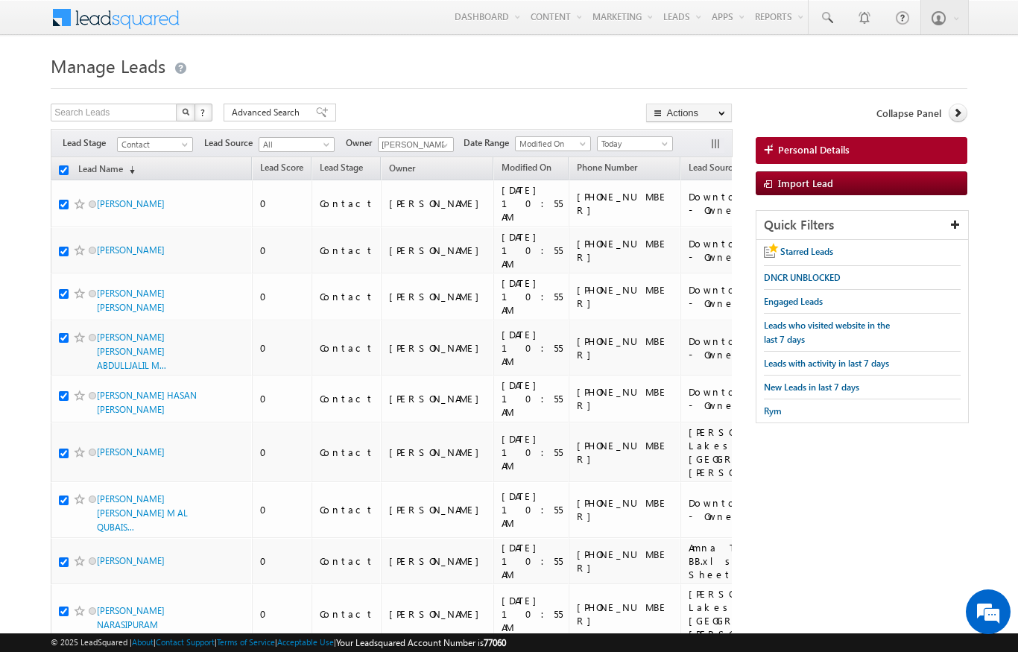
checkbox input "true"
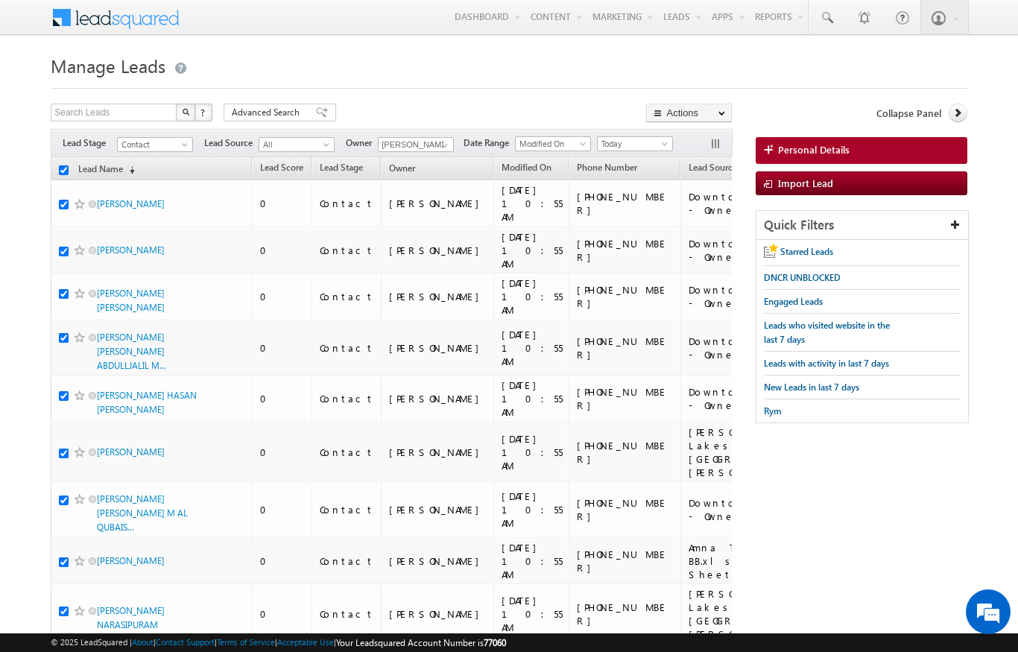
checkbox input "true"
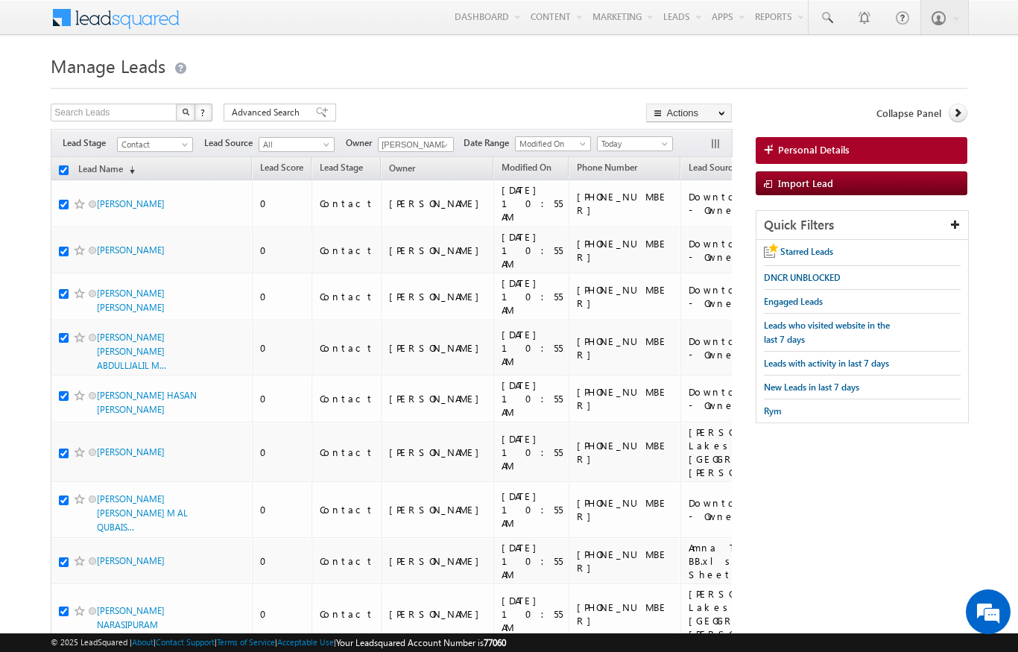
checkbox input "true"
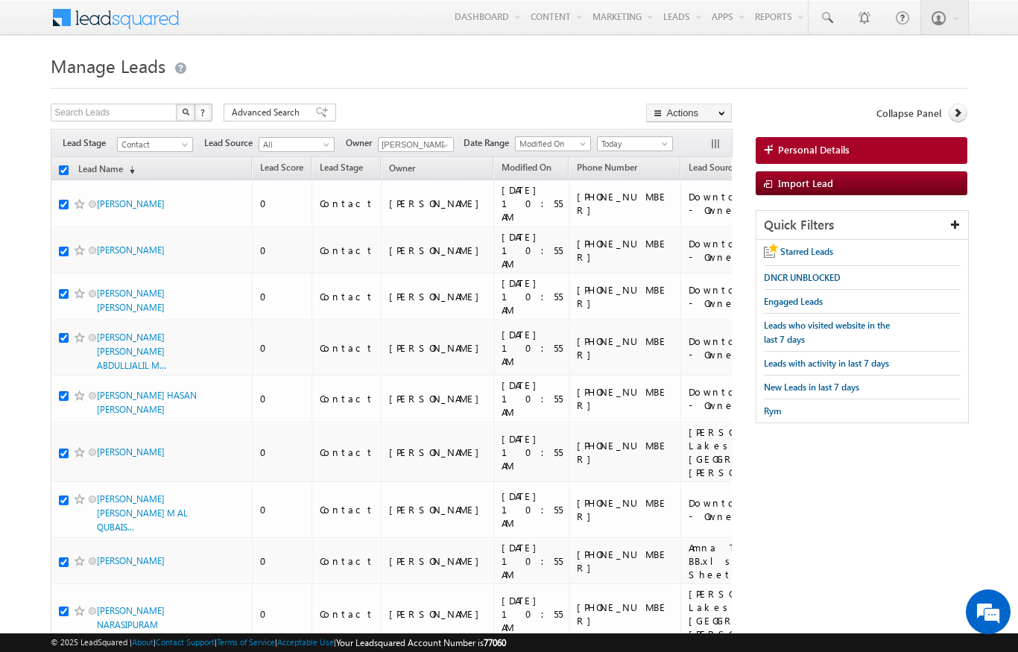
checkbox input "true"
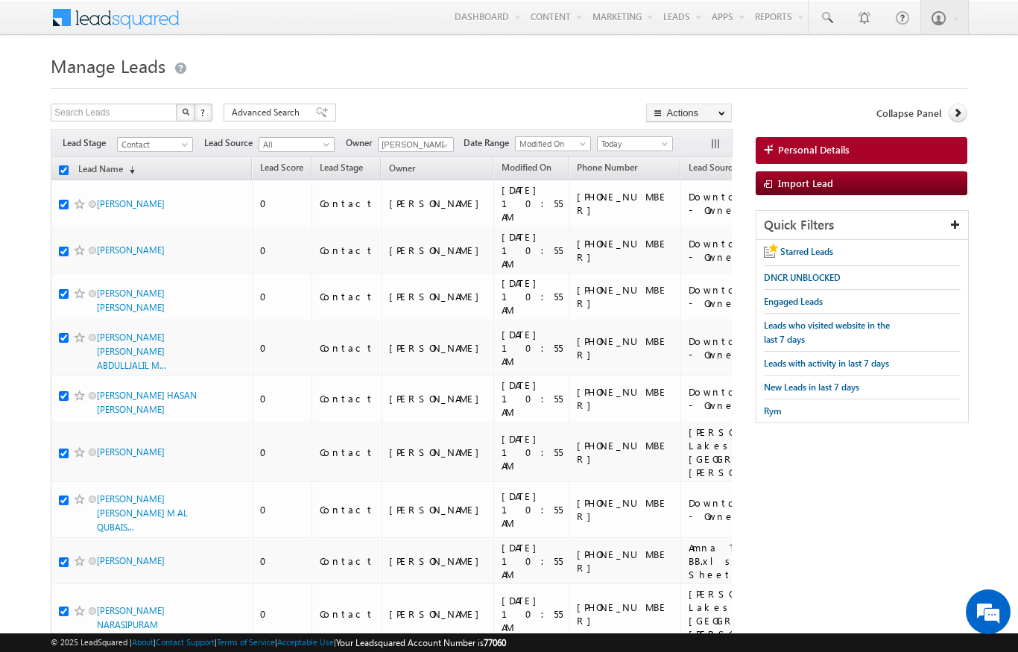
checkbox input "true"
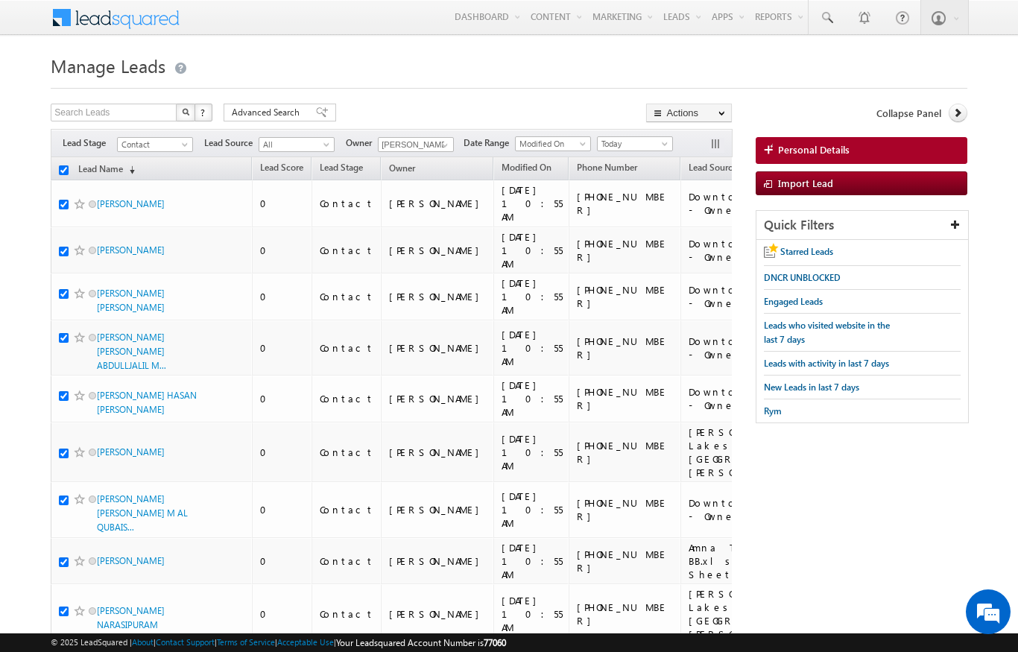
checkbox input "true"
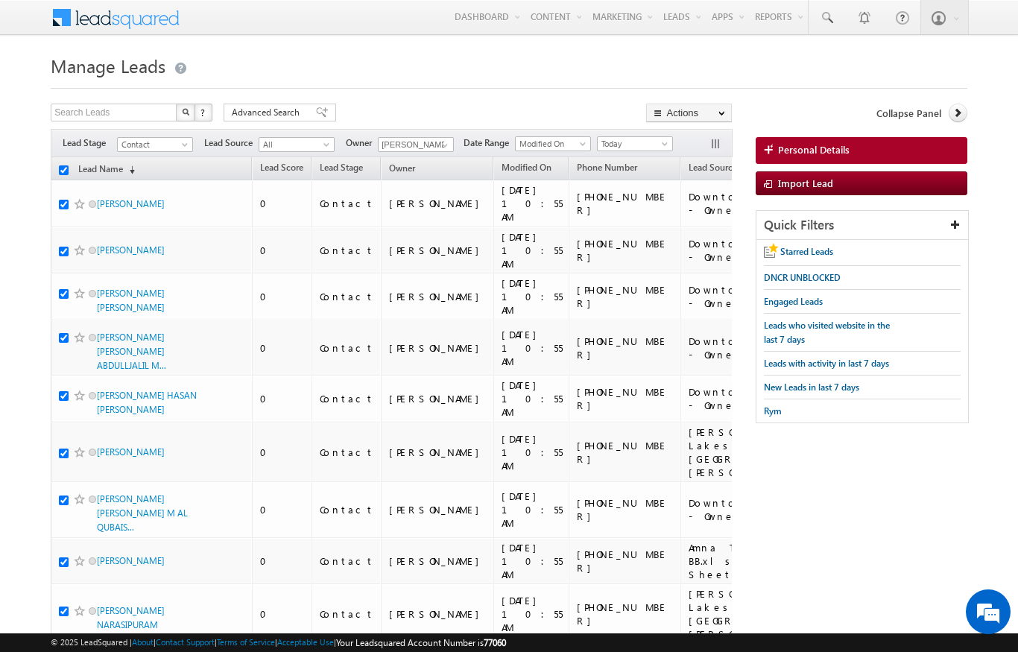
checkbox input "true"
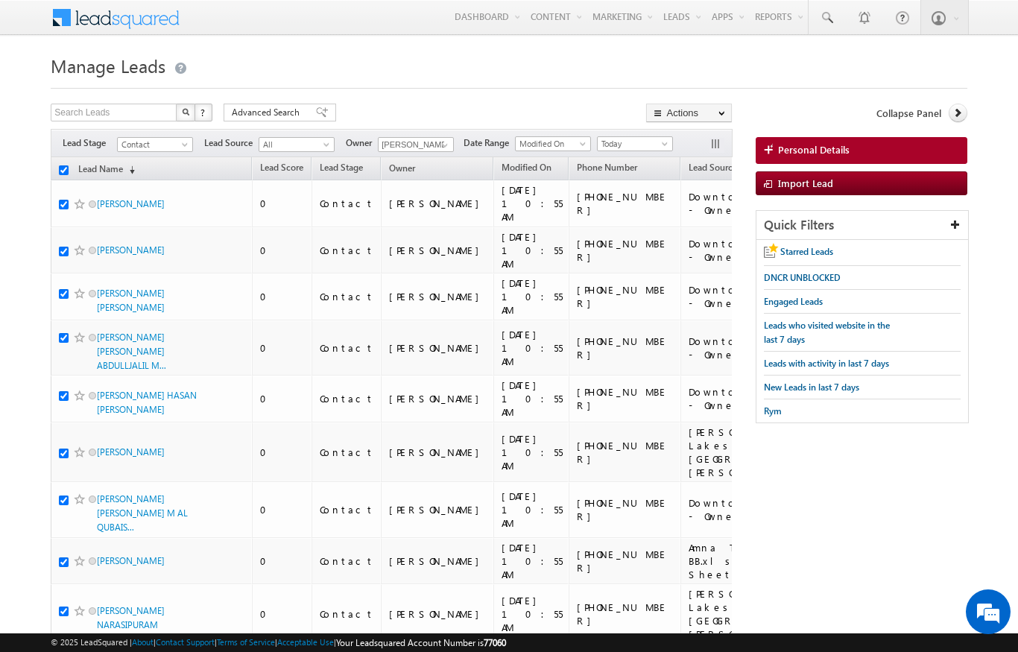
checkbox input "true"
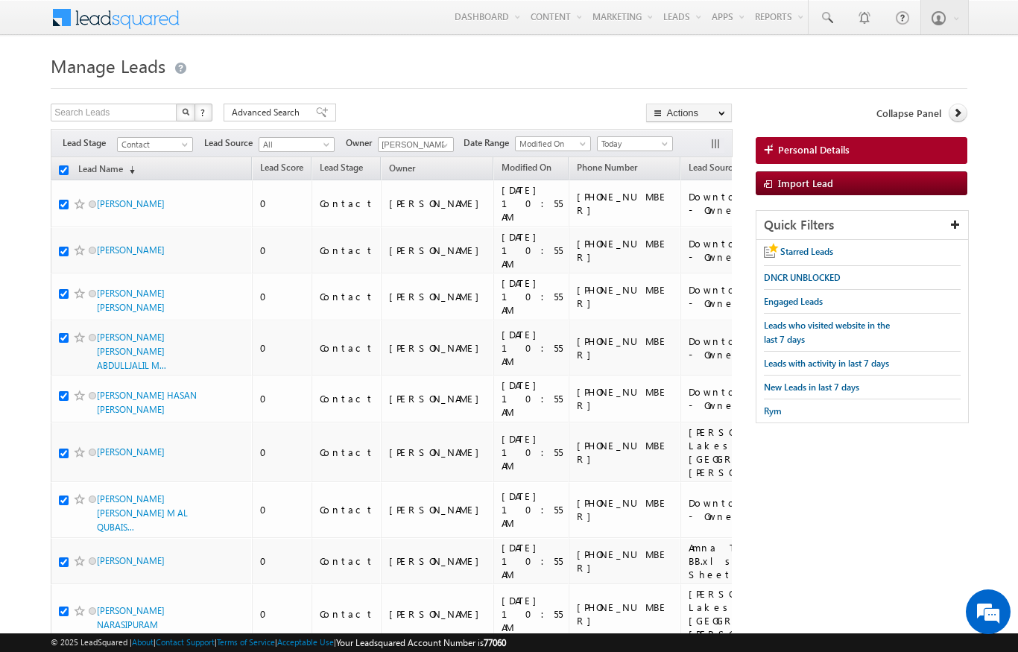
checkbox input "true"
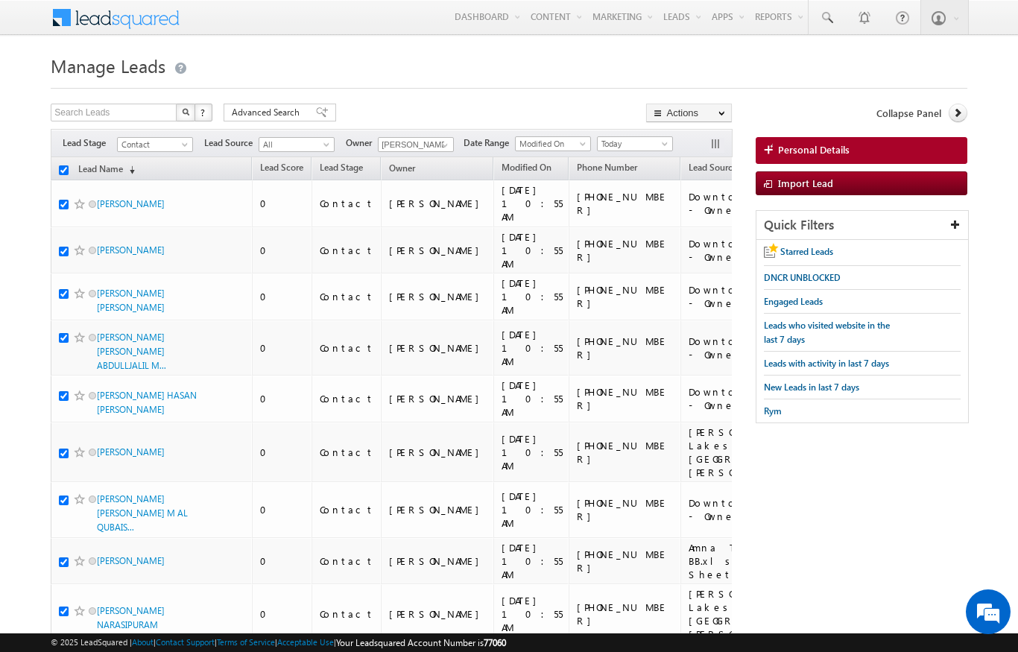
checkbox input "true"
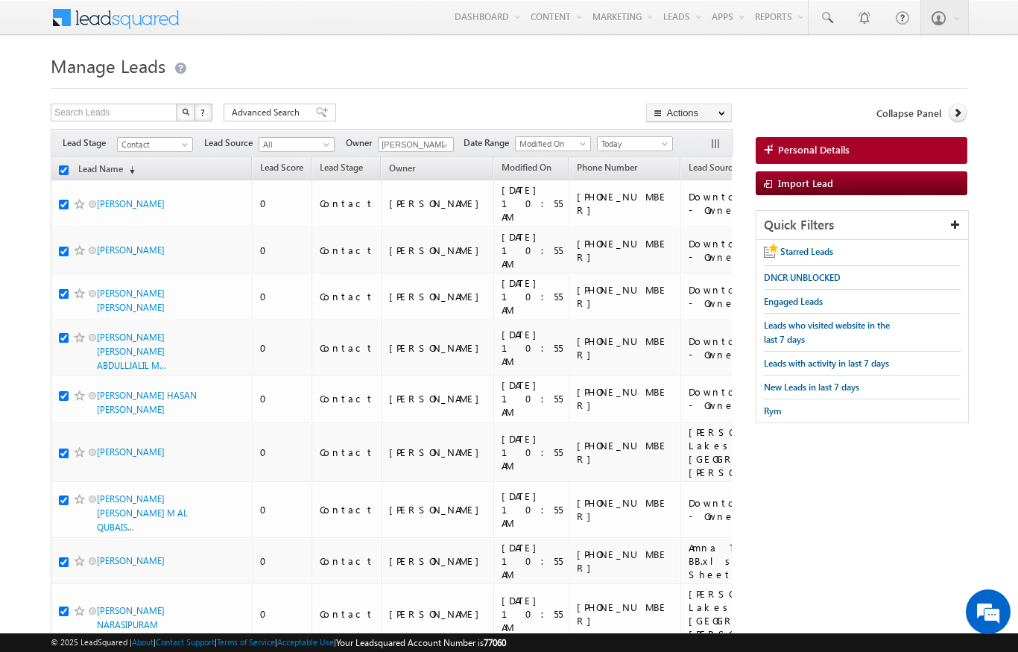
checkbox input "true"
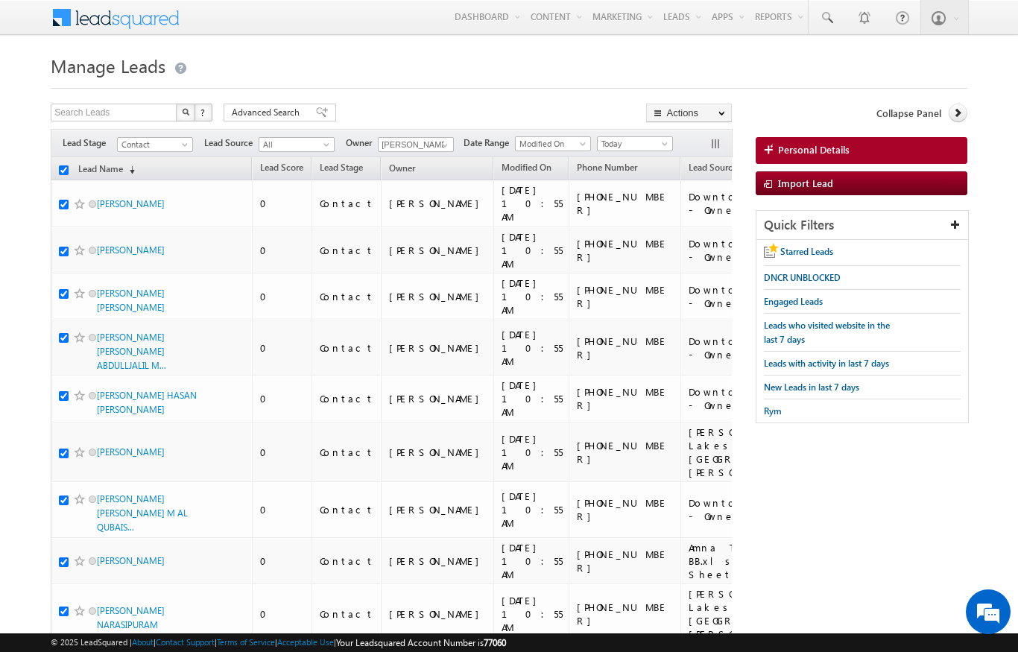
checkbox input "true"
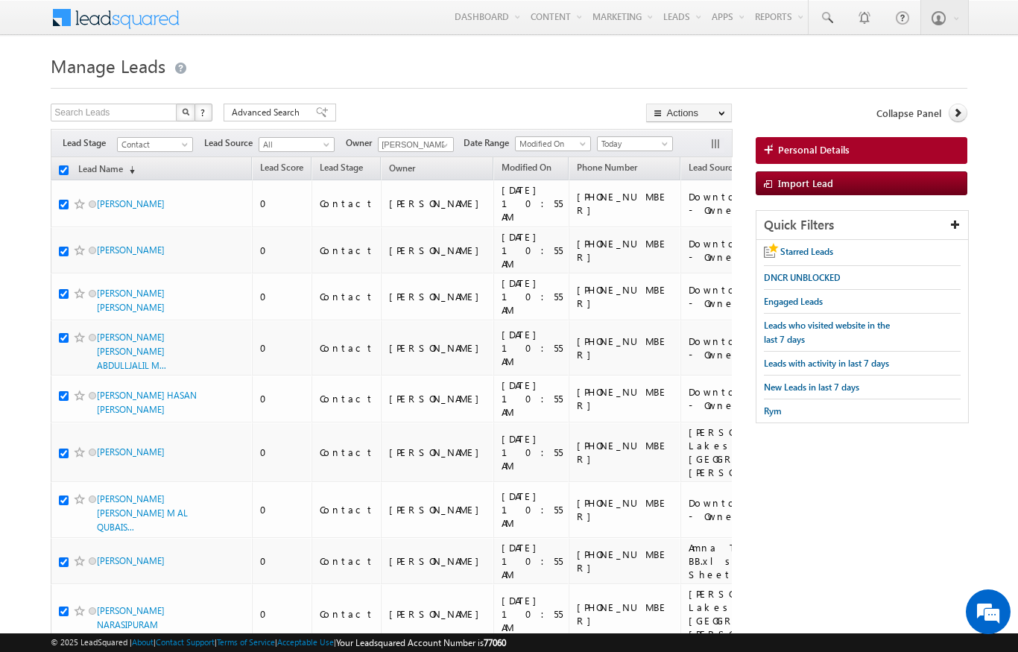
checkbox input "true"
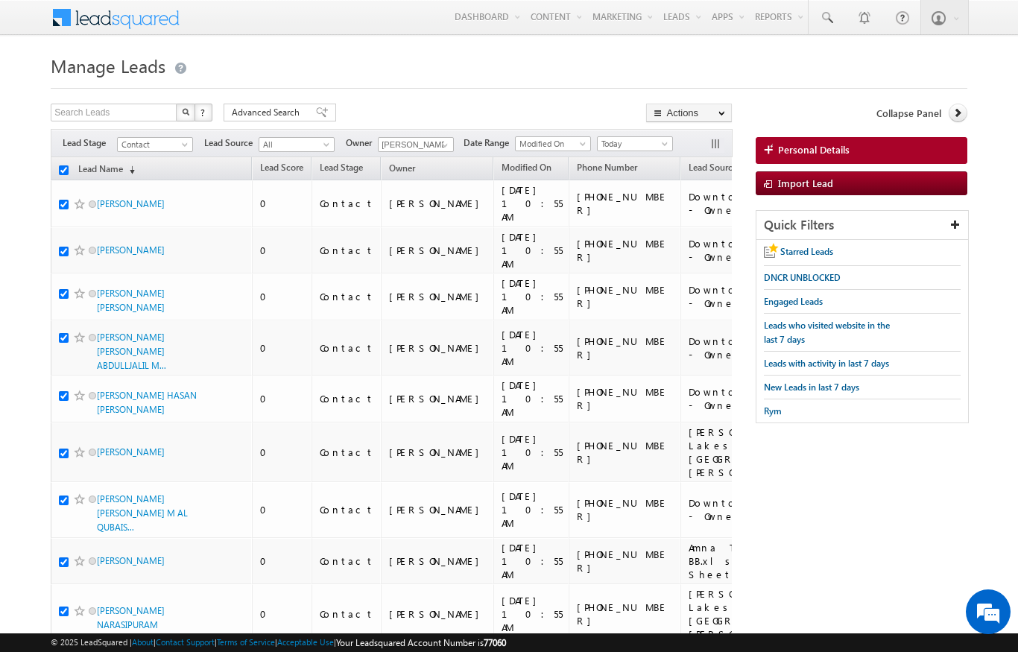
checkbox input "true"
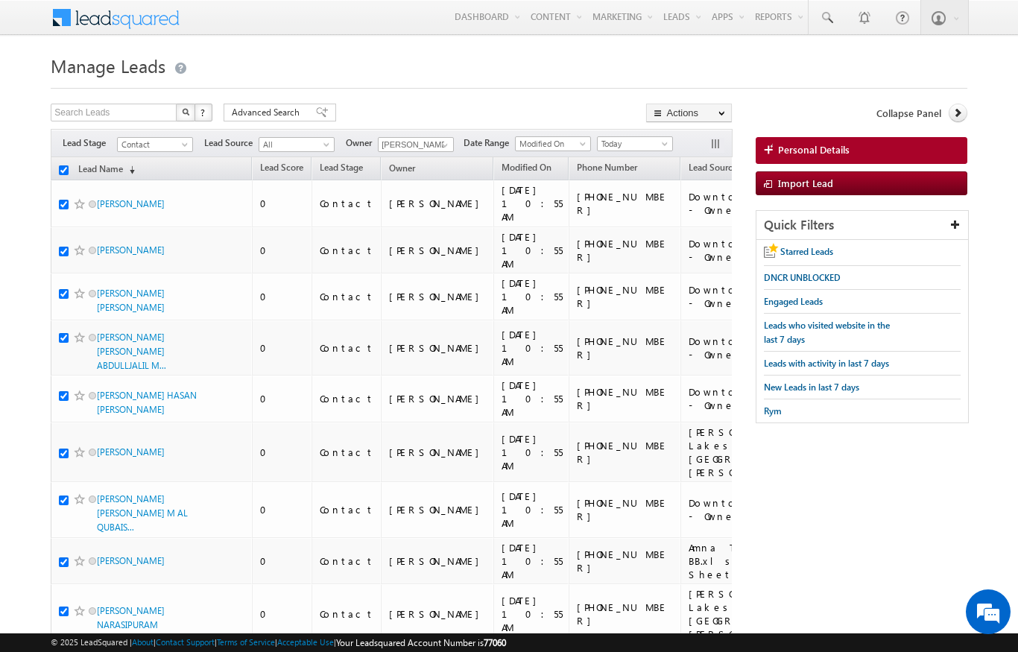
checkbox input "true"
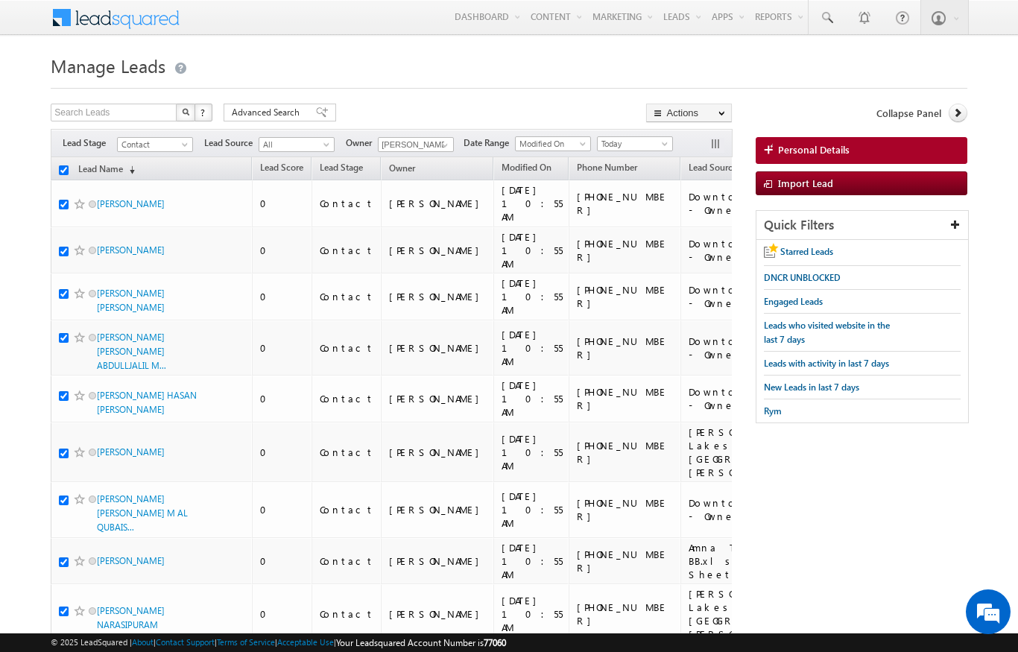
checkbox input "true"
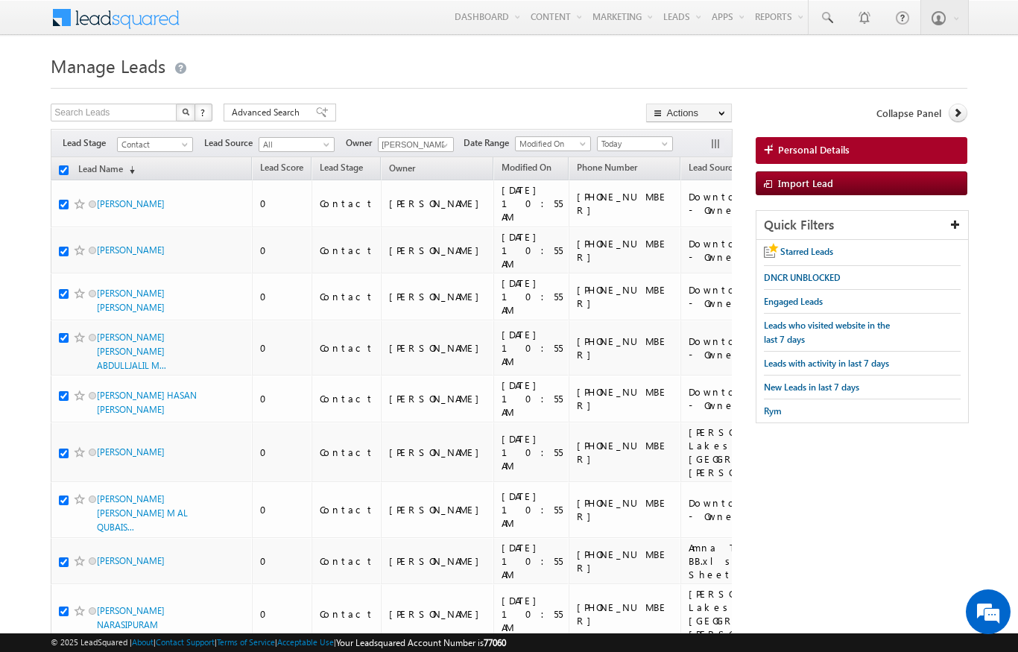
checkbox input "true"
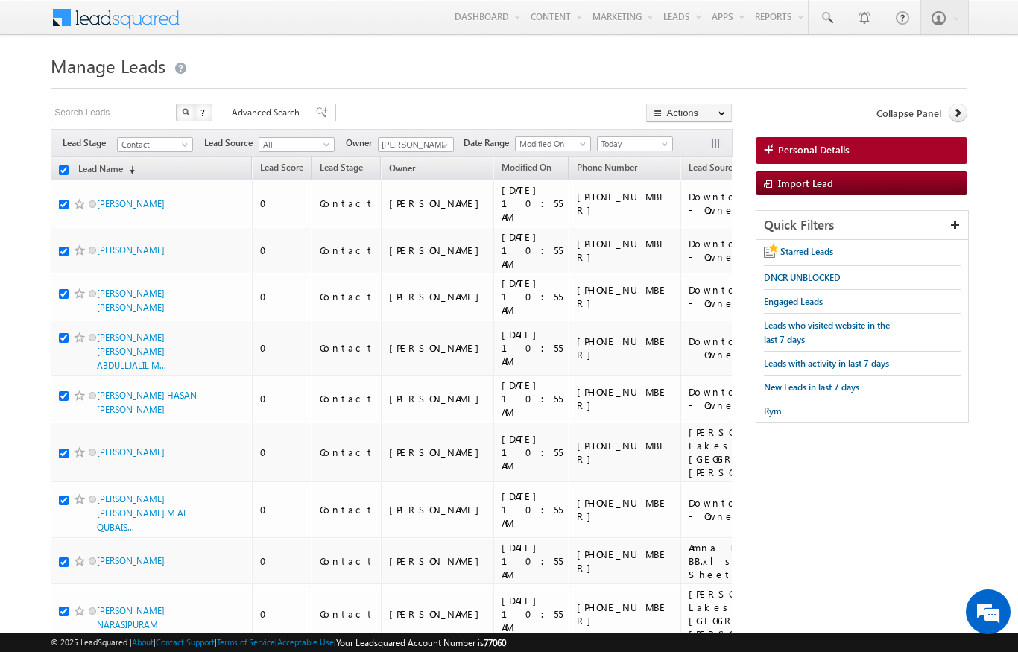
checkbox input "true"
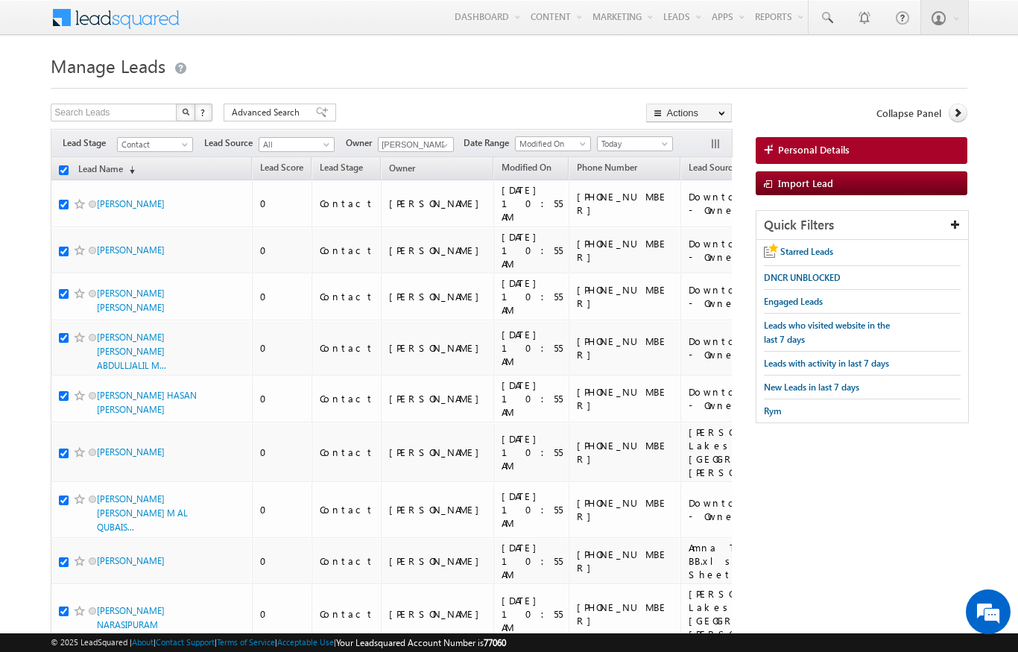
checkbox input "true"
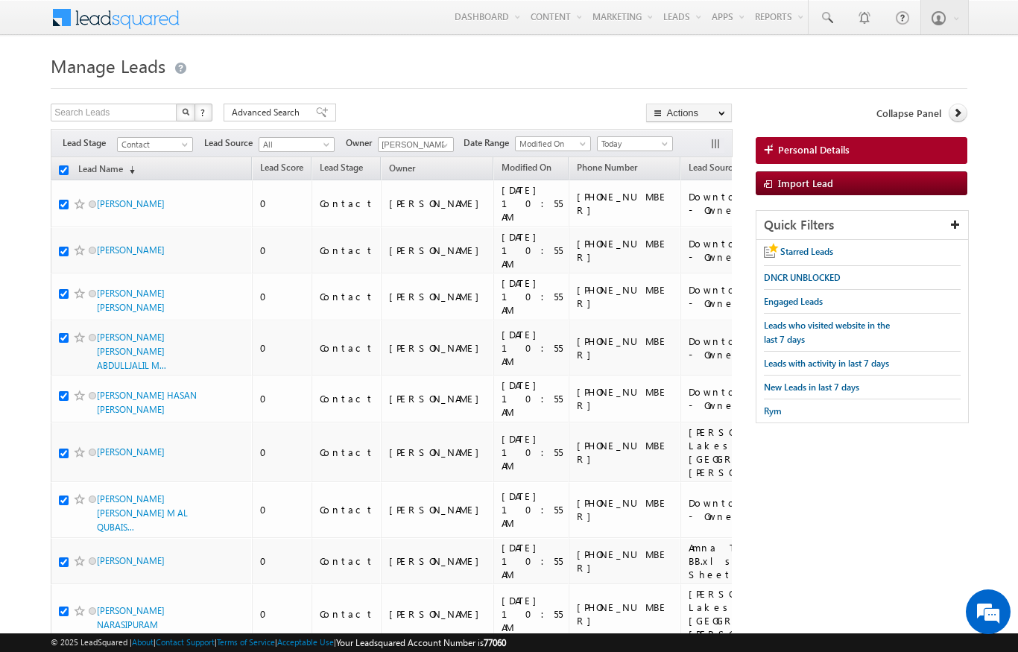
checkbox input "true"
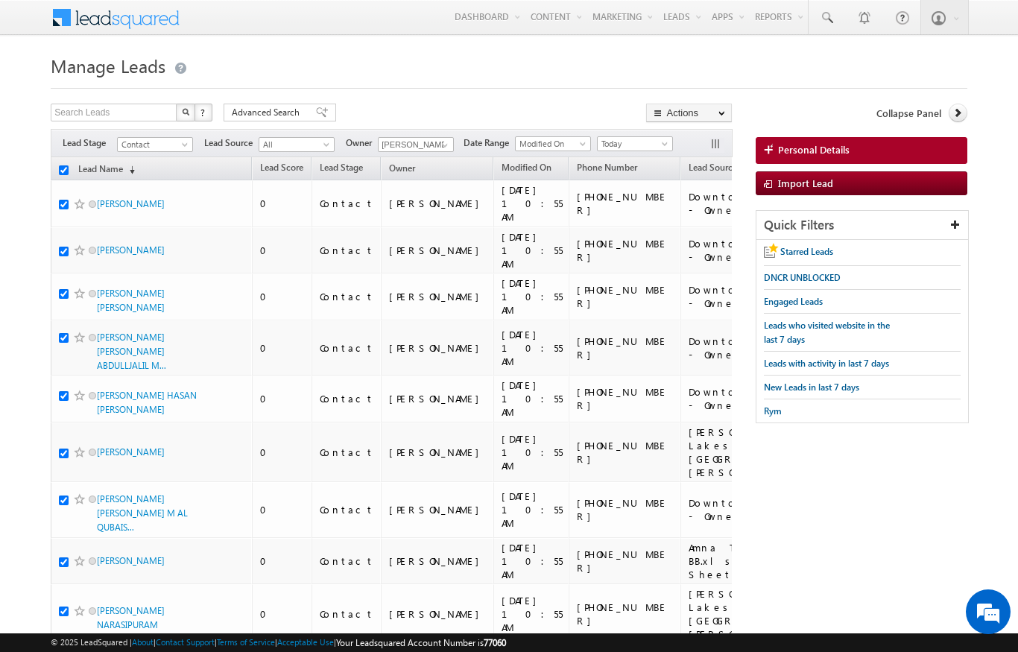
checkbox input "true"
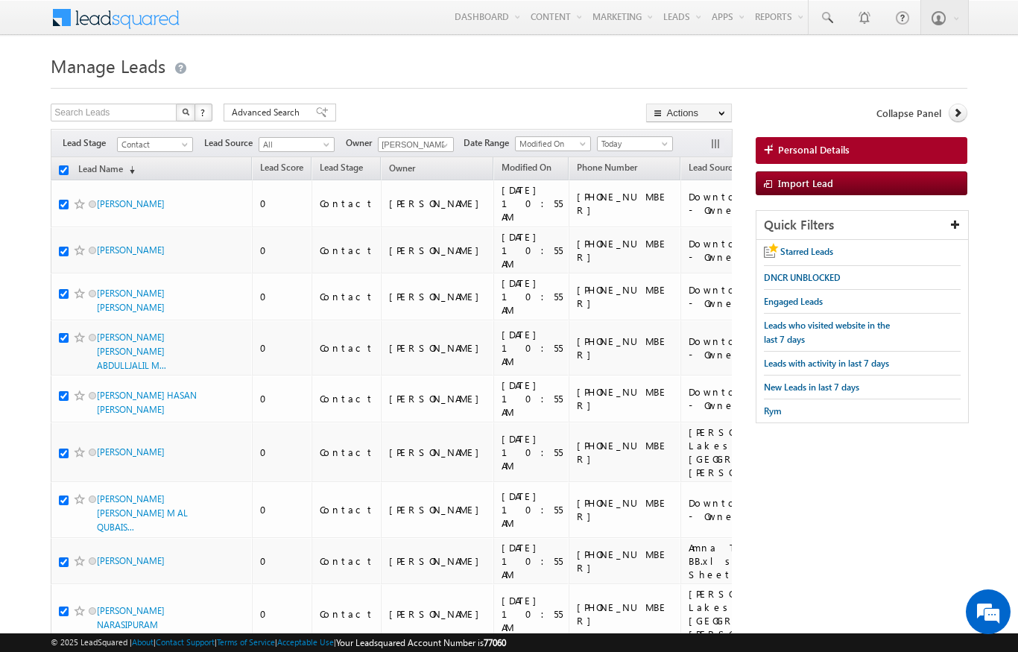
checkbox input "true"
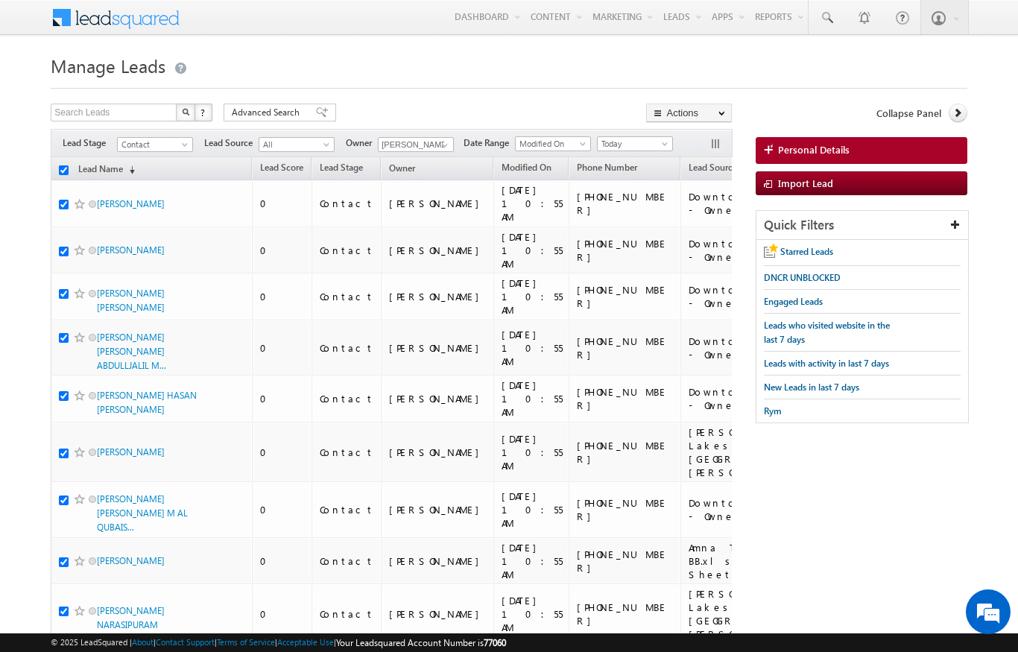
checkbox input "true"
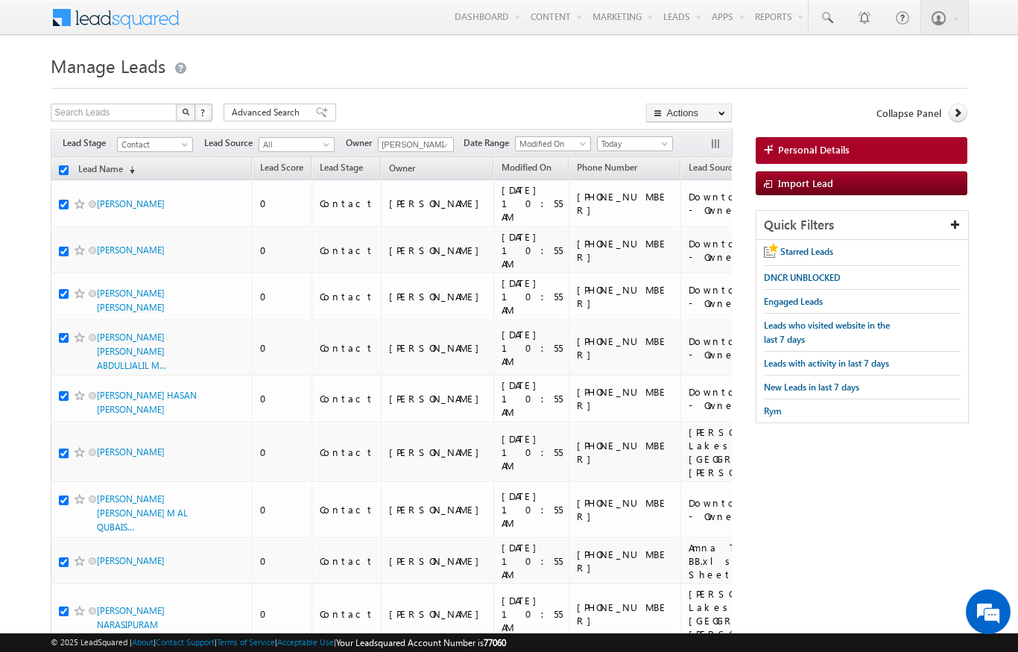
checkbox input "true"
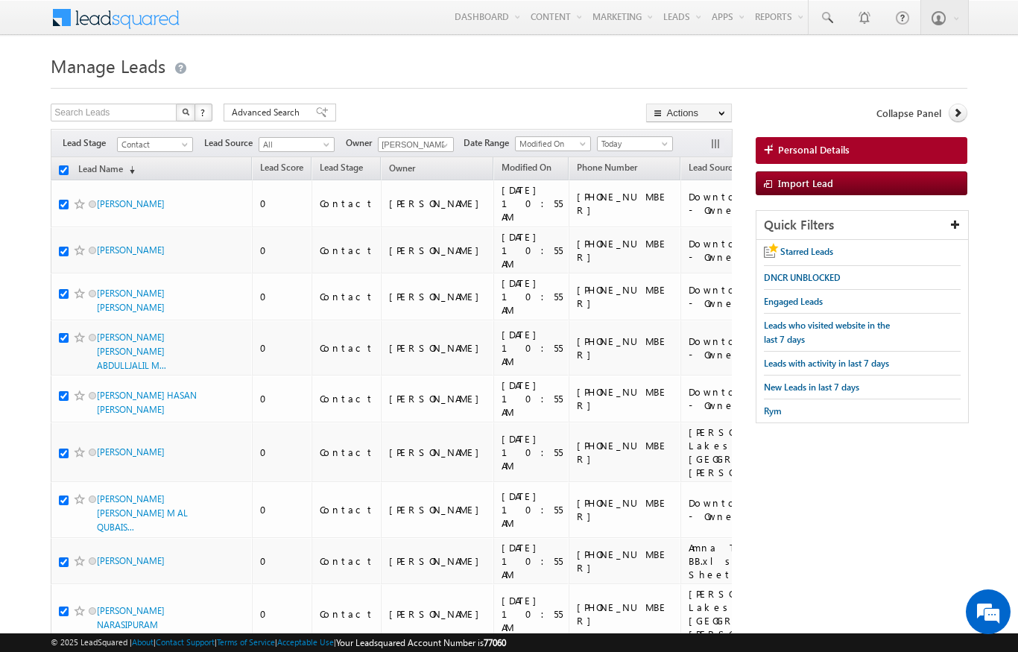
checkbox input "true"
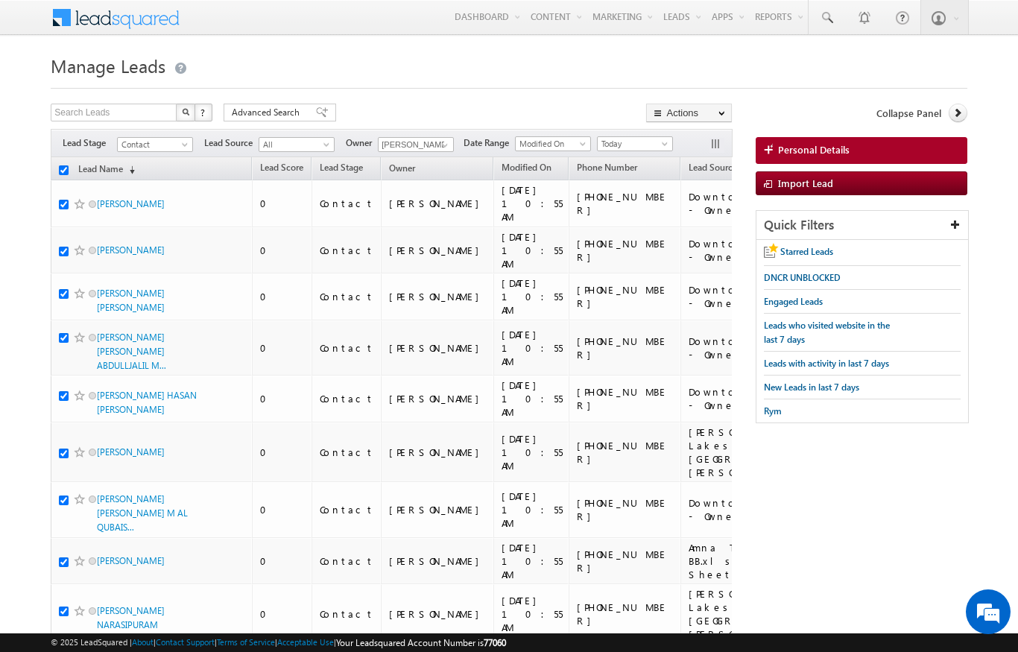
checkbox input "true"
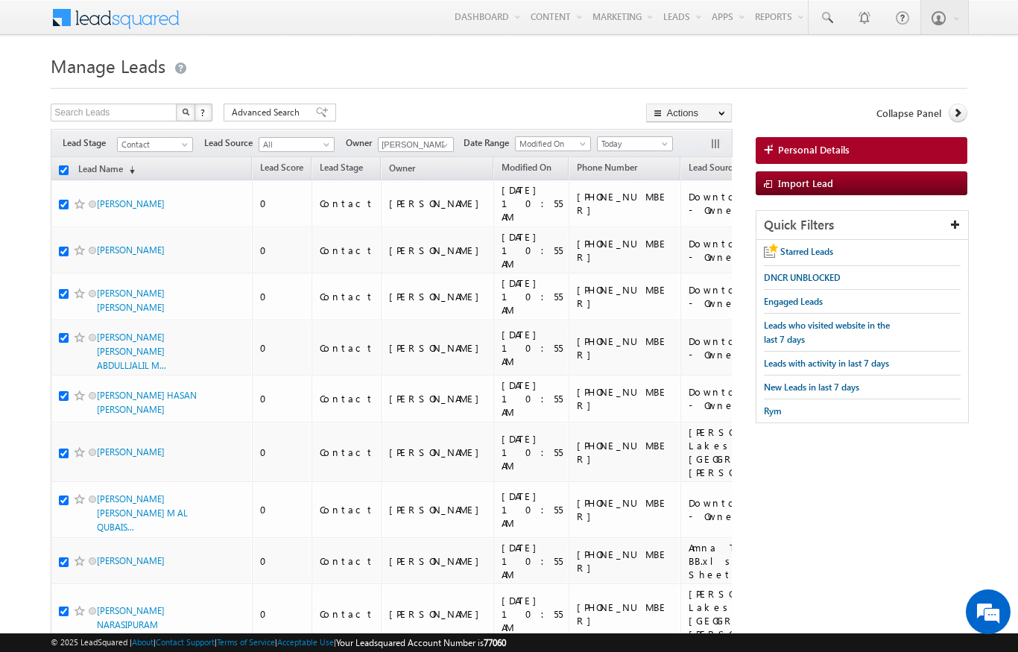
checkbox input "true"
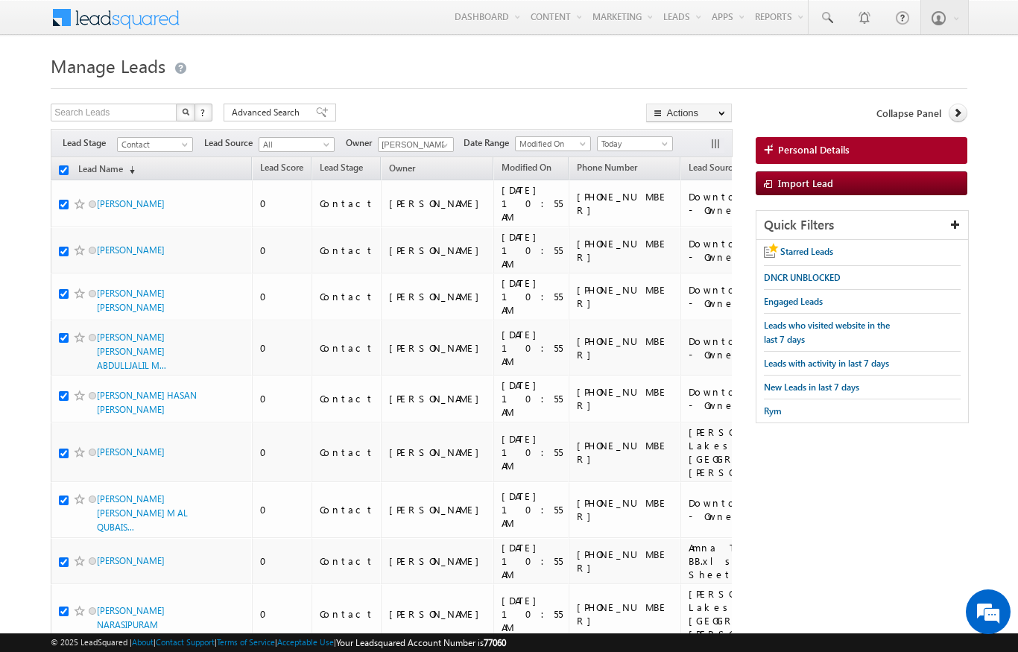
checkbox input "true"
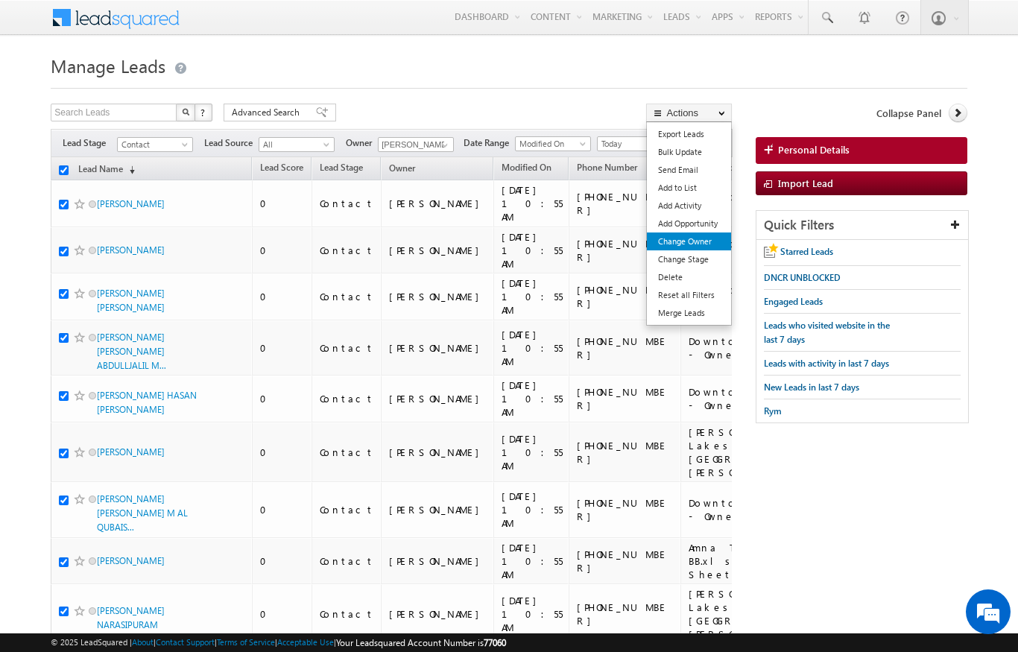
click at [704, 244] on link "Change Owner" at bounding box center [689, 242] width 84 height 18
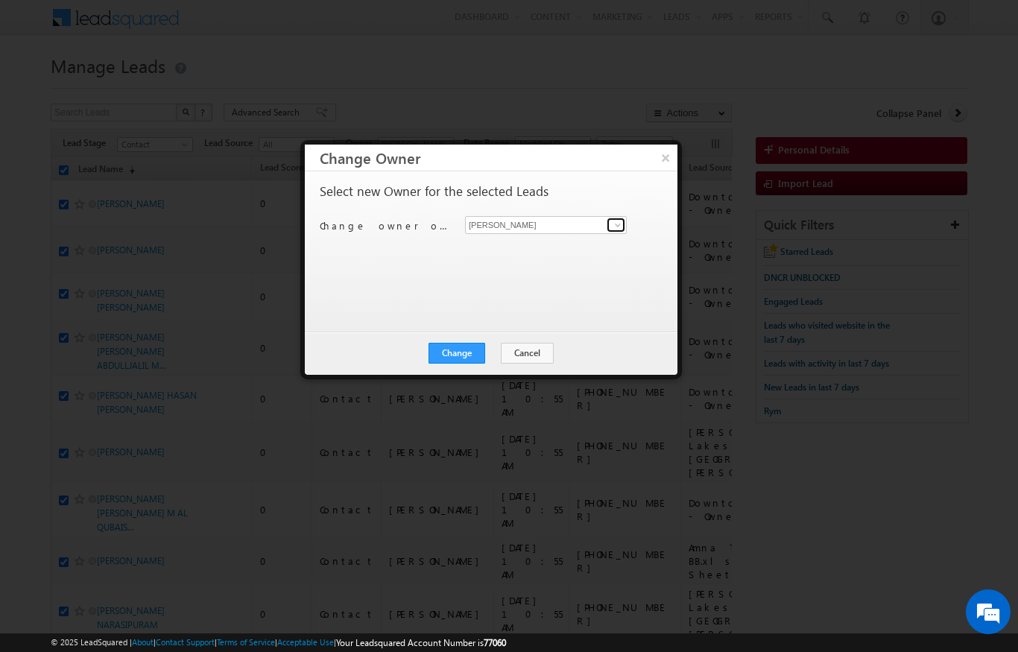
click at [611, 230] on link at bounding box center [616, 225] width 19 height 15
click at [562, 258] on span "aswathi.ezhunamannil@indglobal.ae" at bounding box center [538, 253] width 134 height 11
click at [613, 219] on span at bounding box center [618, 225] width 12 height 12
click at [591, 246] on link "Murari Sharma murari.sharma@indglobal.ae" at bounding box center [546, 248] width 162 height 28
click at [461, 362] on button "Change" at bounding box center [457, 353] width 57 height 21
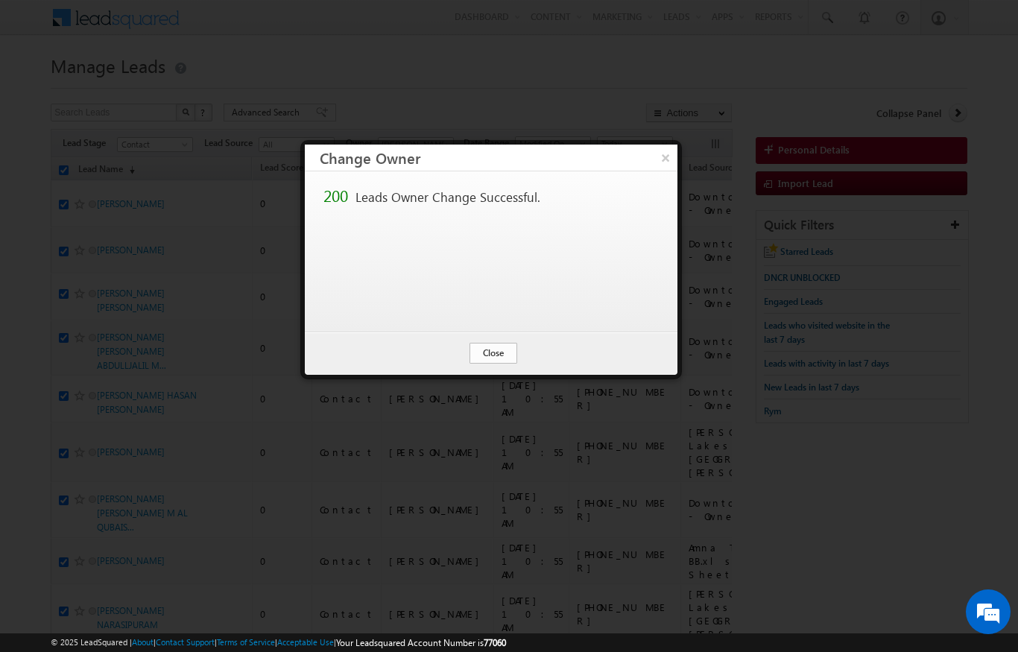
click at [497, 354] on button "Close" at bounding box center [494, 353] width 48 height 21
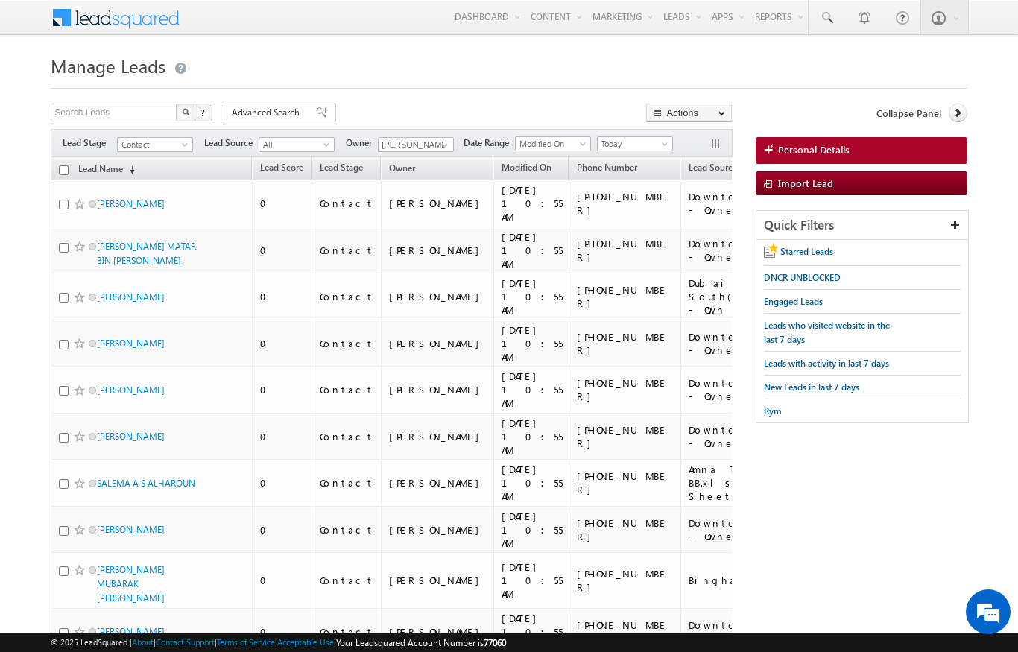
click at [72, 181] on td "[PERSON_NAME]" at bounding box center [151, 203] width 201 height 47
click at [72, 173] on link "Lead Name (sorted descending)" at bounding box center [107, 169] width 72 height 19
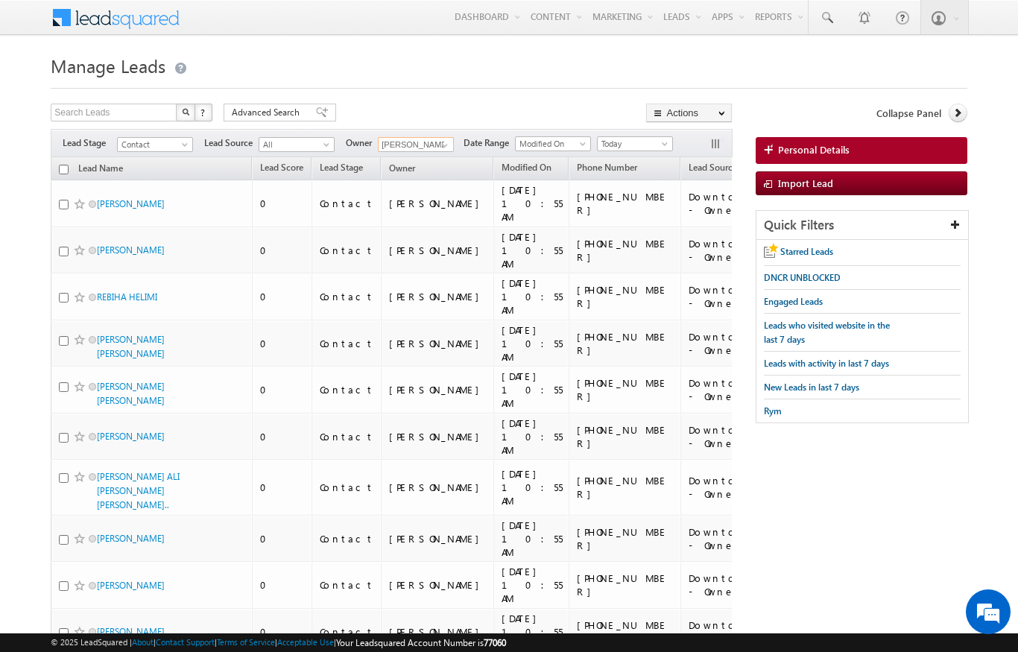
click at [429, 151] on input "[PERSON_NAME]" at bounding box center [416, 144] width 76 height 15
click at [450, 147] on span at bounding box center [445, 145] width 12 height 12
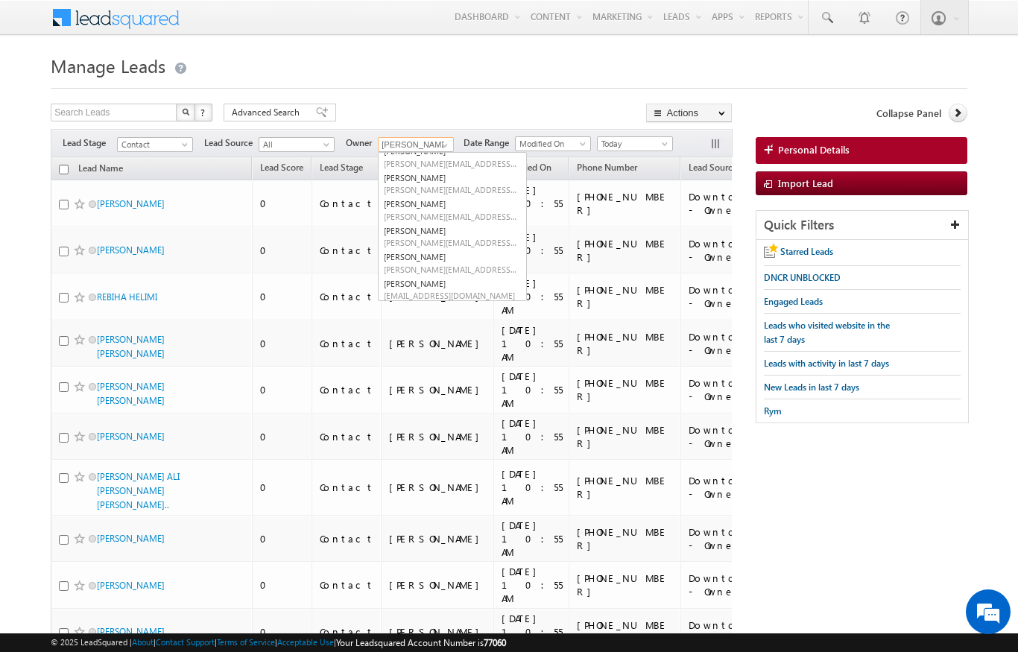
scroll to position [70, 0]
click at [452, 233] on span "diksha.dubey@indglobal.ae" at bounding box center [451, 238] width 134 height 11
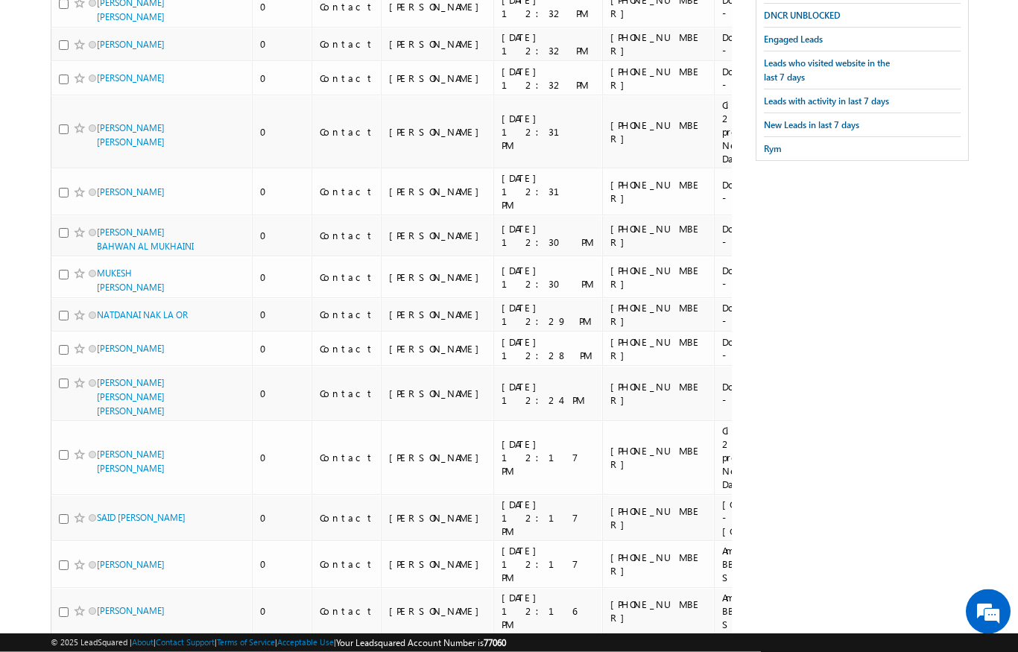
scroll to position [0, 0]
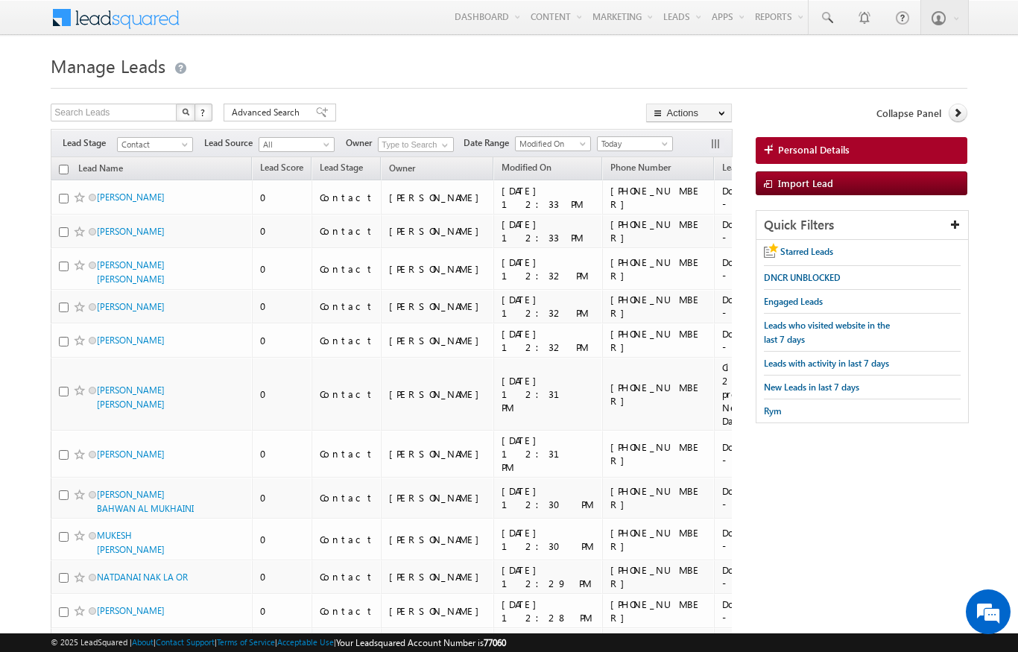
click at [59, 171] on input "checkbox" at bounding box center [64, 170] width 10 height 10
click at [59, 174] on input "checkbox" at bounding box center [64, 170] width 10 height 10
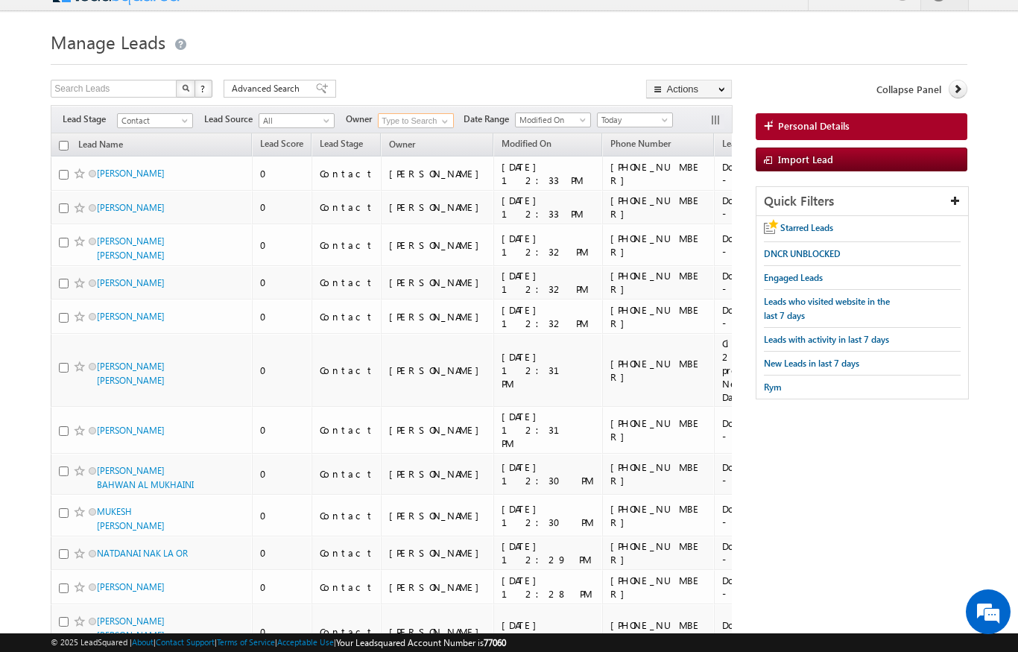
click at [454, 117] on input at bounding box center [416, 120] width 76 height 15
click at [445, 120] on span at bounding box center [445, 122] width 12 height 12
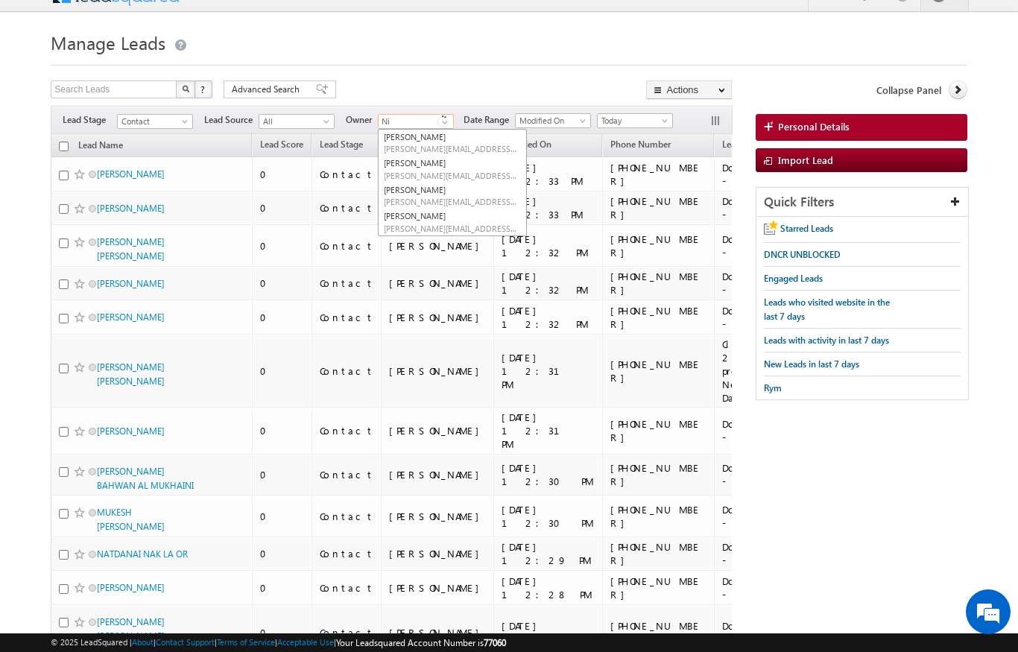
scroll to position [0, 0]
click at [416, 192] on link "Niraj Upadhyay niraj.upadhyay@indglobal.ae" at bounding box center [452, 196] width 149 height 28
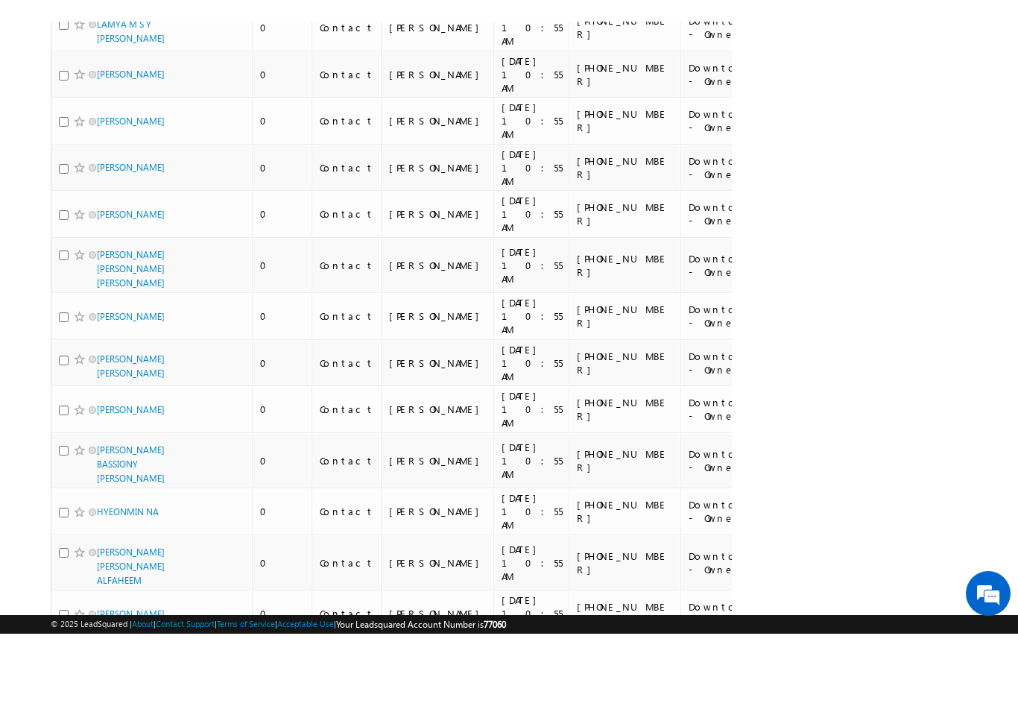
scroll to position [7468, 0]
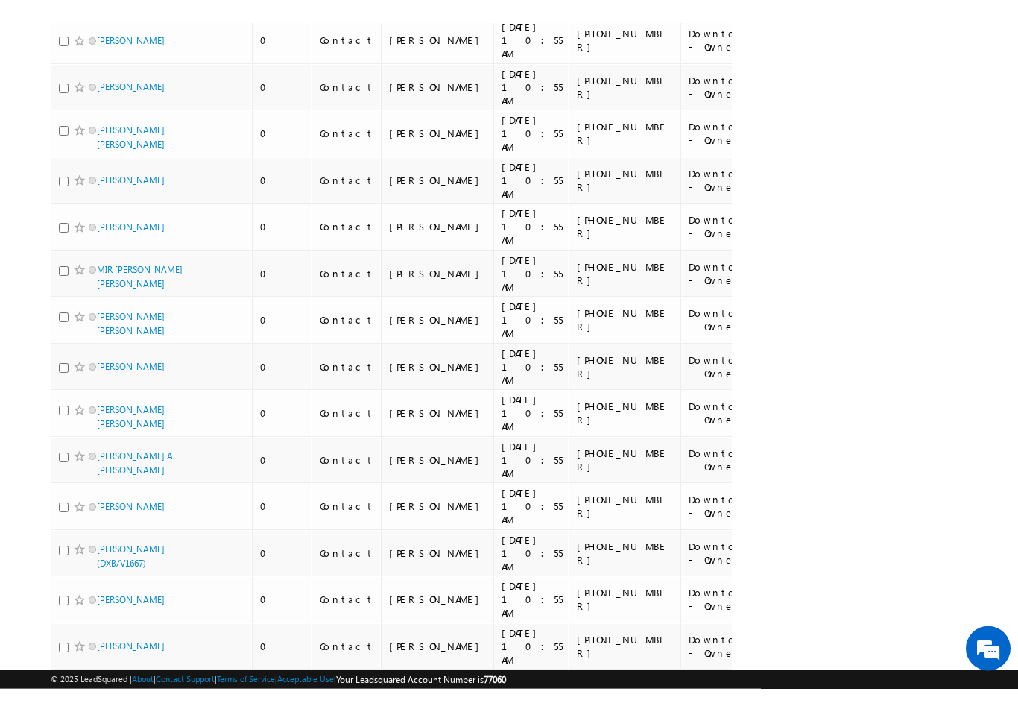
scroll to position [5443, 0]
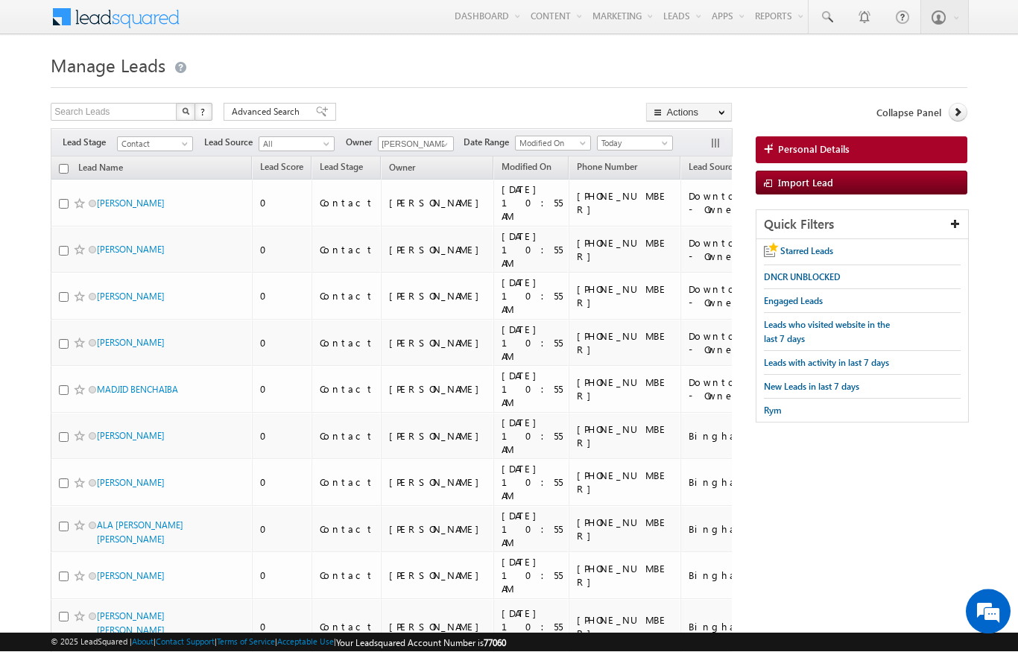
scroll to position [60, 0]
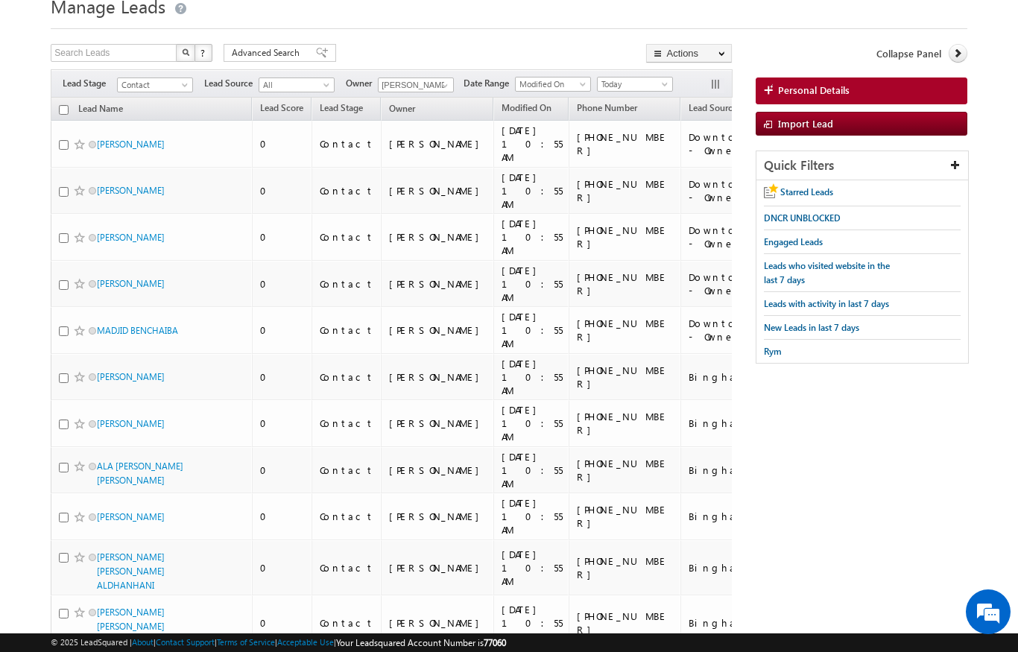
click at [66, 110] on input "checkbox" at bounding box center [64, 110] width 10 height 10
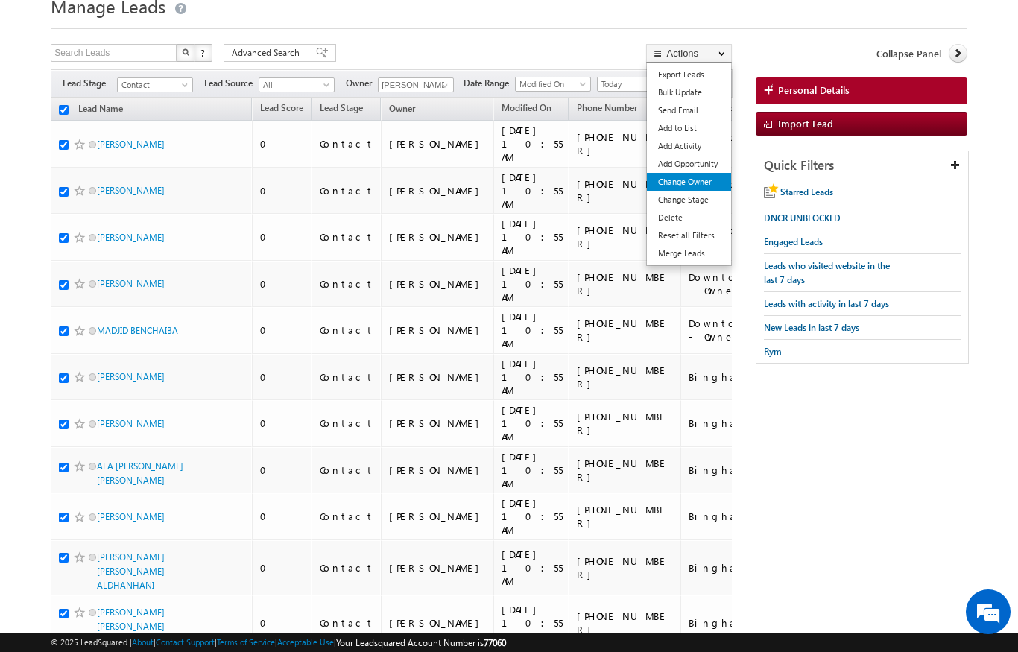
click at [698, 187] on link "Change Owner" at bounding box center [689, 182] width 84 height 18
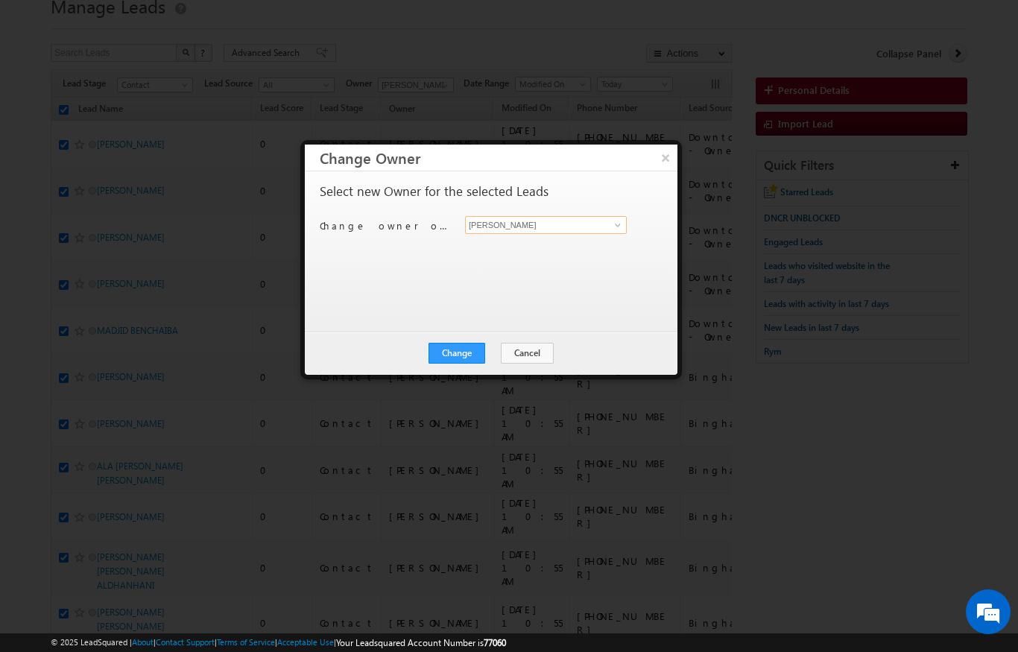
click at [591, 223] on input "[PERSON_NAME]" at bounding box center [546, 225] width 162 height 18
click at [602, 232] on input "[PERSON_NAME]" at bounding box center [546, 225] width 162 height 18
click at [499, 247] on link "Diksha Dubey diksha.dubey@indglobal.ae" at bounding box center [546, 248] width 162 height 28
click at [446, 361] on button "Change" at bounding box center [457, 353] width 57 height 21
click at [477, 361] on button "Close" at bounding box center [494, 353] width 48 height 21
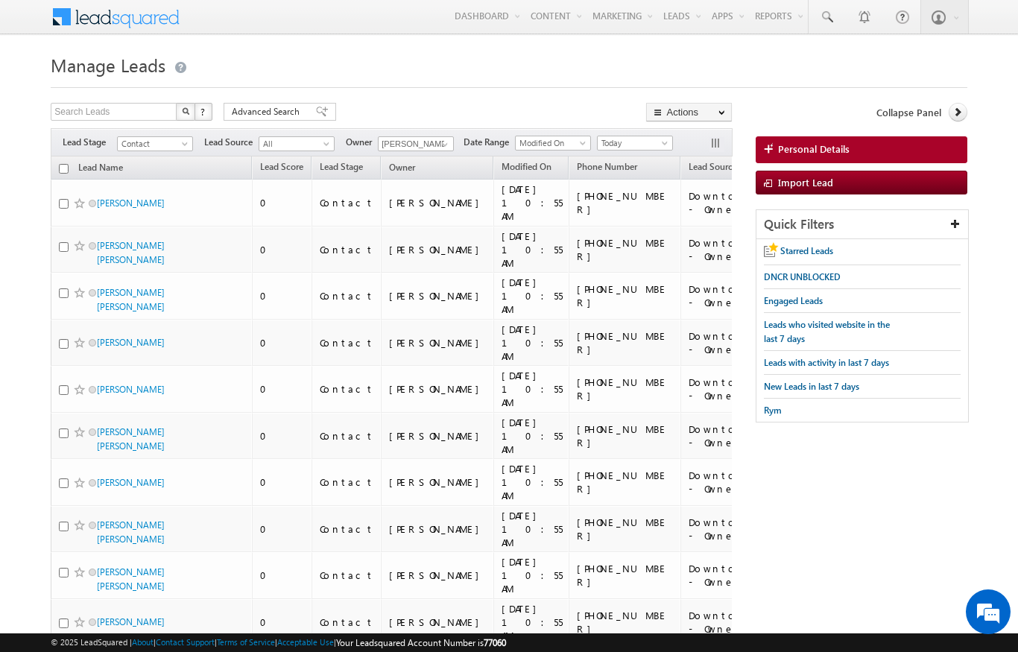
scroll to position [0, 0]
